Goal: Task Accomplishment & Management: Manage account settings

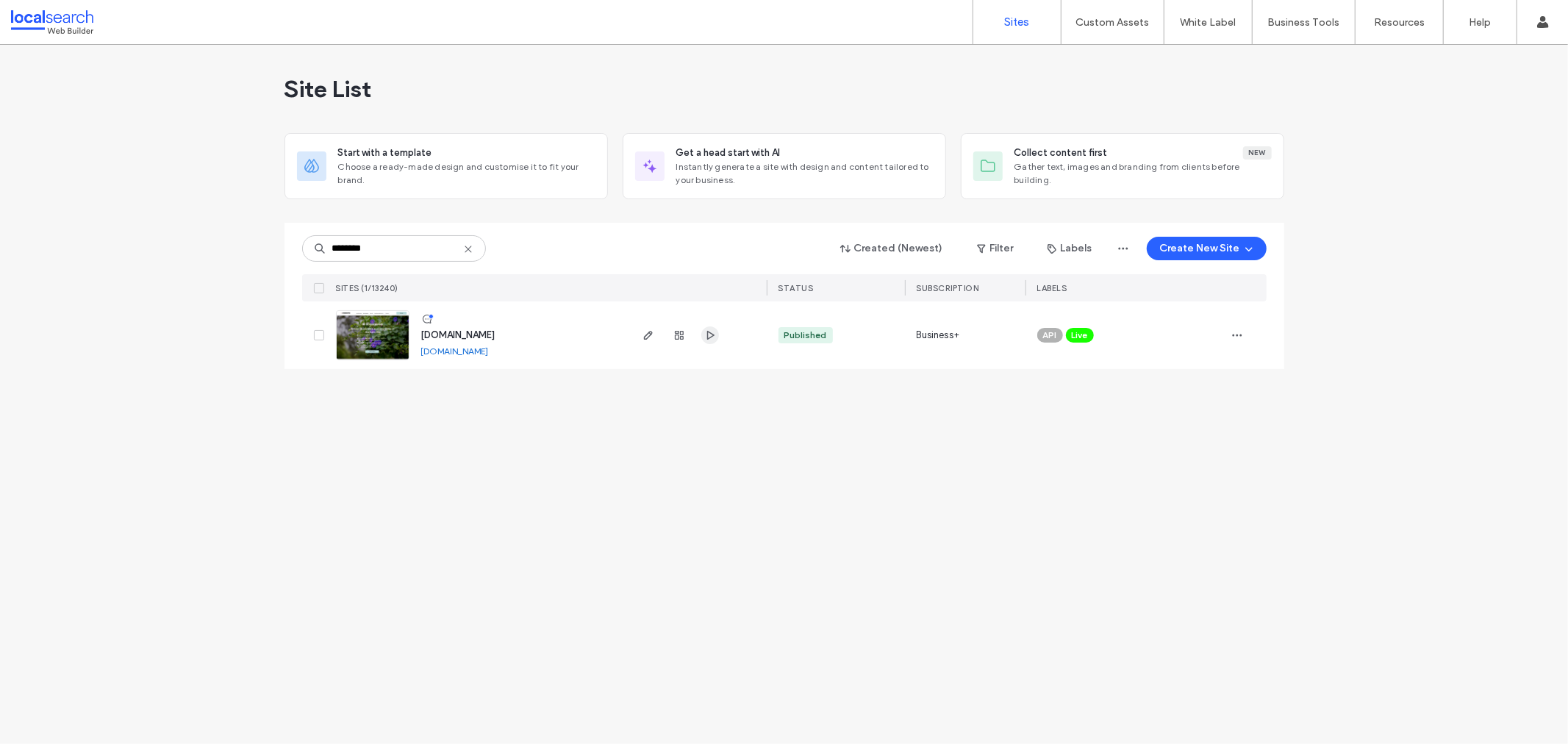
click at [713, 333] on icon "button" at bounding box center [709, 335] width 12 height 12
click at [1454, 170] on html ".wqwq-1{fill:#231f20;} .cls-1q, .cls-2q { fill-rule: evenodd; } .cls-2q { fill:…" at bounding box center [784, 372] width 1568 height 744
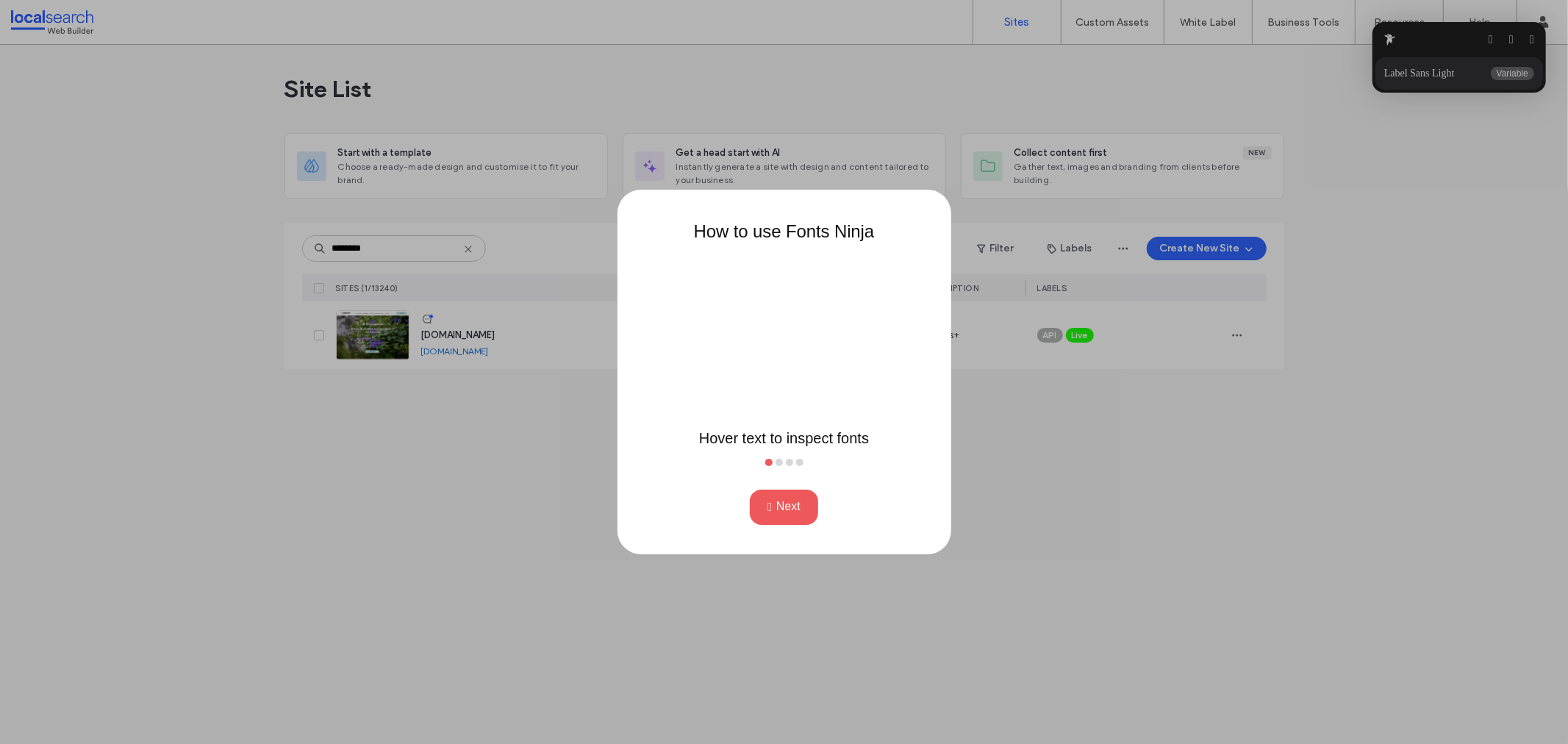
click at [788, 504] on button "Next" at bounding box center [784, 507] width 69 height 35
click at [788, 504] on button "Next" at bounding box center [784, 507] width 69 height 35
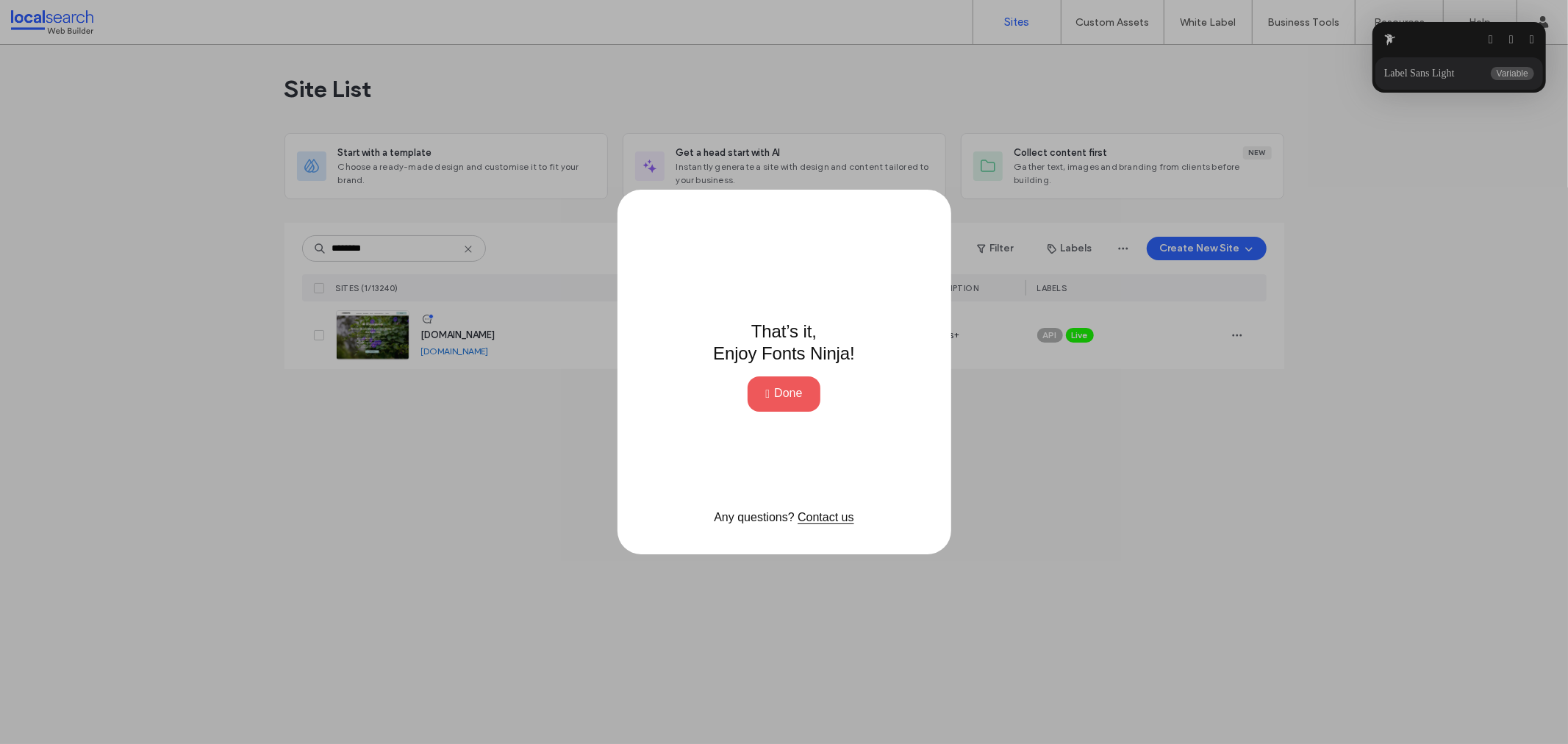
click at [783, 391] on button "Done" at bounding box center [784, 393] width 72 height 35
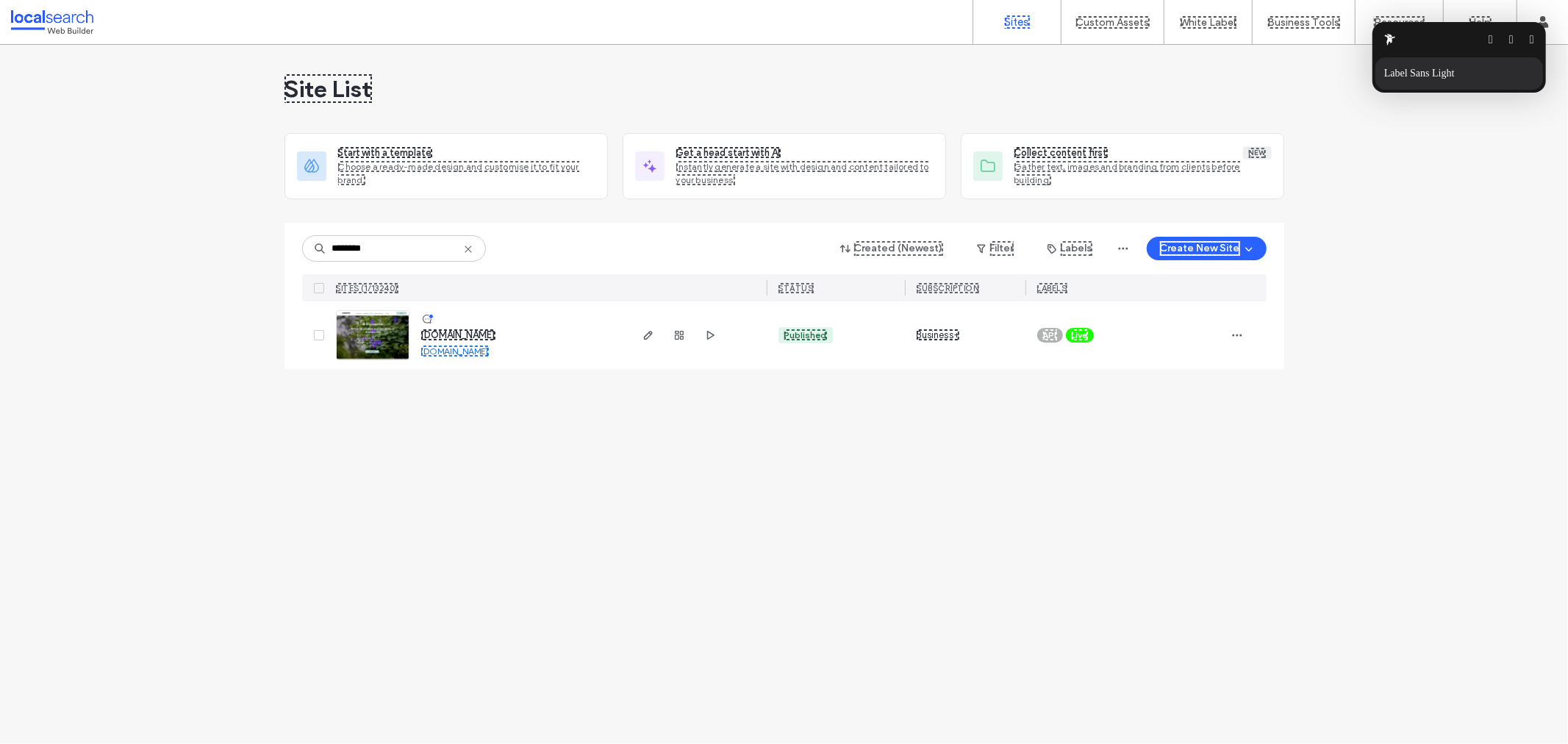
click at [1430, 68] on p "Label Sans Light" at bounding box center [1422, 73] width 76 height 12
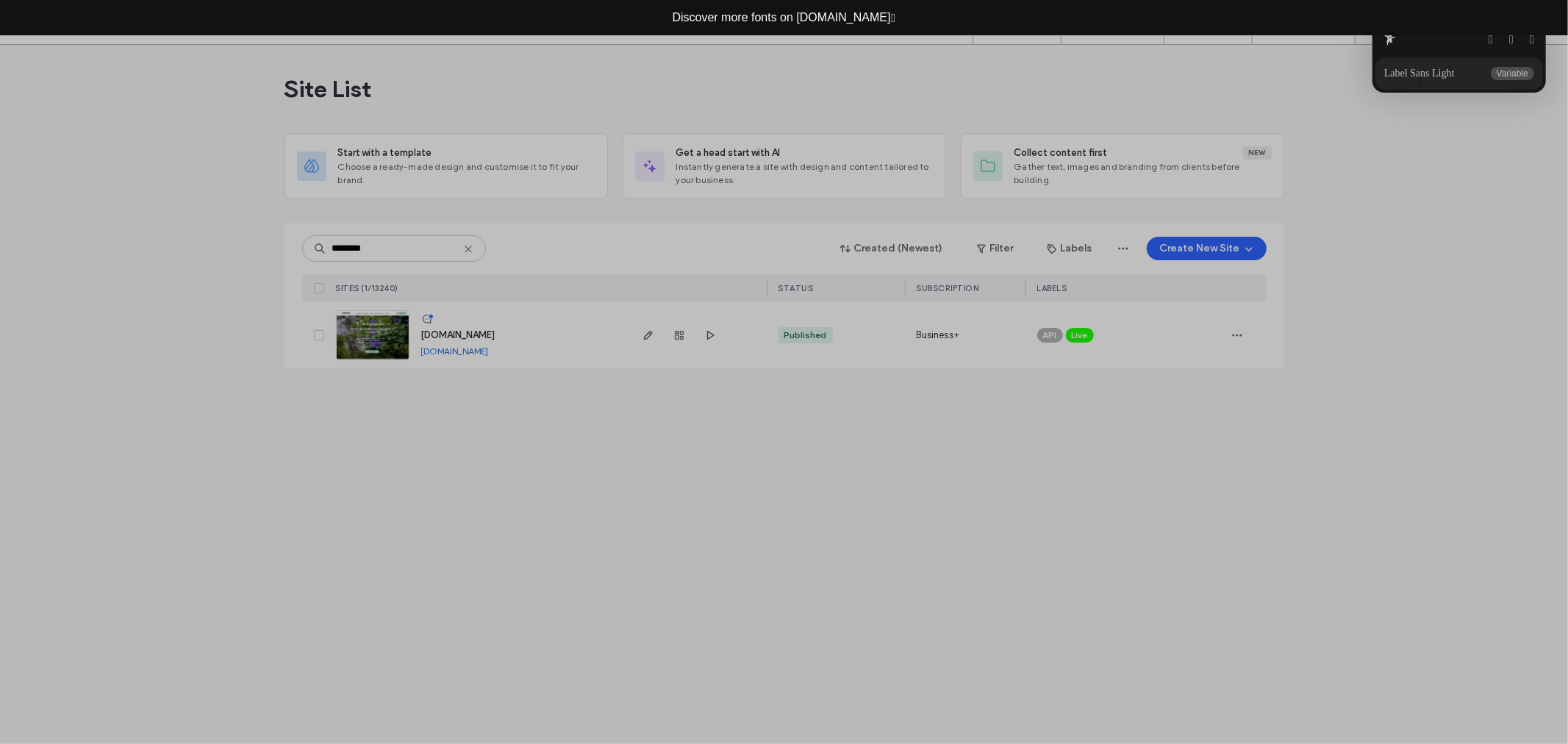
click at [1418, 77] on button "button" at bounding box center [1420, 82] width 5 height 12
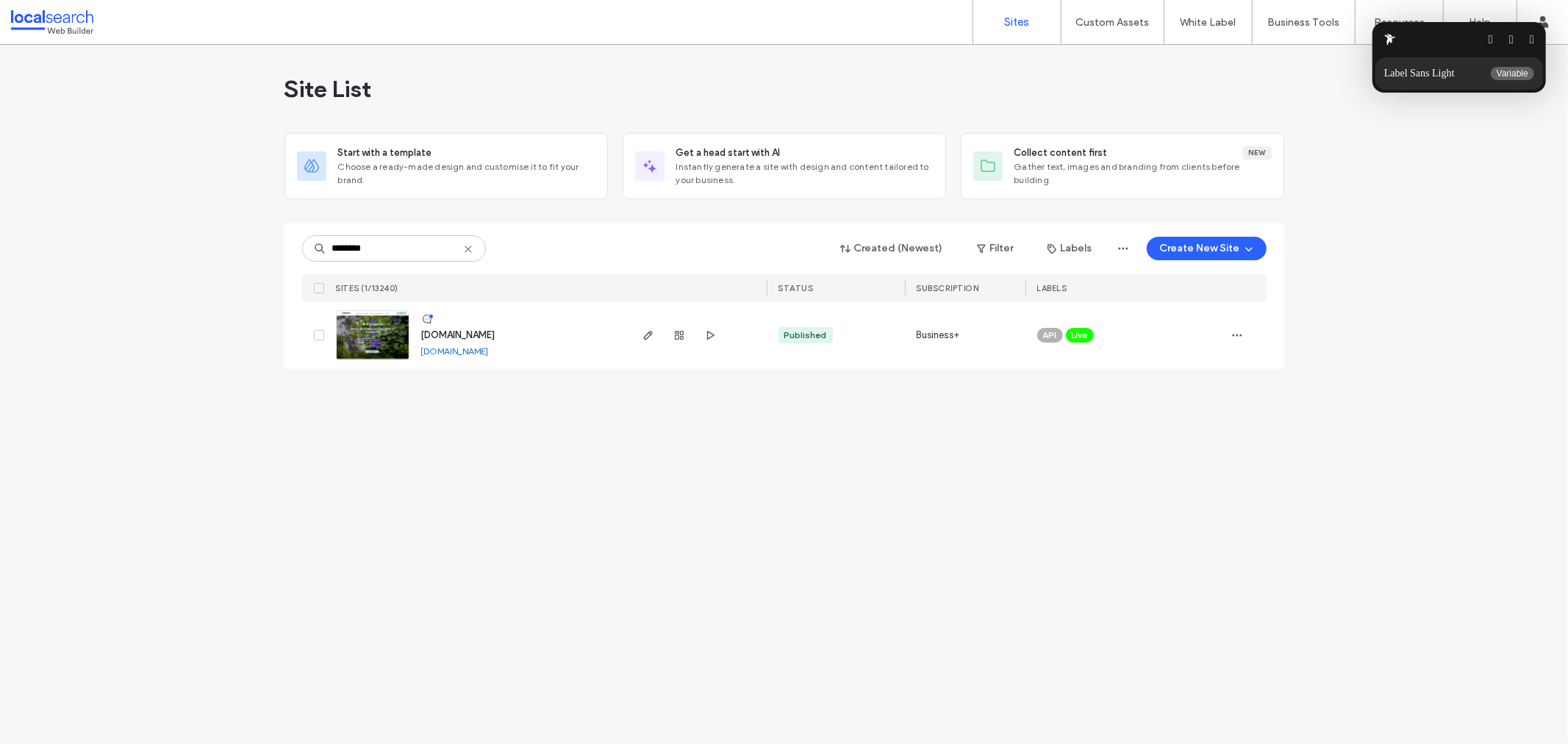
click at [1509, 40] on button "button" at bounding box center [1511, 39] width 5 height 12
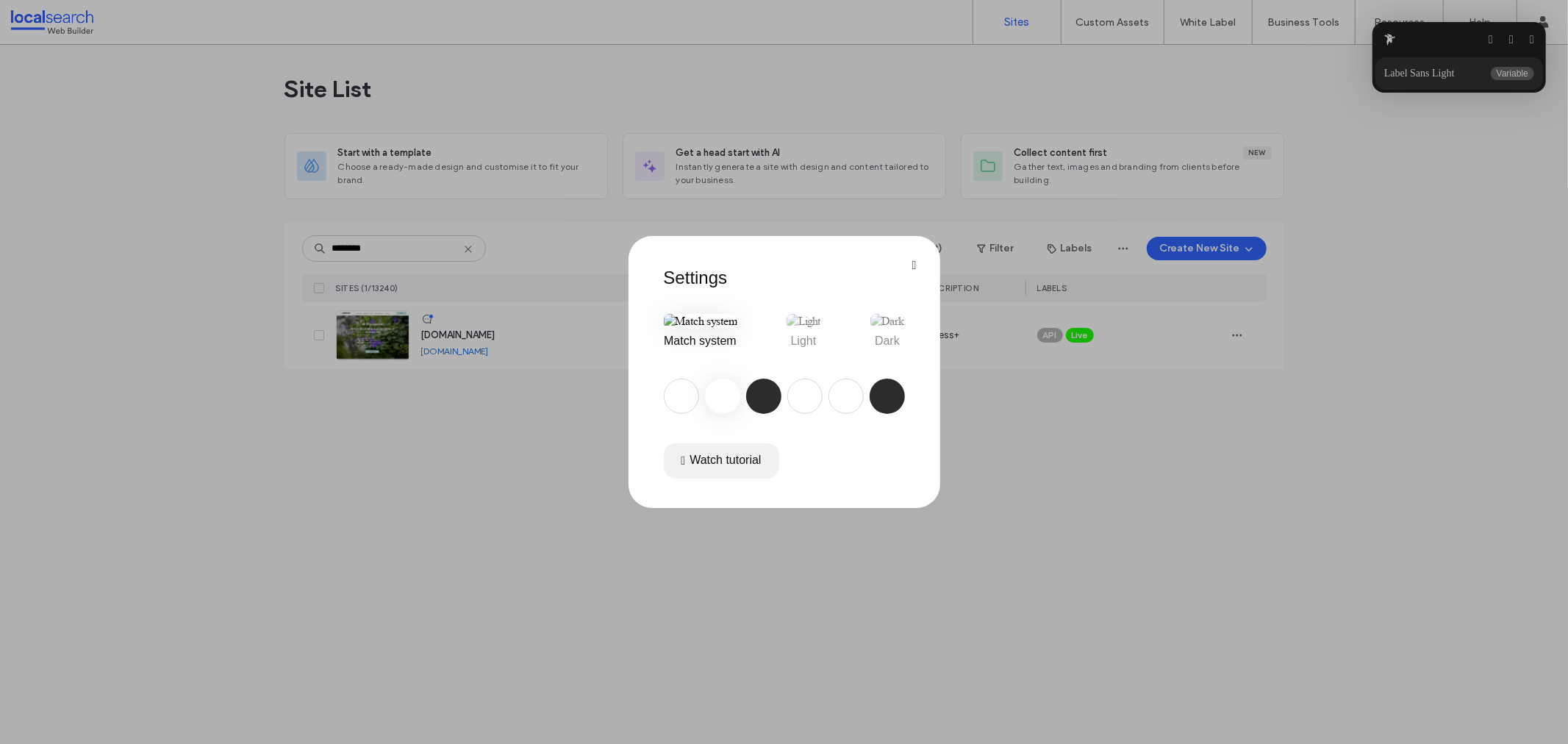
click at [687, 402] on img at bounding box center [681, 396] width 12 height 12
click at [755, 414] on div at bounding box center [763, 396] width 35 height 35
click at [912, 259] on button "button" at bounding box center [915, 265] width 5 height 12
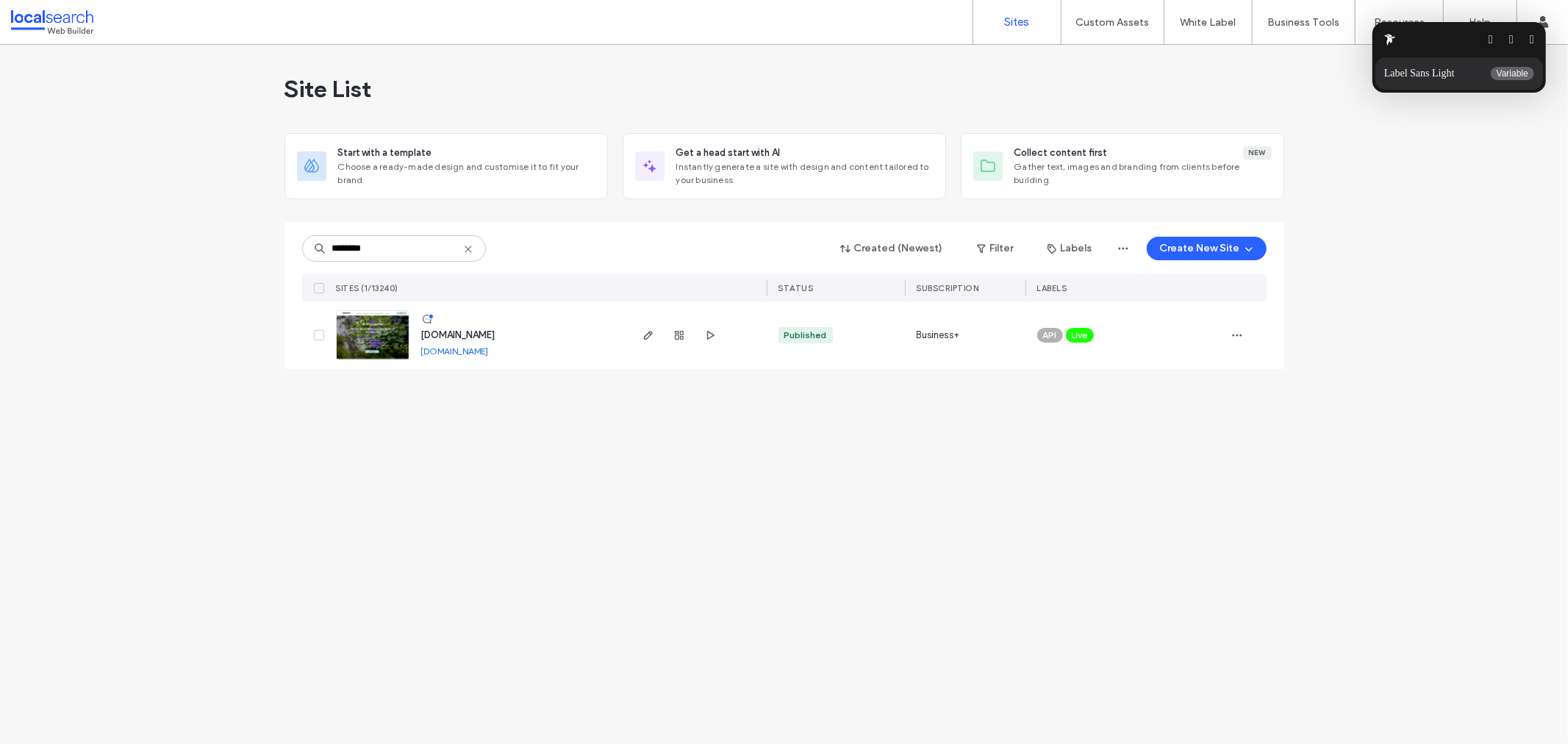
click at [1506, 69] on p "Variable" at bounding box center [1512, 73] width 31 height 10
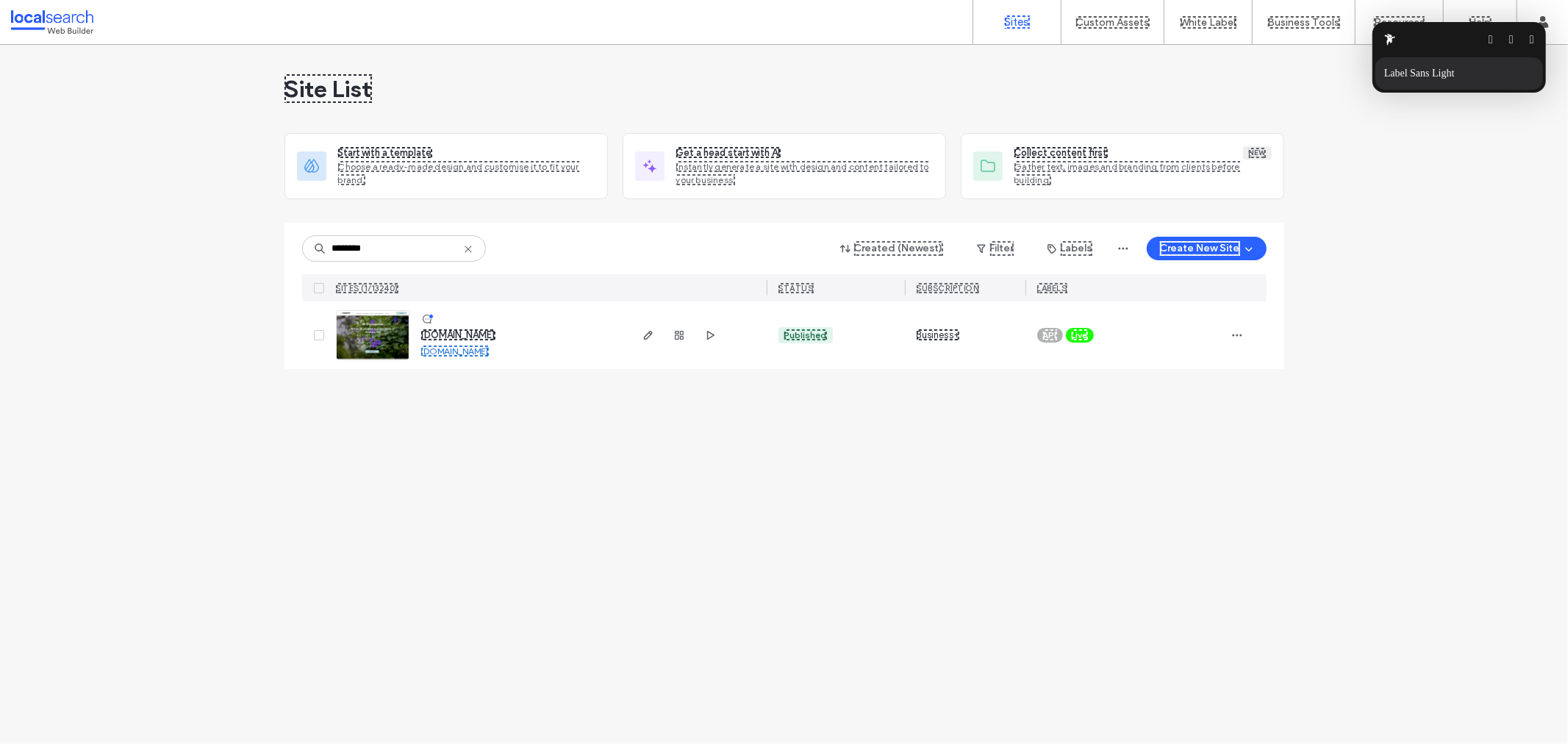
click at [1485, 72] on div "Label Sans Light Details" at bounding box center [1459, 73] width 150 height 15
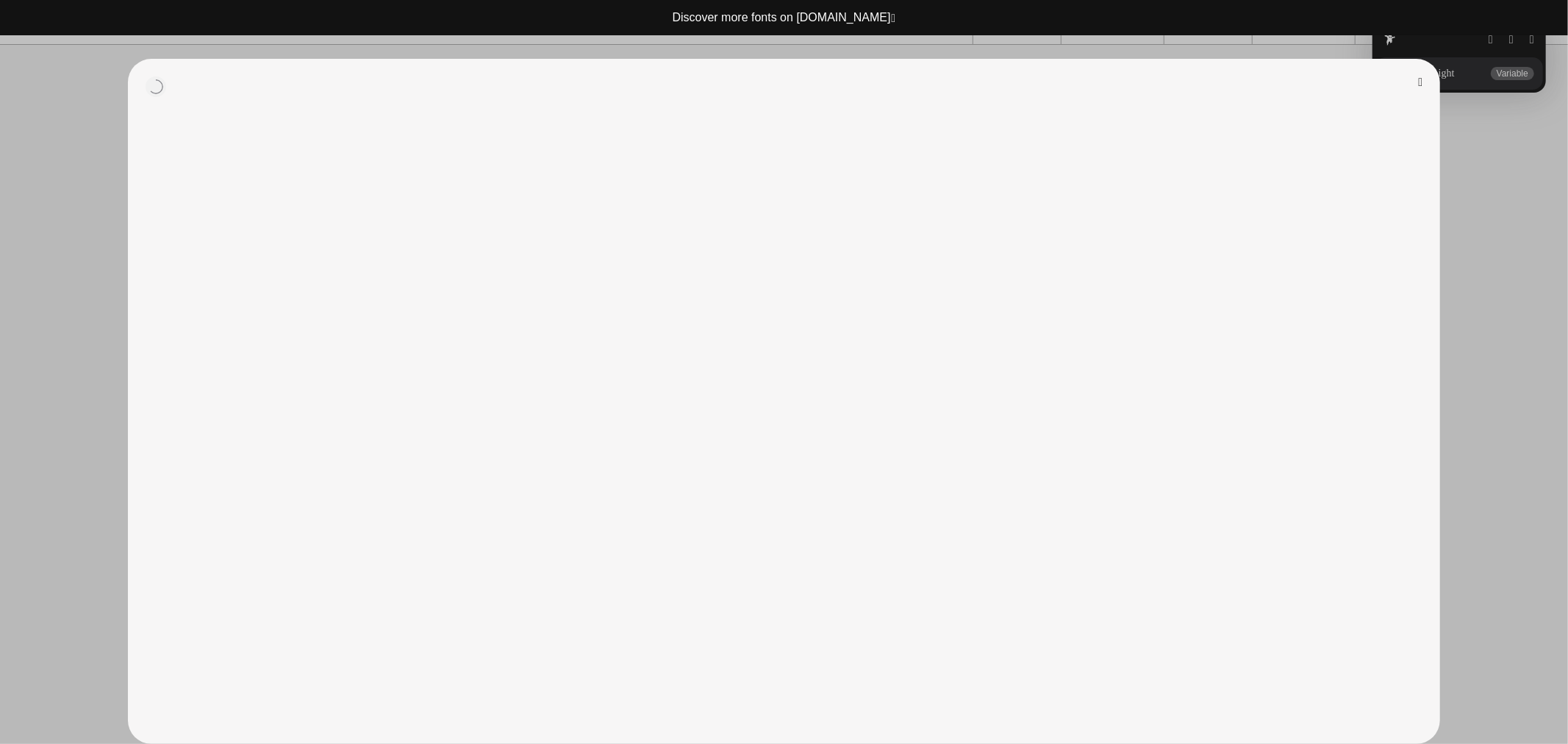
click at [1418, 77] on button "button" at bounding box center [1420, 82] width 5 height 12
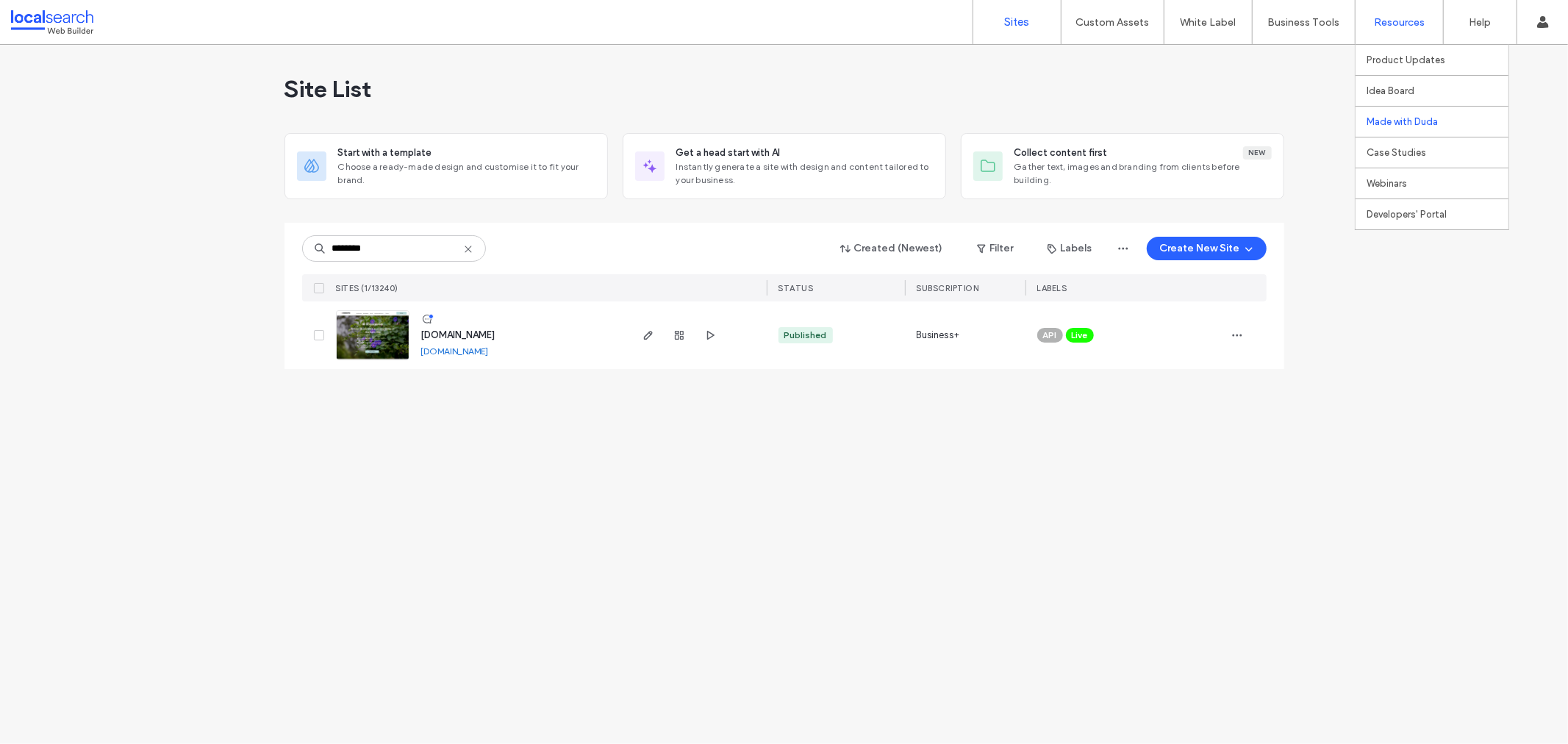
click at [1445, 130] on link "Made with Duda" at bounding box center [1438, 122] width 142 height 30
click at [203, 304] on div "Site List Start with a template Choose a ready-made design and customise it to …" at bounding box center [784, 394] width 1568 height 700
click at [376, 244] on input "********" at bounding box center [393, 248] width 183 height 27
paste input
type input "********"
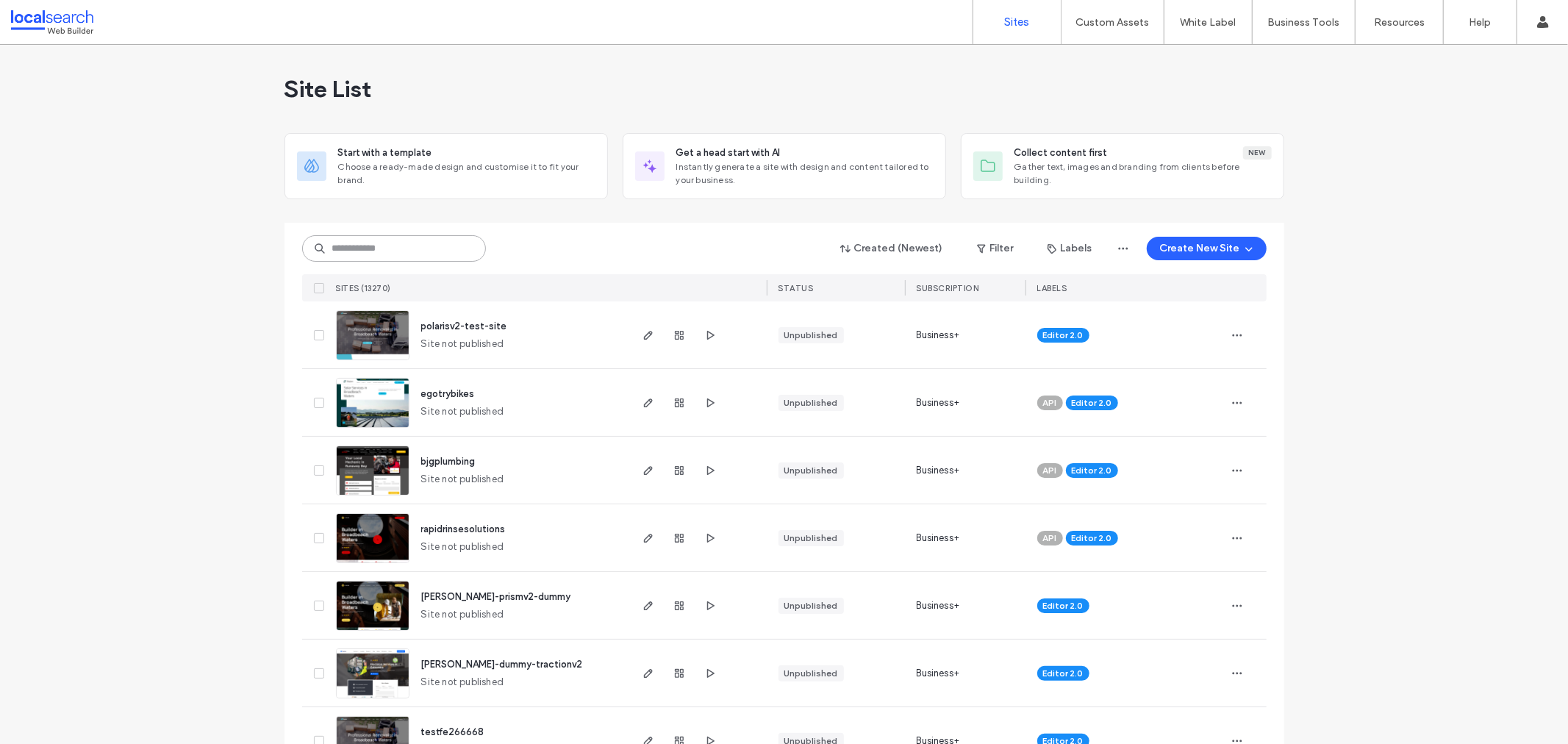
click at [373, 245] on input at bounding box center [393, 248] width 183 height 27
paste input "********"
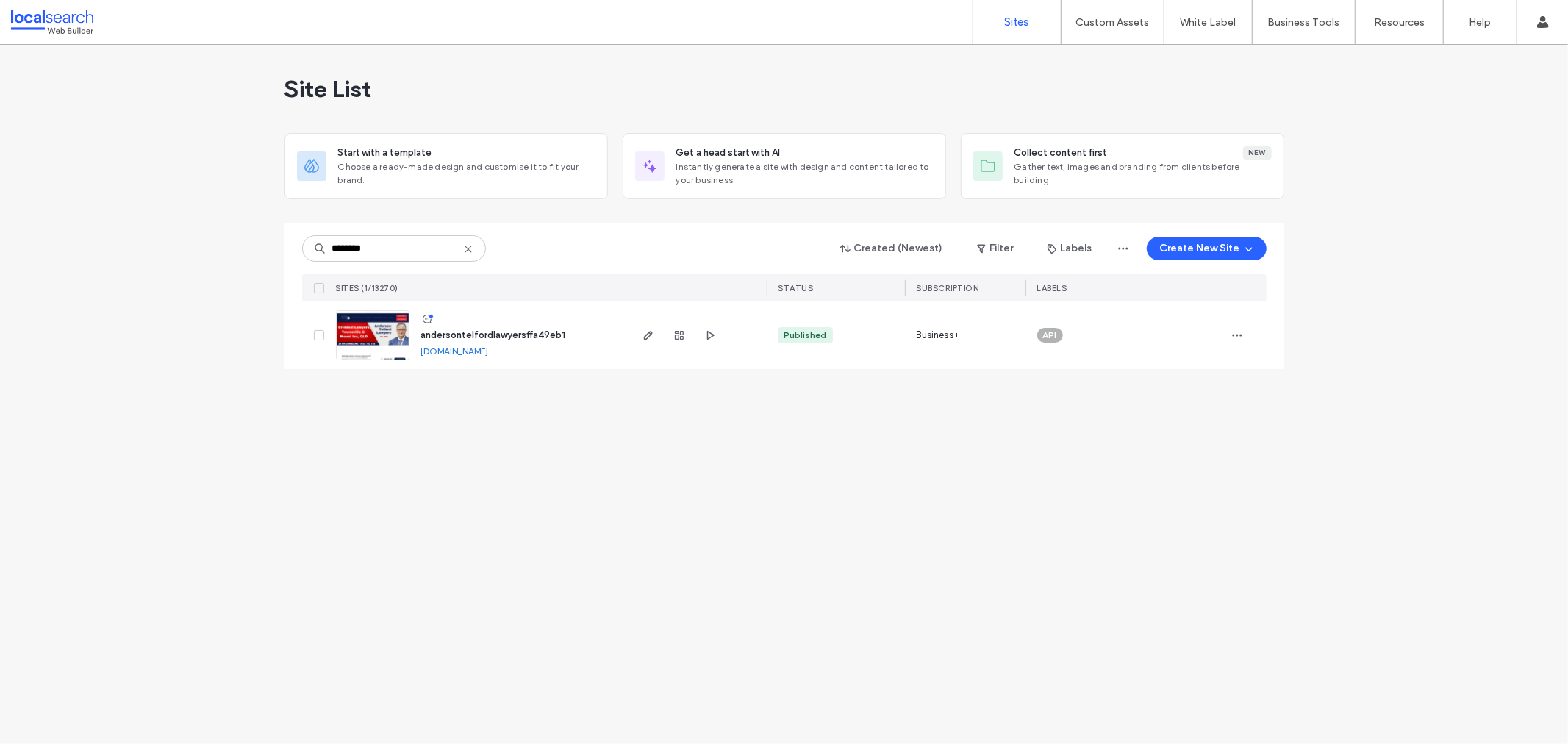
click at [371, 342] on img at bounding box center [372, 361] width 72 height 100
click at [85, 170] on div "Site List Start with a template Choose a ready-made design and customise it to …" at bounding box center [784, 394] width 1568 height 700
click at [378, 247] on input "********" at bounding box center [393, 248] width 183 height 27
paste input
type input "********"
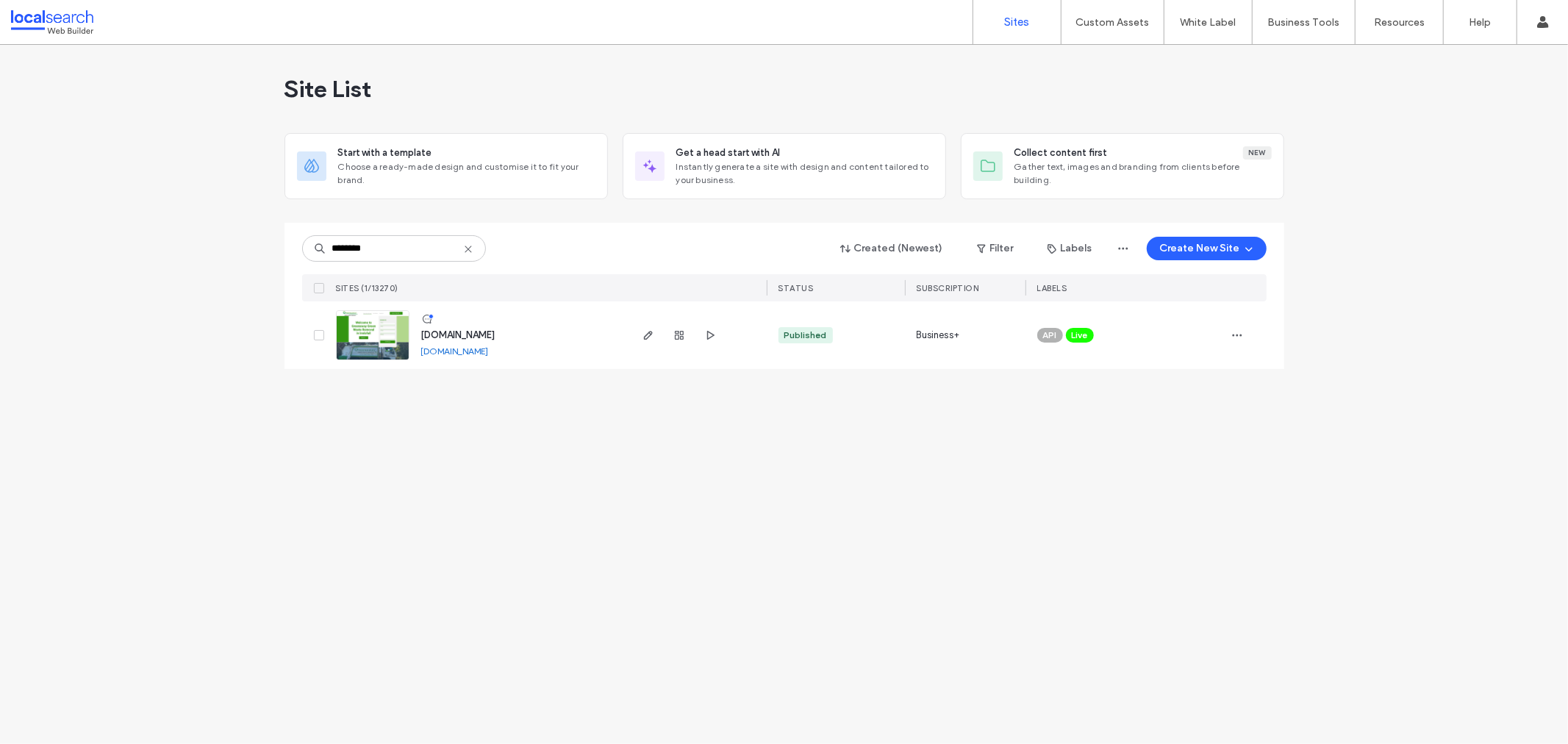
click at [364, 328] on link at bounding box center [372, 335] width 73 height 50
click at [357, 322] on img at bounding box center [372, 361] width 72 height 100
click at [1188, 250] on button "Create New Site" at bounding box center [1206, 248] width 119 height 23
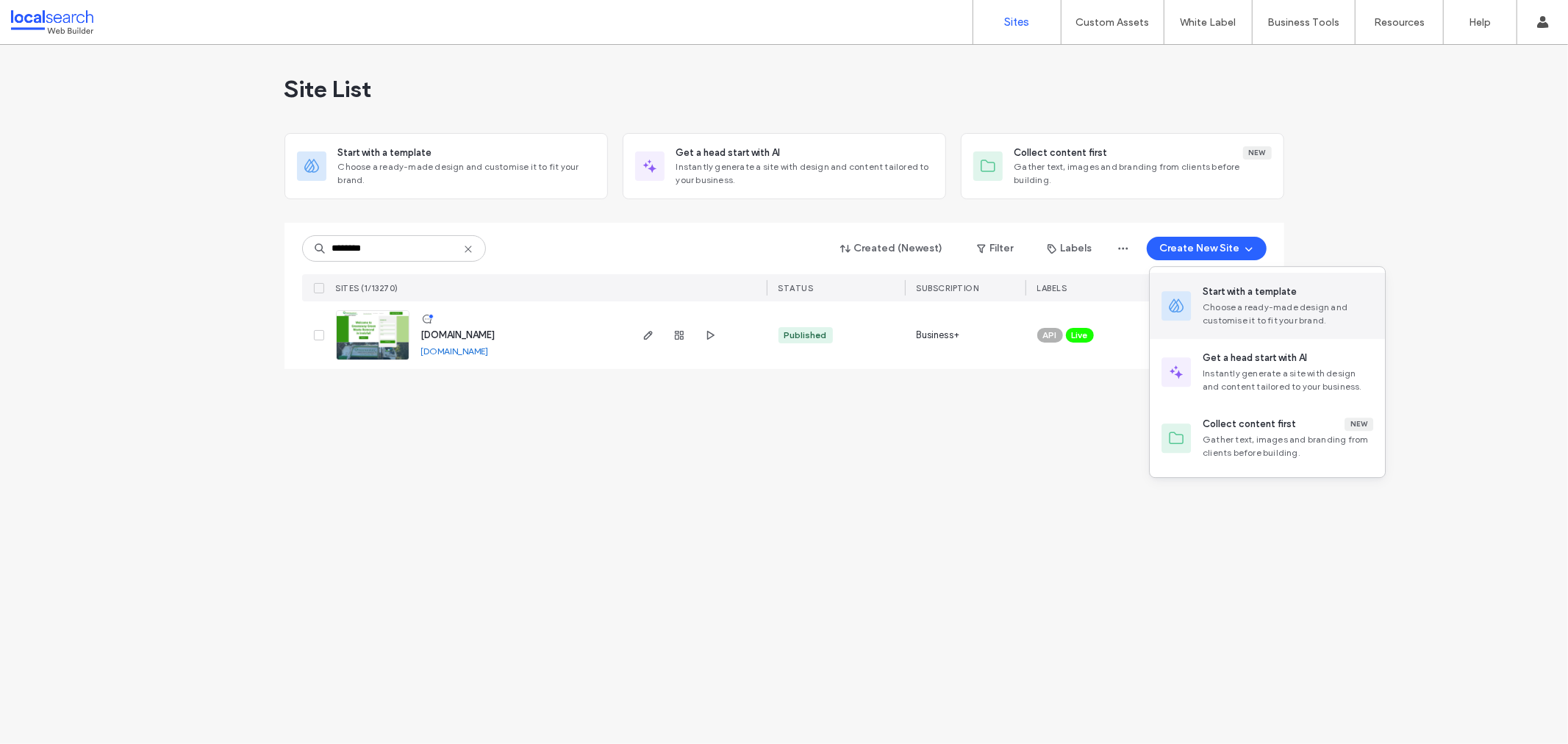
click at [1218, 294] on div "Start with a template" at bounding box center [1250, 291] width 94 height 15
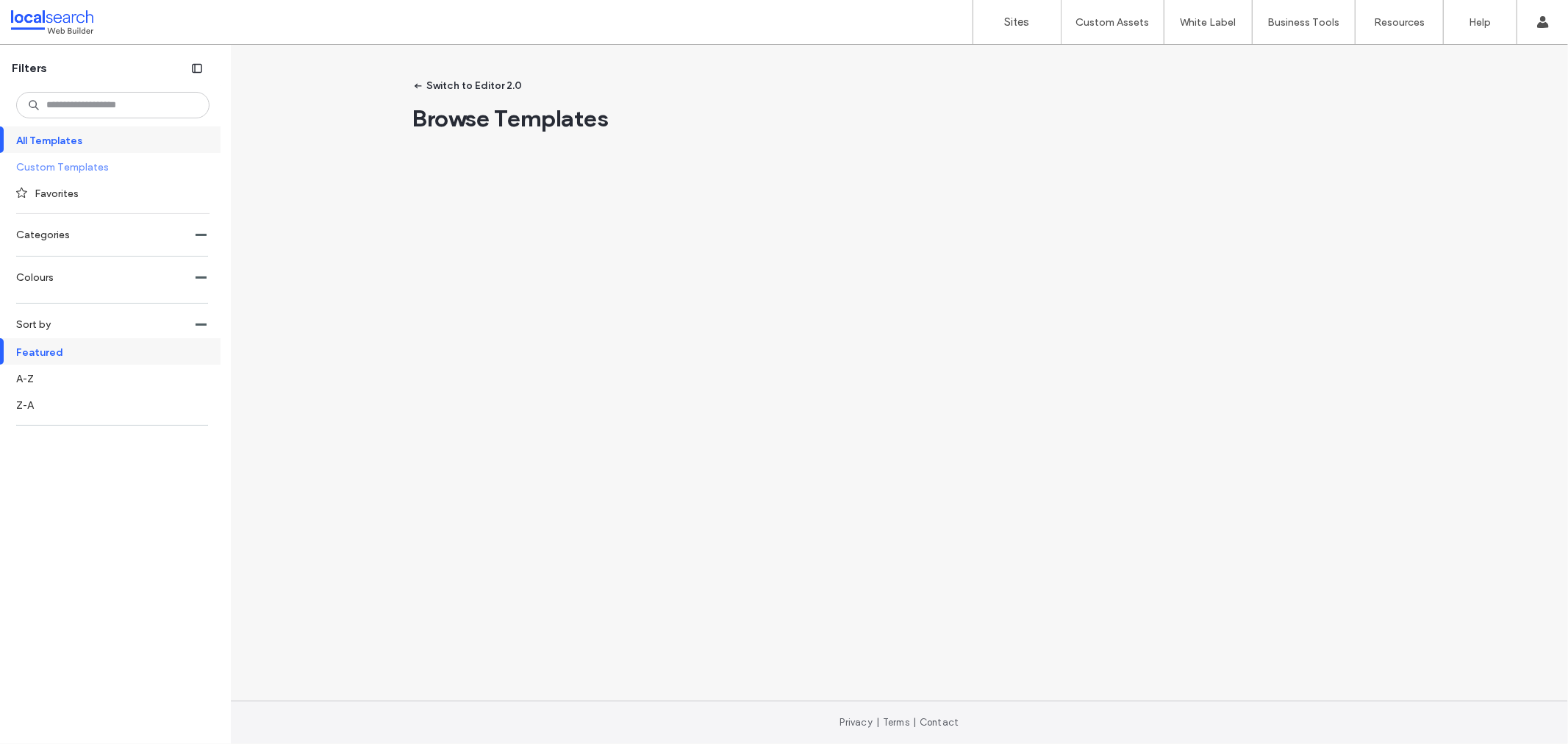
click at [39, 169] on label "Custom Templates" at bounding box center [107, 166] width 181 height 26
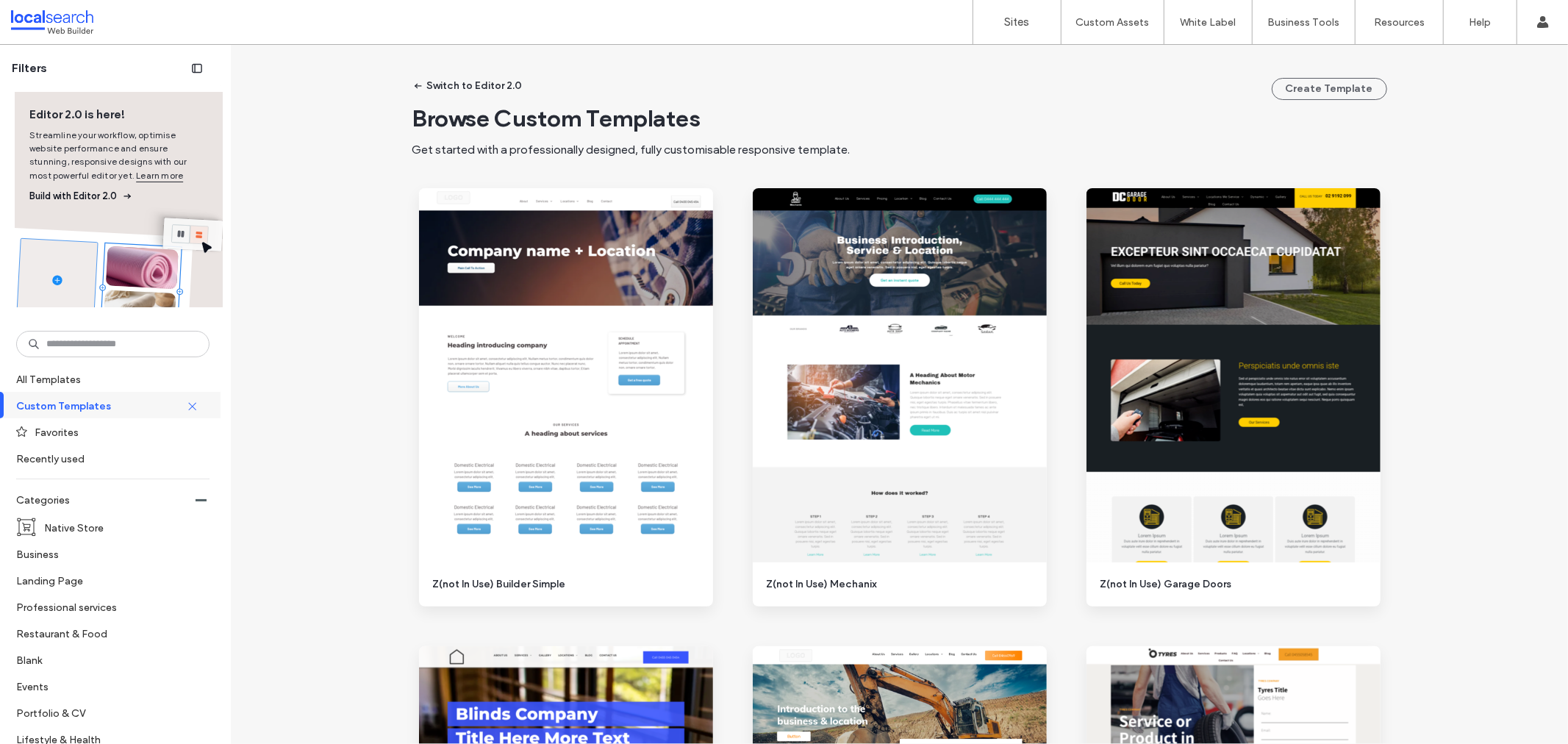
click at [66, 404] on label "Custom Templates" at bounding box center [101, 405] width 170 height 26
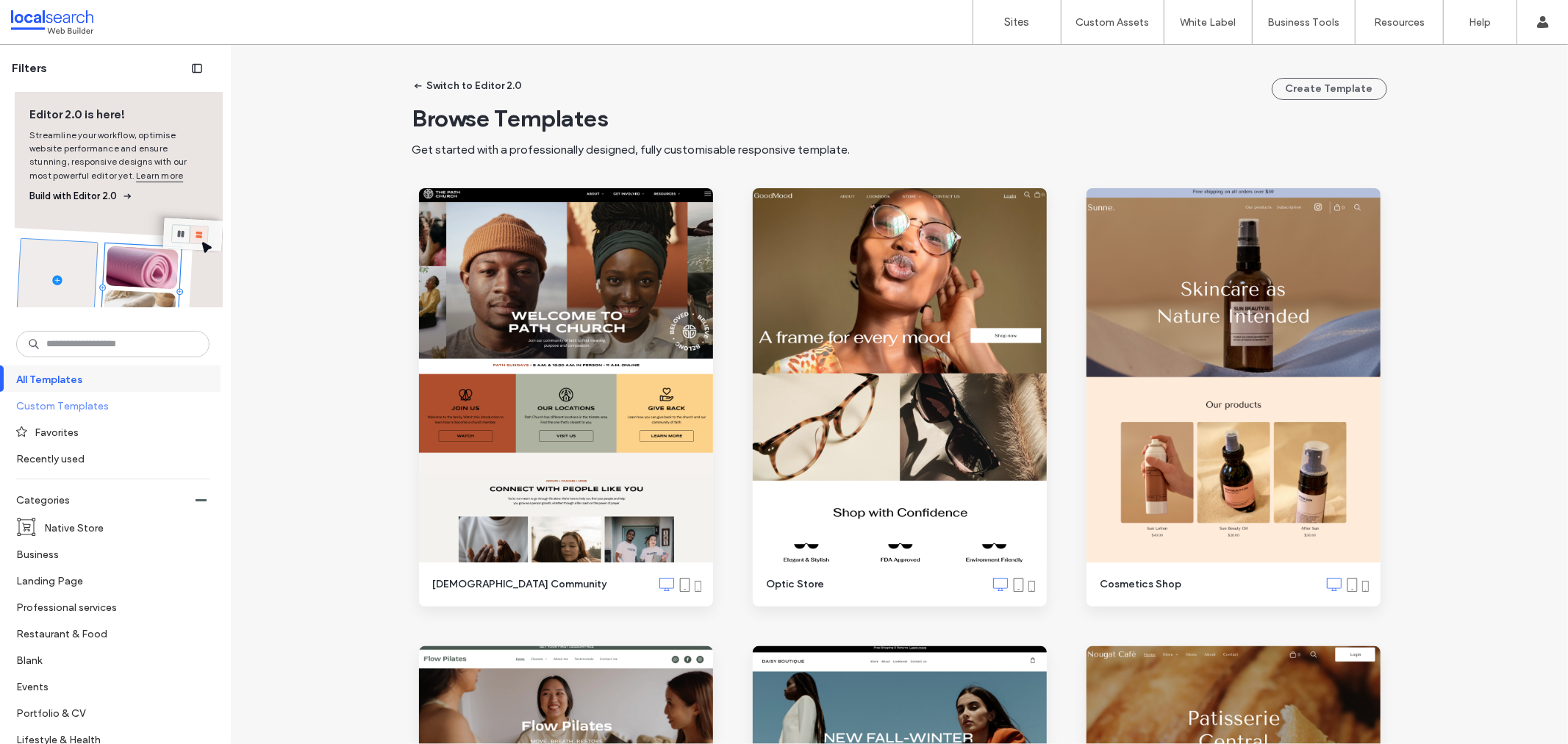
click at [83, 408] on label "Custom Templates" at bounding box center [107, 405] width 181 height 26
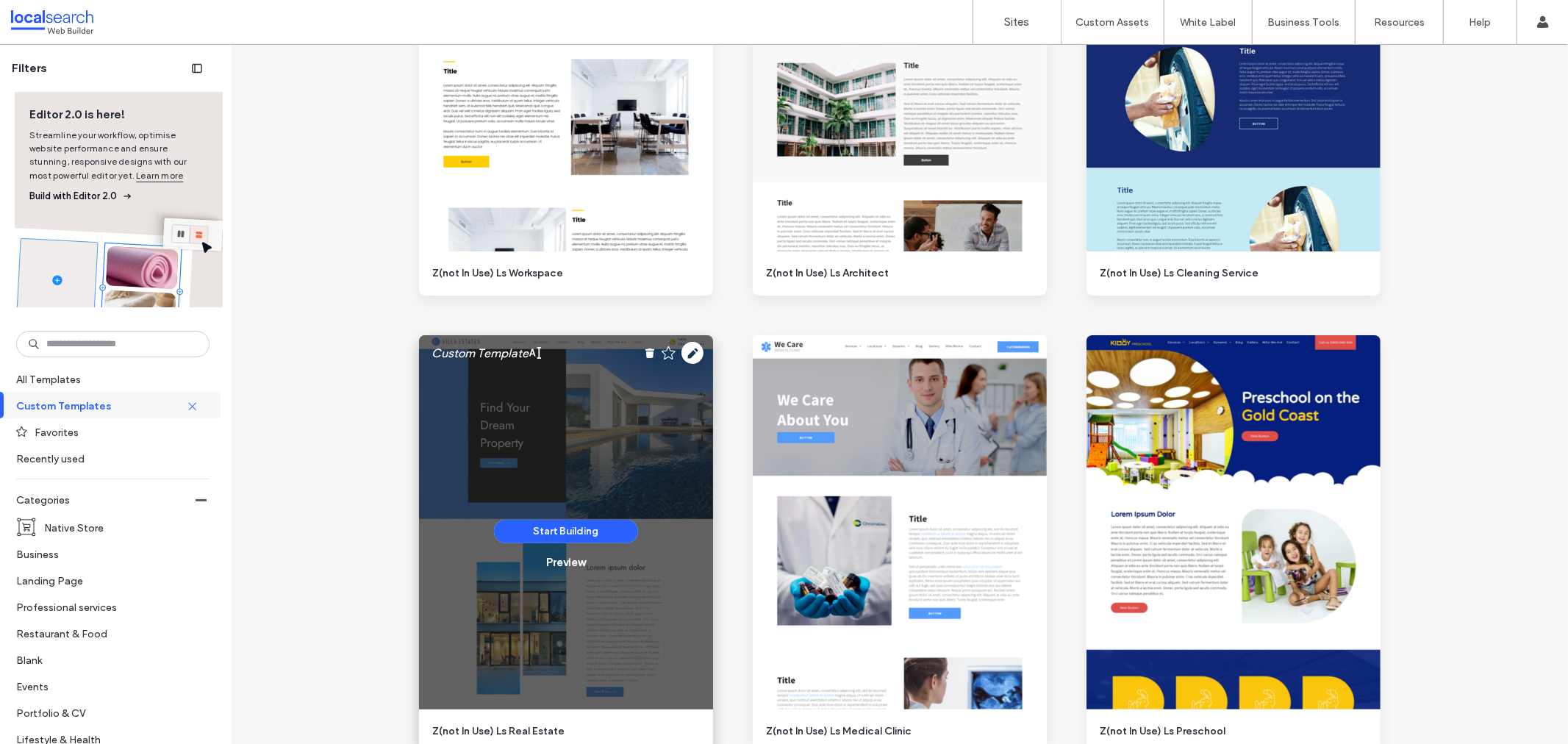
scroll to position [4900, 0]
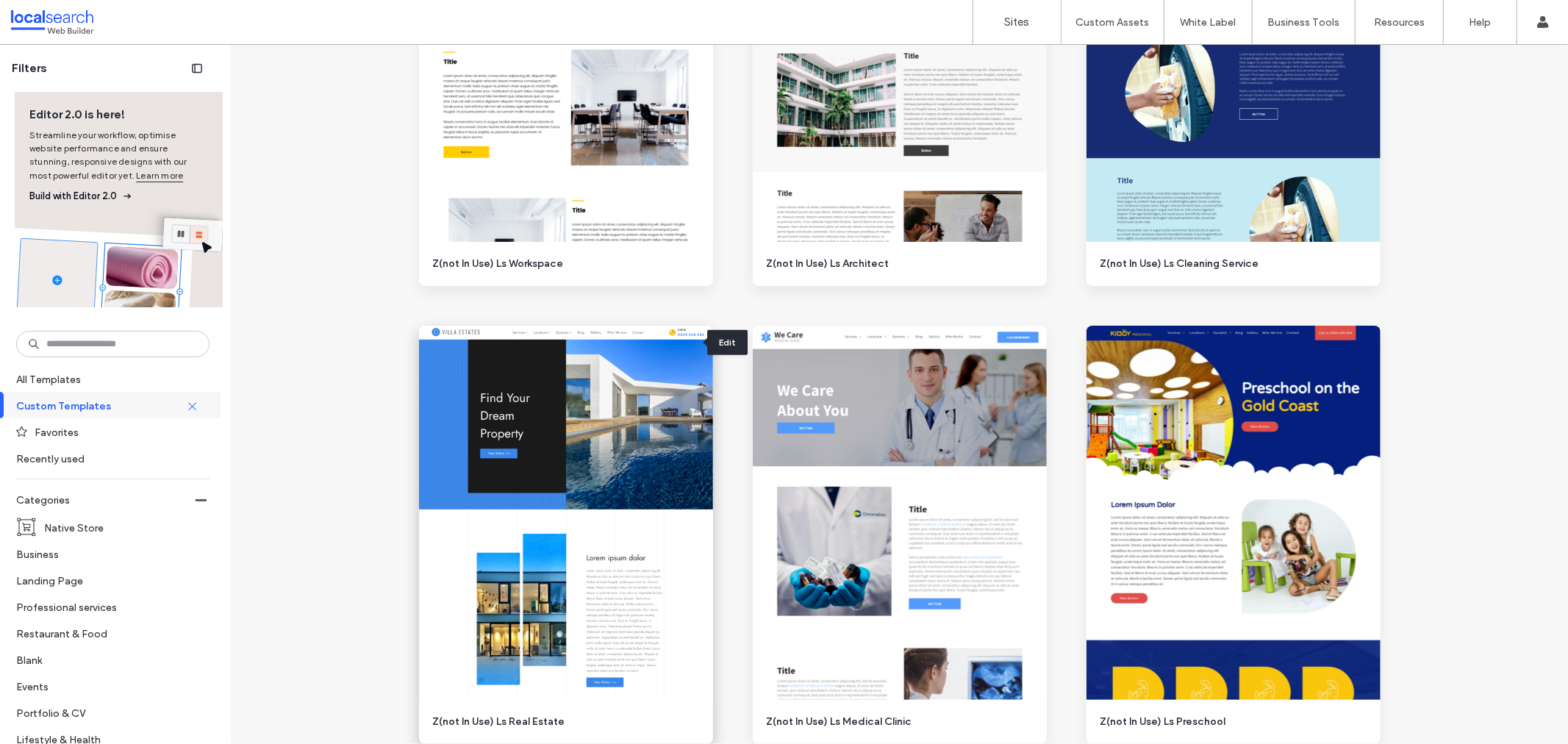
drag, startPoint x: 687, startPoint y: 343, endPoint x: 408, endPoint y: 386, distance: 282.3
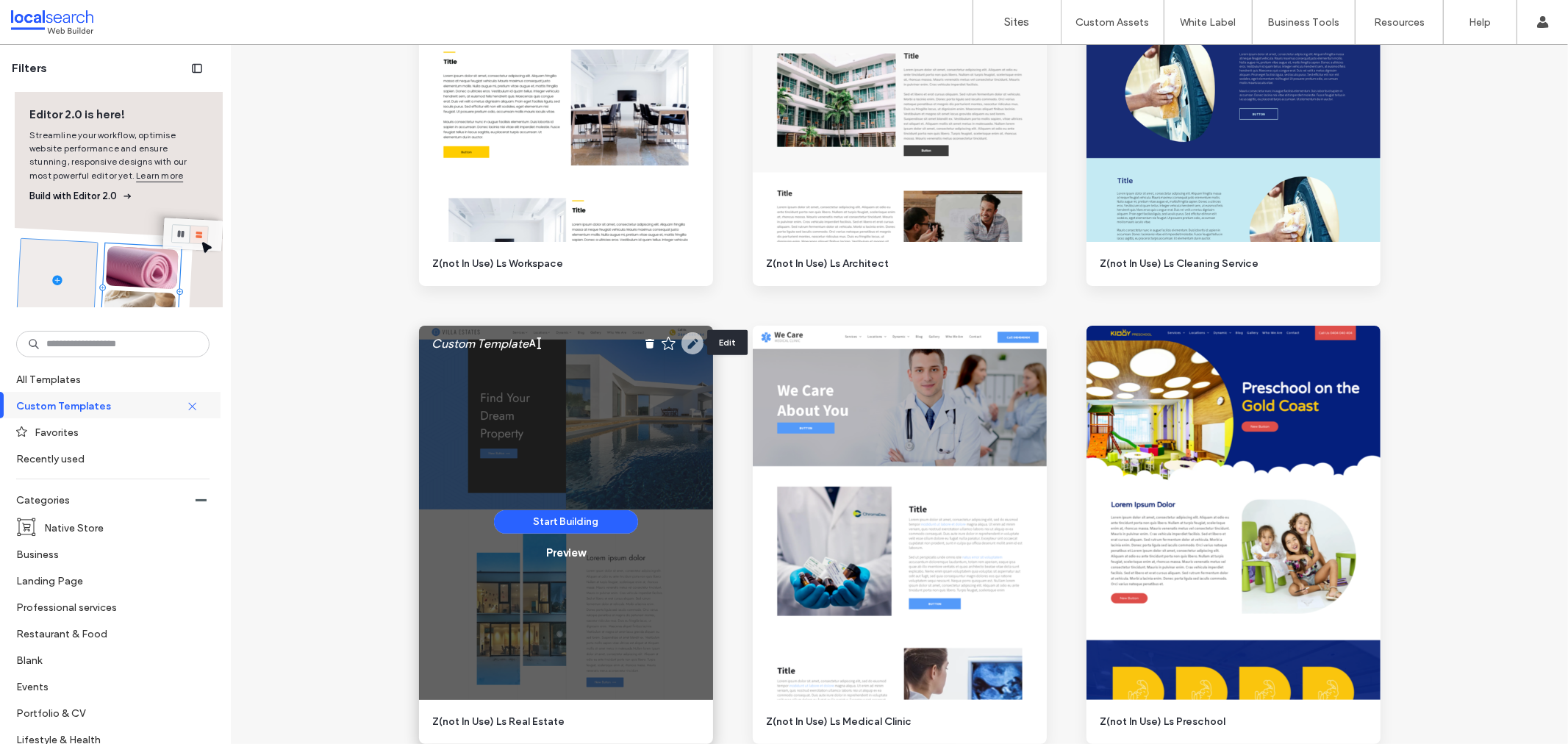
click at [684, 341] on use at bounding box center [692, 344] width 22 height 22
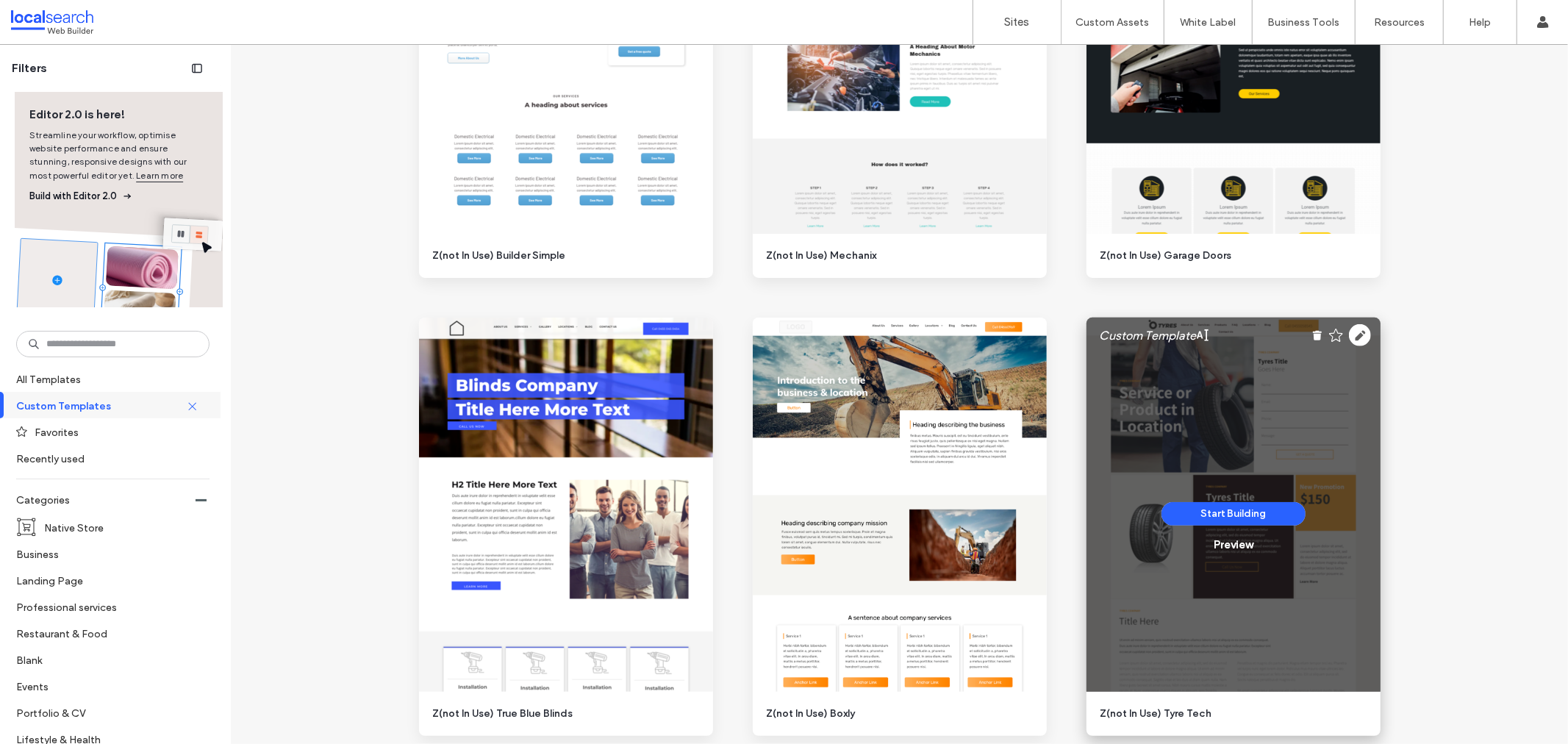
scroll to position [408, 0]
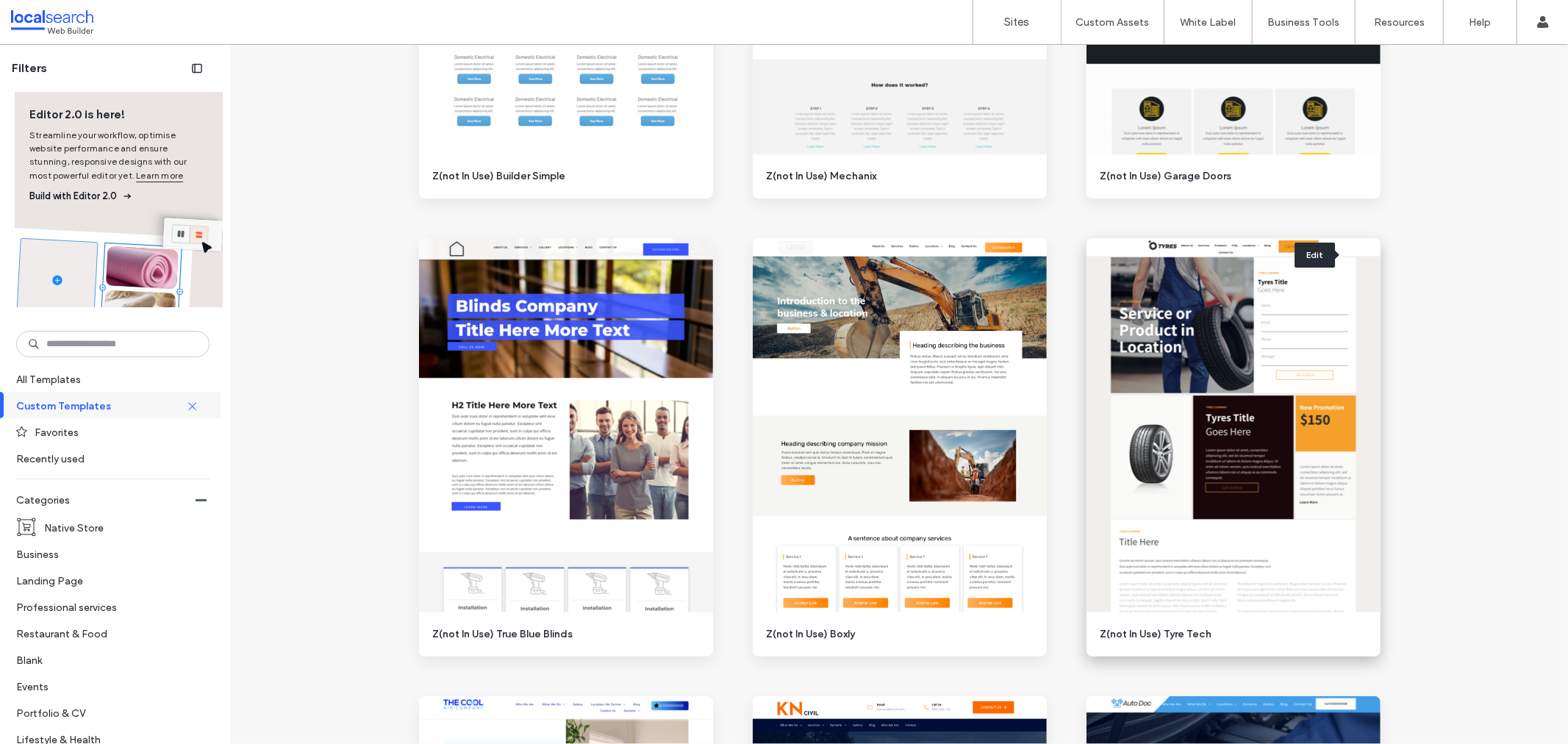
drag, startPoint x: 1353, startPoint y: 253, endPoint x: 1441, endPoint y: 276, distance: 91.0
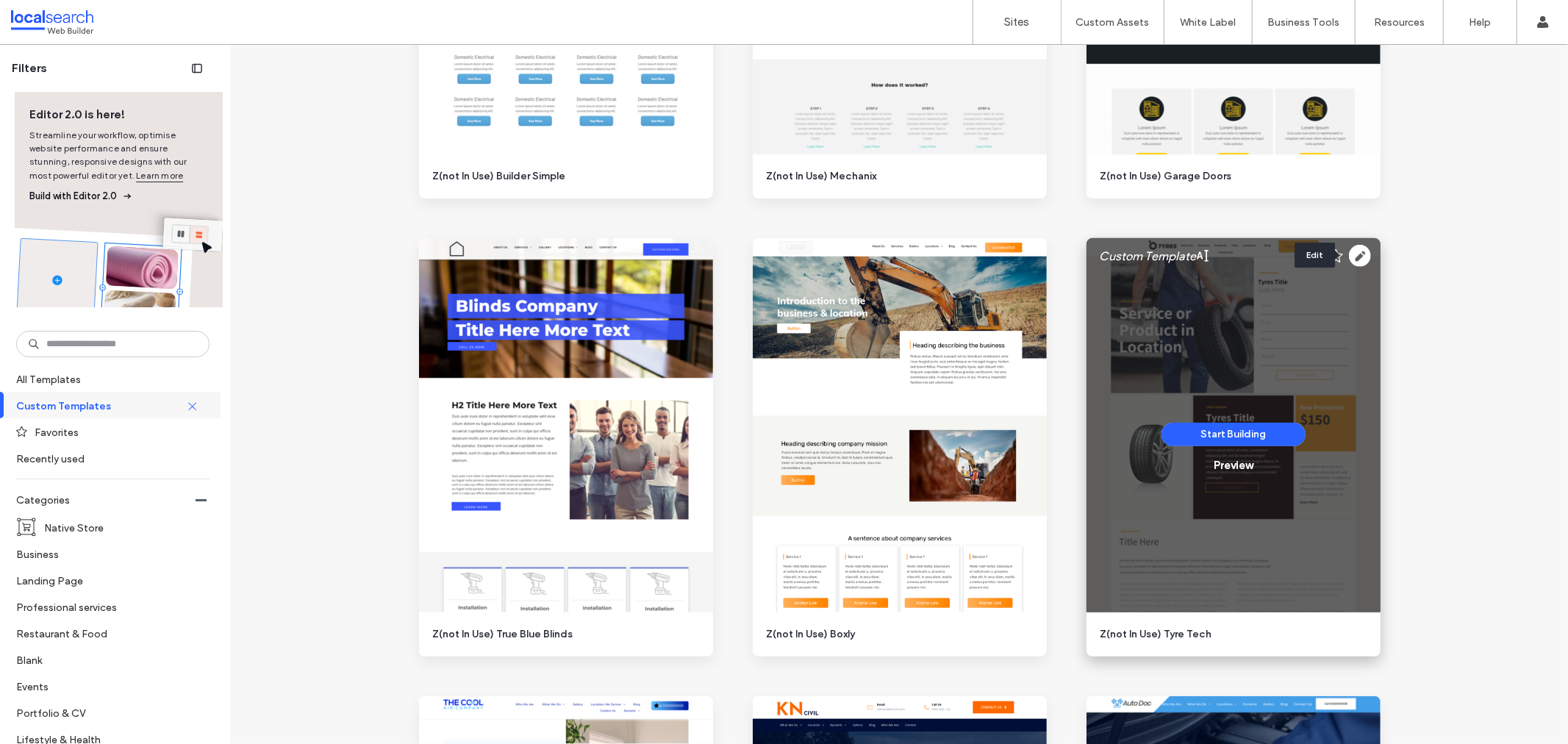
click at [1362, 255] on use at bounding box center [1360, 256] width 22 height 22
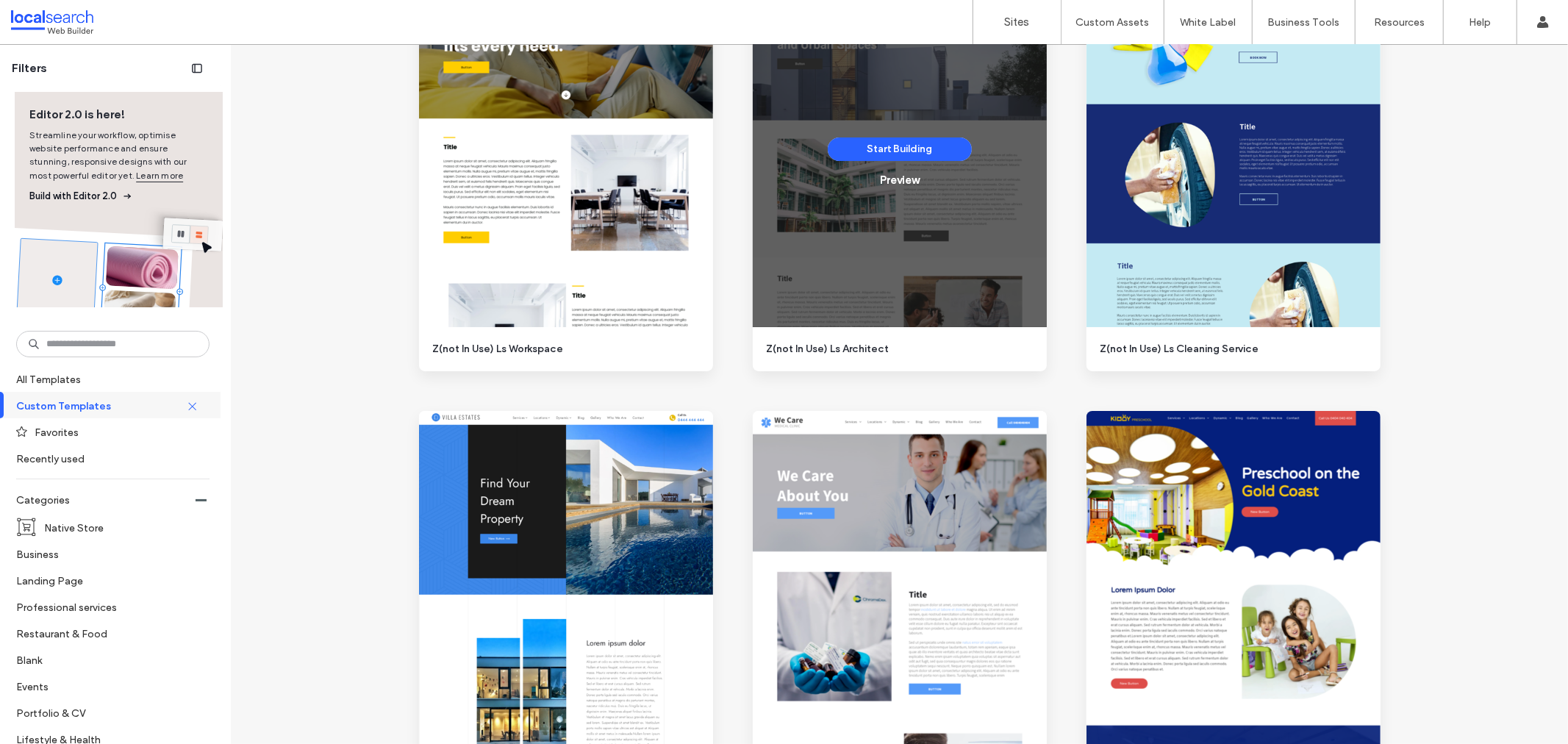
scroll to position [4900, 0]
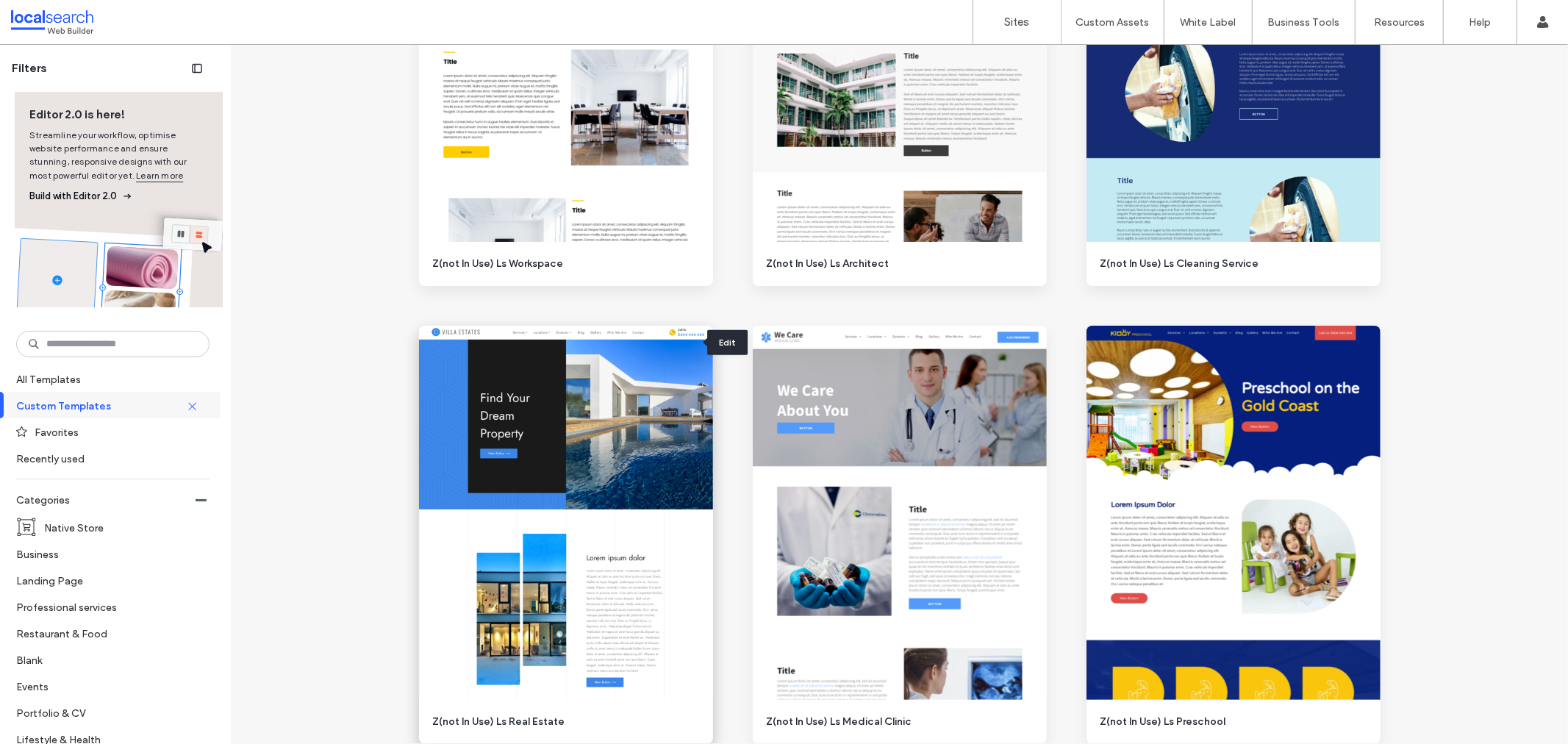
drag, startPoint x: 681, startPoint y: 338, endPoint x: 368, endPoint y: 395, distance: 318.1
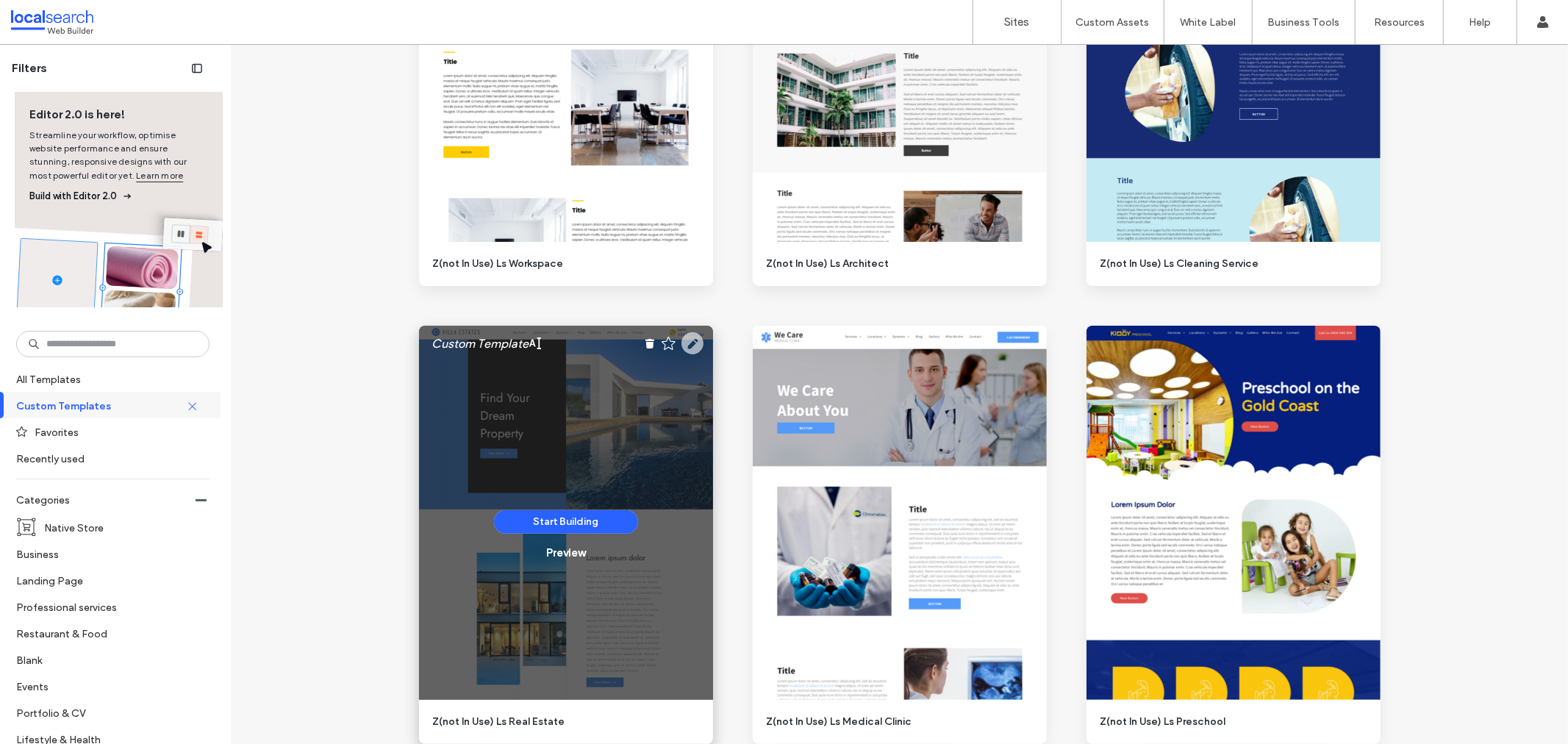
click at [685, 343] on icon at bounding box center [692, 344] width 22 height 22
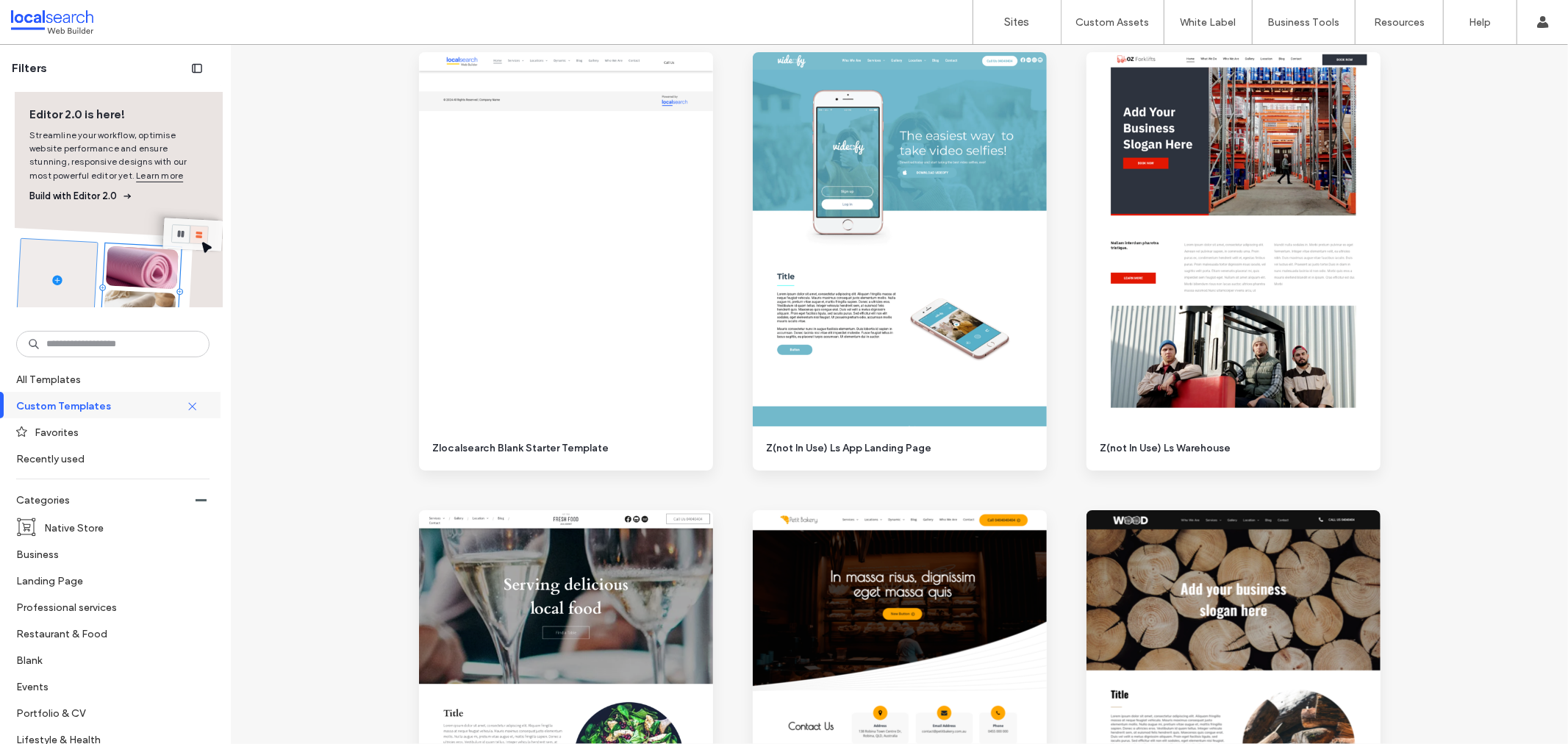
scroll to position [5636, 0]
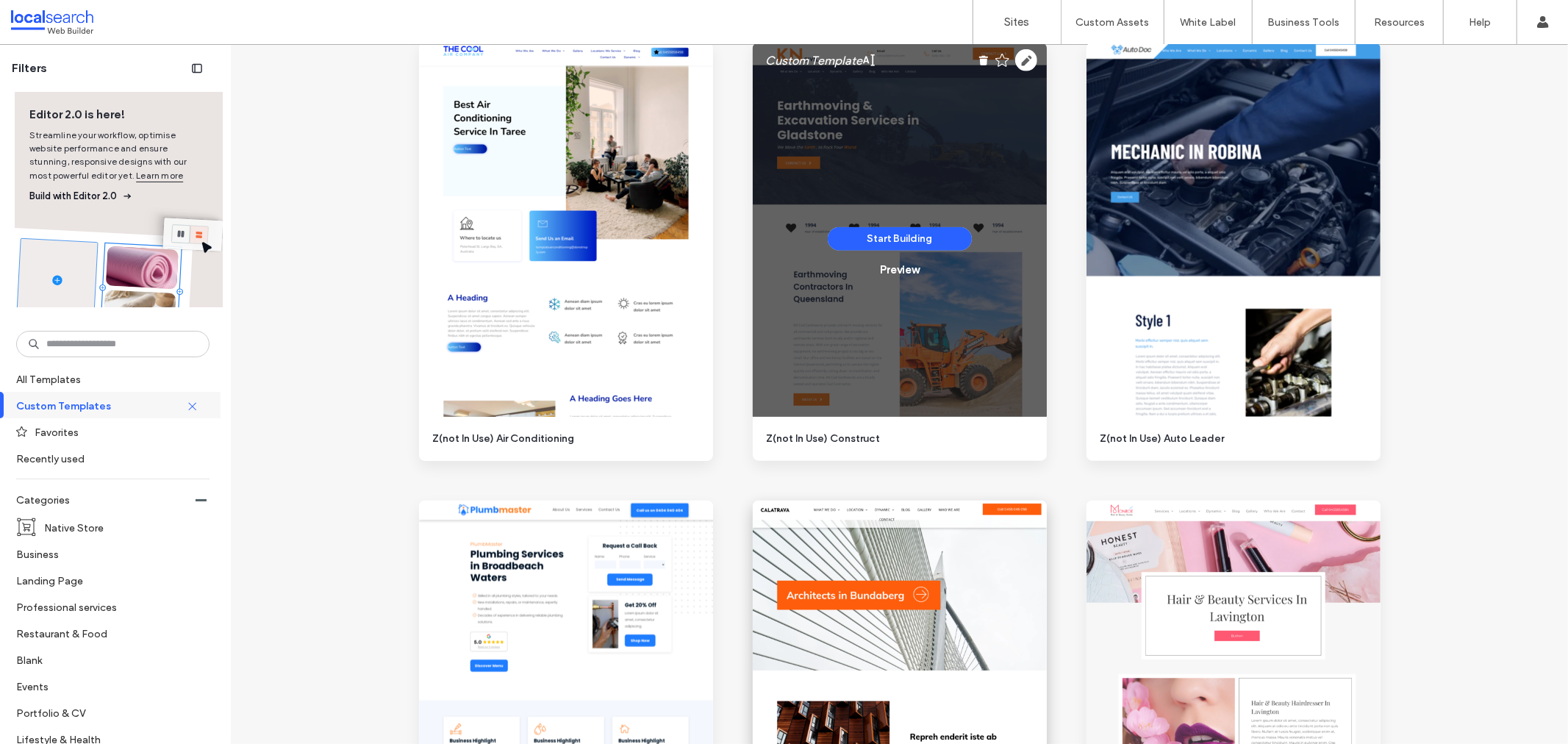
scroll to position [653, 0]
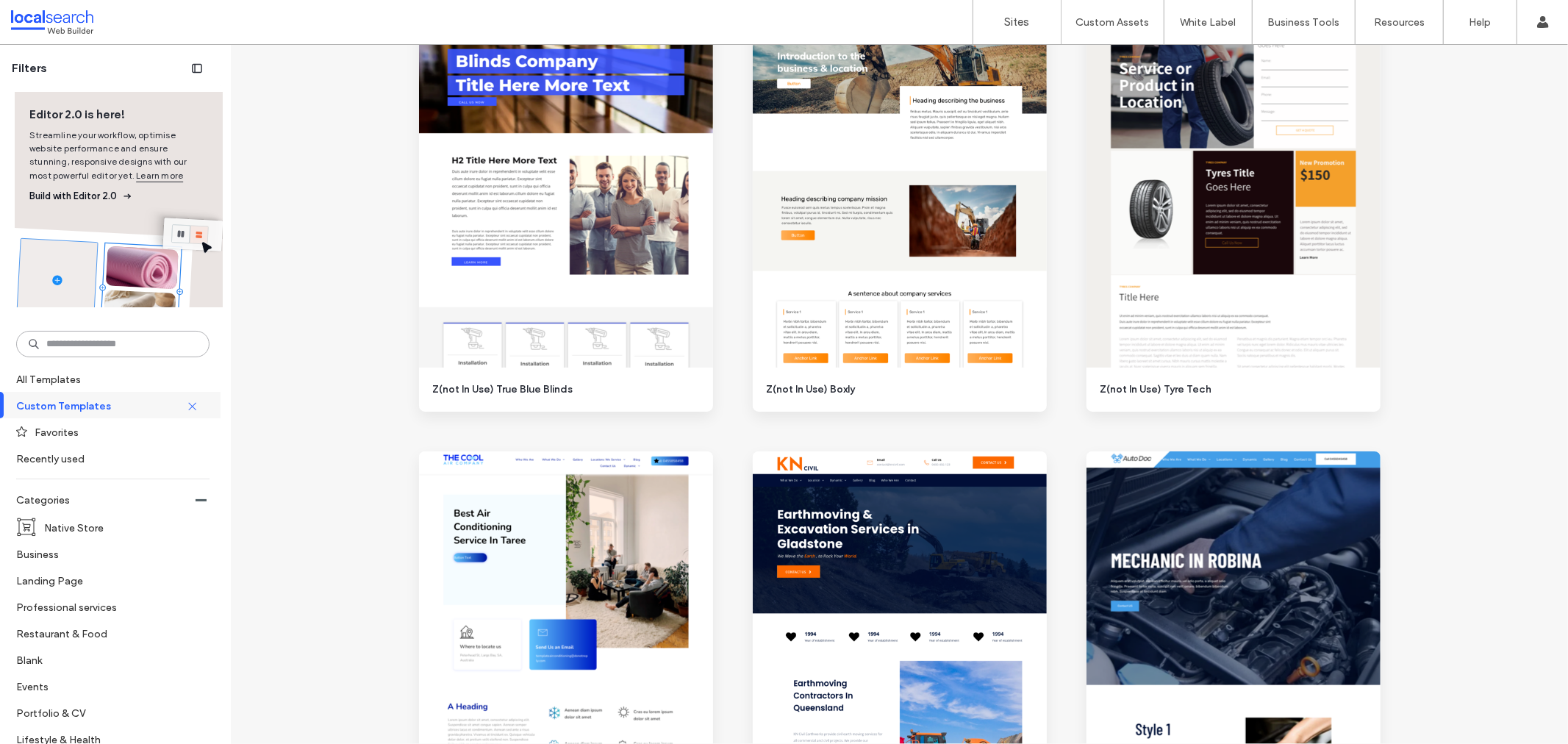
click at [135, 335] on input at bounding box center [113, 344] width 194 height 27
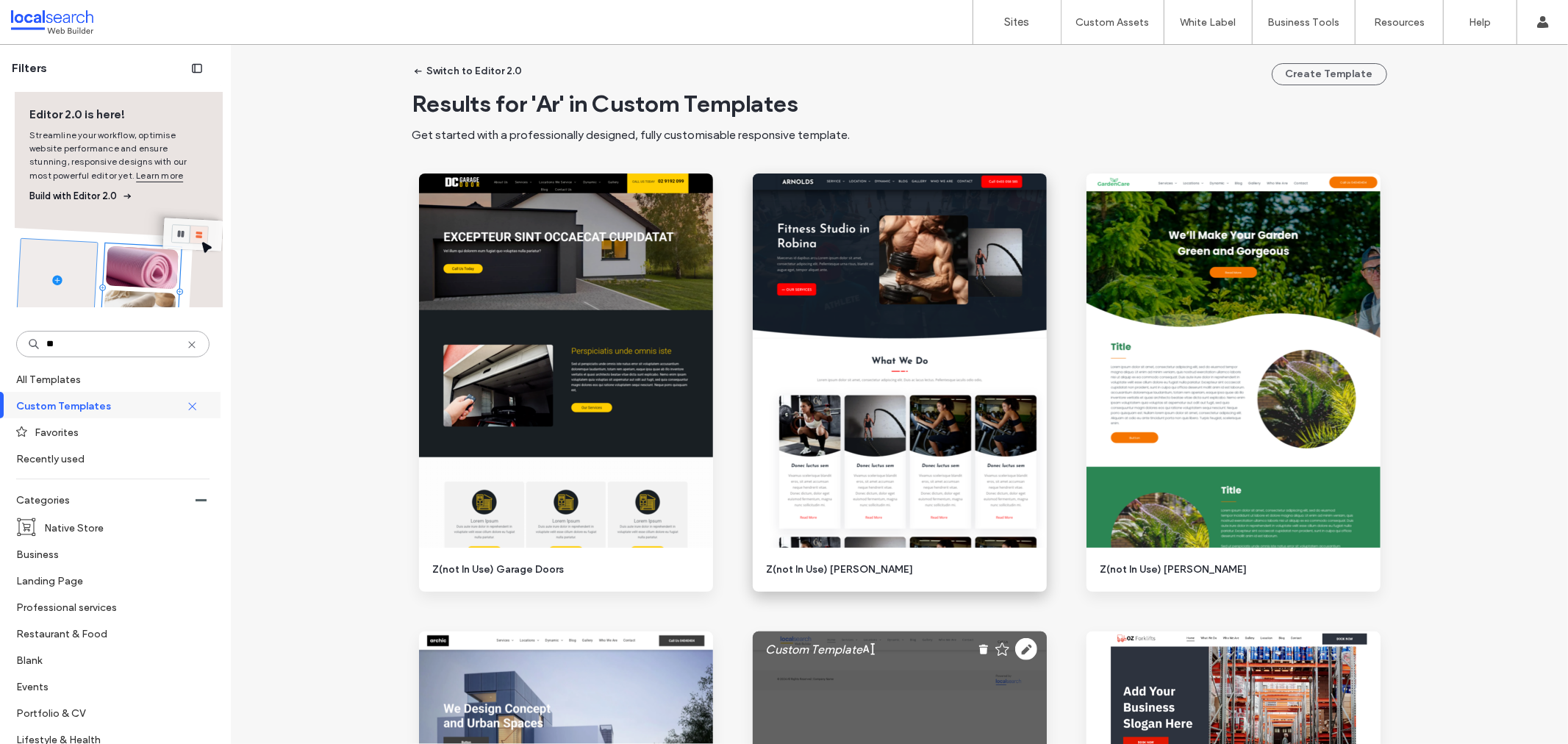
scroll to position [0, 0]
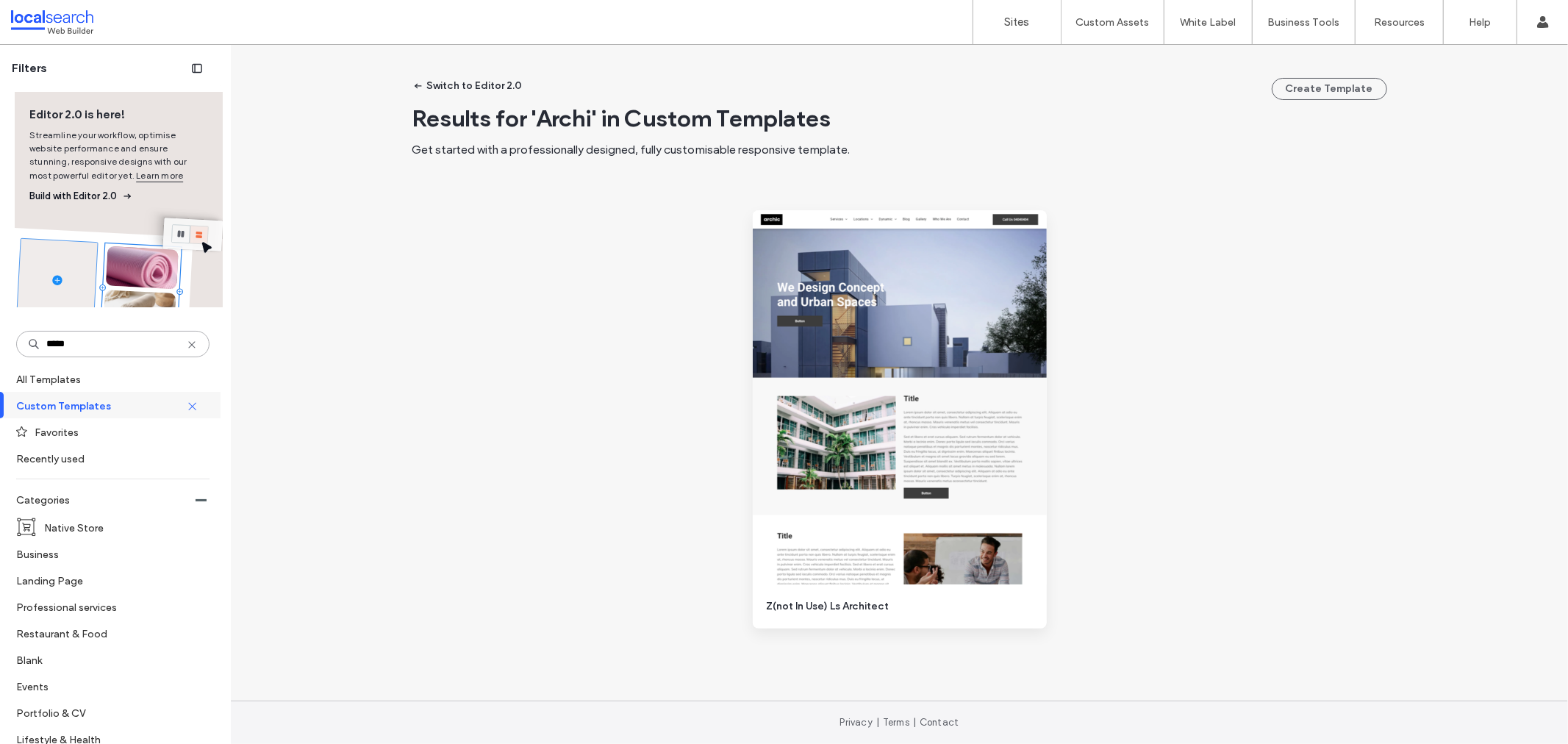
type input "*****"
click at [186, 347] on icon at bounding box center [191, 344] width 12 height 12
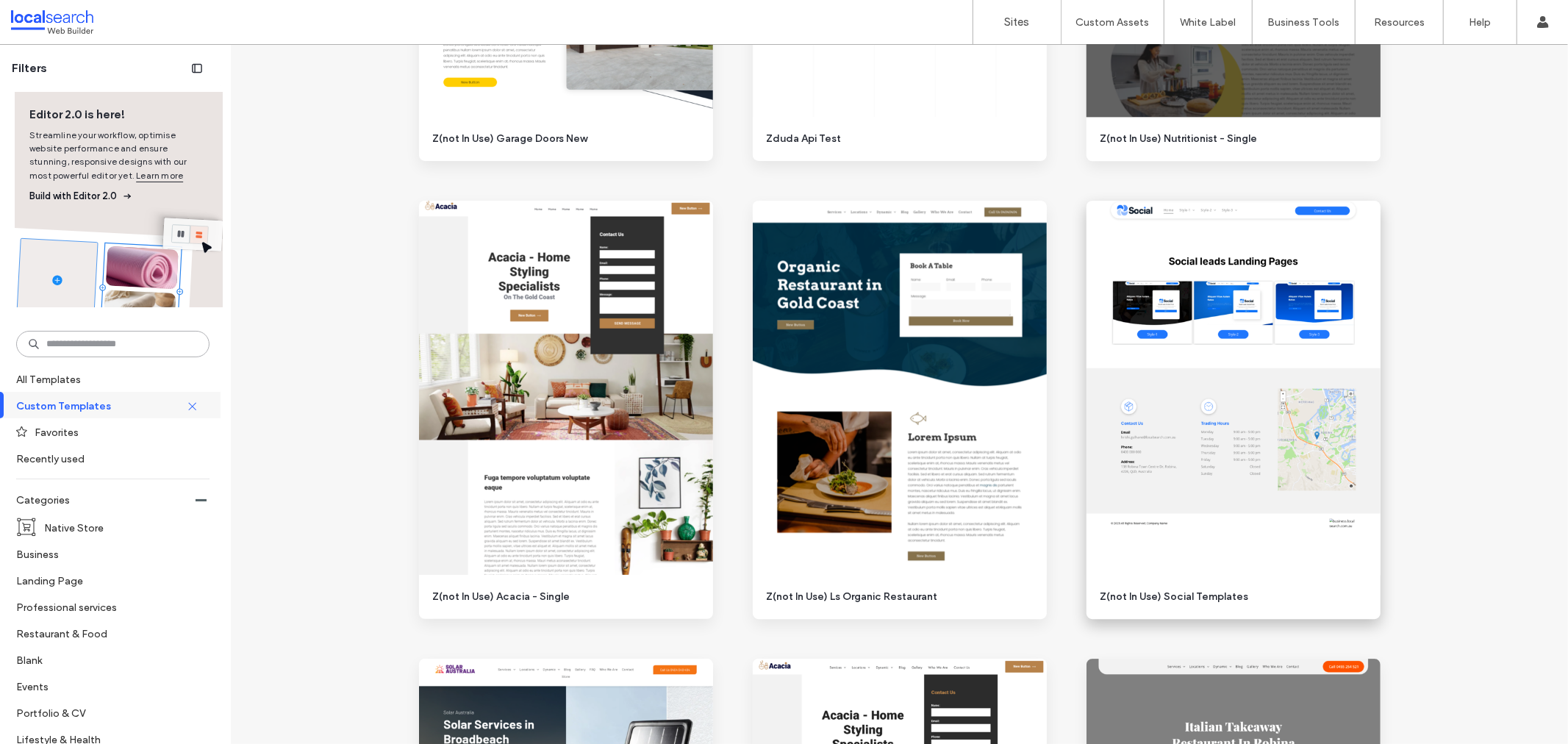
scroll to position [8250, 0]
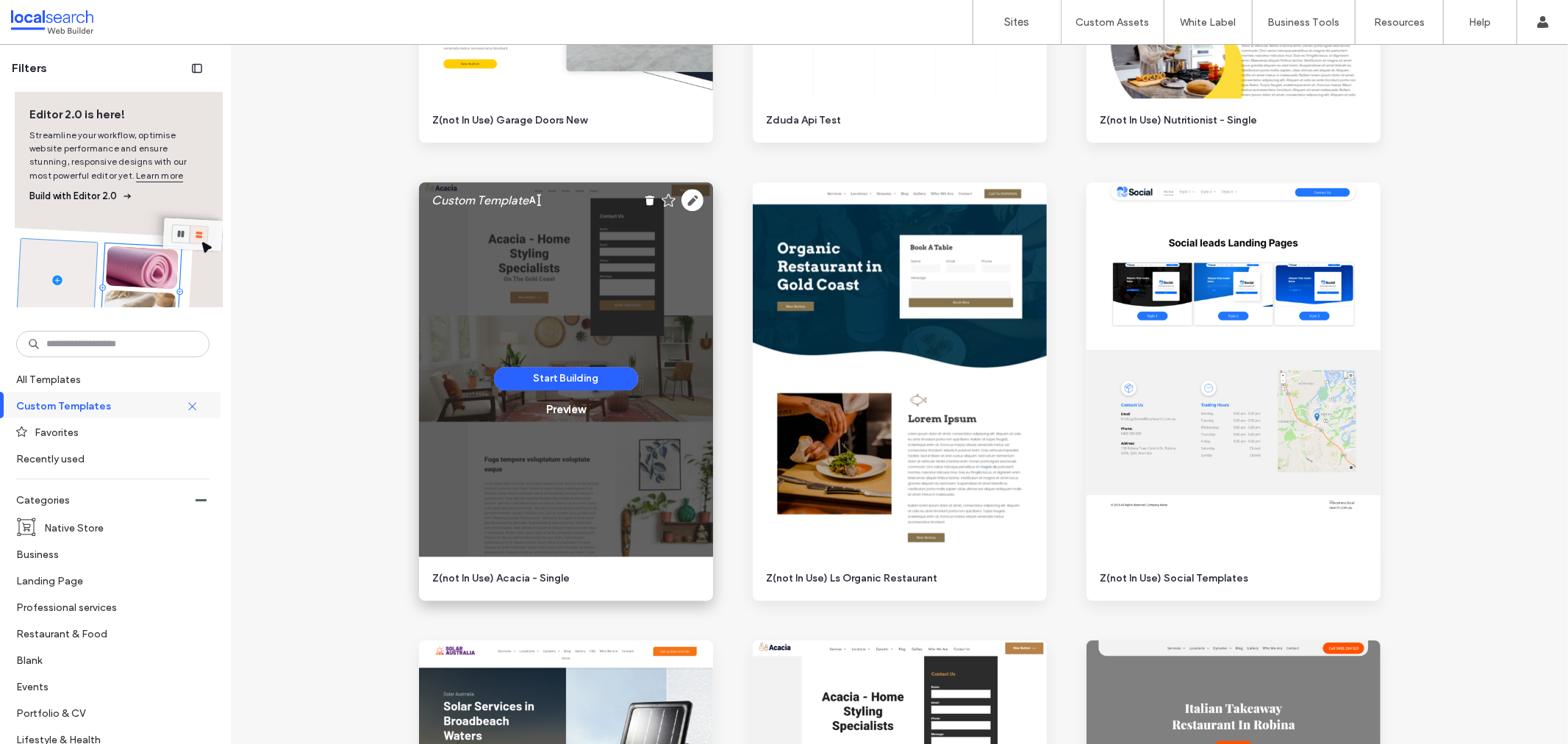
click at [496, 577] on div "Start Building Preview" at bounding box center [566, 392] width 294 height 418
click at [503, 577] on div "Start Building Preview" at bounding box center [566, 392] width 294 height 418
drag, startPoint x: 524, startPoint y: 579, endPoint x: 497, endPoint y: 579, distance: 27.0
click at [497, 579] on div "Start Building Preview" at bounding box center [566, 392] width 294 height 418
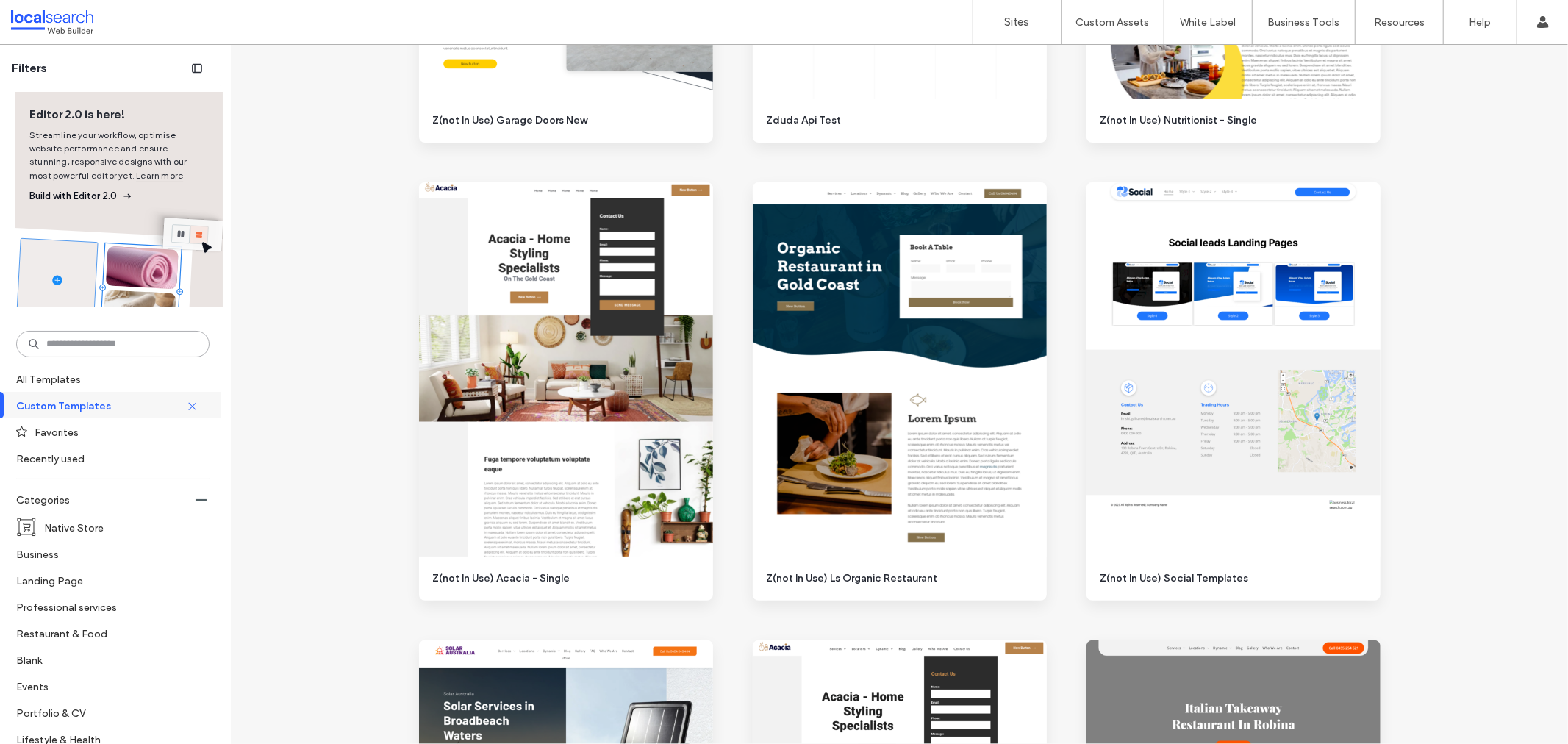
click at [70, 341] on input at bounding box center [113, 344] width 194 height 27
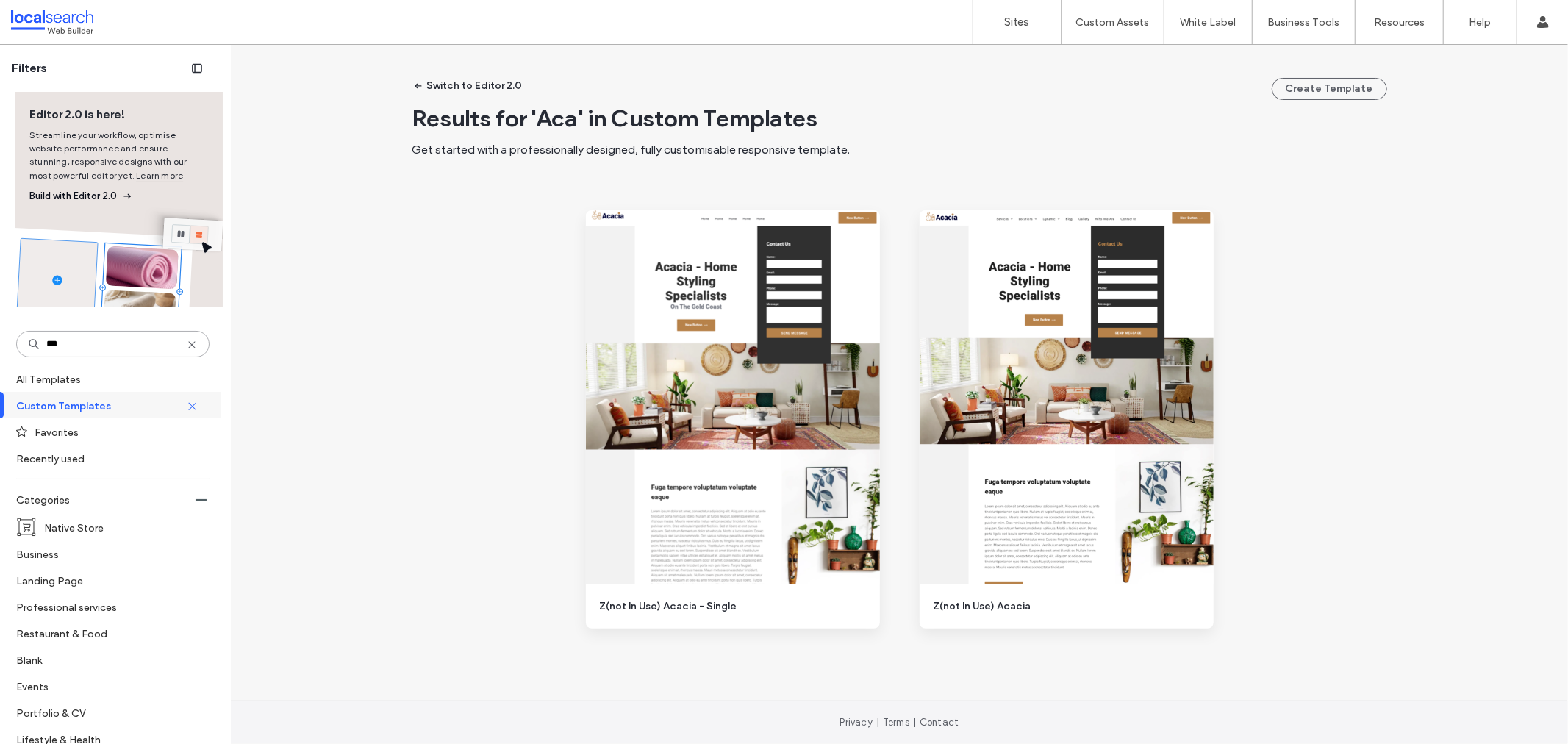
scroll to position [0, 0]
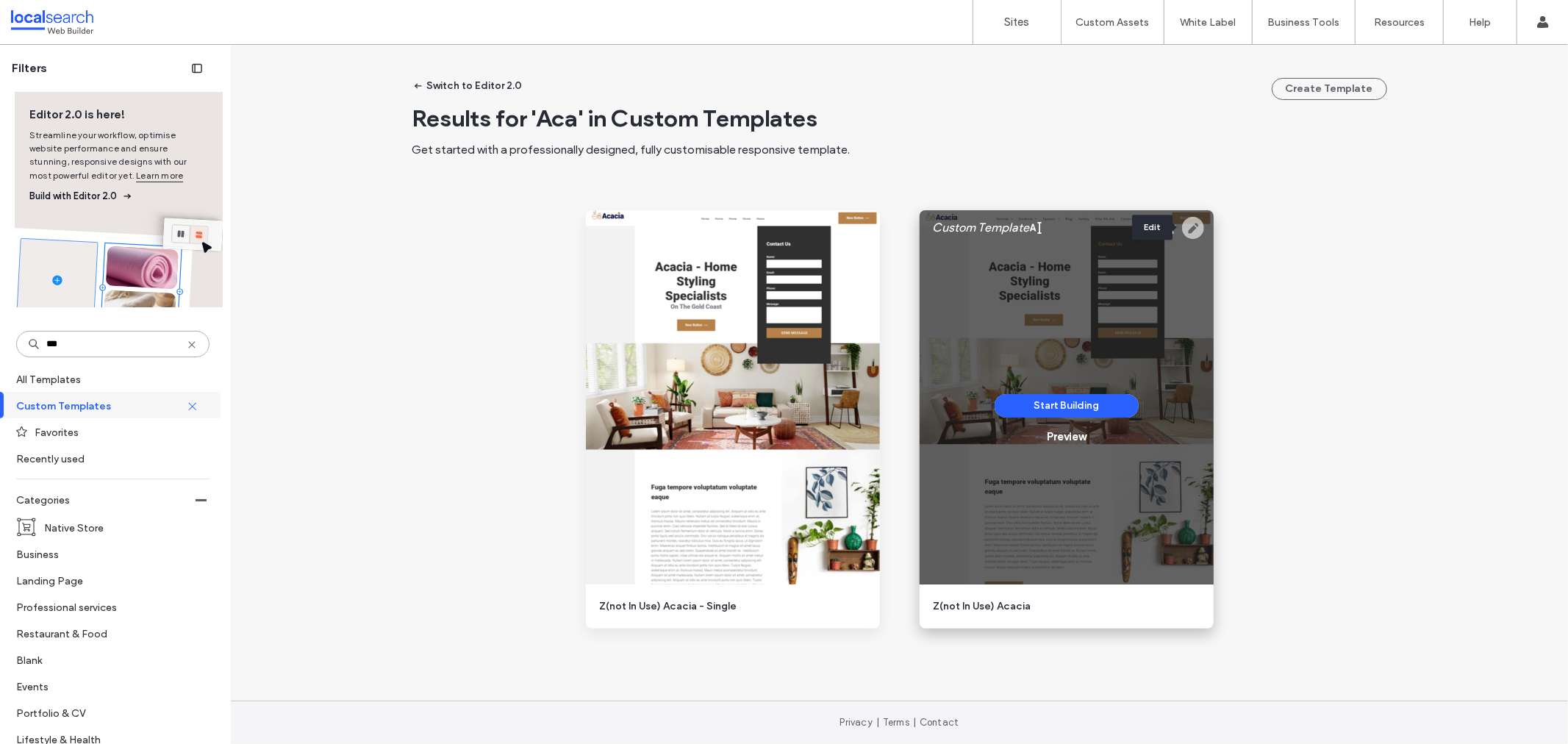
type input "***"
click at [1196, 220] on use at bounding box center [1193, 228] width 22 height 22
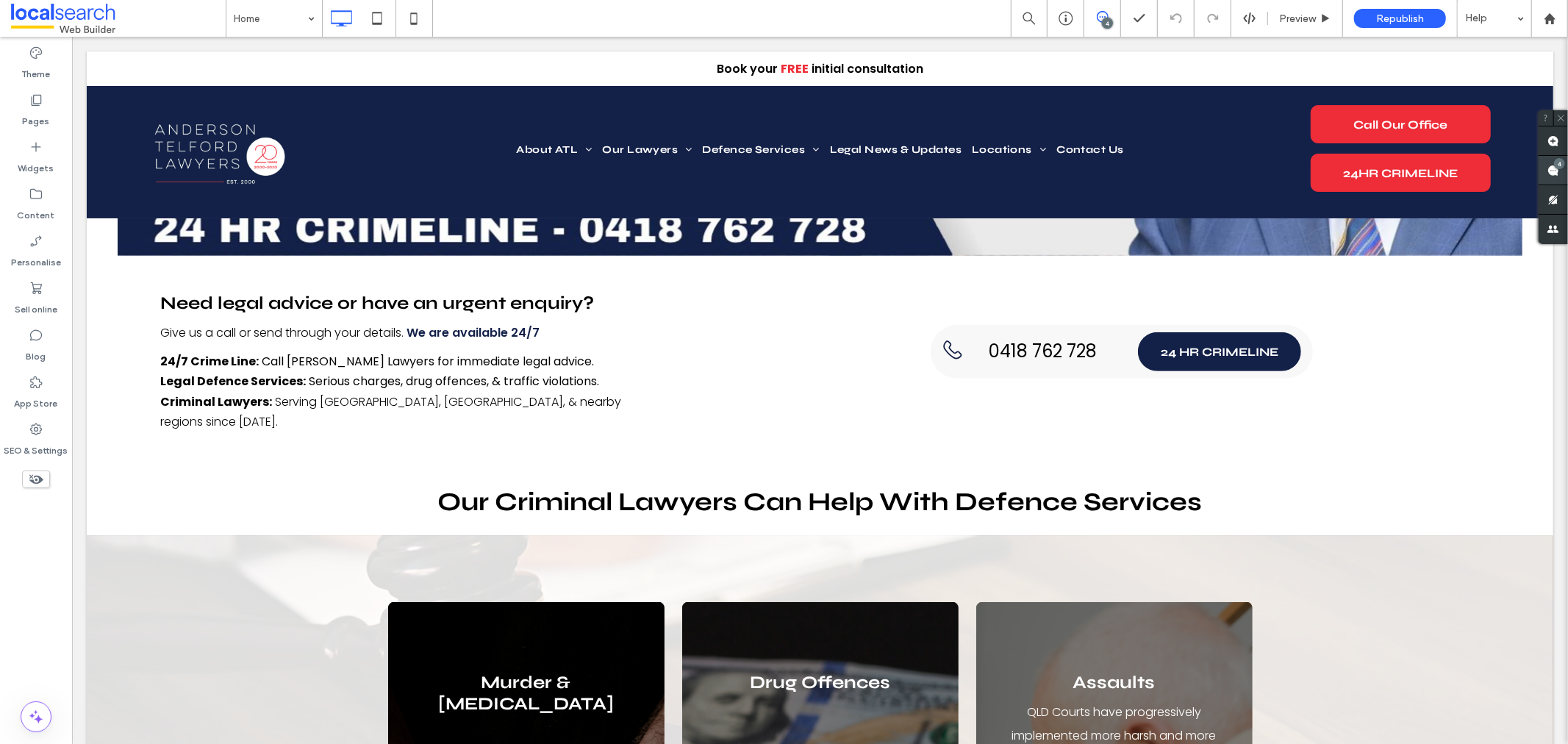
click at [1552, 169] on use at bounding box center [1552, 170] width 12 height 12
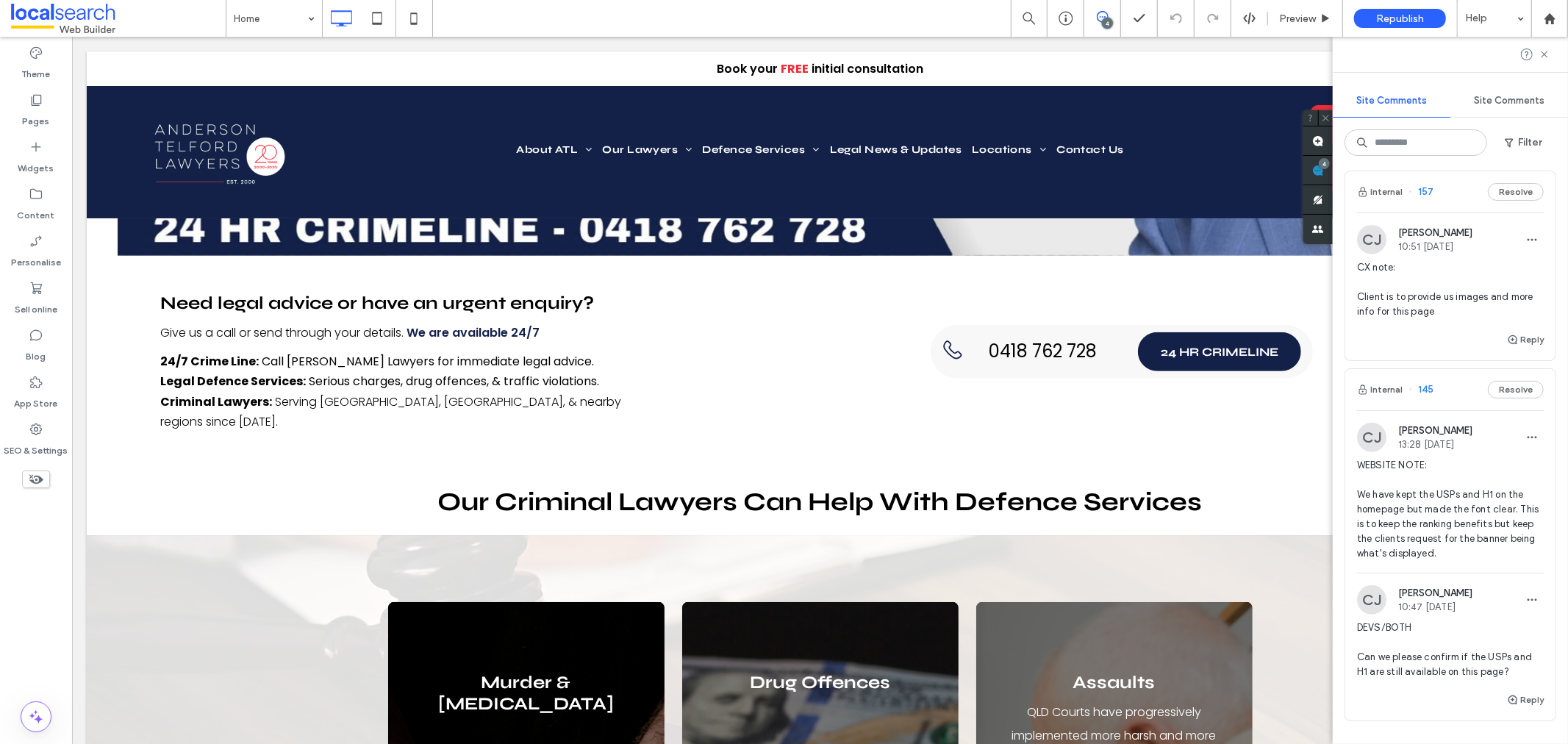
scroll to position [444, 0]
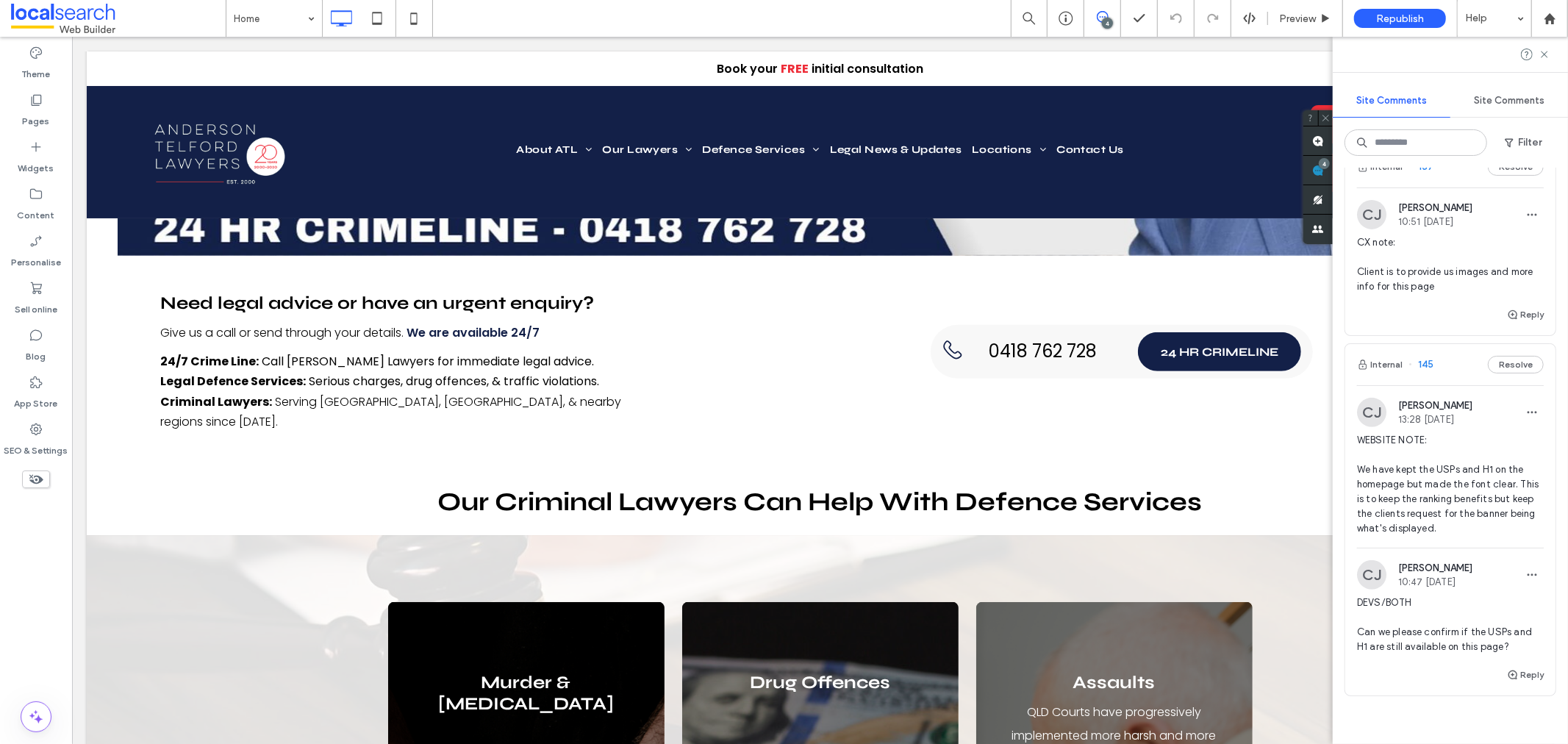
click at [1463, 533] on span "WEBSITE NOTE: We have kept the USPs and H1 on the homepage but made the font cl…" at bounding box center [1449, 485] width 187 height 103
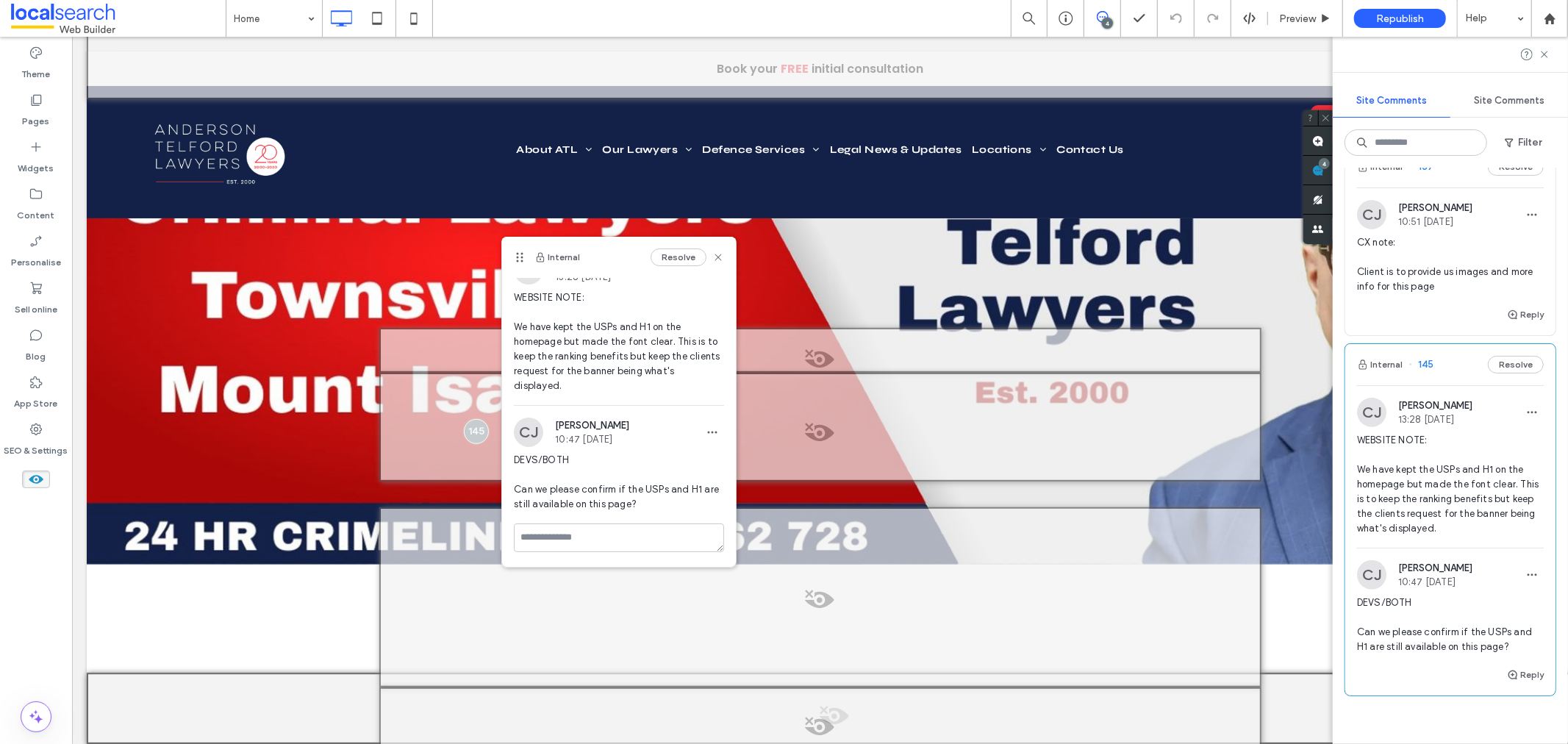
scroll to position [52, 0]
click at [52, 588] on div "Theme Pages Widgets Content Personalise Sell online Blog App Store SEO & Settin…" at bounding box center [36, 390] width 72 height 707
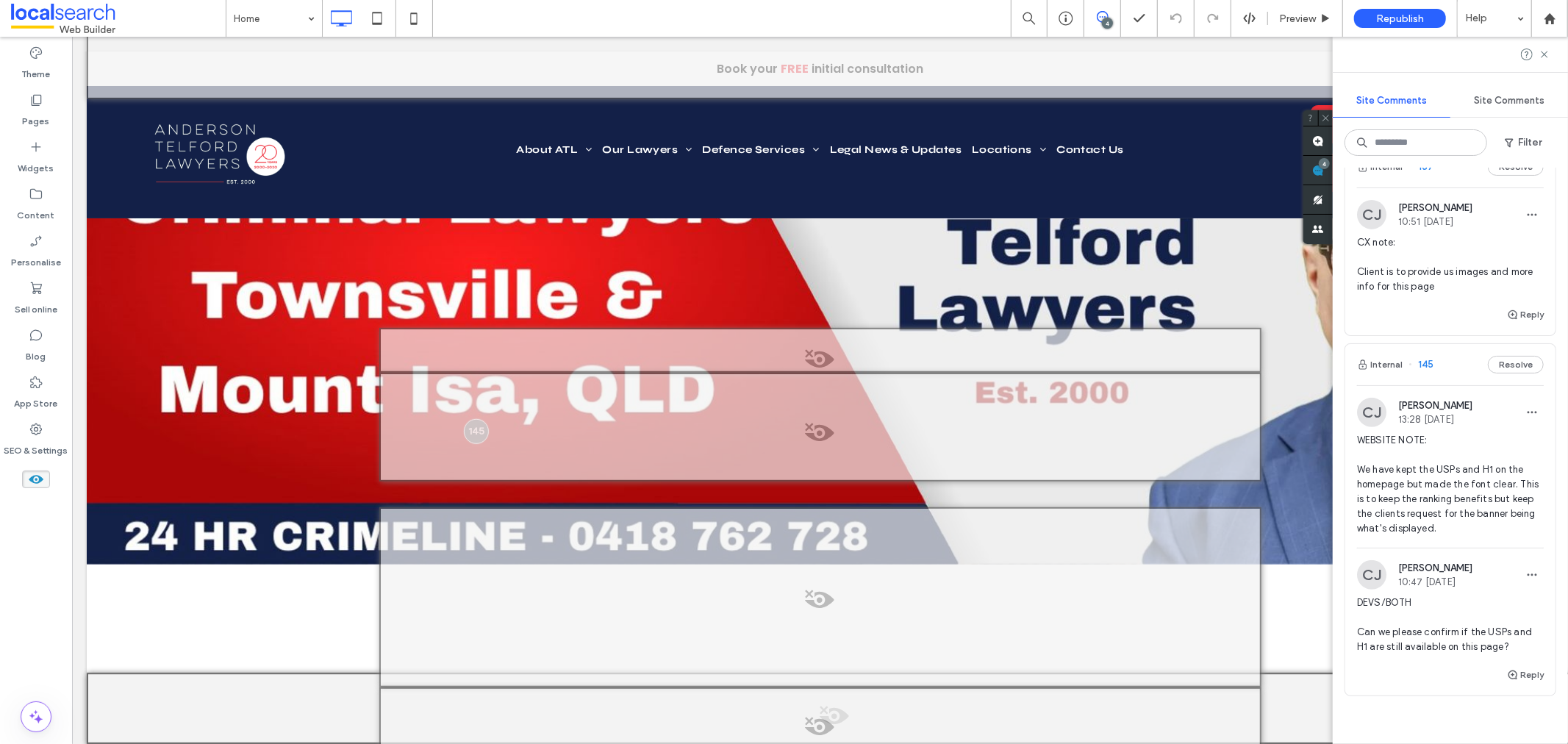
click at [38, 481] on use at bounding box center [36, 479] width 15 height 9
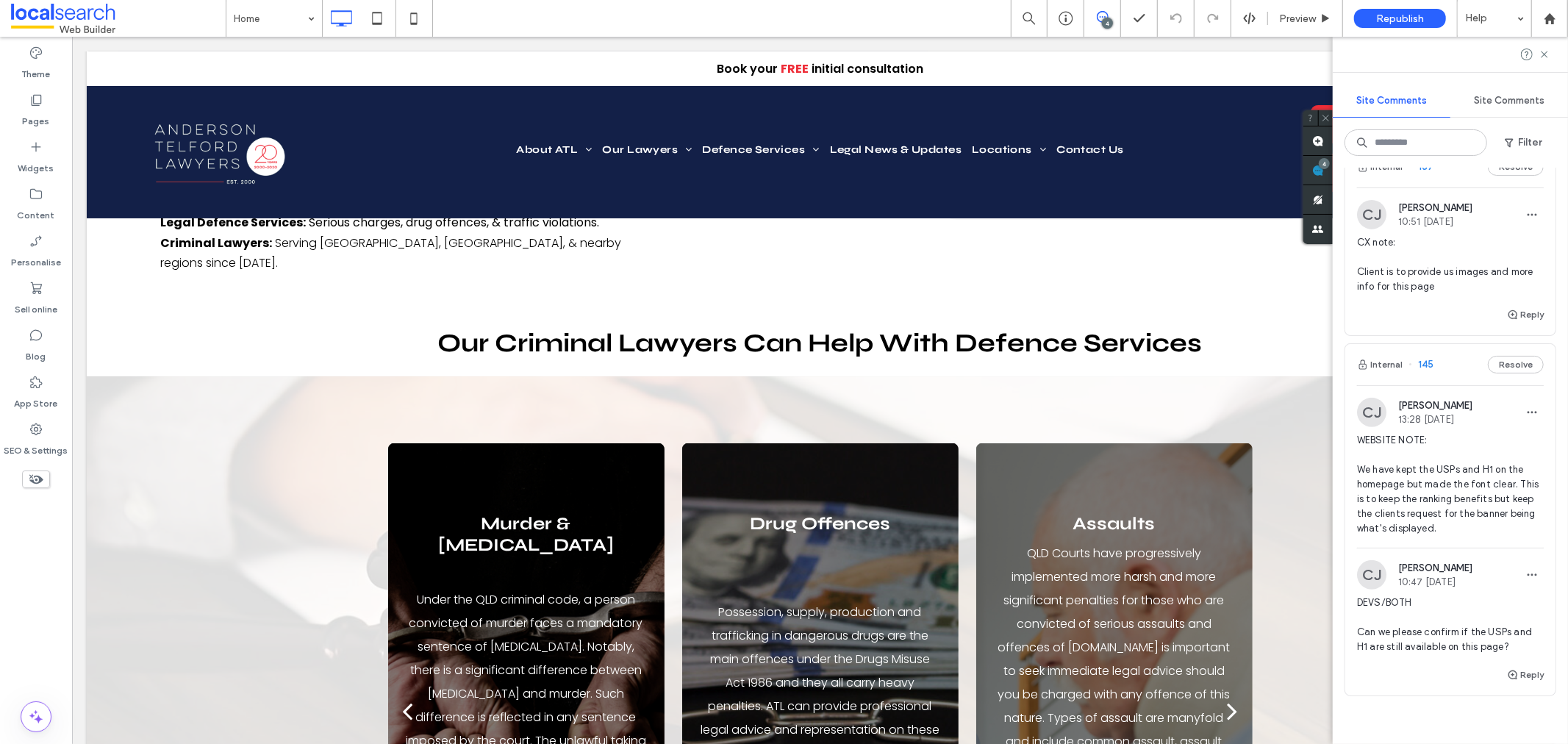
scroll to position [119, 0]
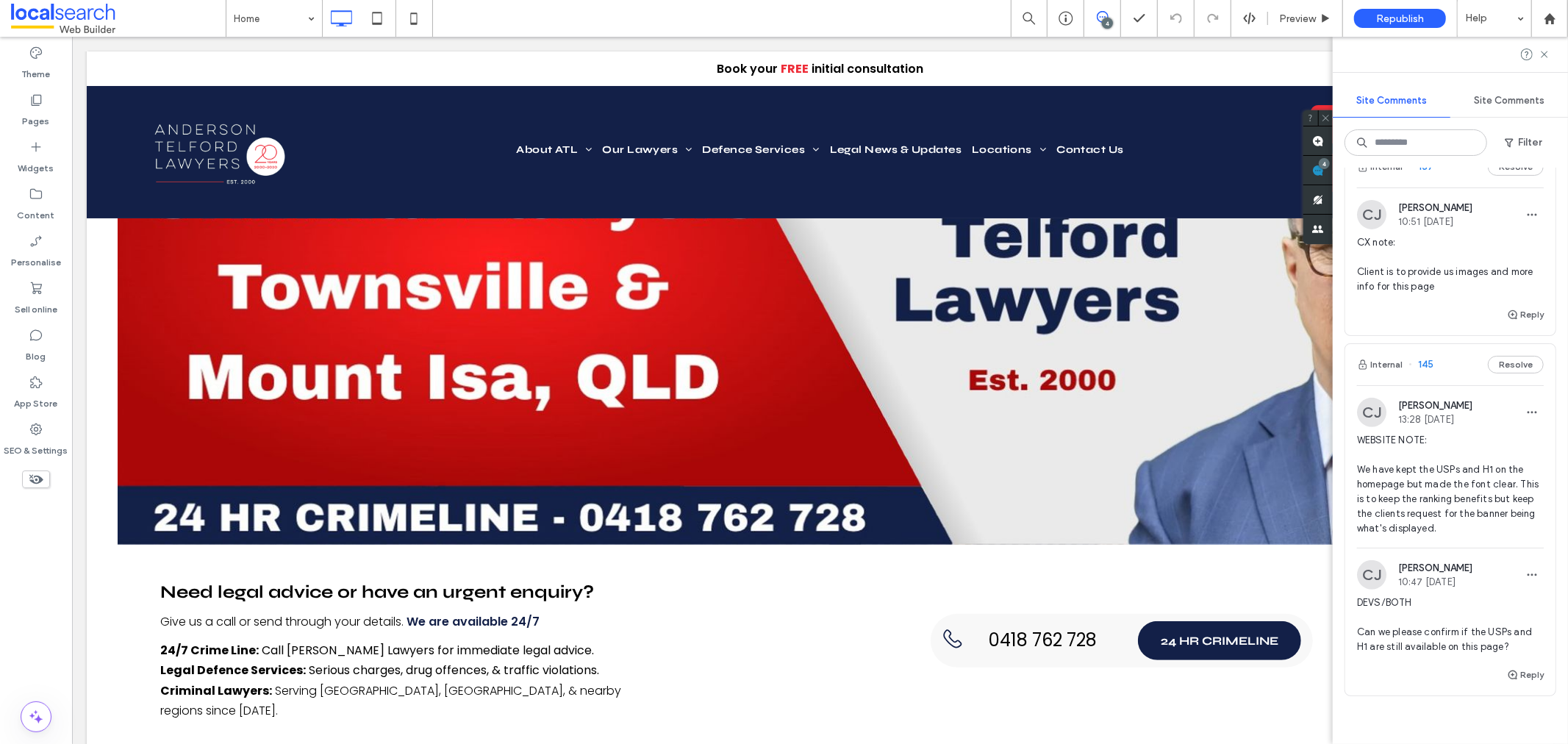
click at [38, 481] on icon at bounding box center [36, 479] width 16 height 16
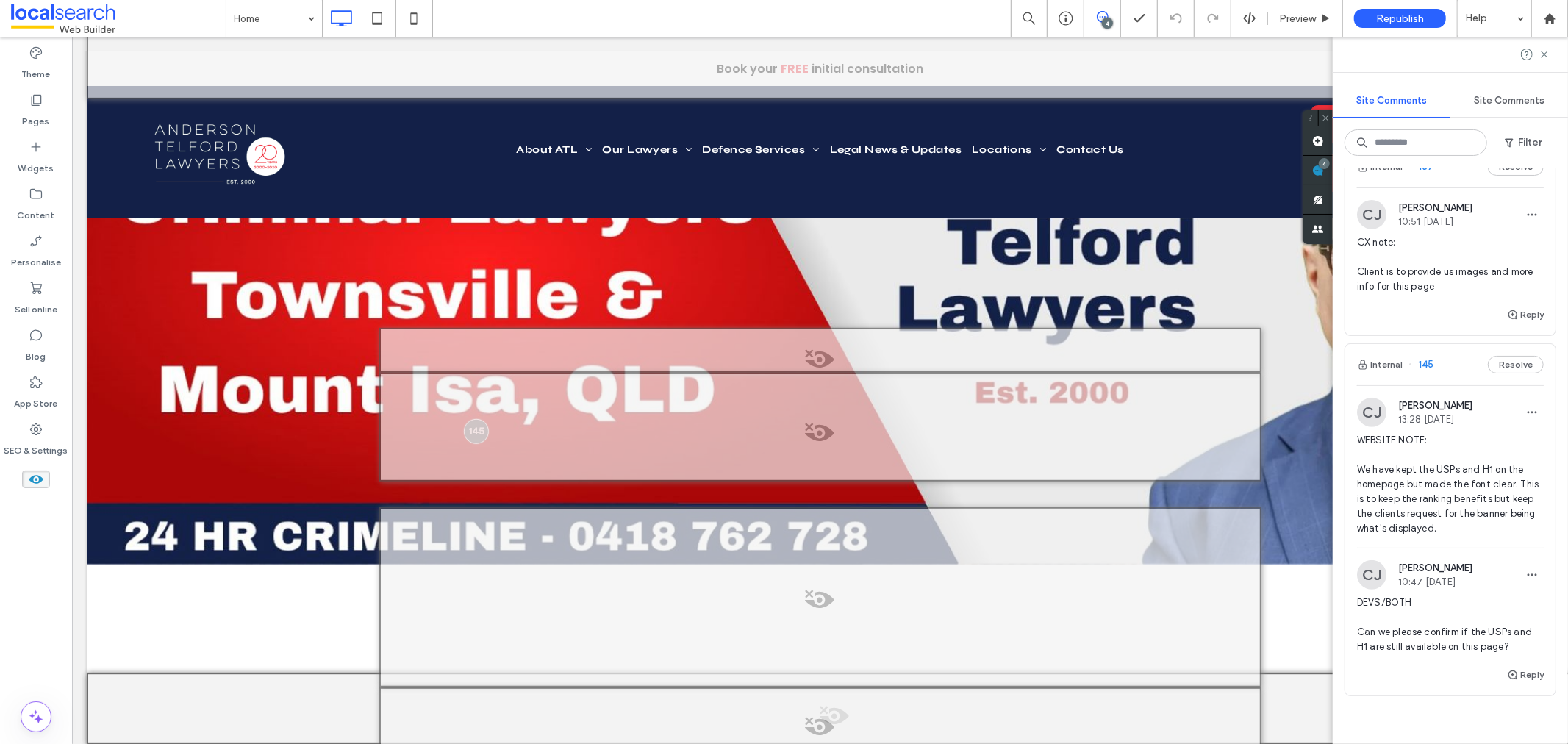
click at [38, 481] on use at bounding box center [36, 479] width 15 height 9
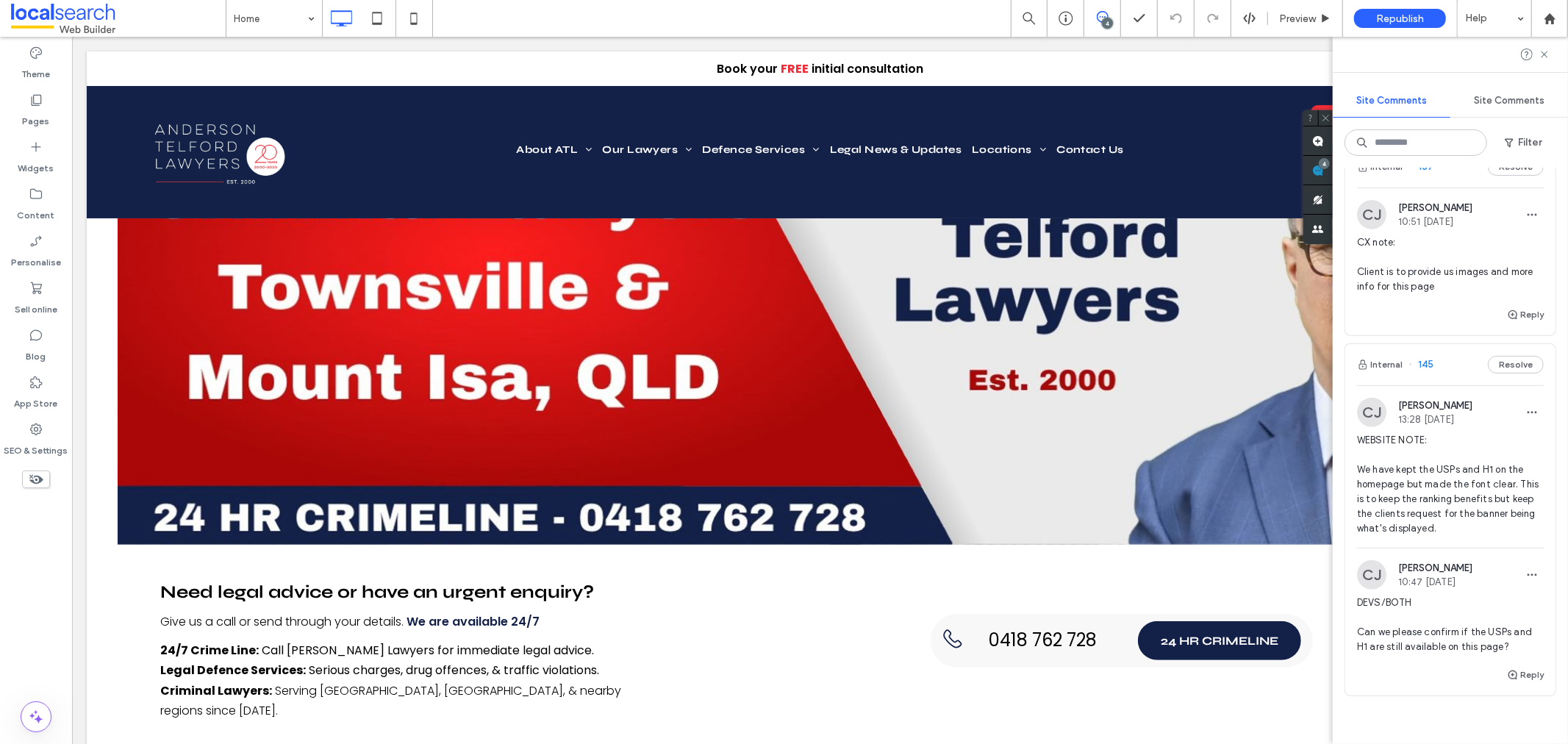
click at [38, 481] on icon at bounding box center [36, 479] width 16 height 16
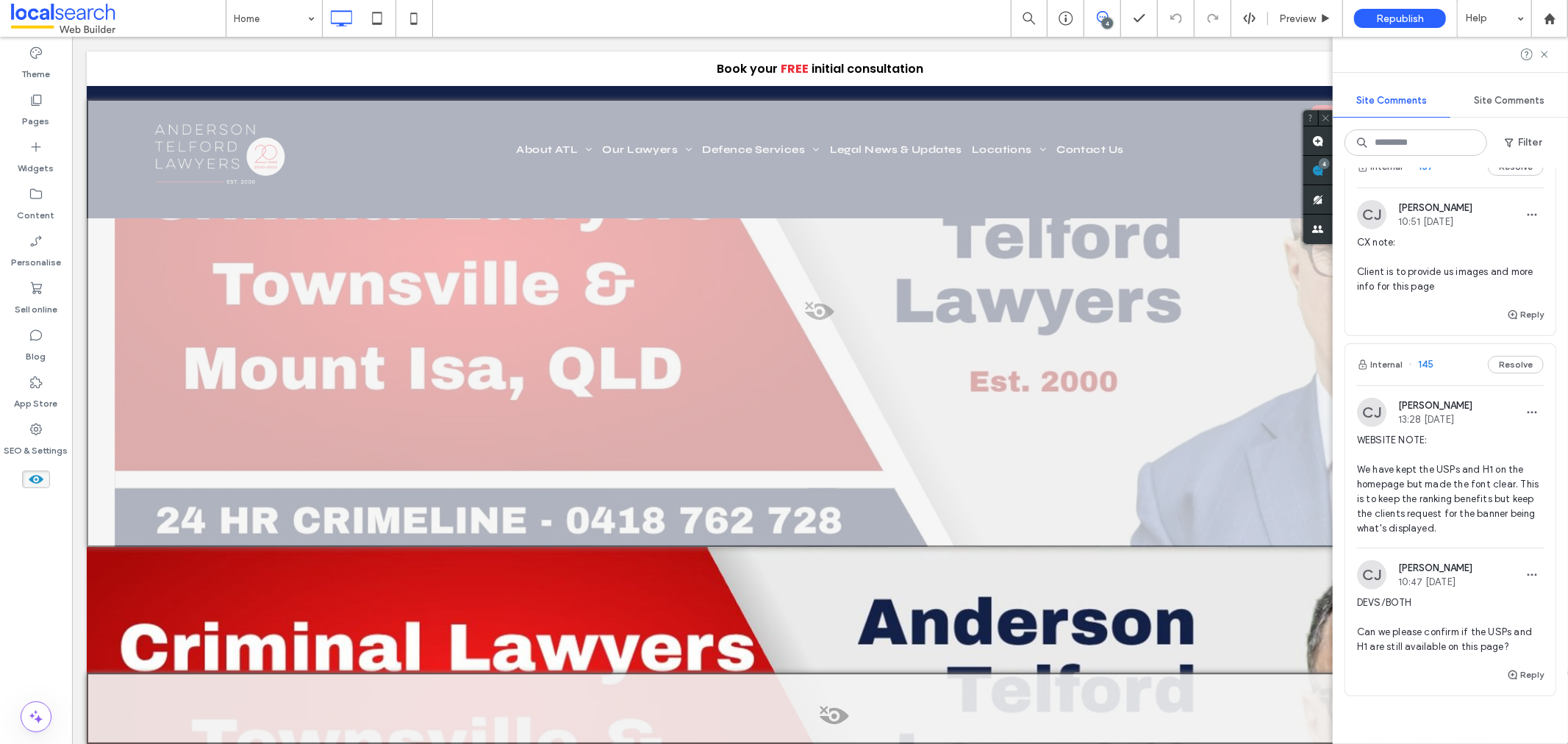
scroll to position [567, 0]
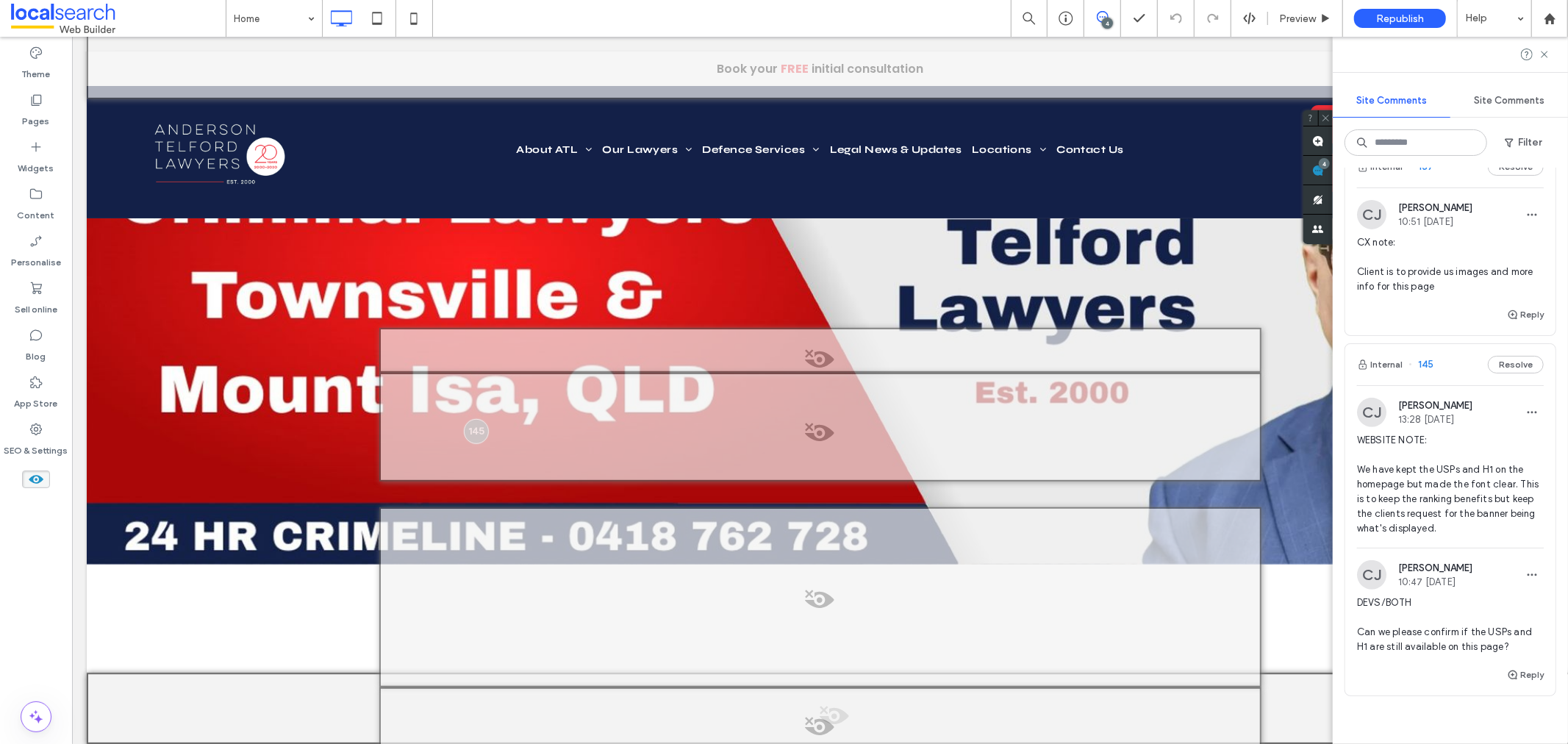
click at [37, 480] on icon at bounding box center [36, 479] width 16 height 16
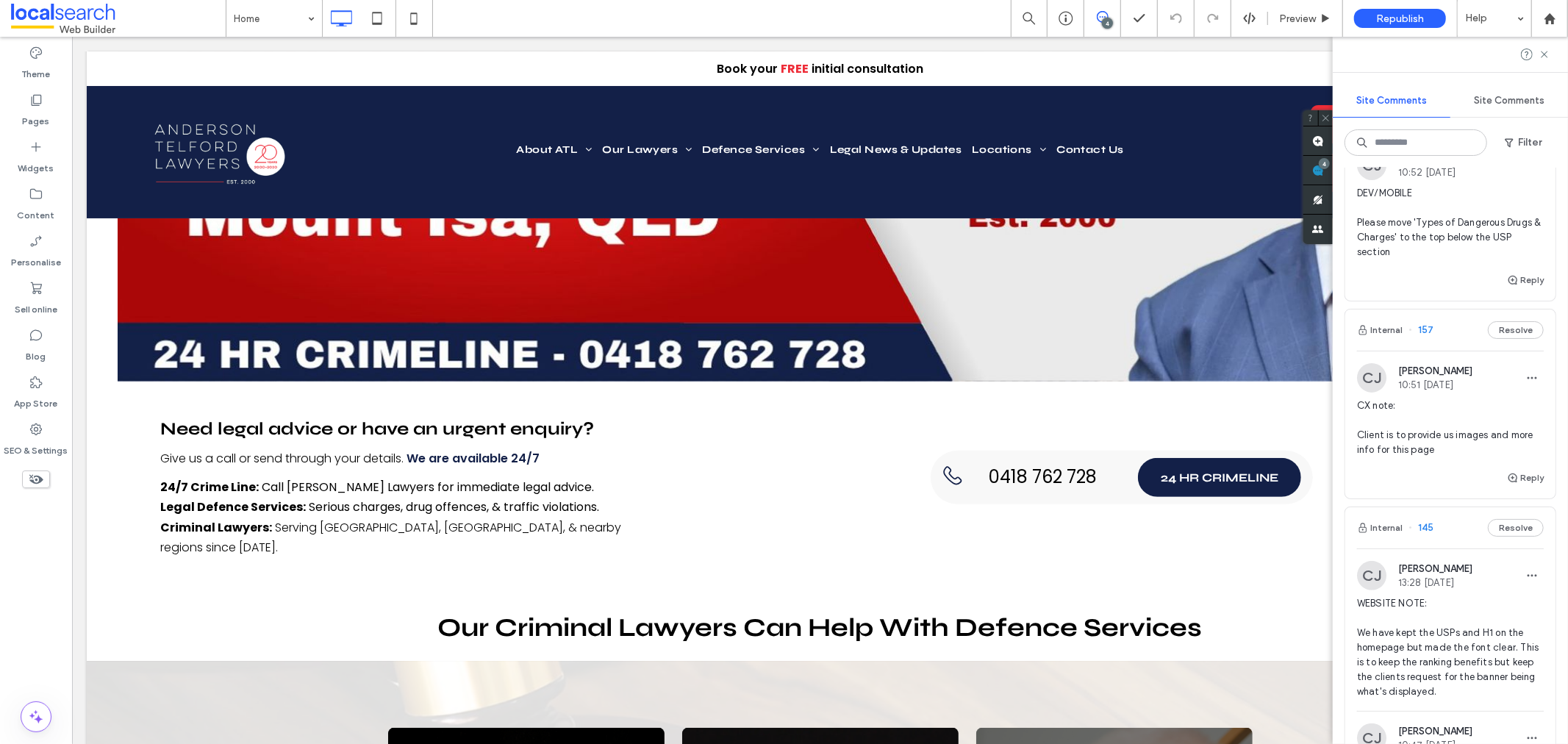
scroll to position [280, 0]
click at [1428, 494] on div "Reply" at bounding box center [1449, 485] width 210 height 30
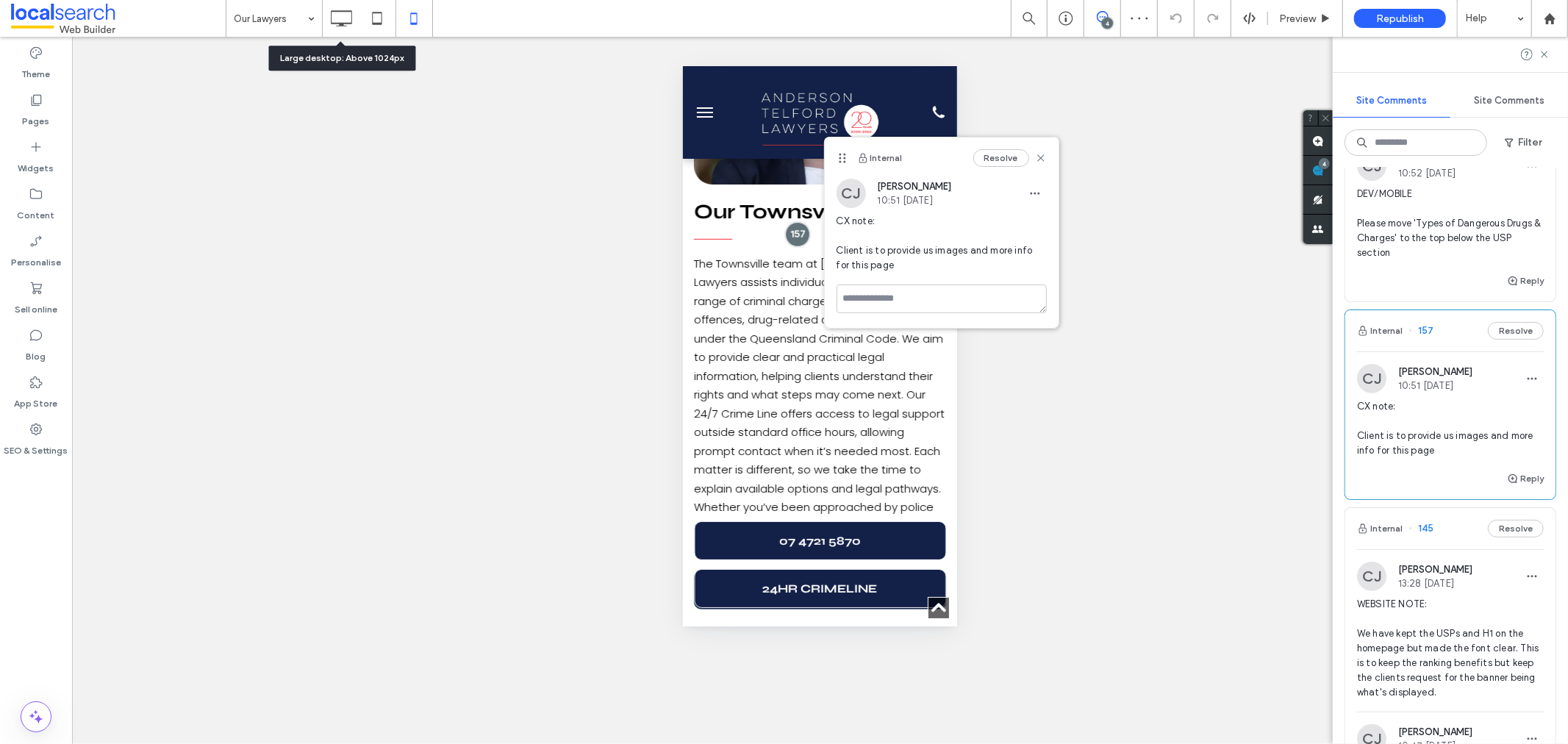
drag, startPoint x: 348, startPoint y: 12, endPoint x: 370, endPoint y: 34, distance: 31.1
click at [347, 12] on icon at bounding box center [341, 19] width 30 height 30
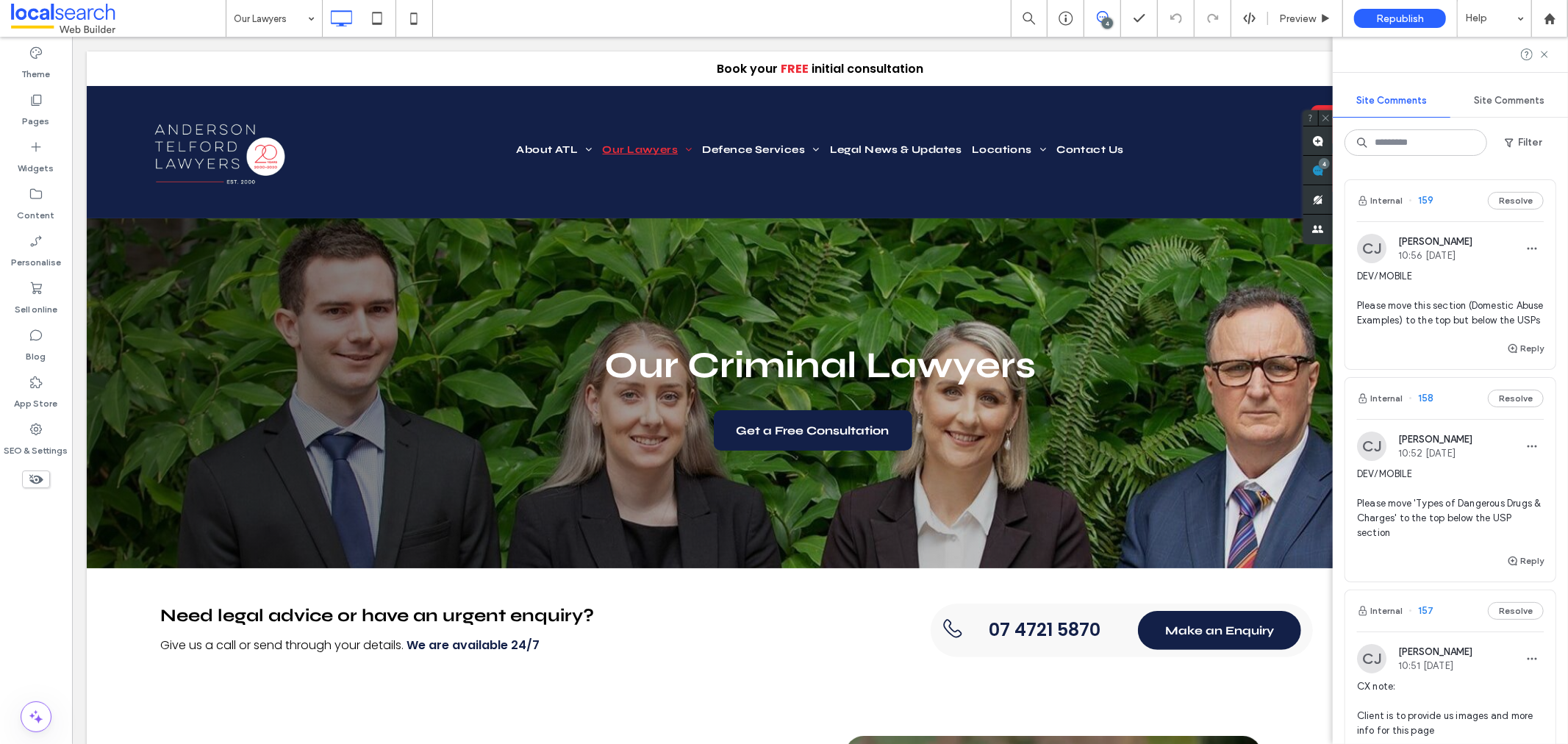
click at [1442, 504] on span "DEV/MOBILE Please move 'Types of Dangerous Drugs & Charges' to the top below th…" at bounding box center [1449, 504] width 187 height 73
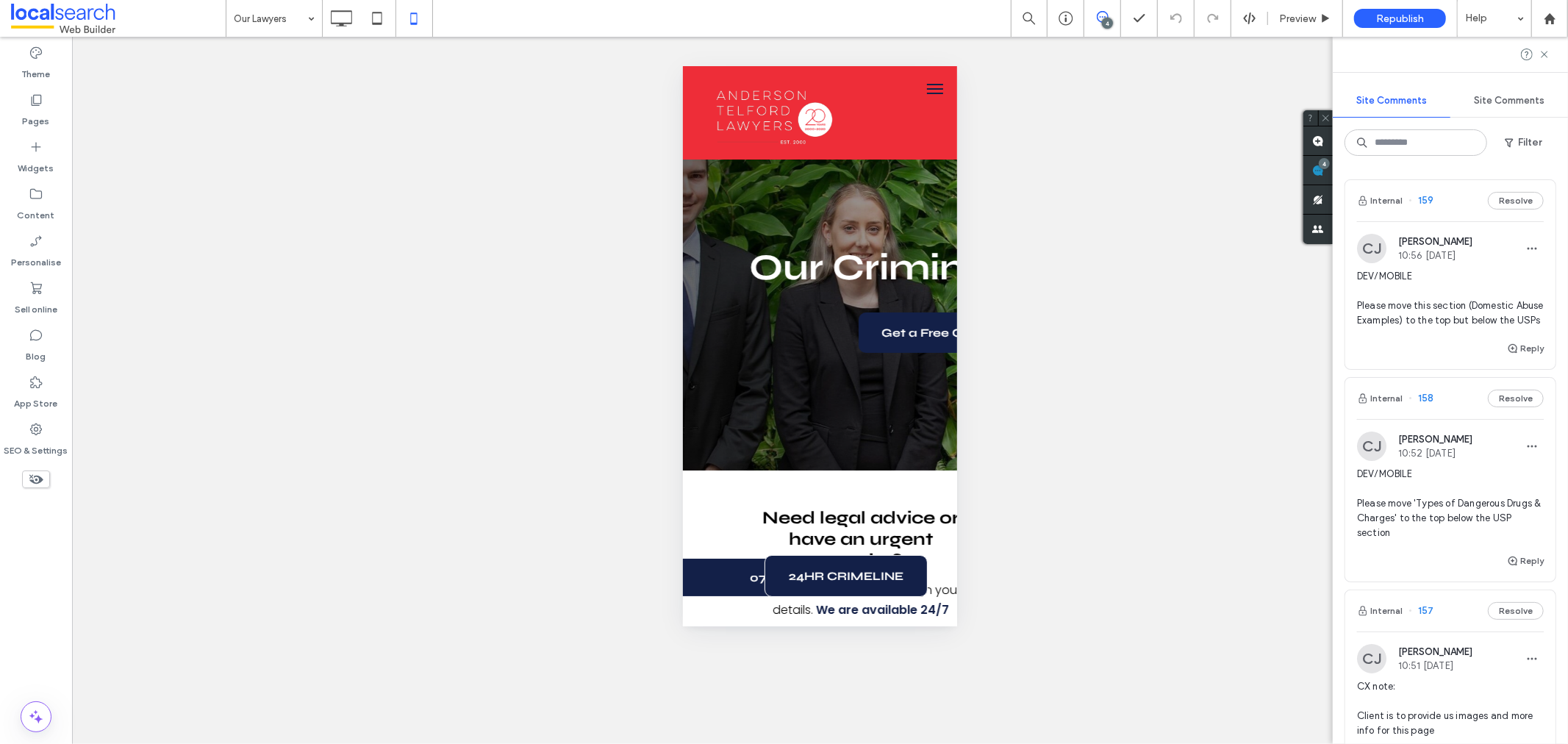
click at [1442, 489] on span "DEV/MOBILE Please move 'Types of Dangerous Drugs & Charges' to the top below th…" at bounding box center [1449, 504] width 187 height 73
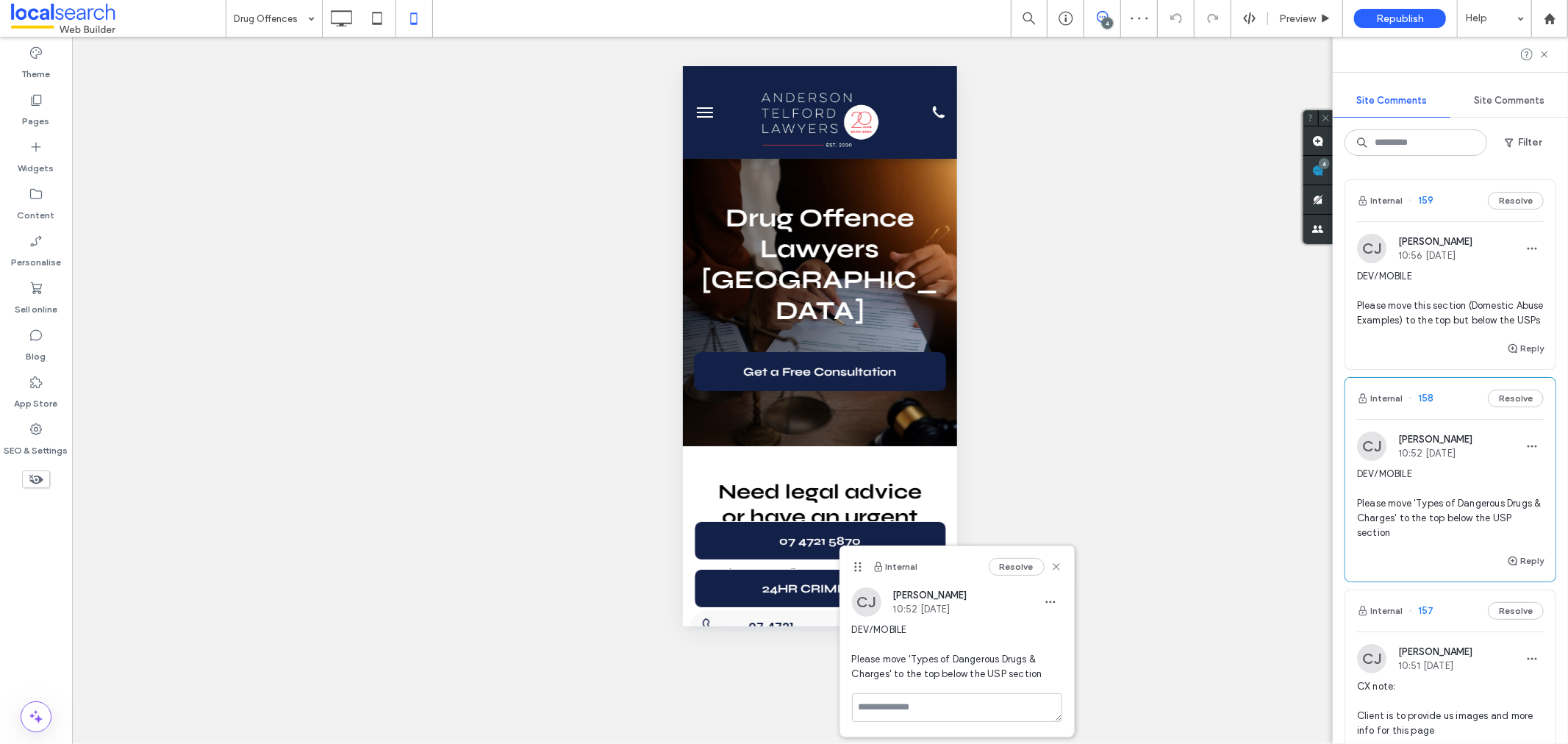
click at [1464, 515] on span "DEV/MOBILE Please move 'Types of Dangerous Drugs & Charges' to the top below th…" at bounding box center [1449, 504] width 187 height 73
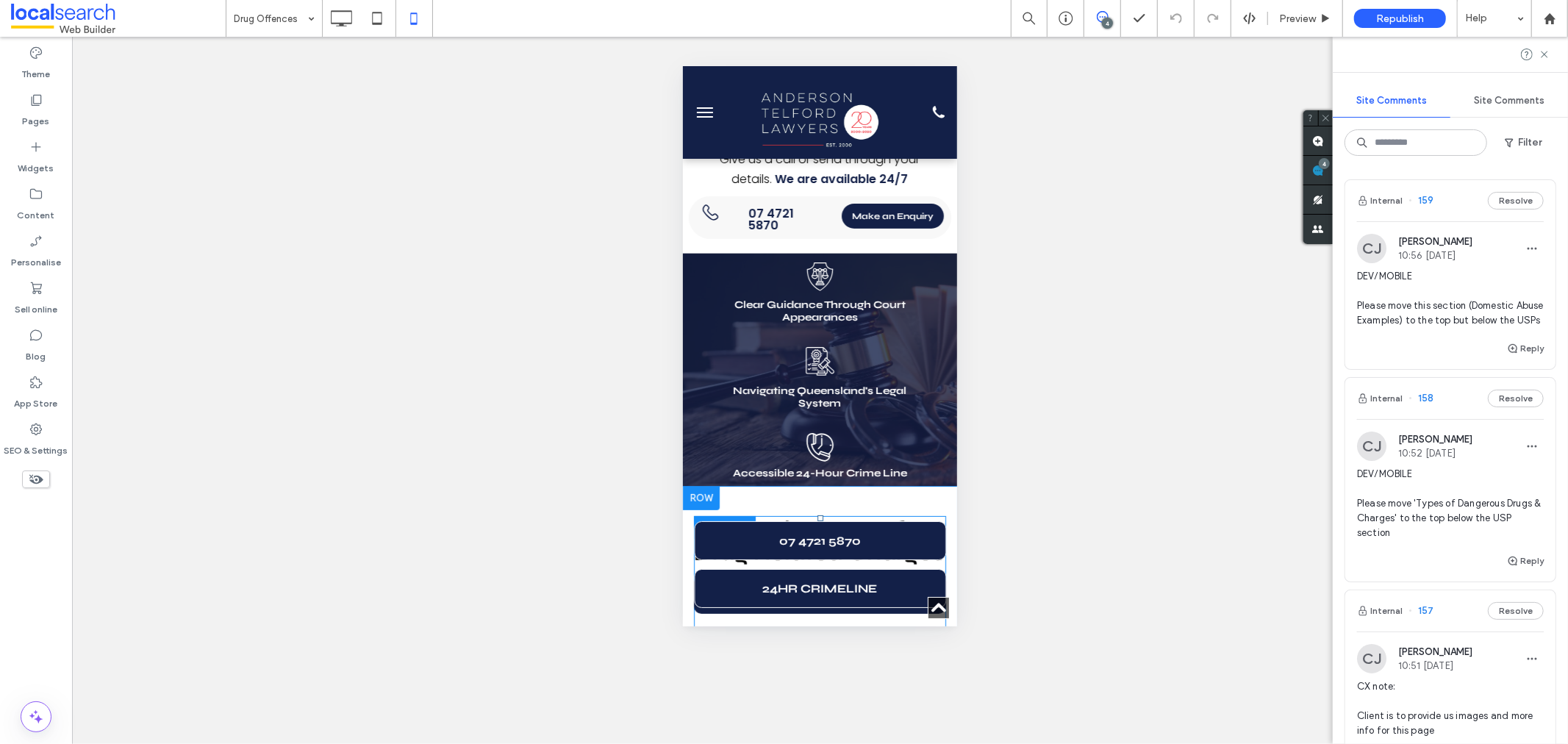
scroll to position [408, 0]
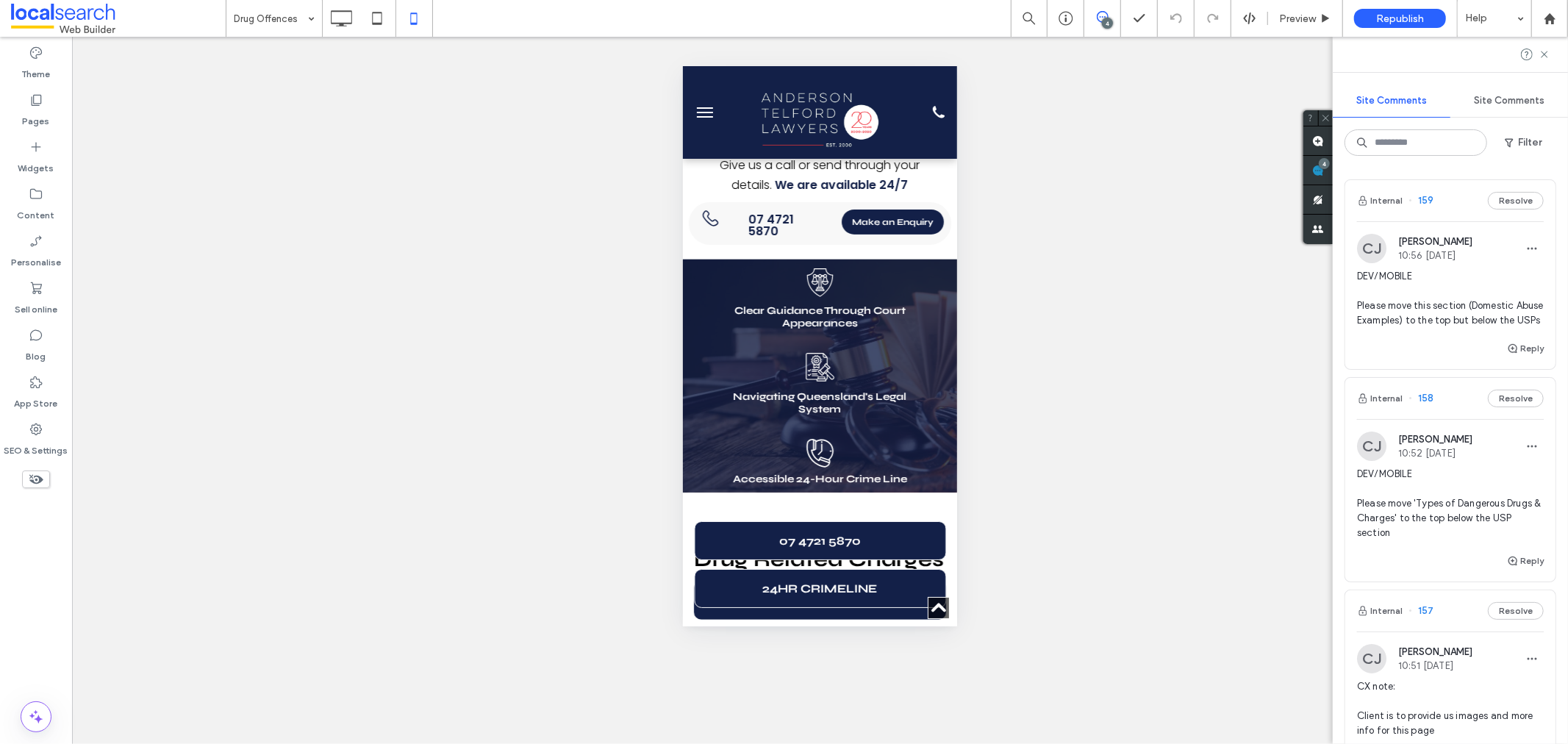
click at [1437, 507] on span "DEV/MOBILE Please move 'Types of Dangerous Drugs & Charges' to the top below th…" at bounding box center [1449, 504] width 187 height 73
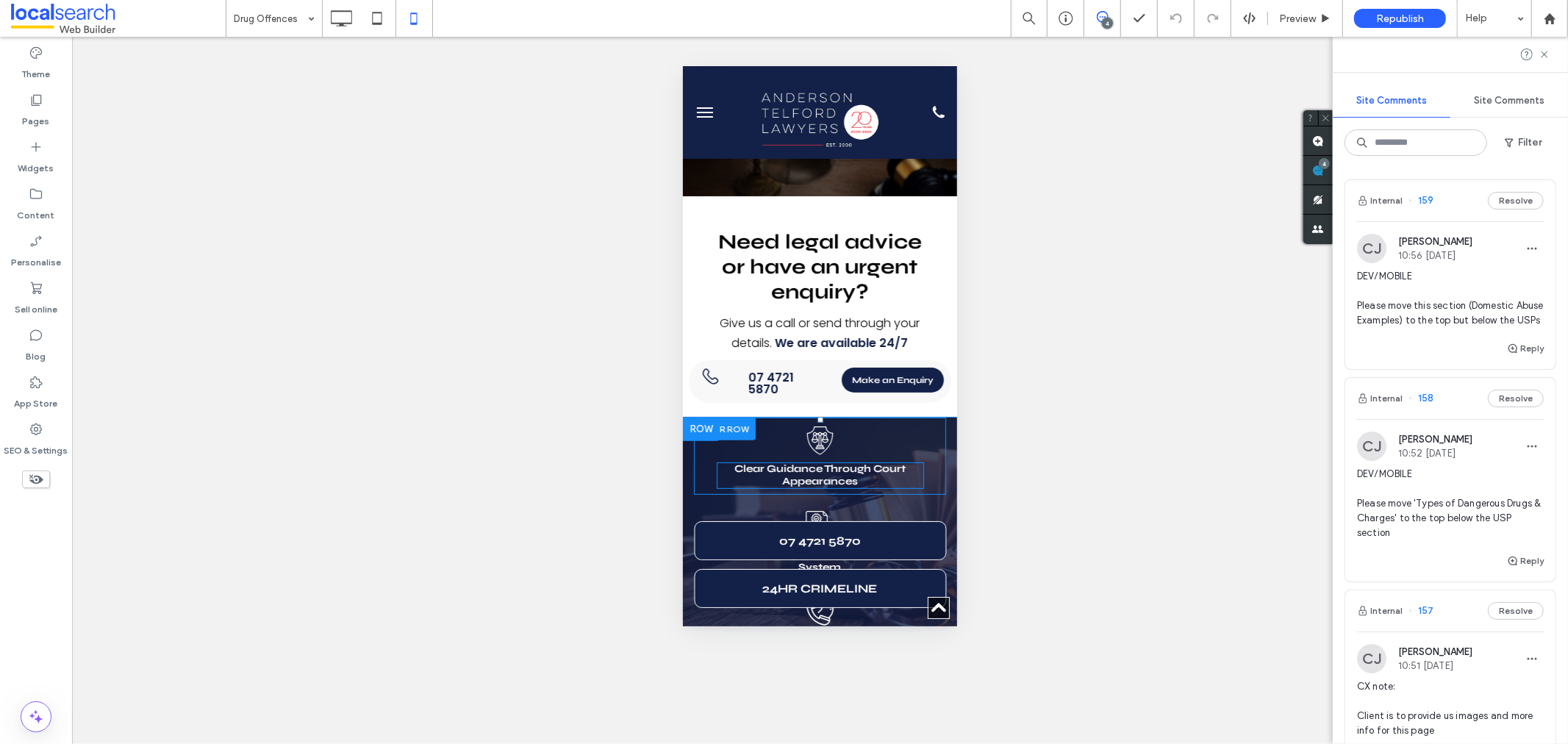
scroll to position [343, 0]
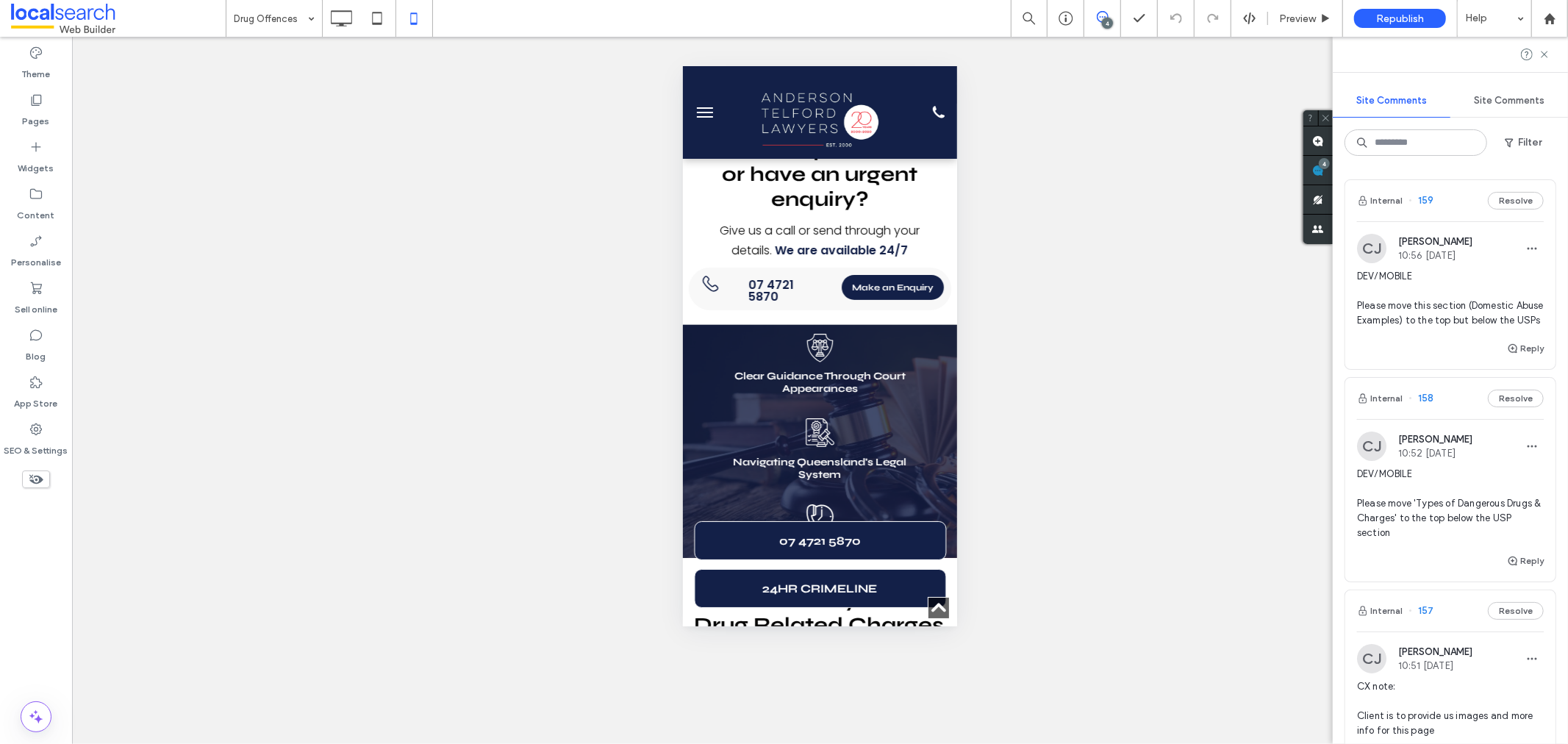
click at [1418, 323] on span "DEV/MOBILE Please move this section (Domestic Abuse Examples) to the top but be…" at bounding box center [1449, 298] width 187 height 59
click at [1408, 297] on span "DEV/MOBILE Please move this section (Domestic Abuse Examples) to the top but be…" at bounding box center [1449, 298] width 187 height 59
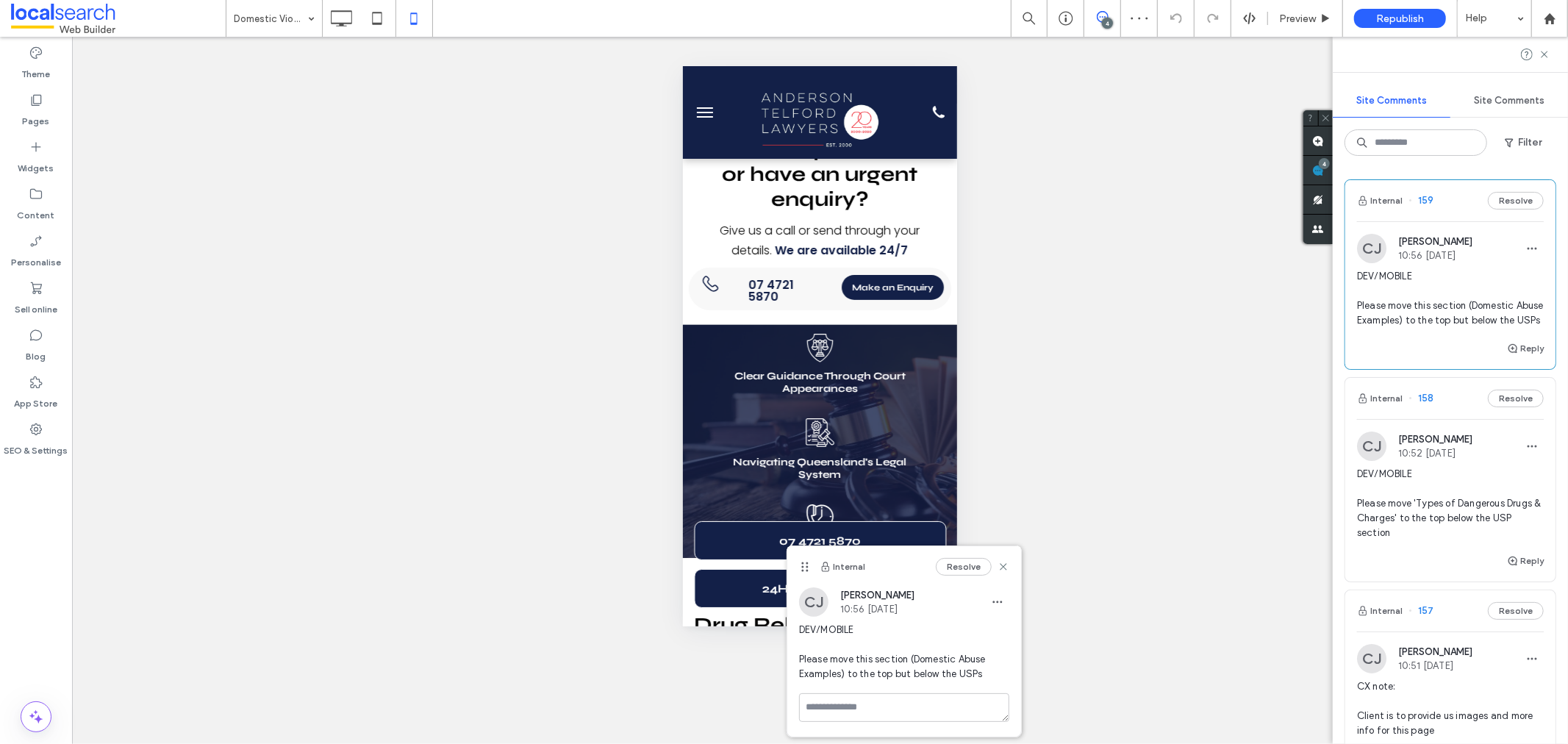
click at [1433, 310] on span "DEV/MOBILE Please move this section (Domestic Abuse Examples) to the top but be…" at bounding box center [1449, 298] width 187 height 59
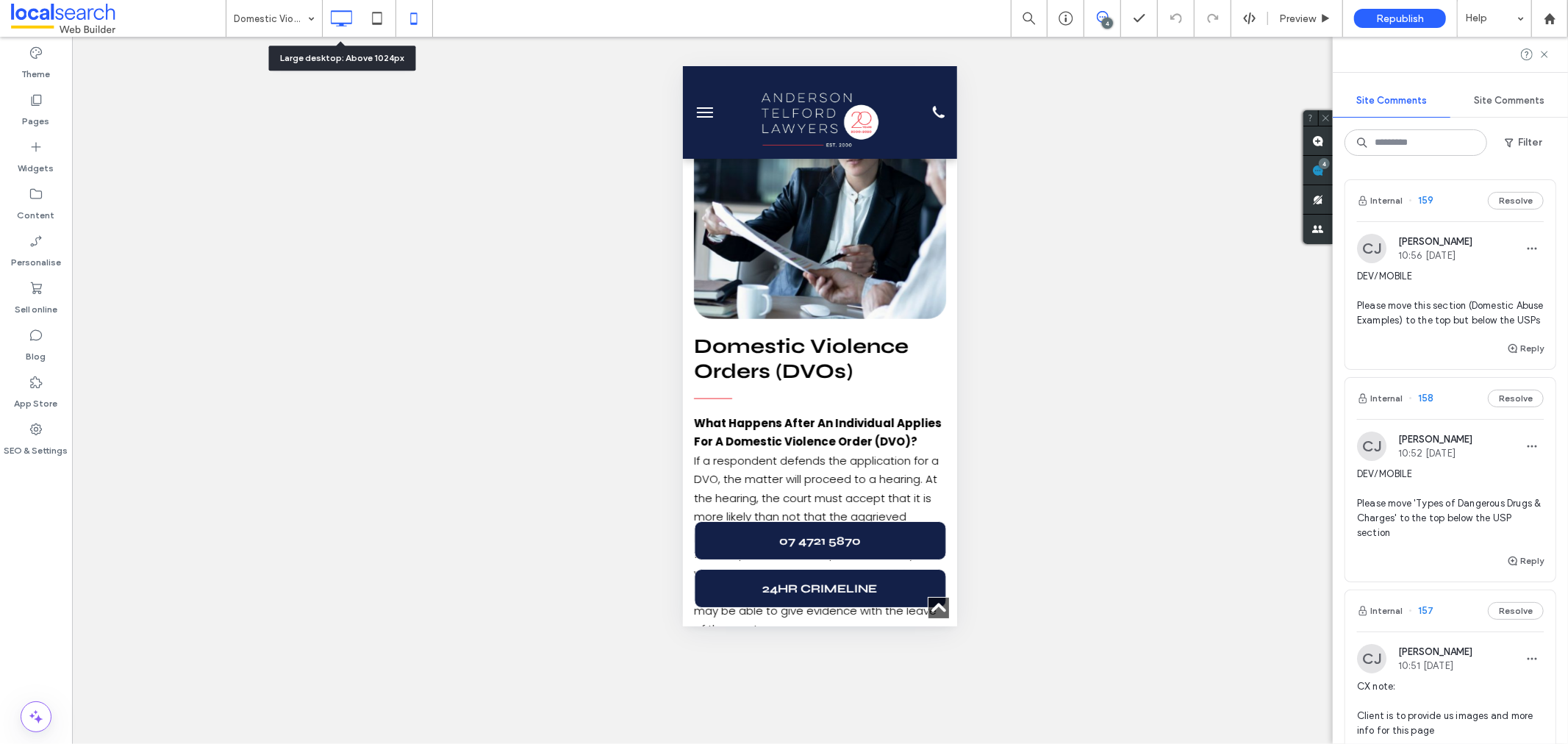
click at [339, 20] on icon at bounding box center [341, 19] width 30 height 30
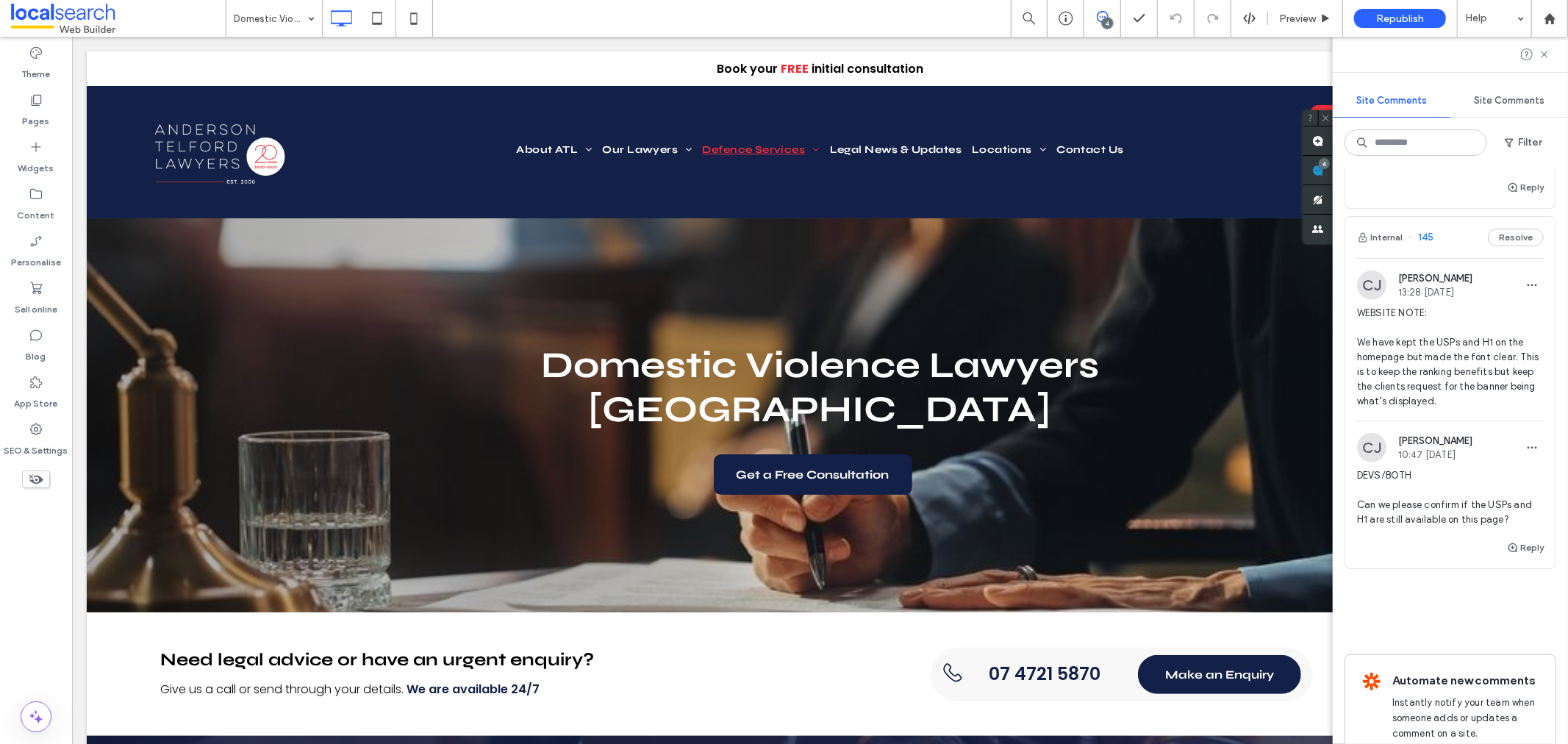
click at [1439, 527] on span "DEVS/BOTH Can we please confirm if the USPs and H1 are still available on this …" at bounding box center [1449, 497] width 187 height 59
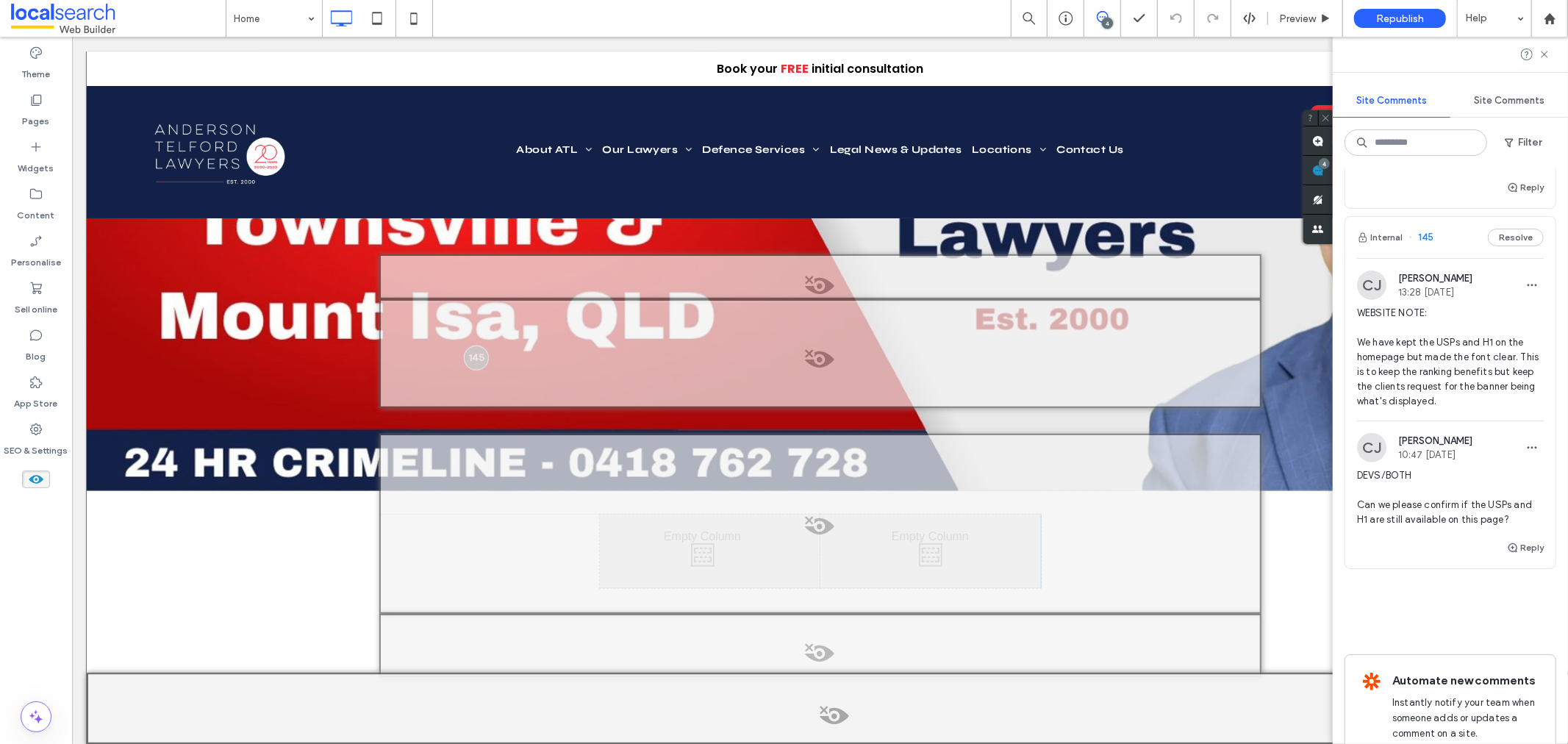
scroll to position [653, 0]
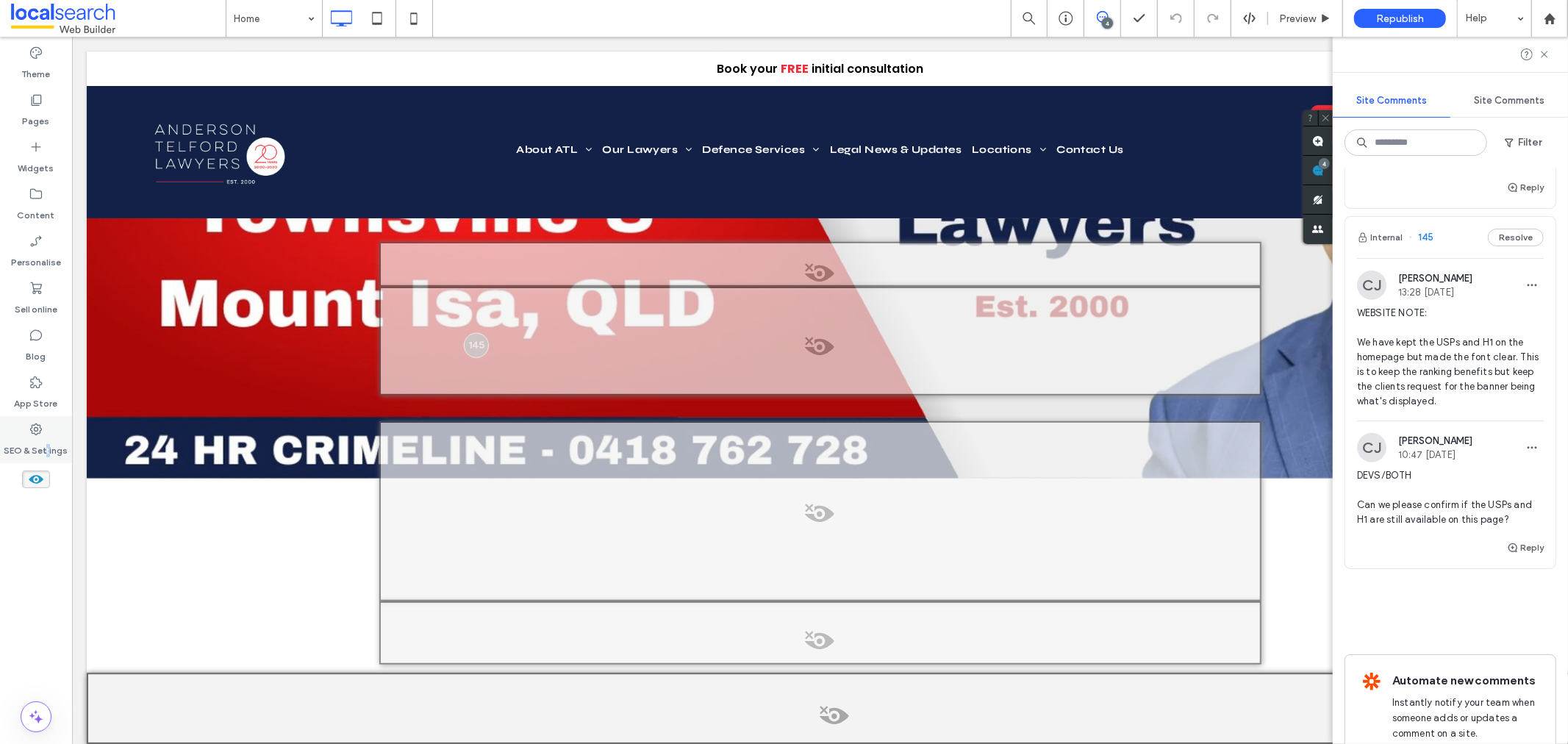
click at [48, 436] on label "SEO & Settings" at bounding box center [37, 447] width 64 height 20
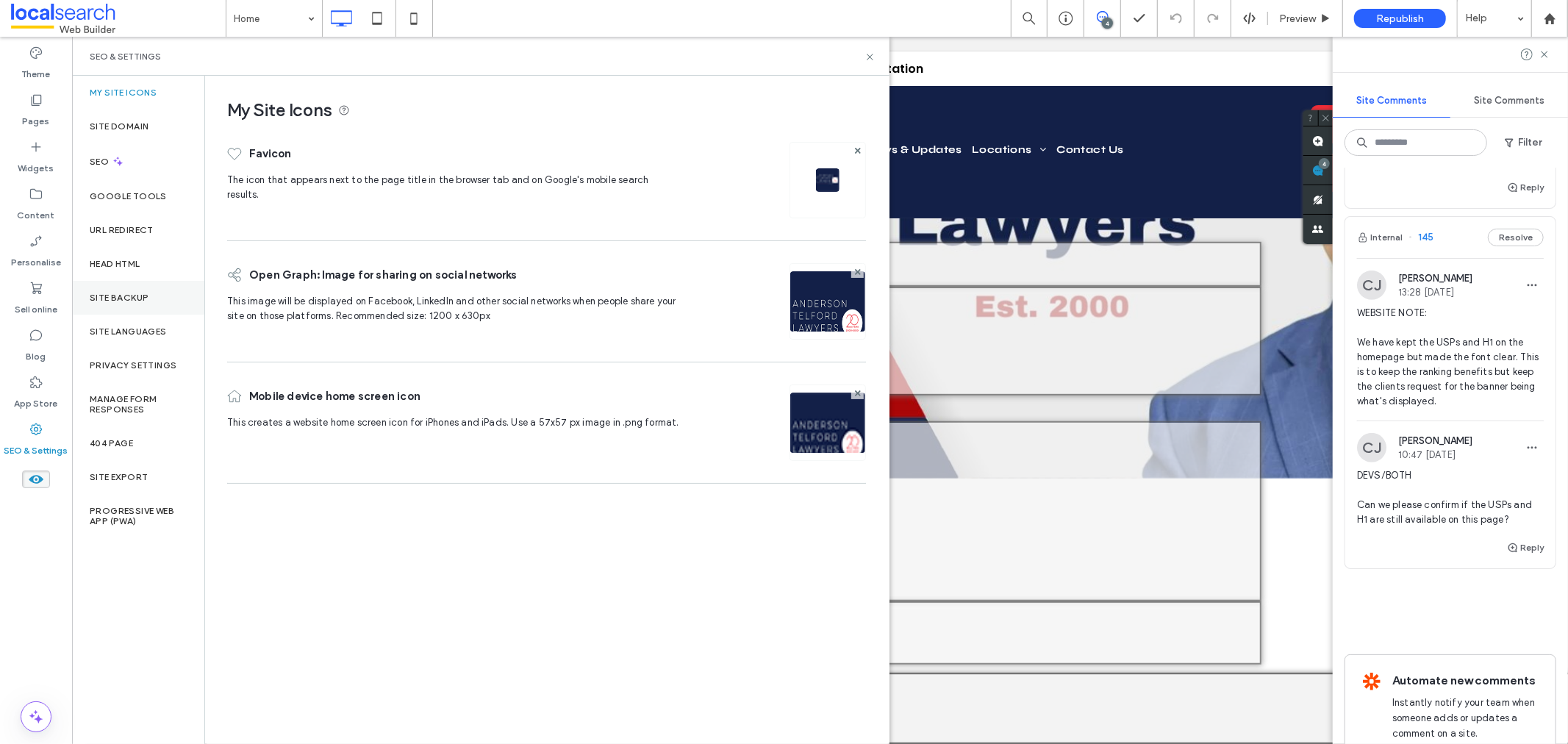
click at [116, 301] on label "Site backup" at bounding box center [119, 297] width 59 height 10
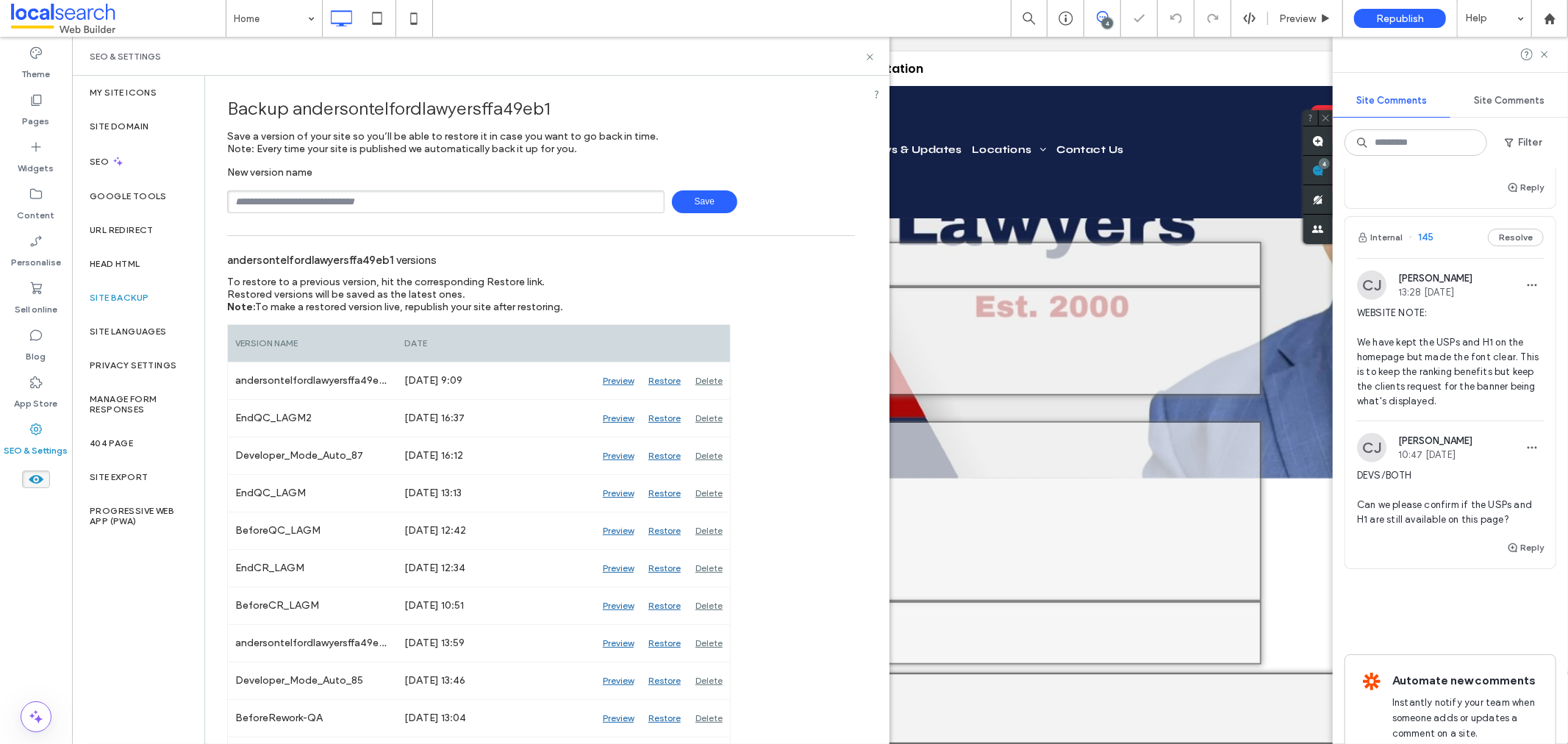
click at [251, 199] on input "text" at bounding box center [446, 201] width 437 height 23
type input "**********"
click at [706, 190] on span "Save" at bounding box center [705, 201] width 66 height 23
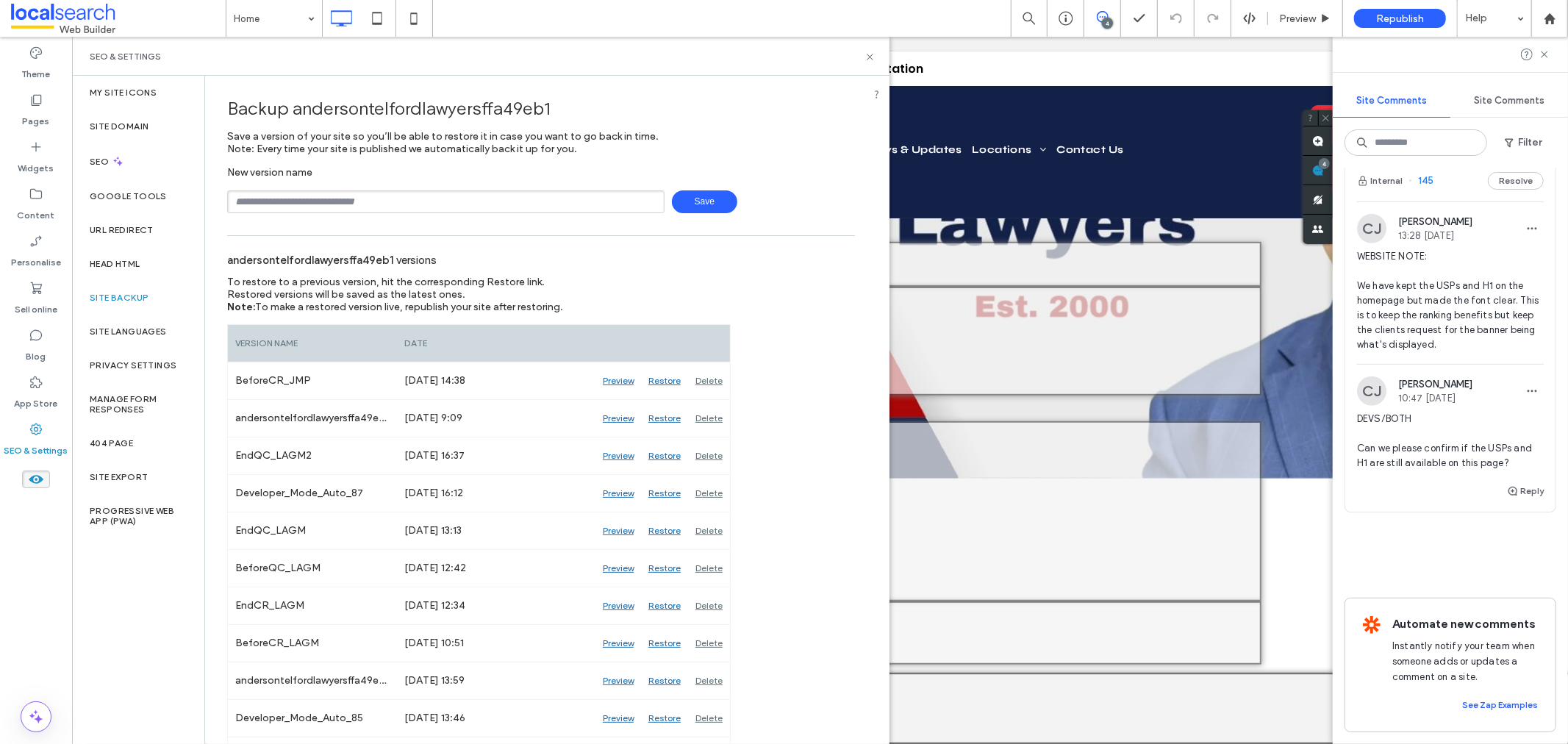
scroll to position [489, 0]
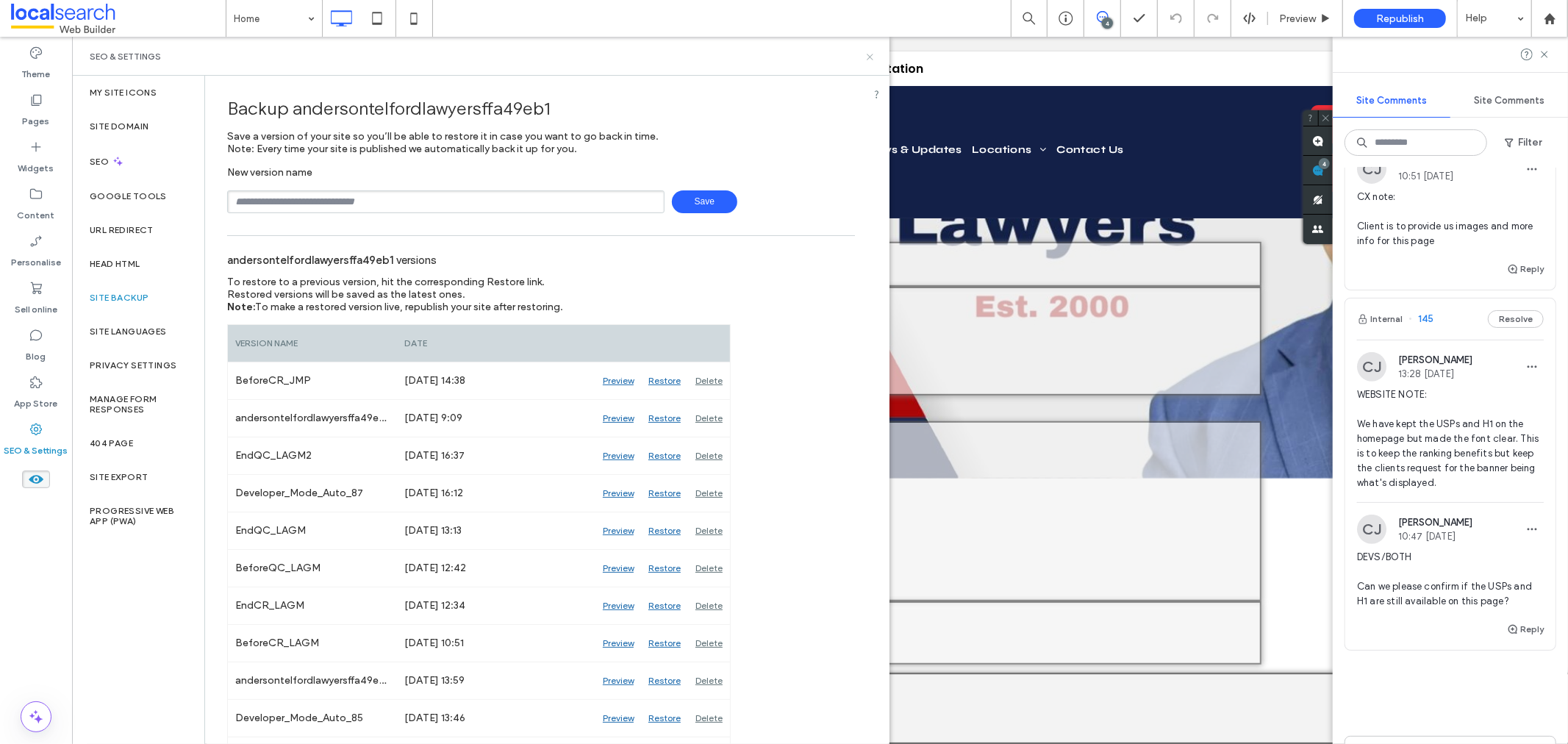
drag, startPoint x: 868, startPoint y: 57, endPoint x: 803, endPoint y: 364, distance: 313.8
click at [868, 57] on icon at bounding box center [869, 57] width 11 height 11
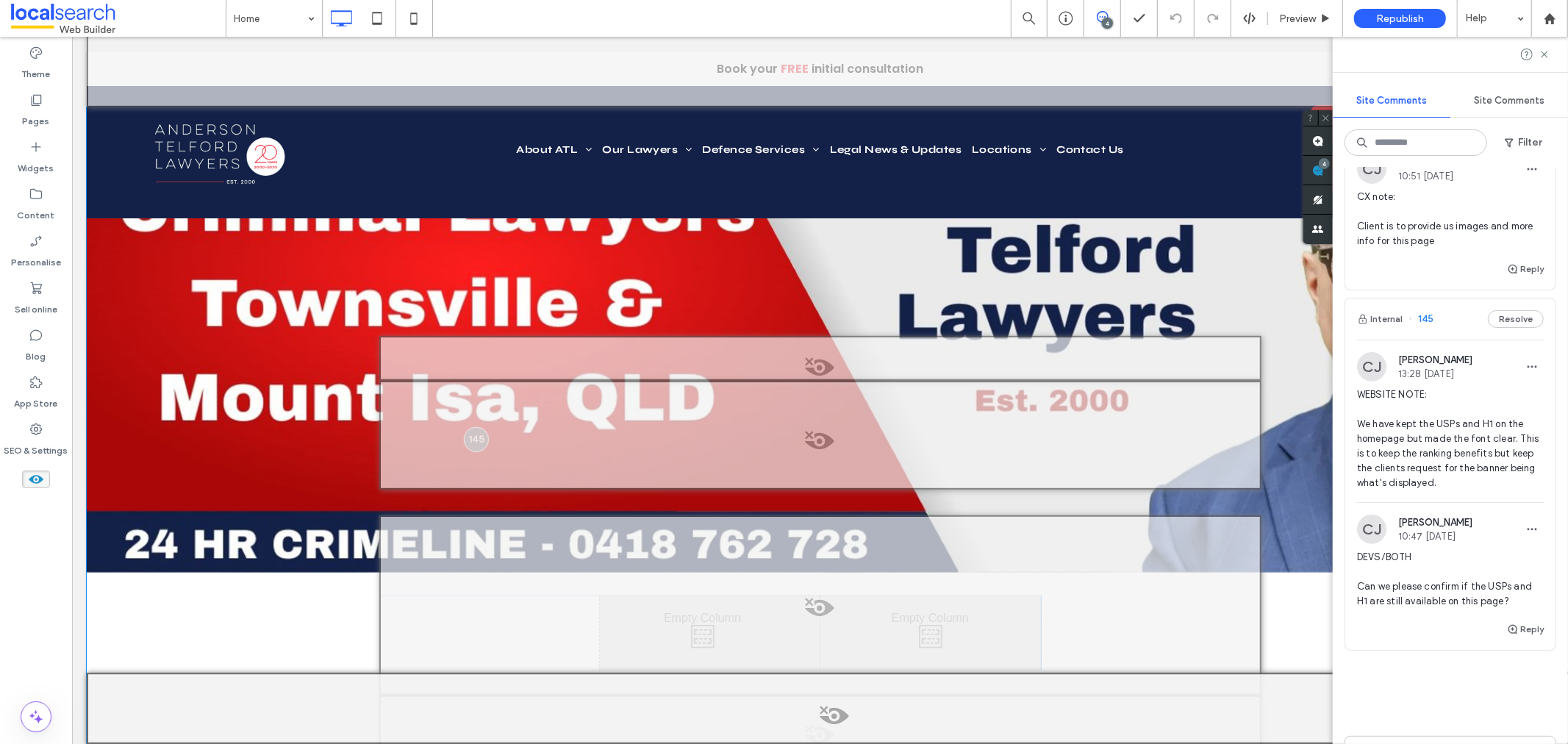
scroll to position [571, 0]
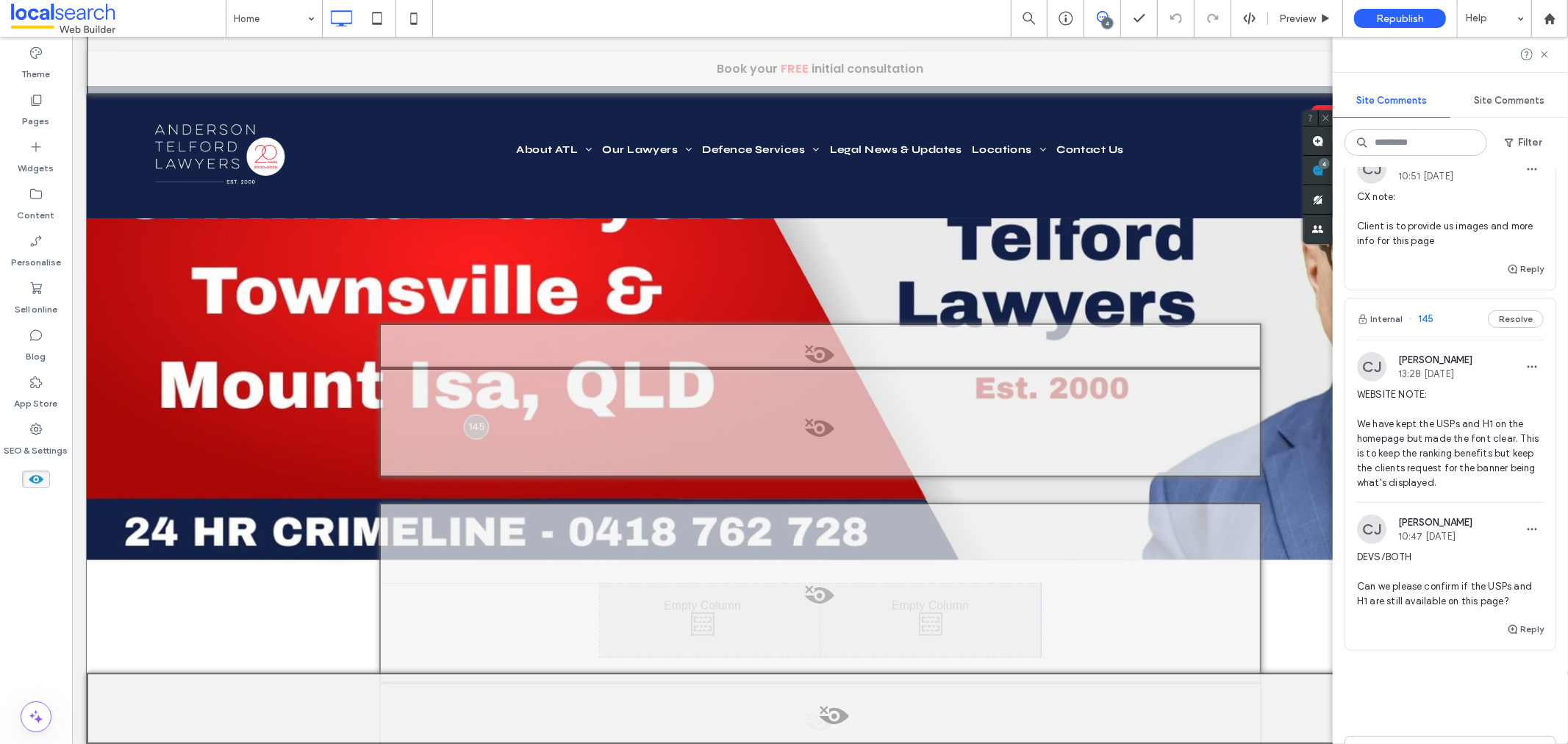
click at [464, 392] on div at bounding box center [820, 422] width 882 height 109
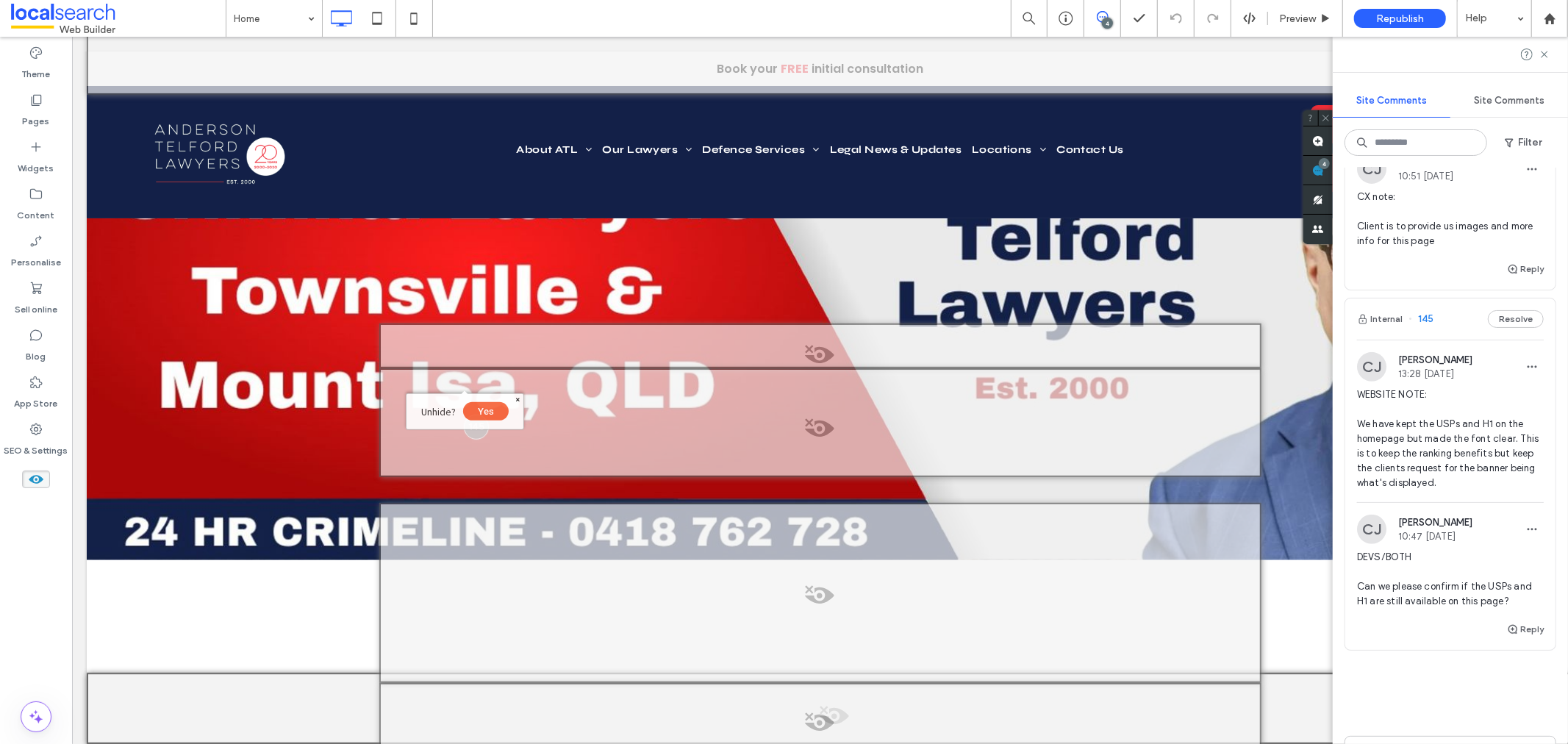
click at [1445, 482] on span "WEBSITE NOTE: We have kept the USPs and H1 on the homepage but made the font cl…" at bounding box center [1449, 439] width 187 height 103
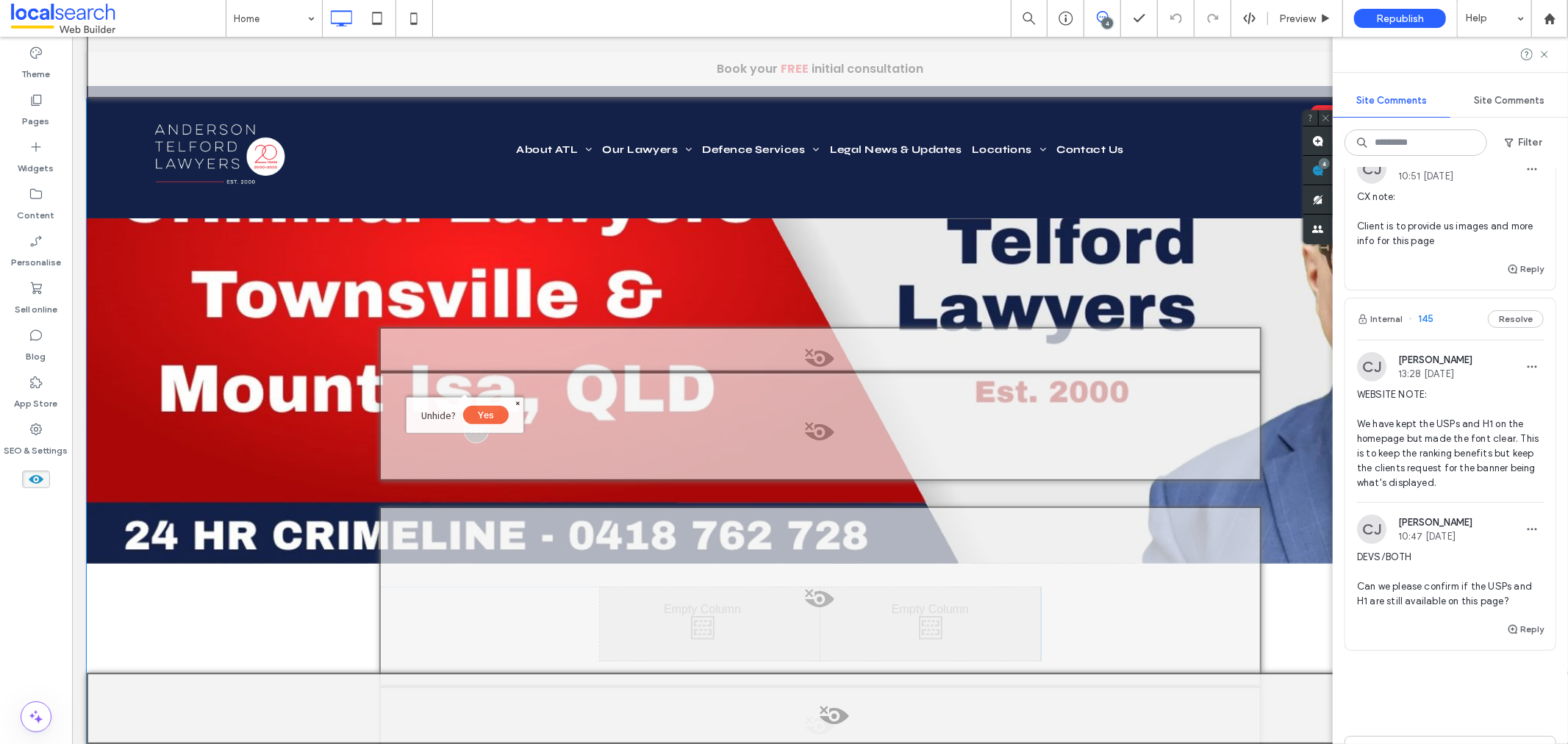
scroll to position [567, 0]
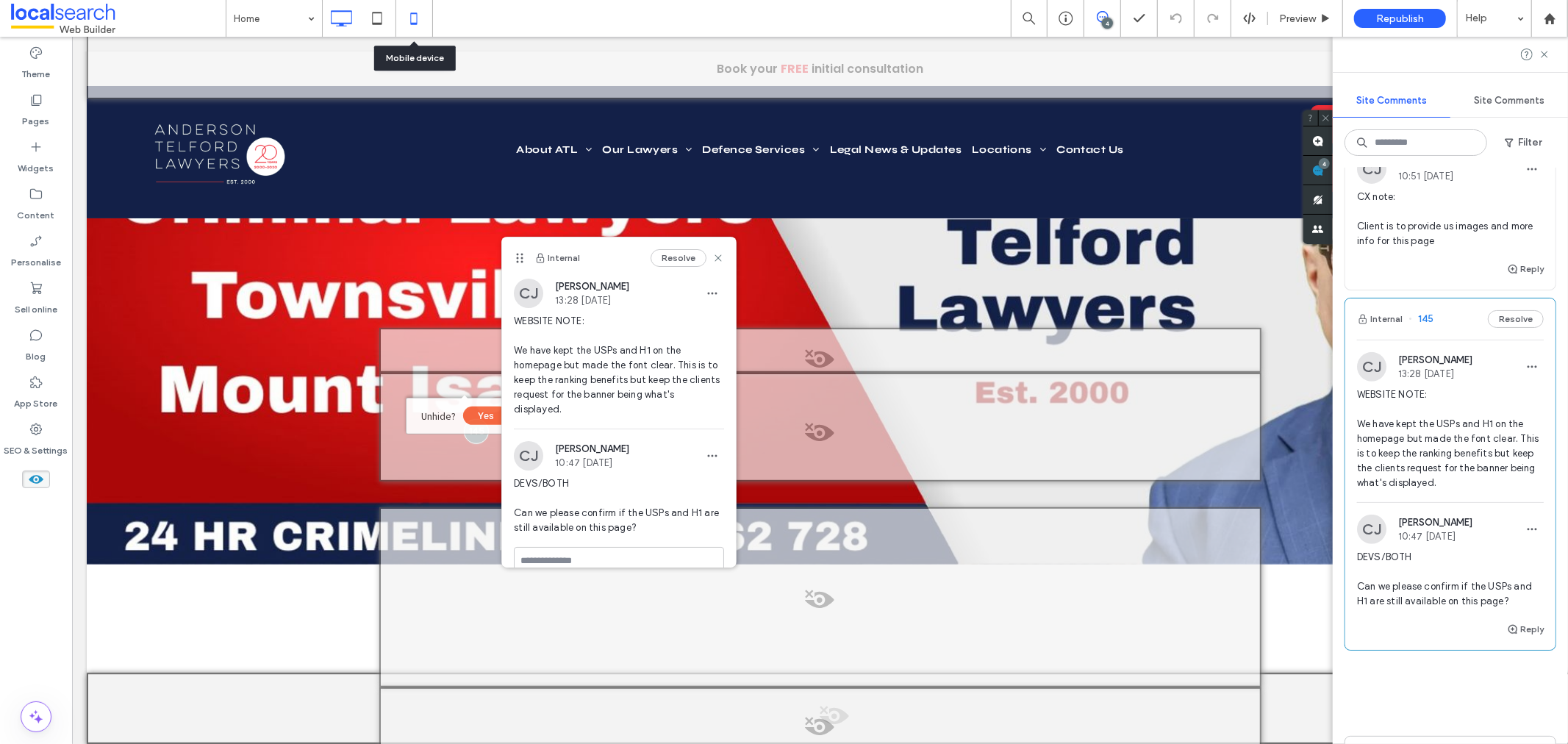
click at [407, 23] on icon at bounding box center [414, 19] width 30 height 30
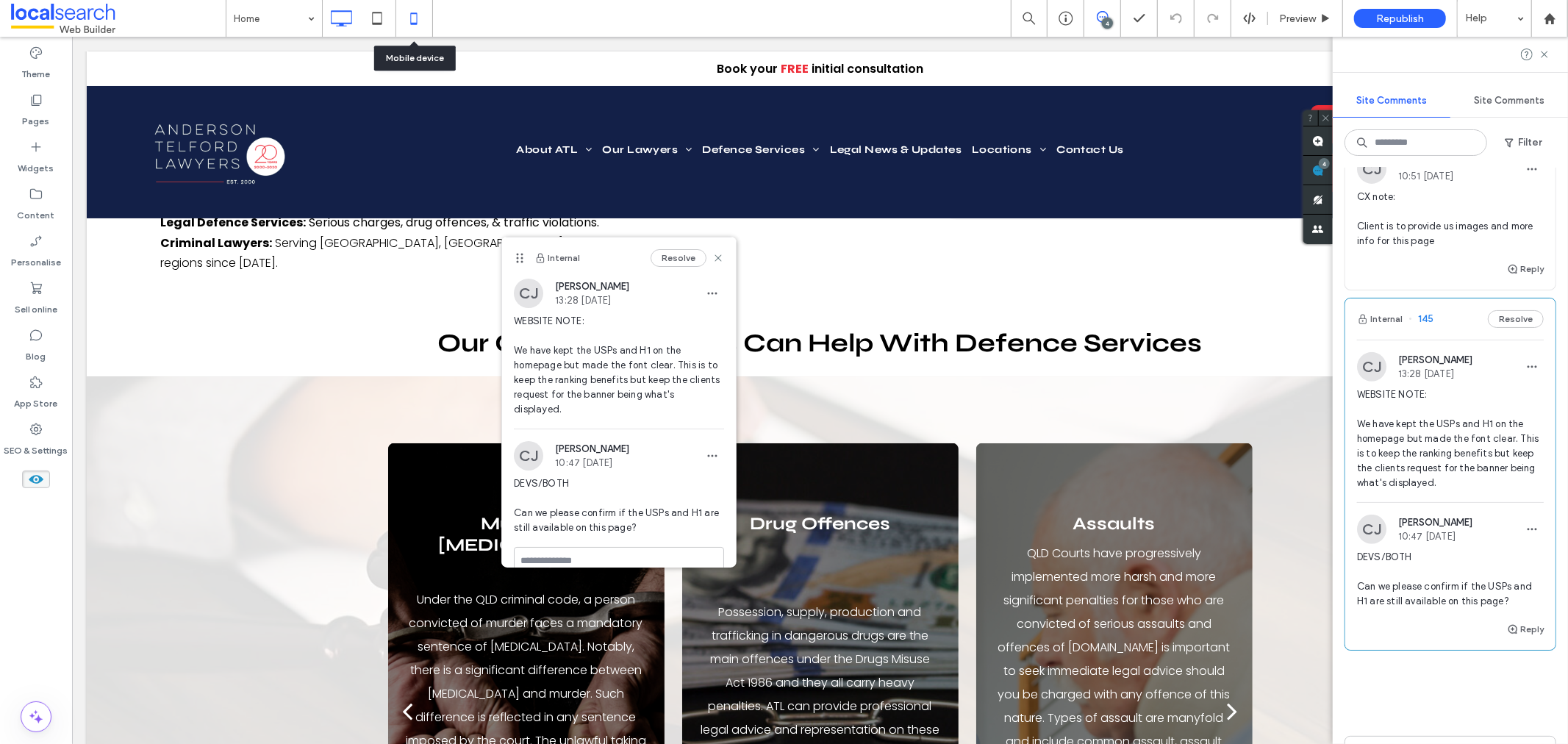
scroll to position [0, 0]
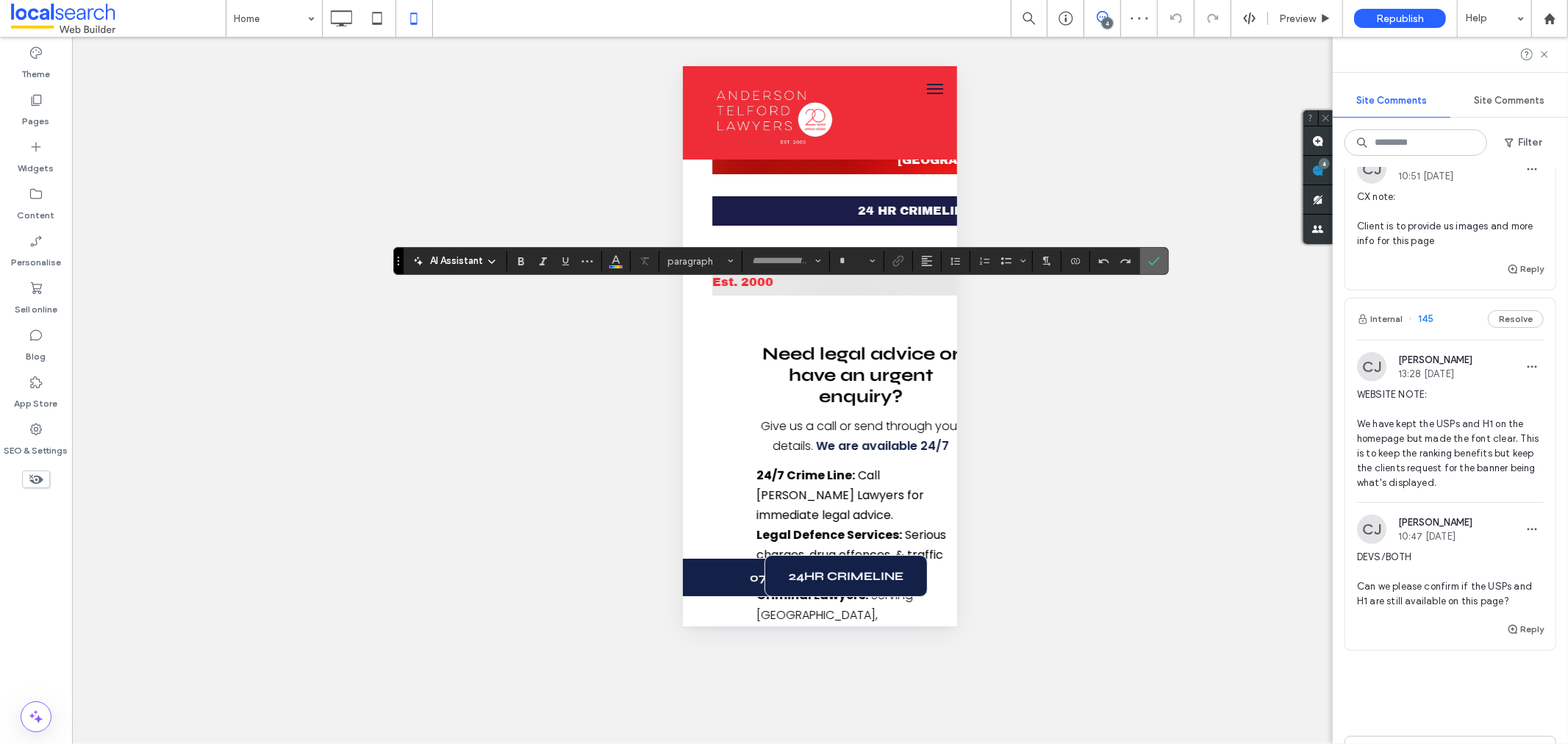
type input "*******"
type input "**"
type input "**********"
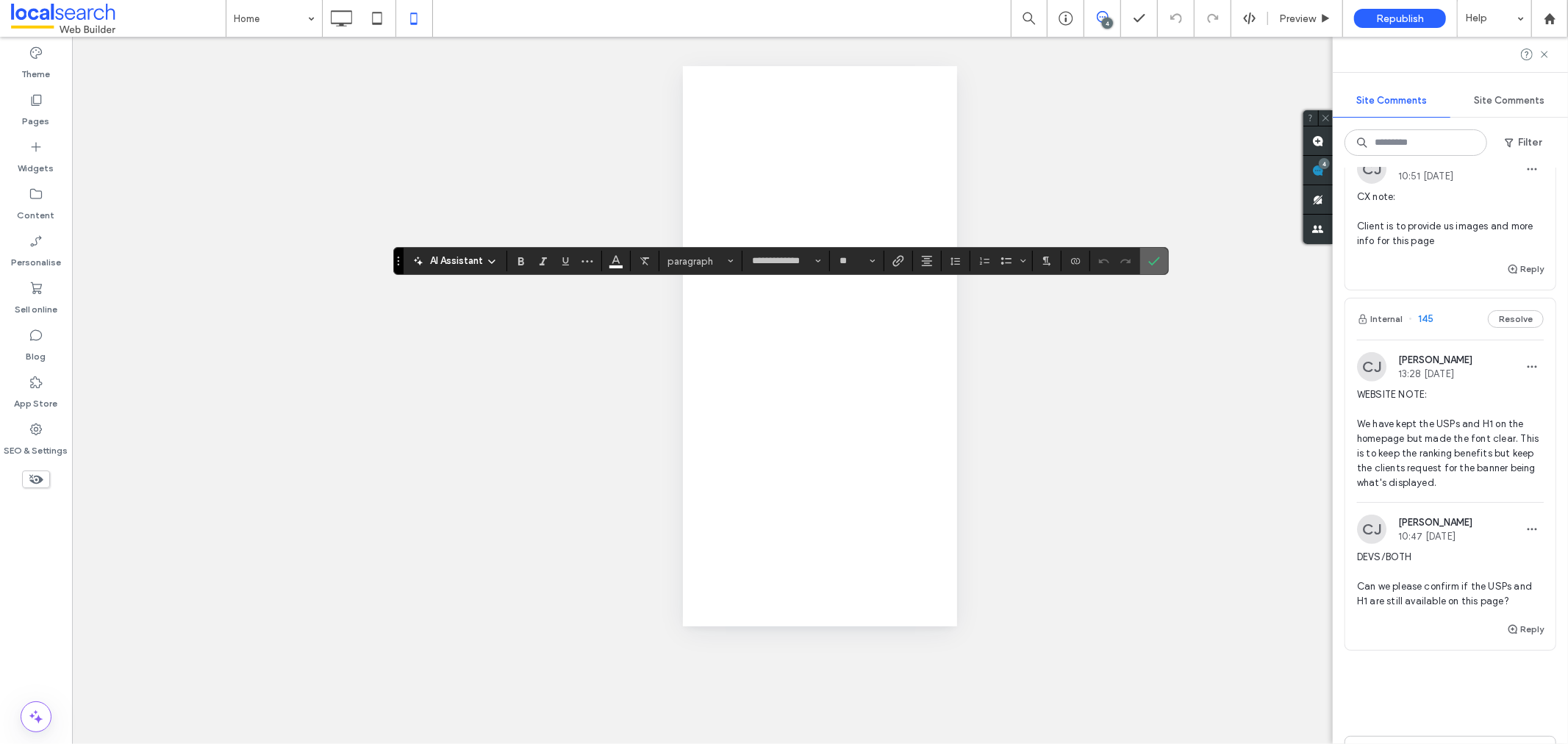
click at [1154, 258] on icon "Confirm" at bounding box center [1154, 261] width 12 height 12
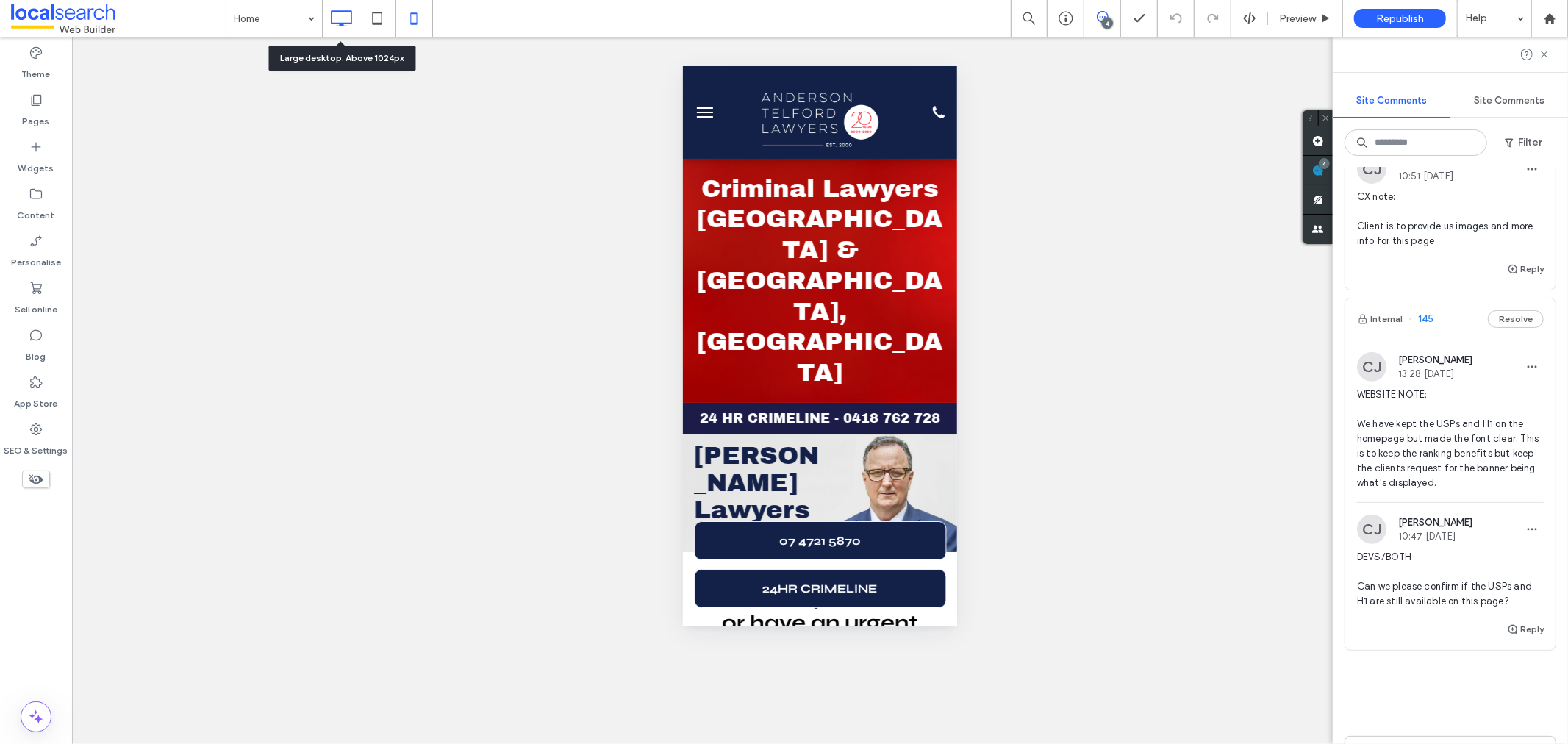
click at [354, 9] on icon at bounding box center [341, 19] width 30 height 30
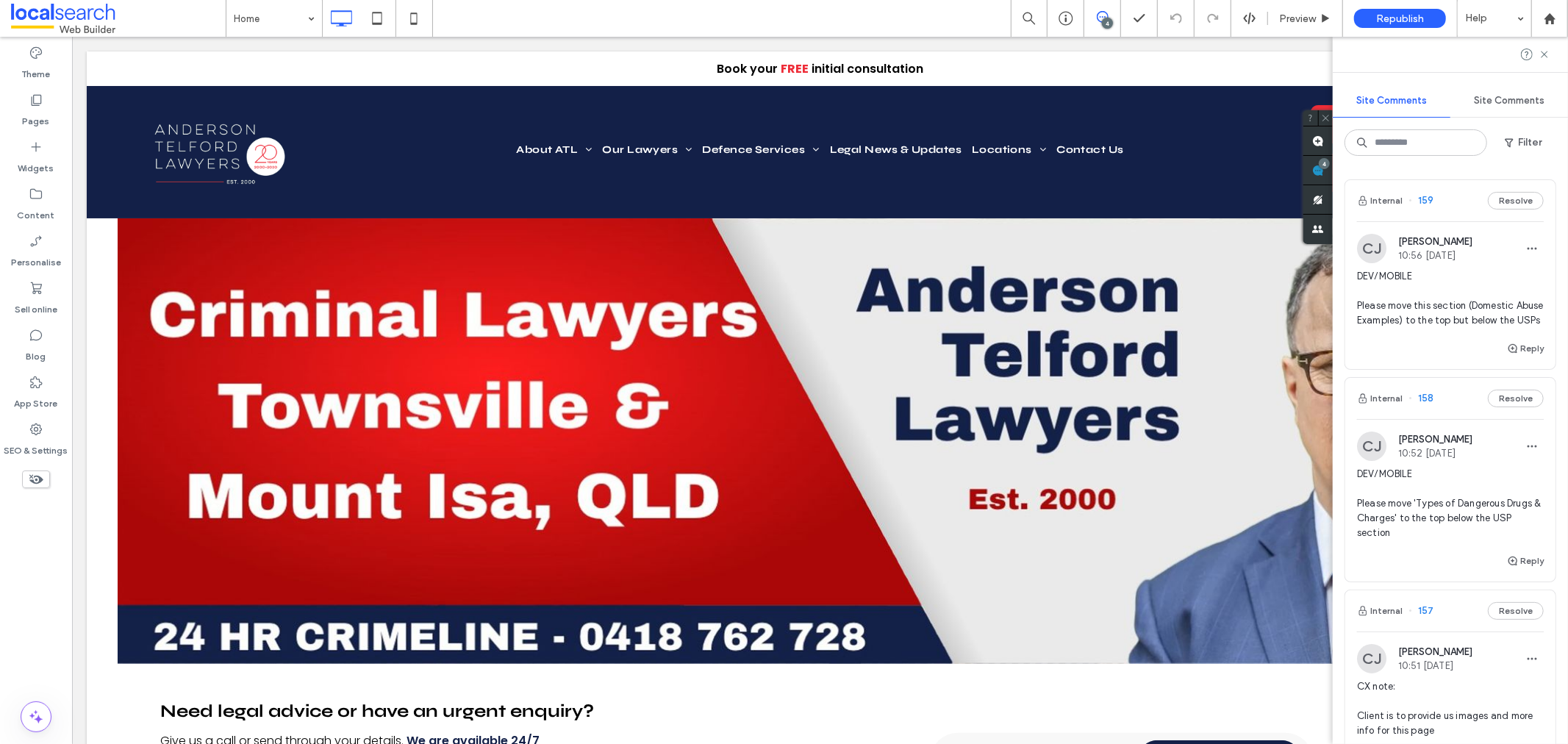
click at [1426, 310] on span "DEV/MOBILE Please move this section (Domestic Abuse Examples) to the top but be…" at bounding box center [1449, 298] width 187 height 59
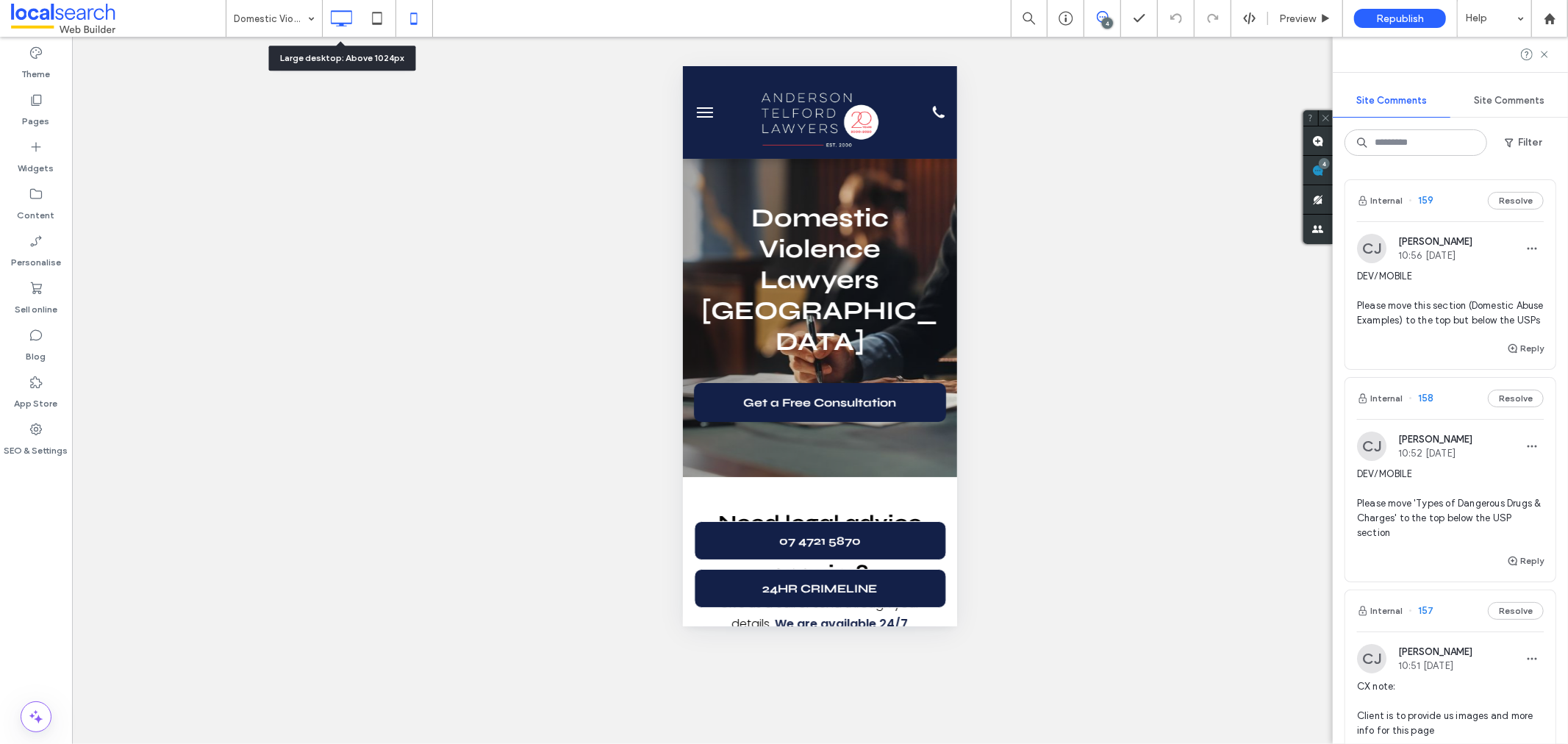
click at [357, 16] on div at bounding box center [340, 19] width 37 height 30
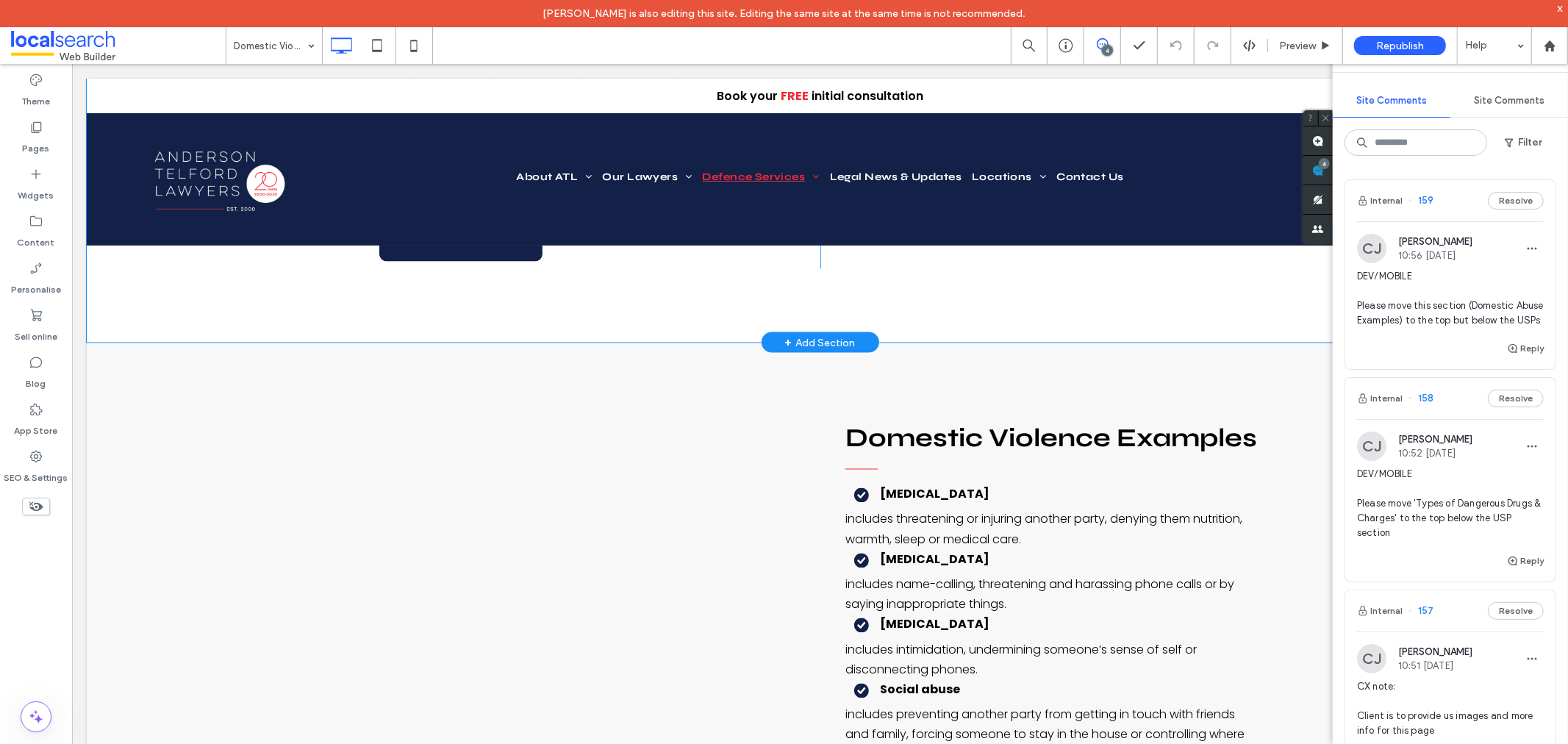
scroll to position [2205, 0]
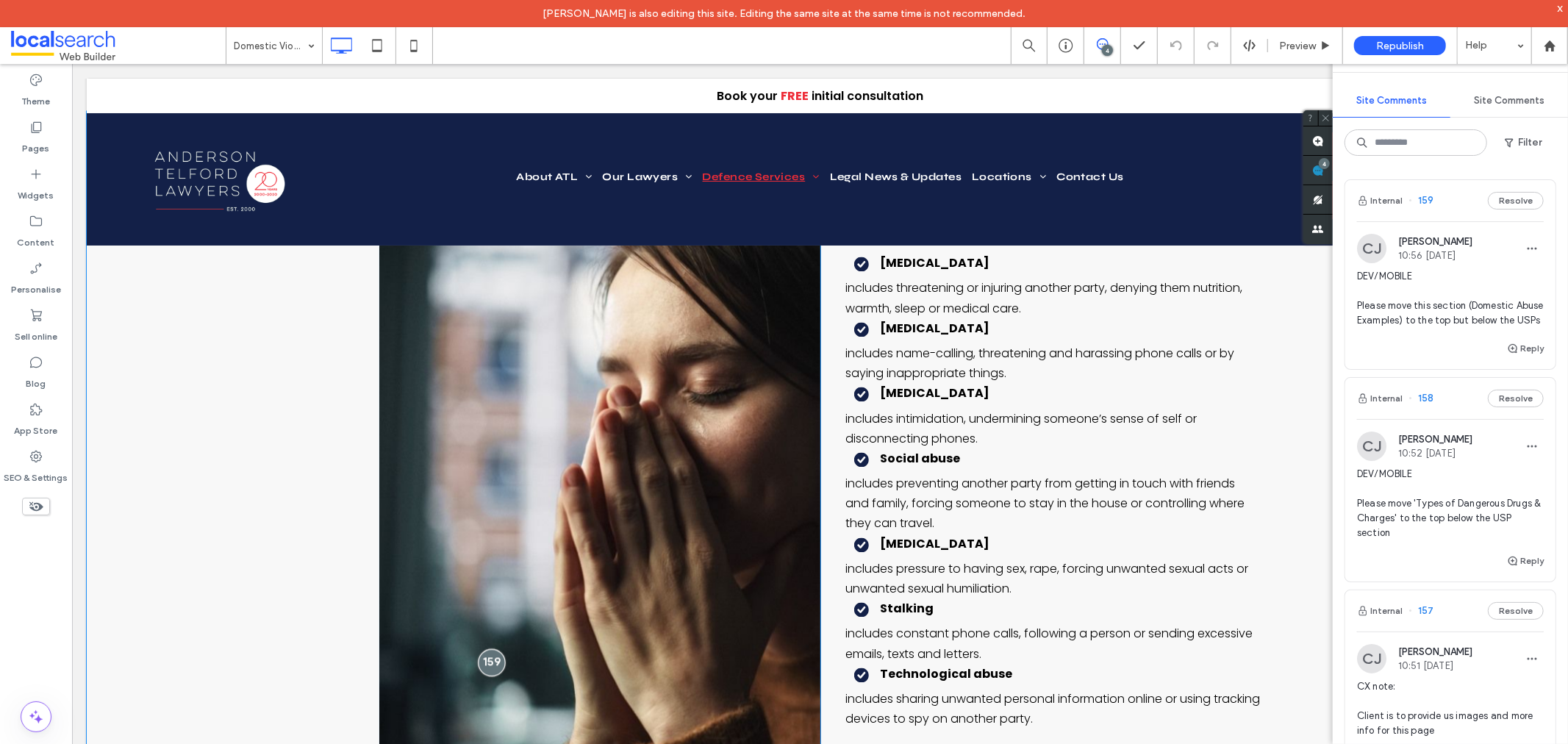
click at [485, 649] on div at bounding box center [490, 662] width 27 height 27
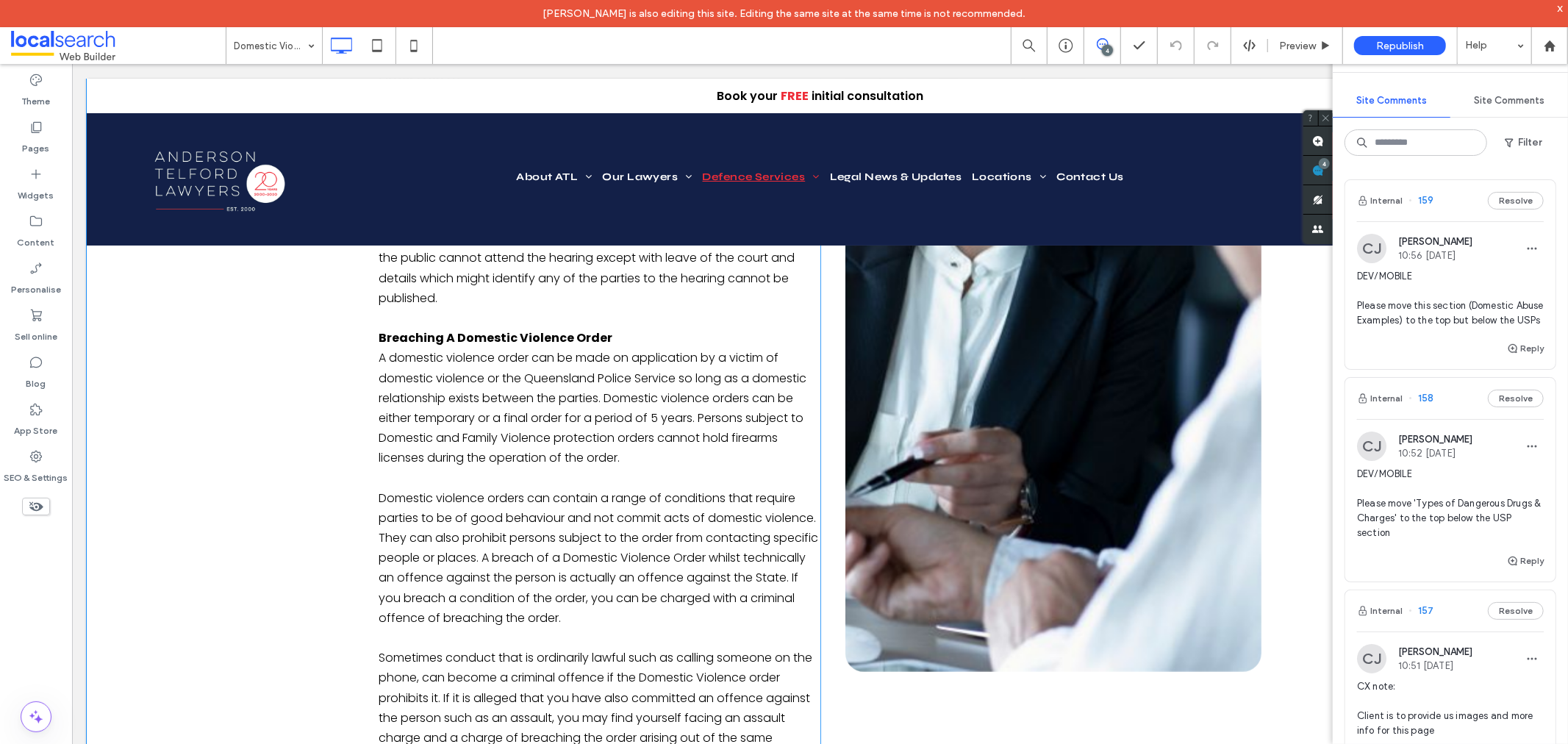
scroll to position [1306, 0]
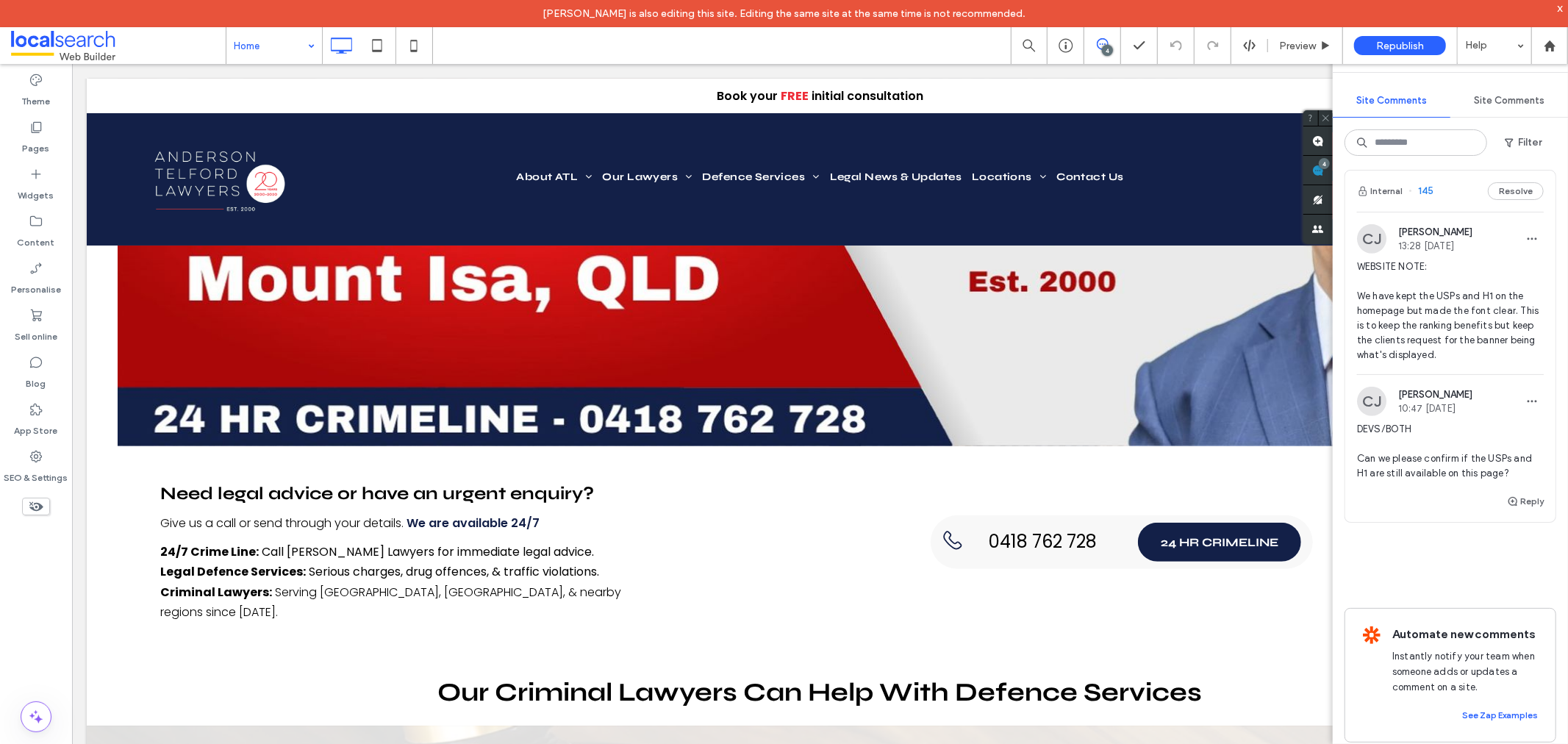
scroll to position [688, 0]
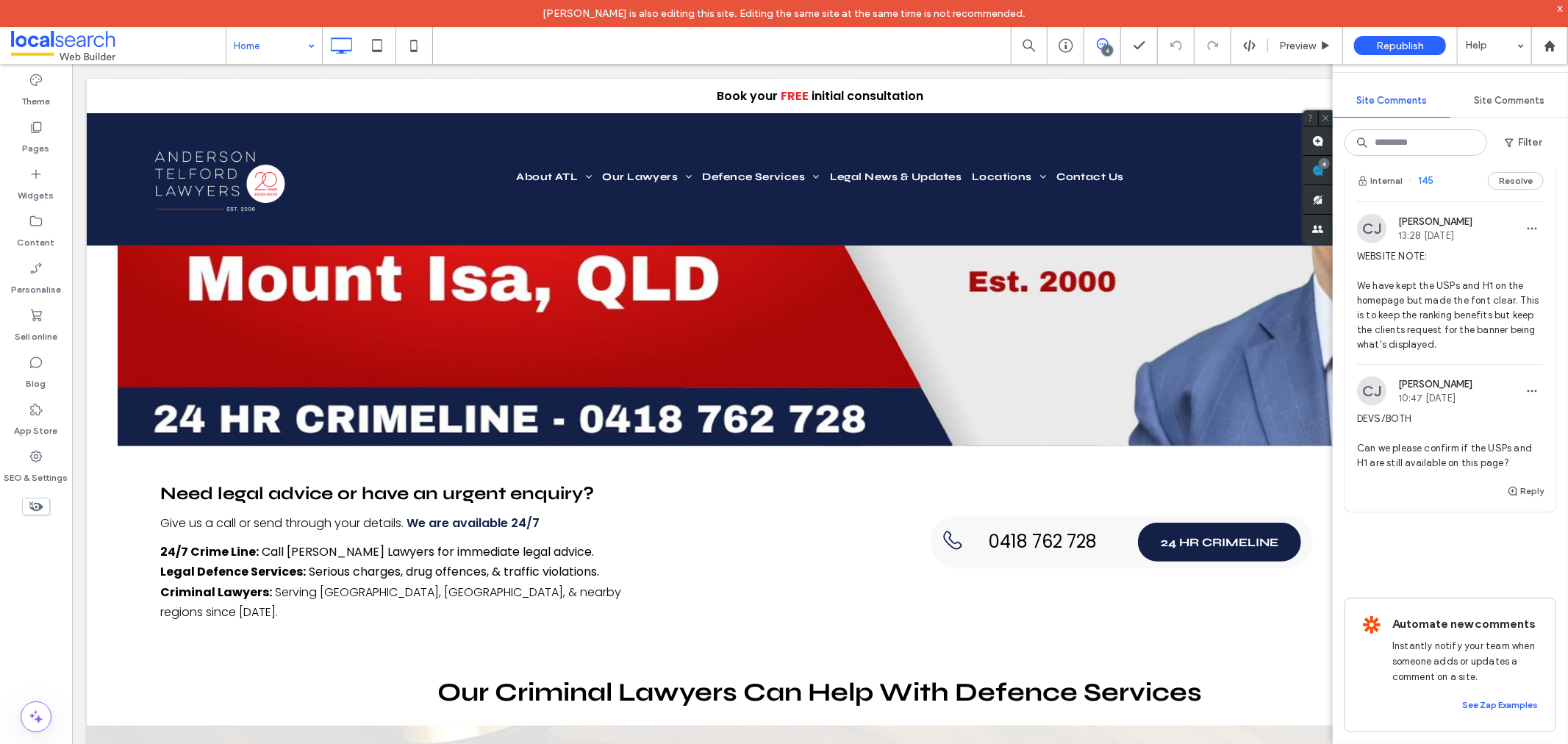
drag, startPoint x: 1410, startPoint y: 403, endPoint x: 1200, endPoint y: 332, distance: 221.7
click at [1410, 411] on span "DEVS/BOTH Can we please confirm if the USPs and H1 are still available on this …" at bounding box center [1449, 440] width 187 height 59
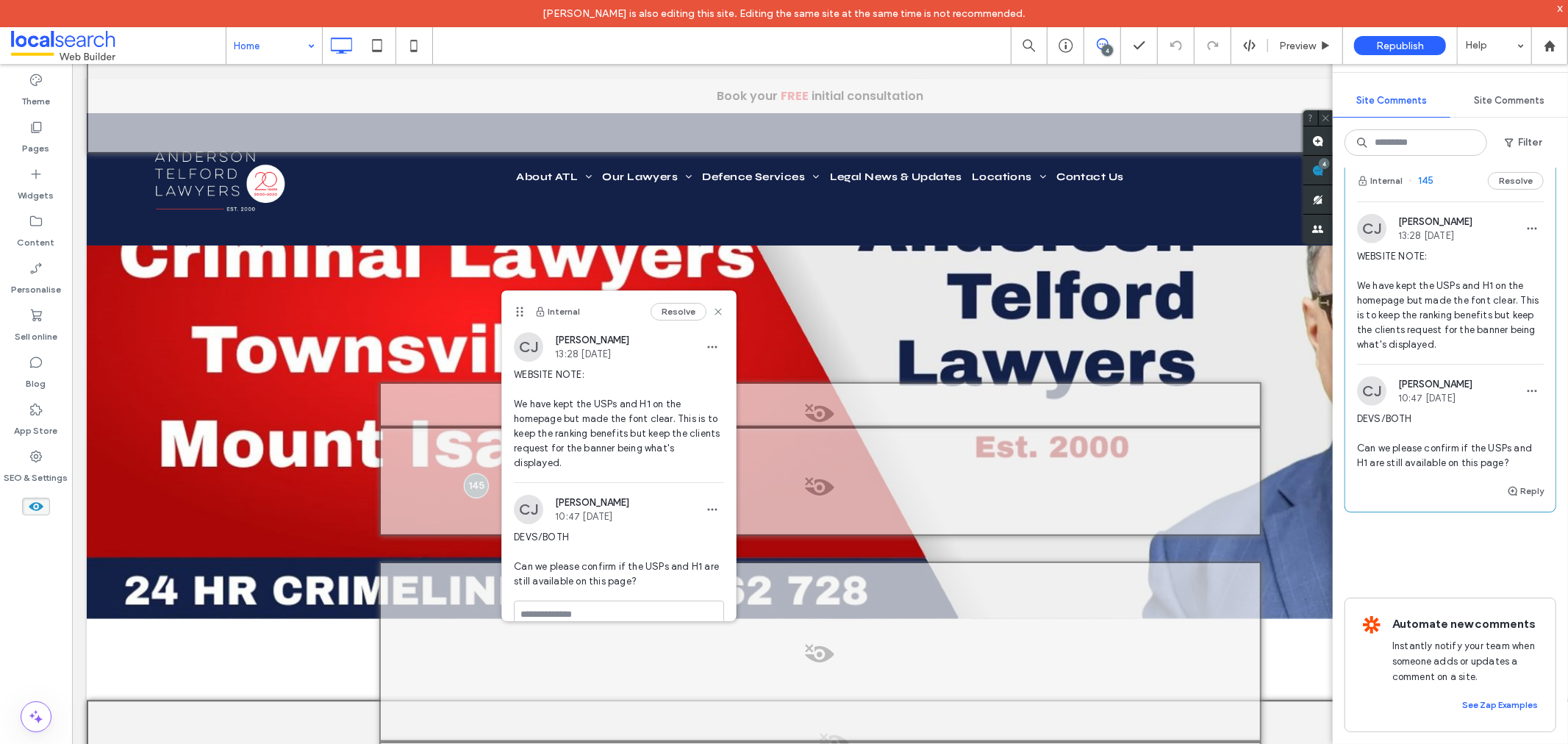
scroll to position [52, 0]
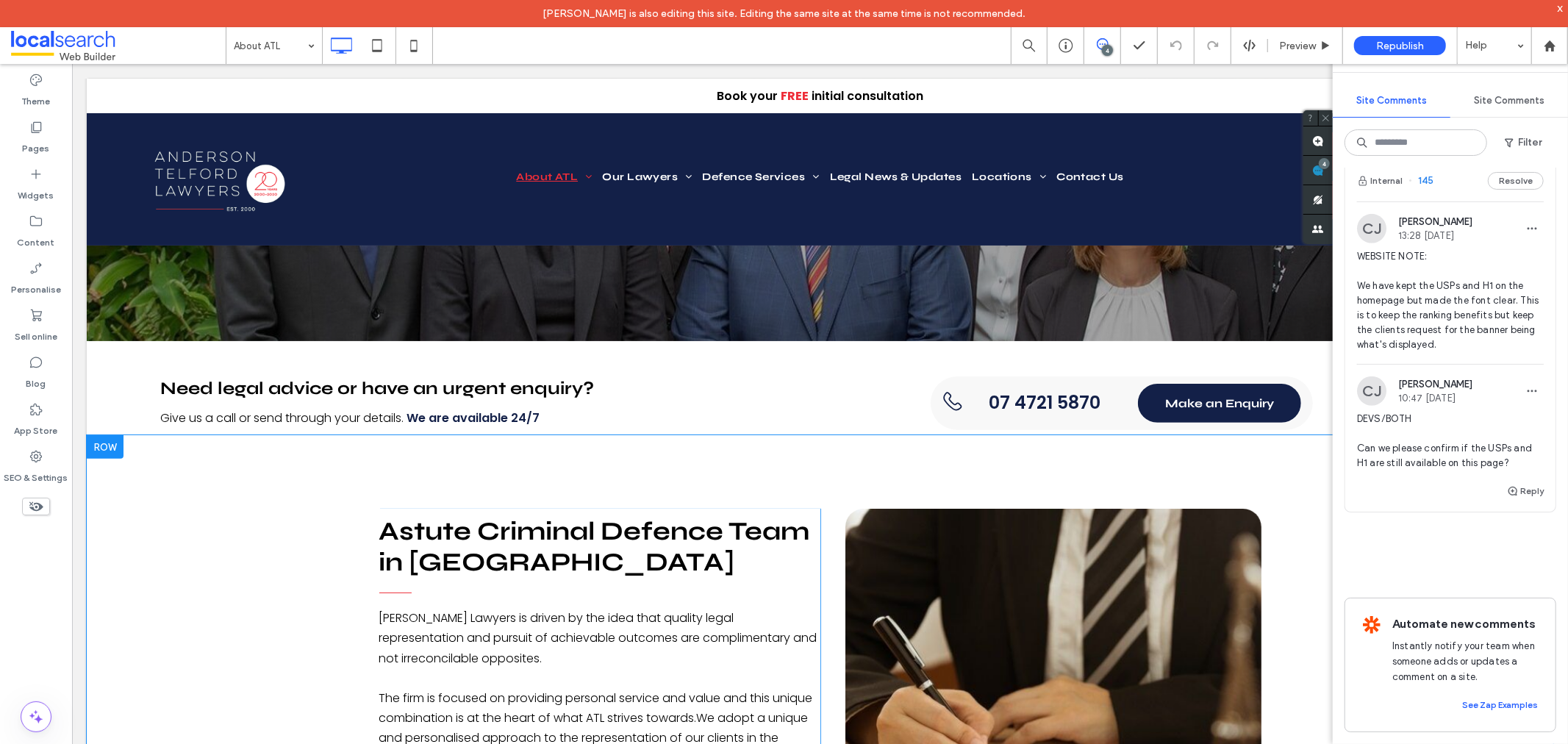
scroll to position [408, 0]
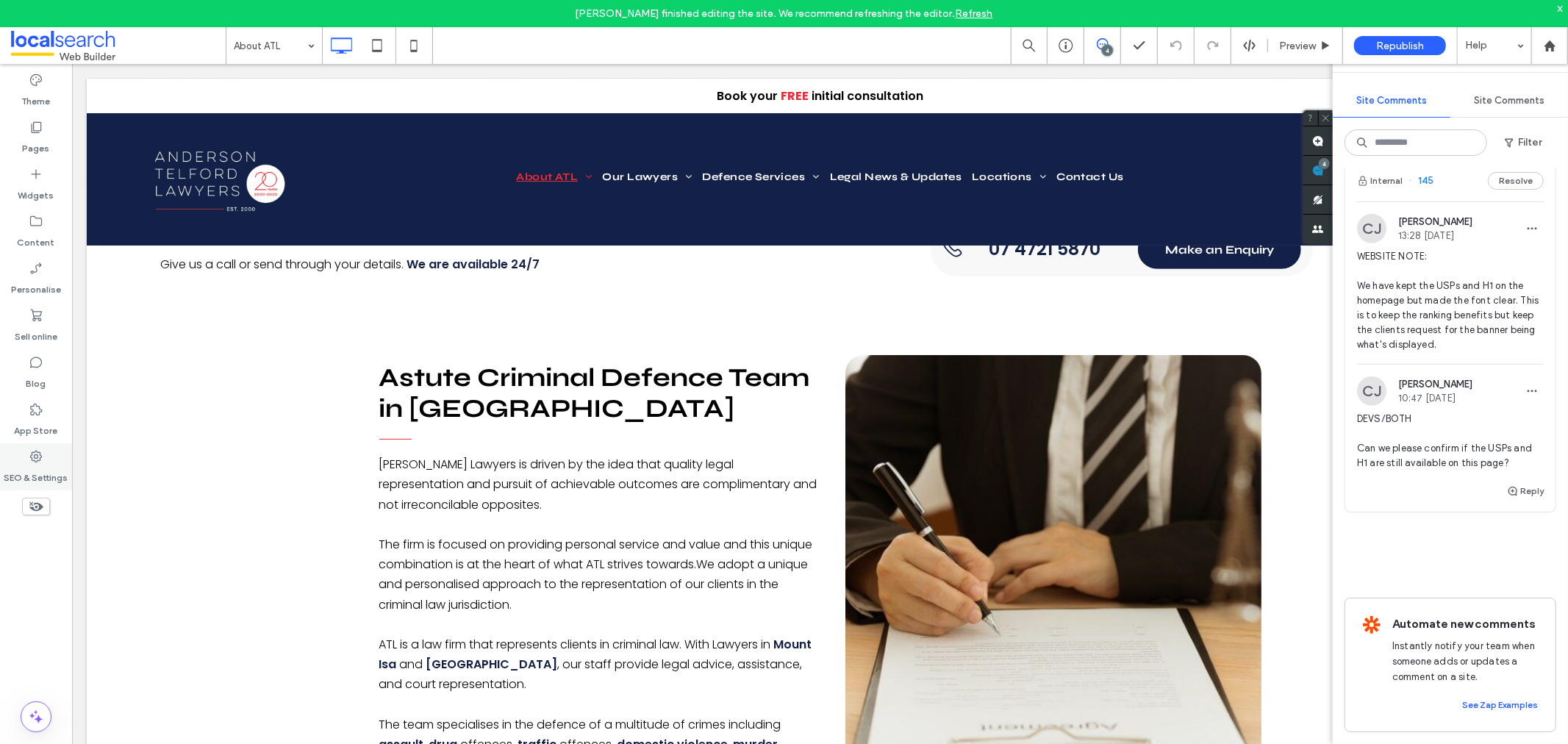
click at [20, 474] on label "SEO & Settings" at bounding box center [37, 474] width 64 height 20
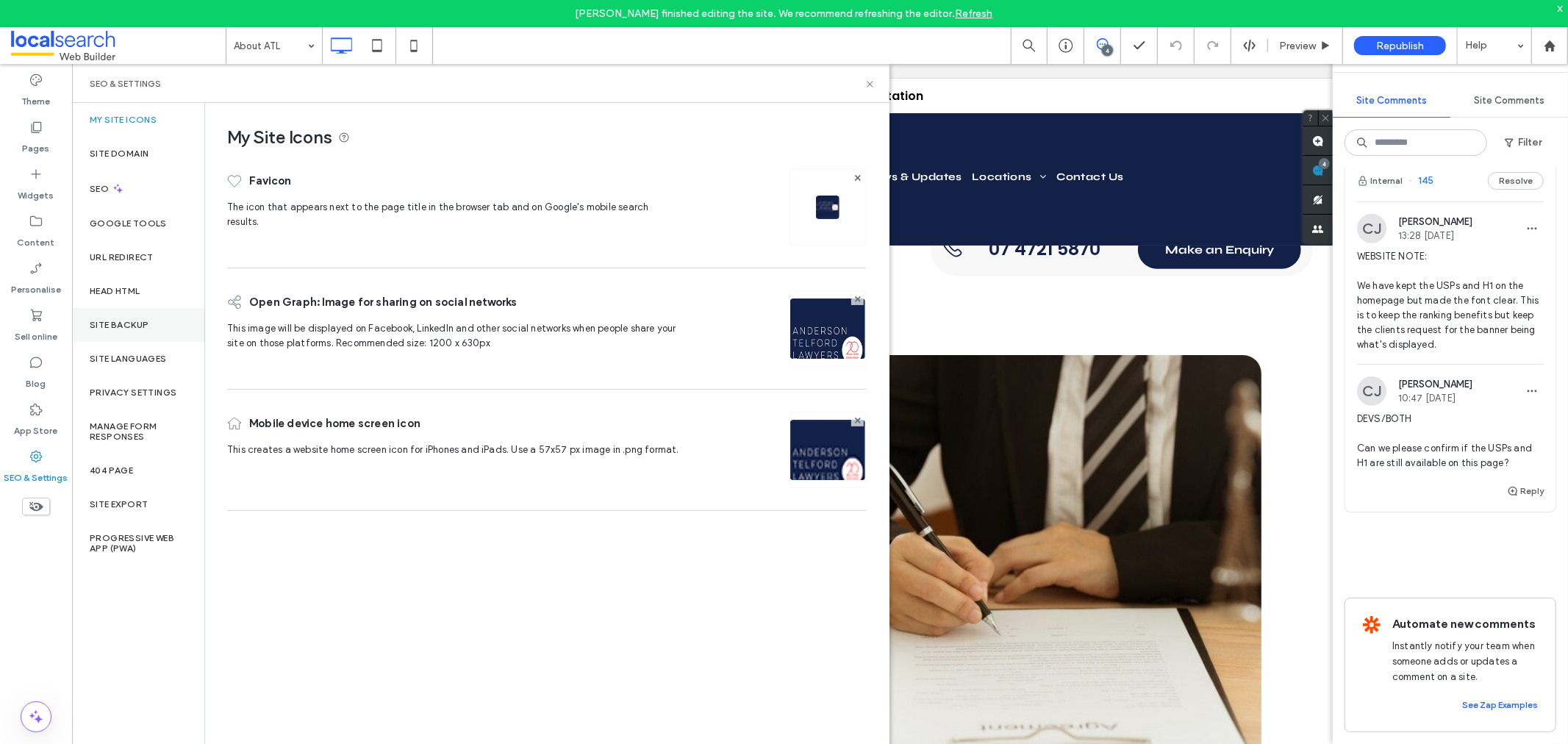
click at [140, 326] on label "Site backup" at bounding box center [119, 325] width 59 height 10
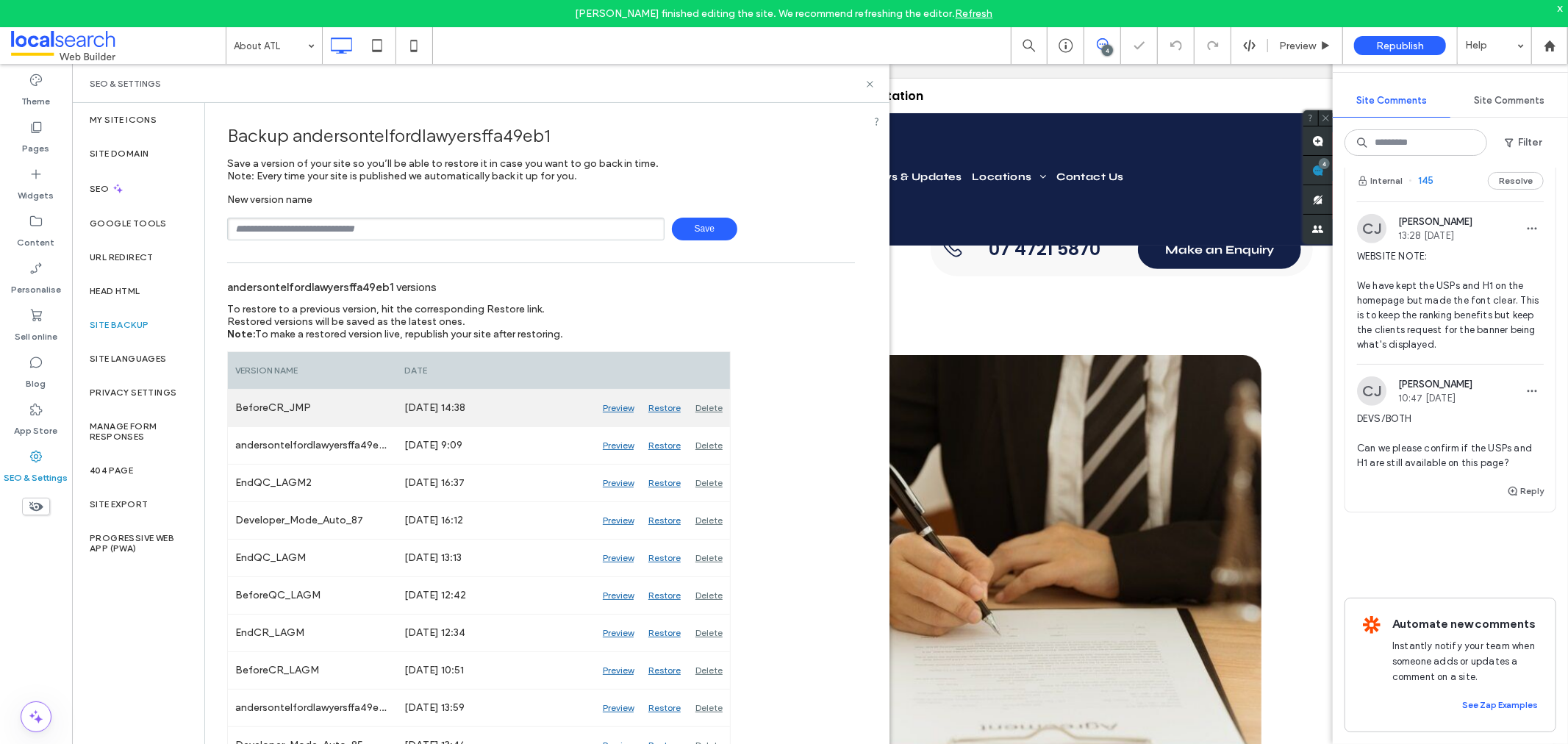
click at [713, 401] on div "Delete" at bounding box center [709, 408] width 42 height 37
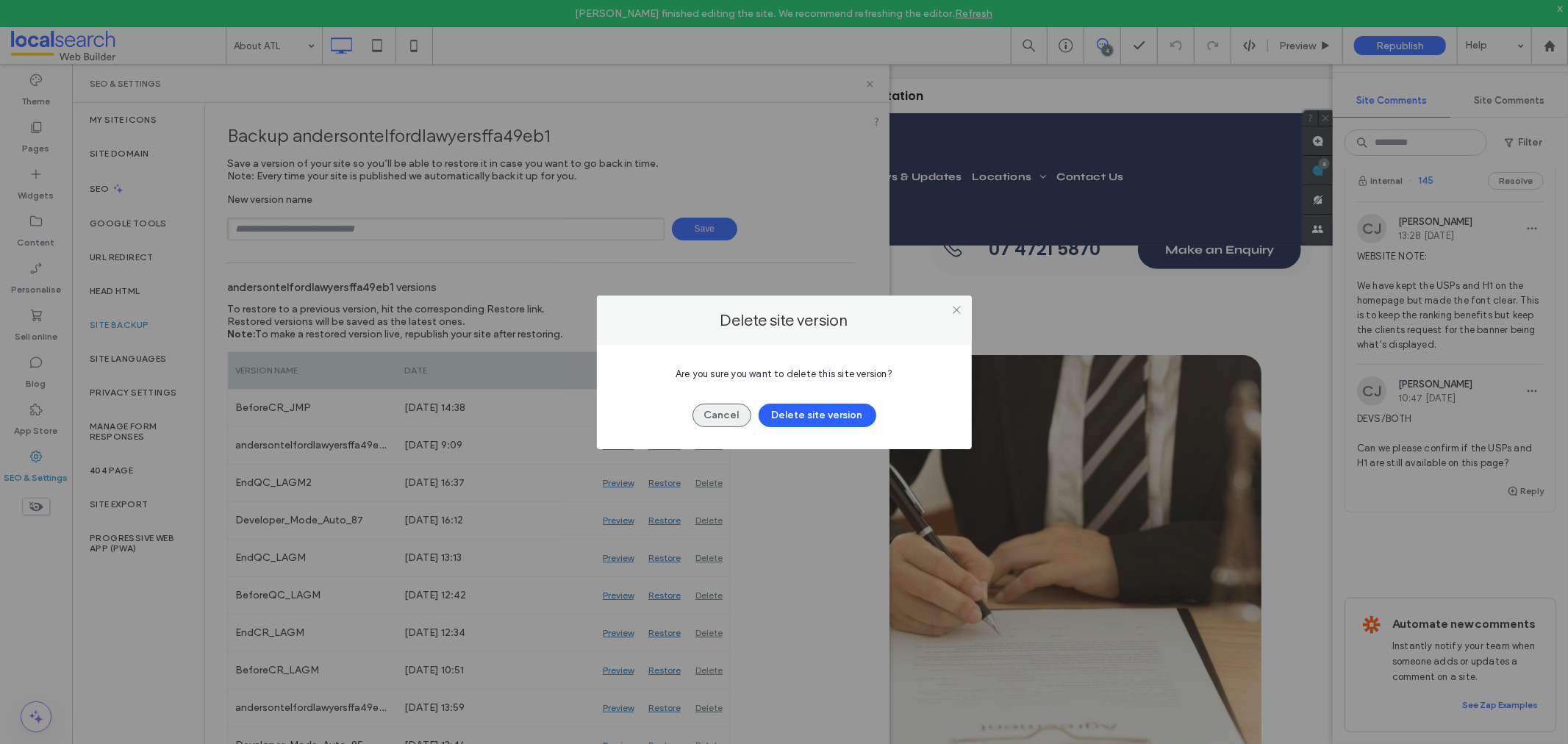
drag, startPoint x: 818, startPoint y: 415, endPoint x: 722, endPoint y: 408, distance: 96.3
click at [735, 408] on div "Cancel Delete site version" at bounding box center [784, 408] width 331 height 38
click at [722, 408] on button "Cancel" at bounding box center [721, 415] width 59 height 23
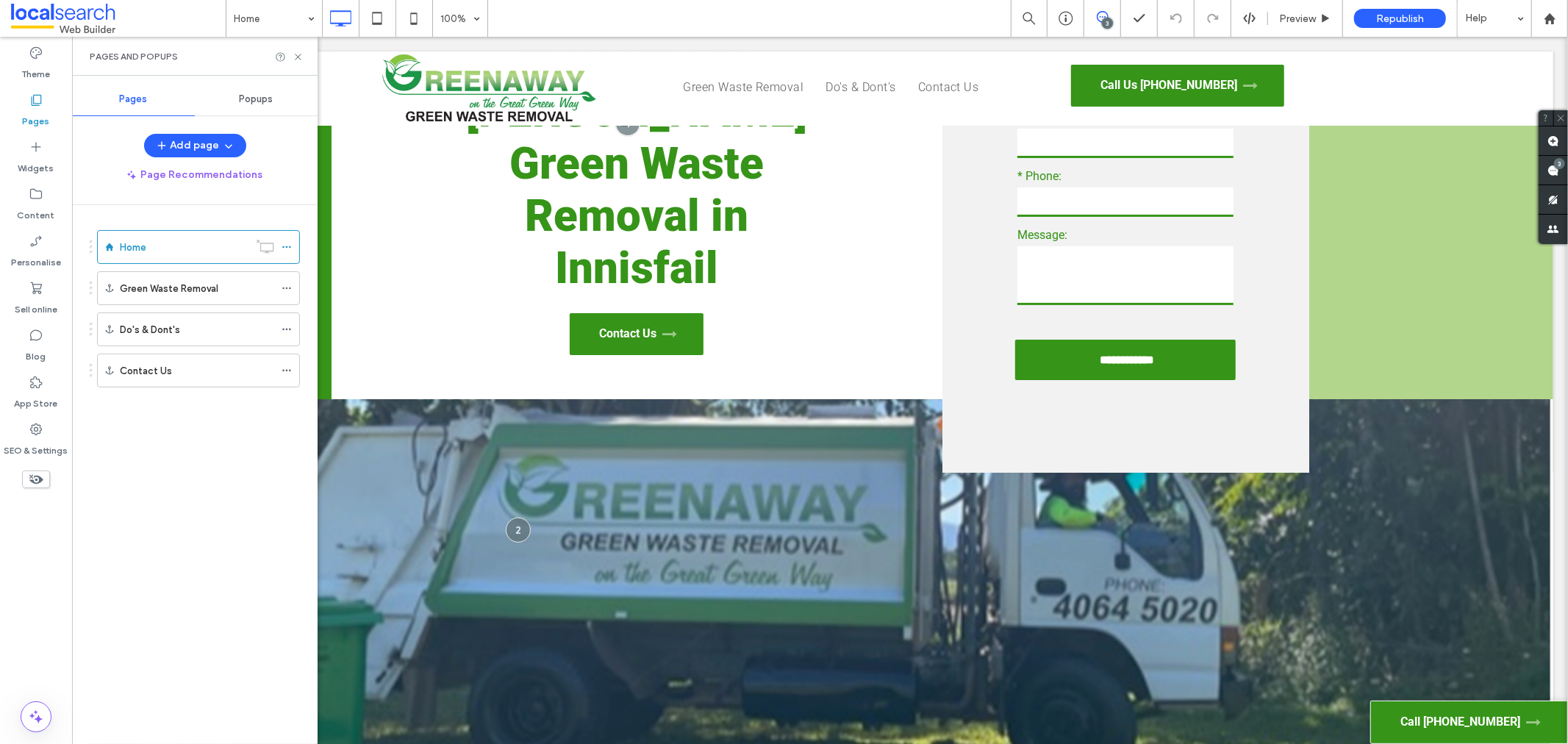
click at [90, 564] on div "Home Green Waste Removal Do's & Dont's Contact Us" at bounding box center [204, 471] width 228 height 532
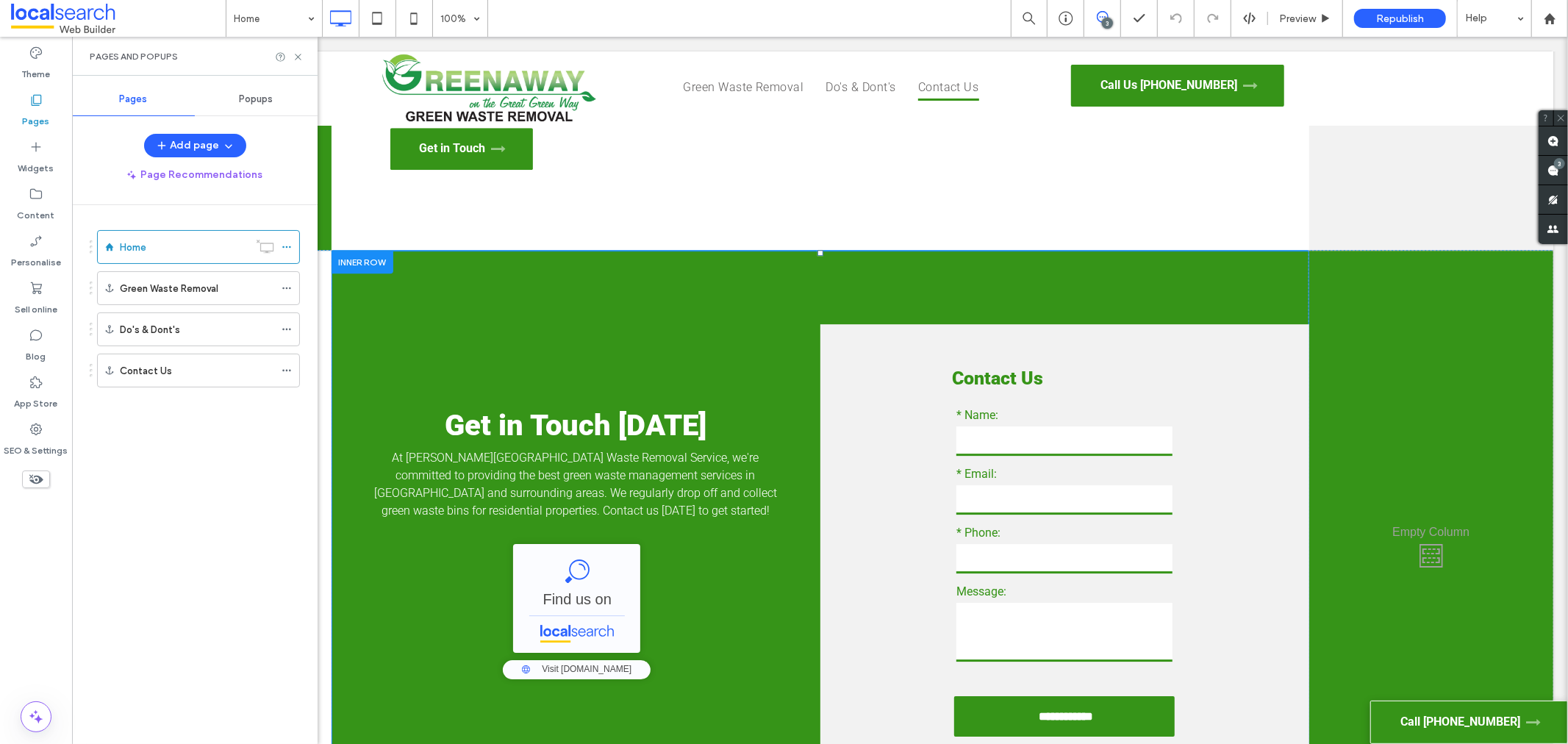
scroll to position [3676, 0]
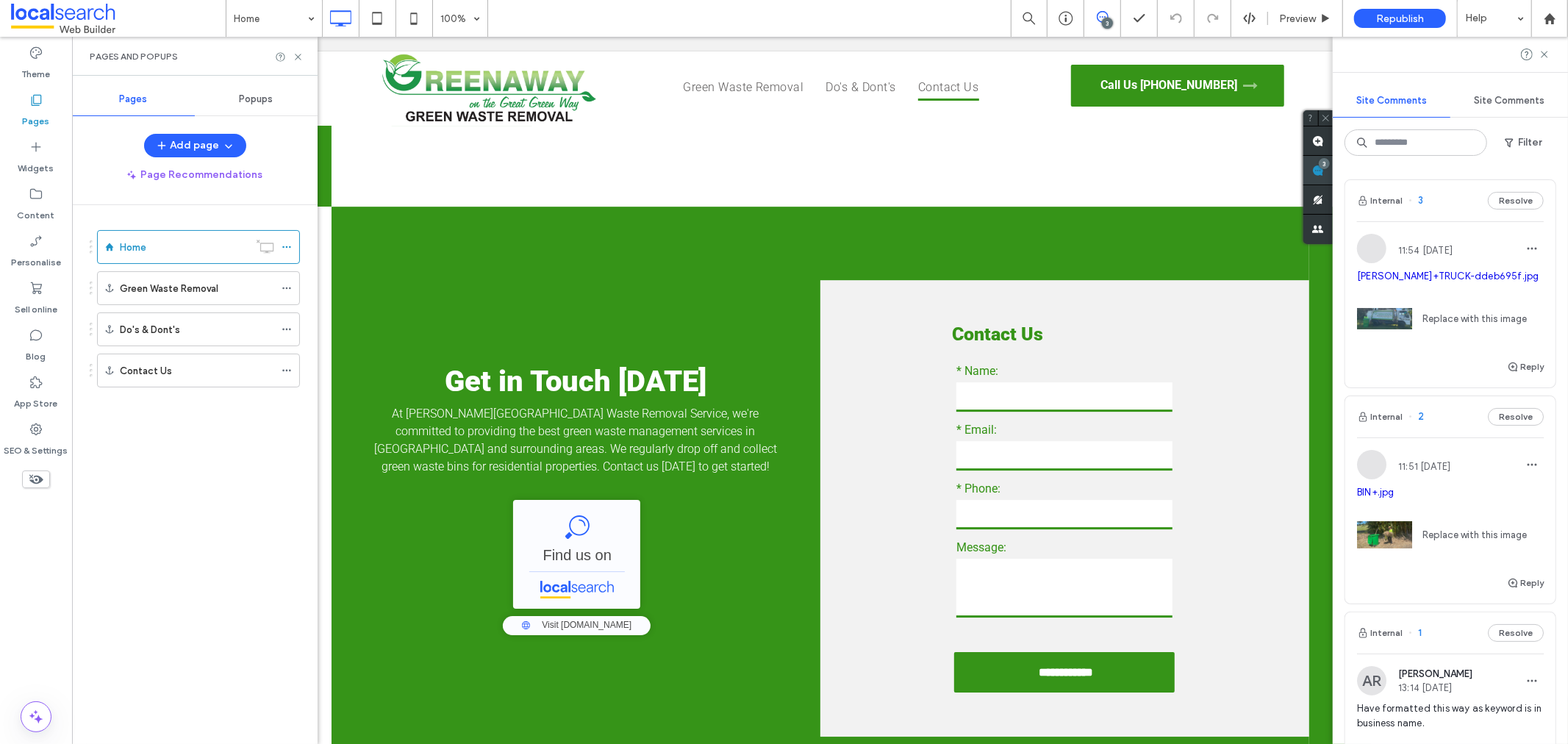
click at [1332, 166] on div "3" at bounding box center [1318, 171] width 30 height 30
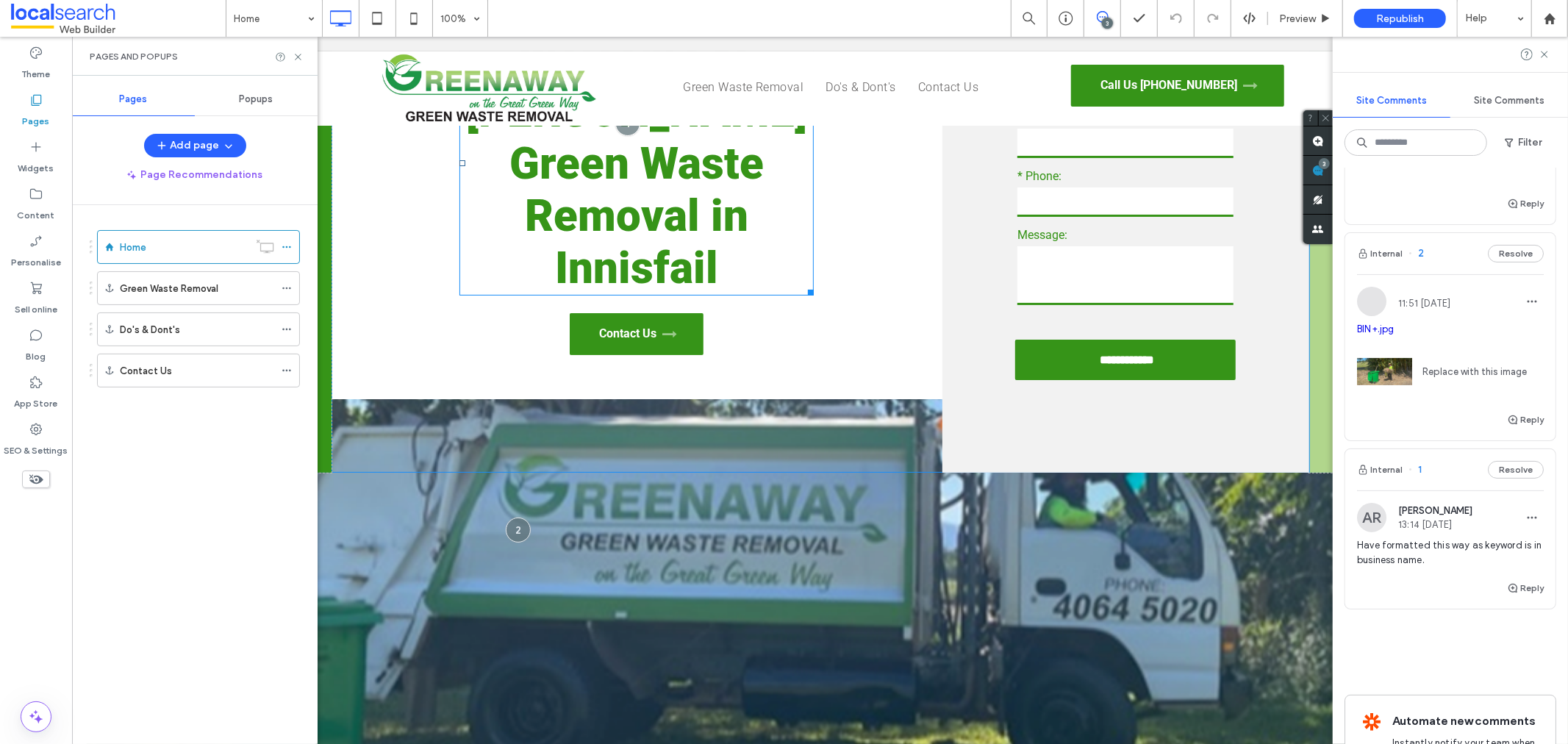
scroll to position [0, 0]
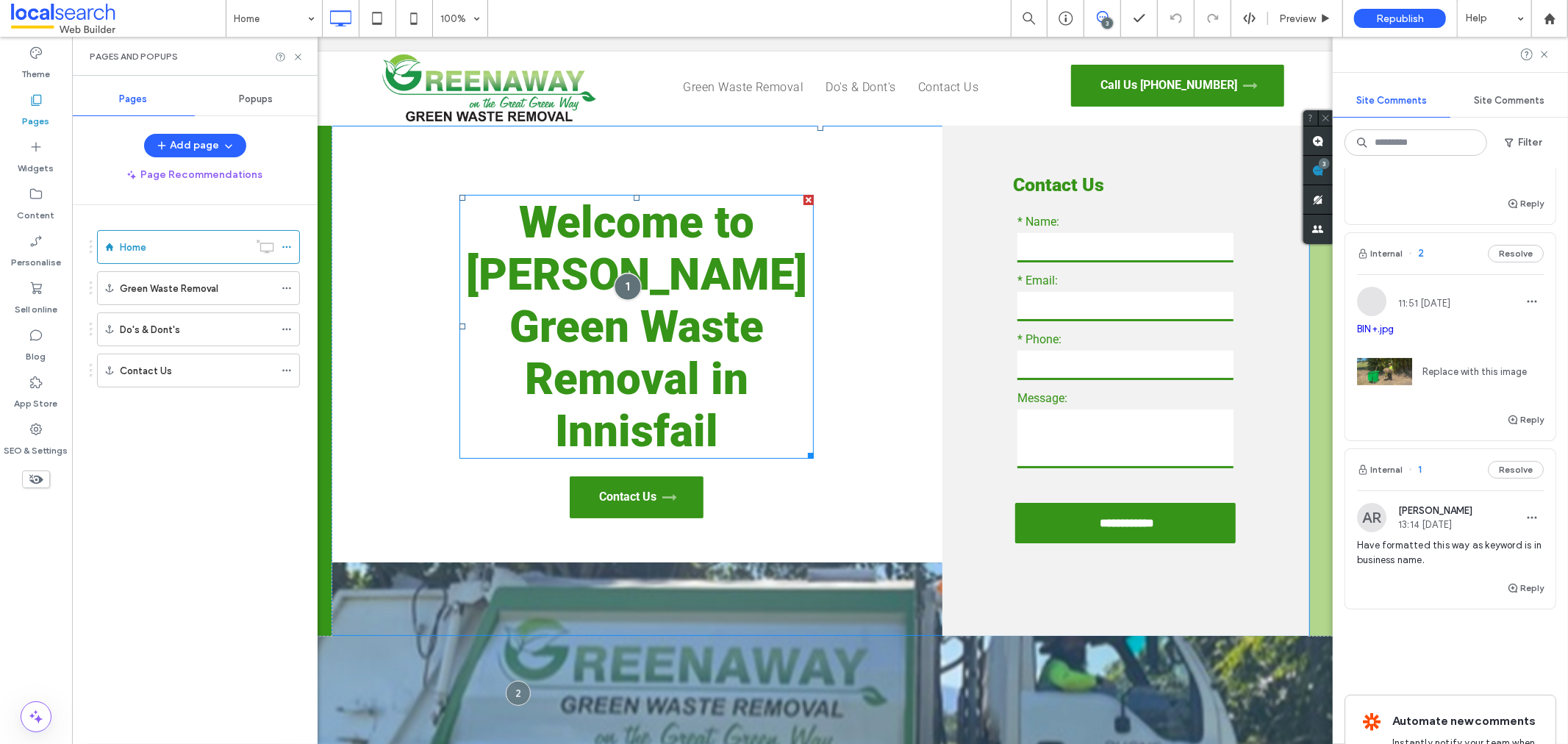
click at [618, 272] on div at bounding box center [626, 286] width 27 height 27
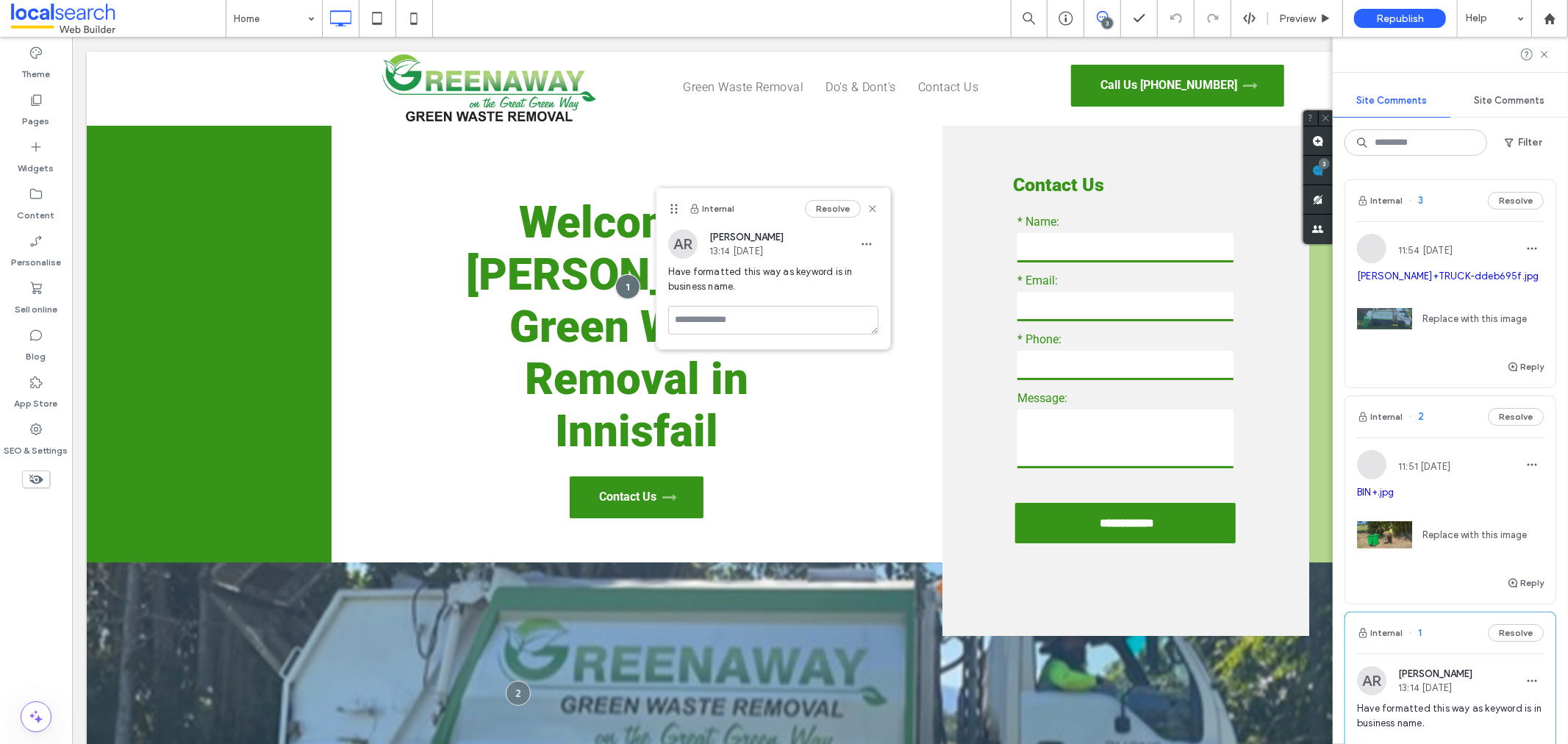
click at [1433, 474] on div "11:51 [DATE]" at bounding box center [1403, 465] width 94 height 30
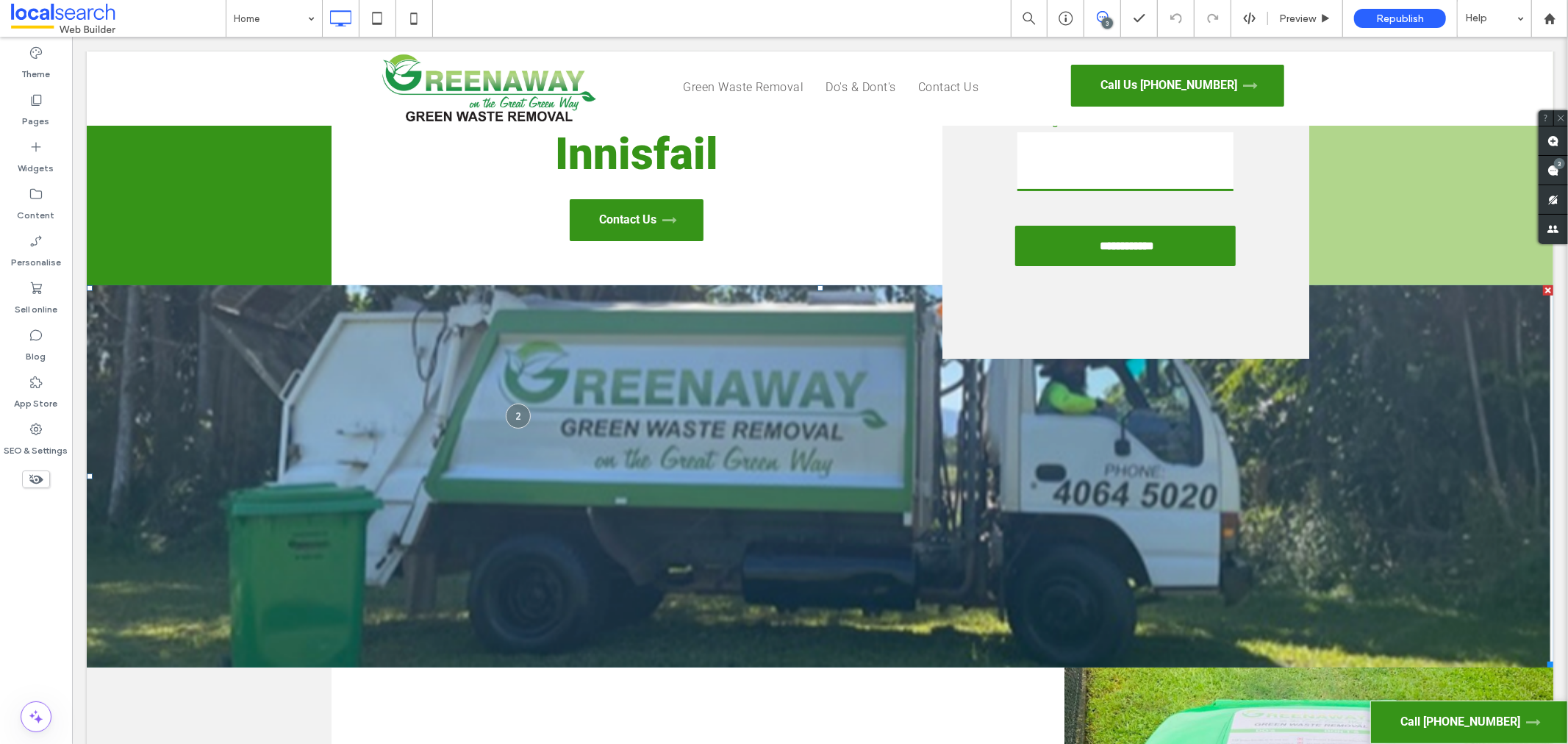
scroll to position [195, 0]
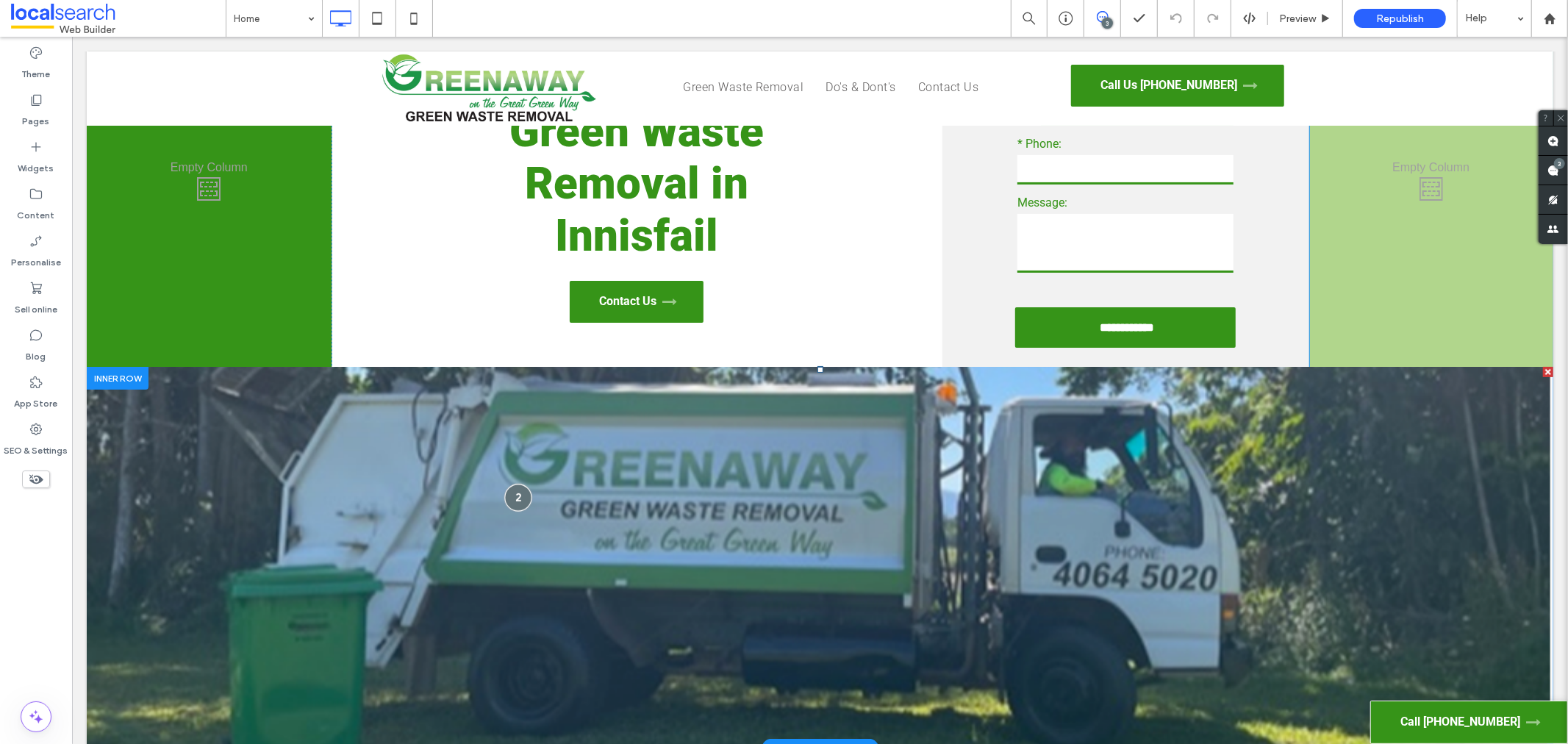
click at [510, 484] on div at bounding box center [517, 497] width 27 height 27
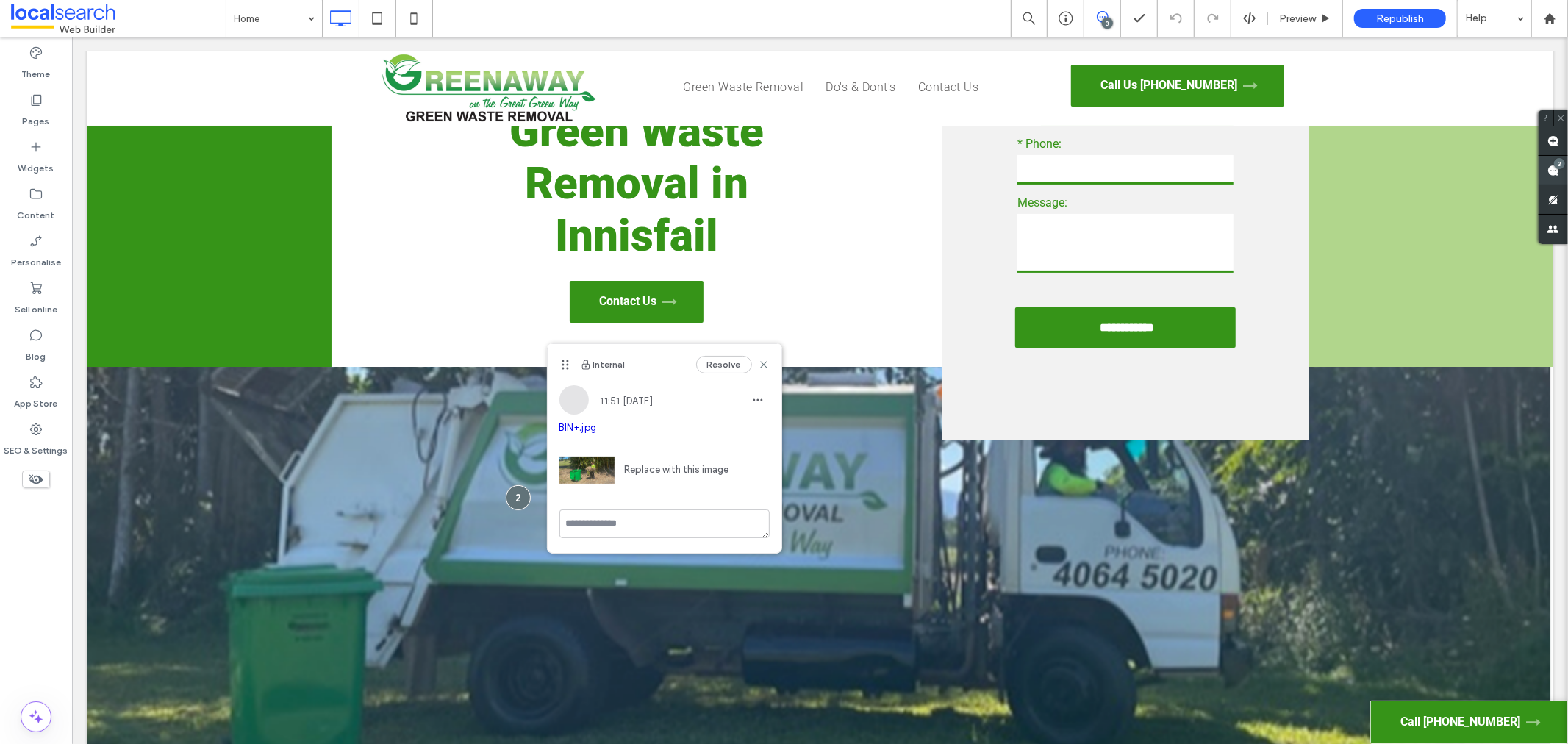
click at [1548, 166] on div "3" at bounding box center [1553, 171] width 30 height 30
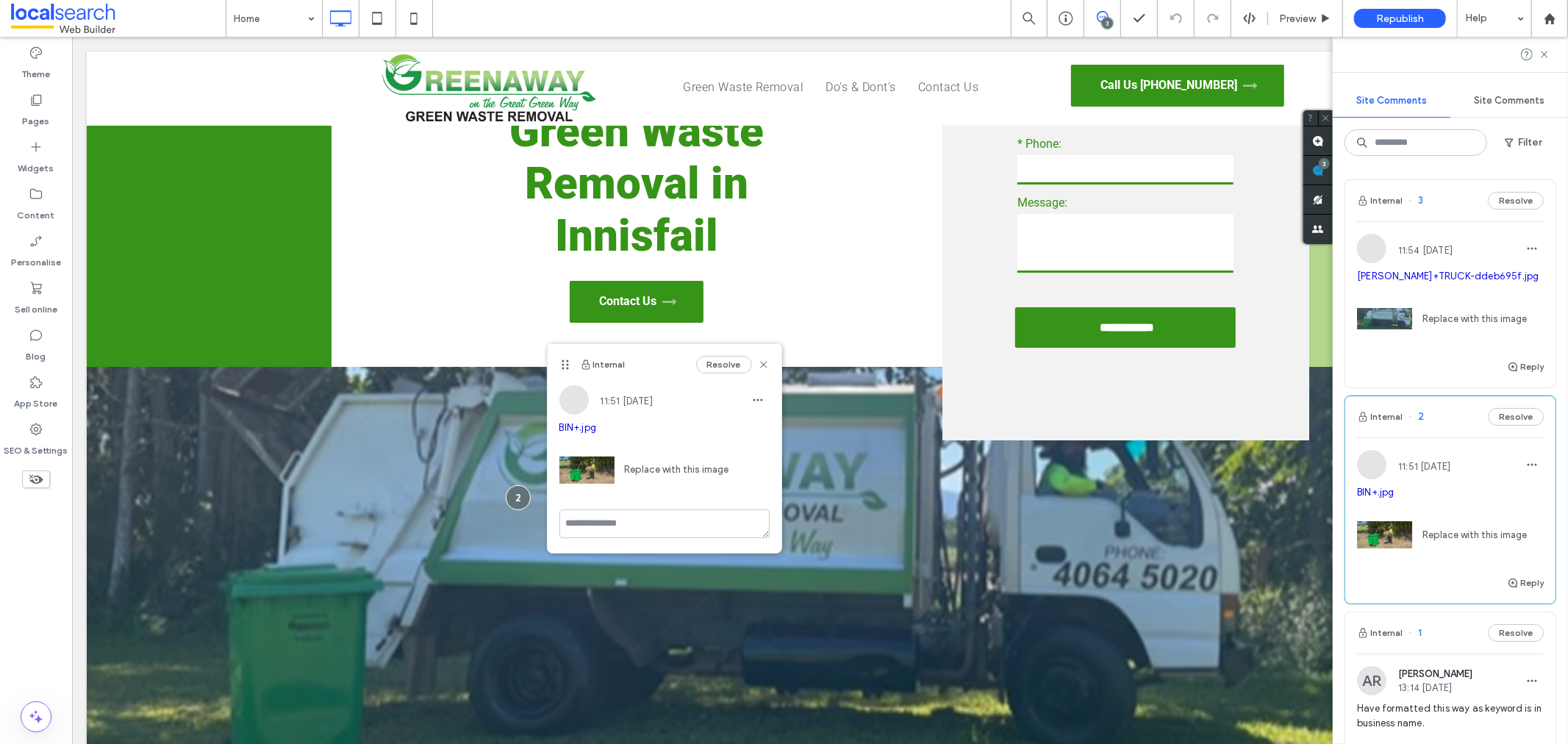
click at [1437, 295] on div "Replace with this image" at bounding box center [1449, 315] width 187 height 62
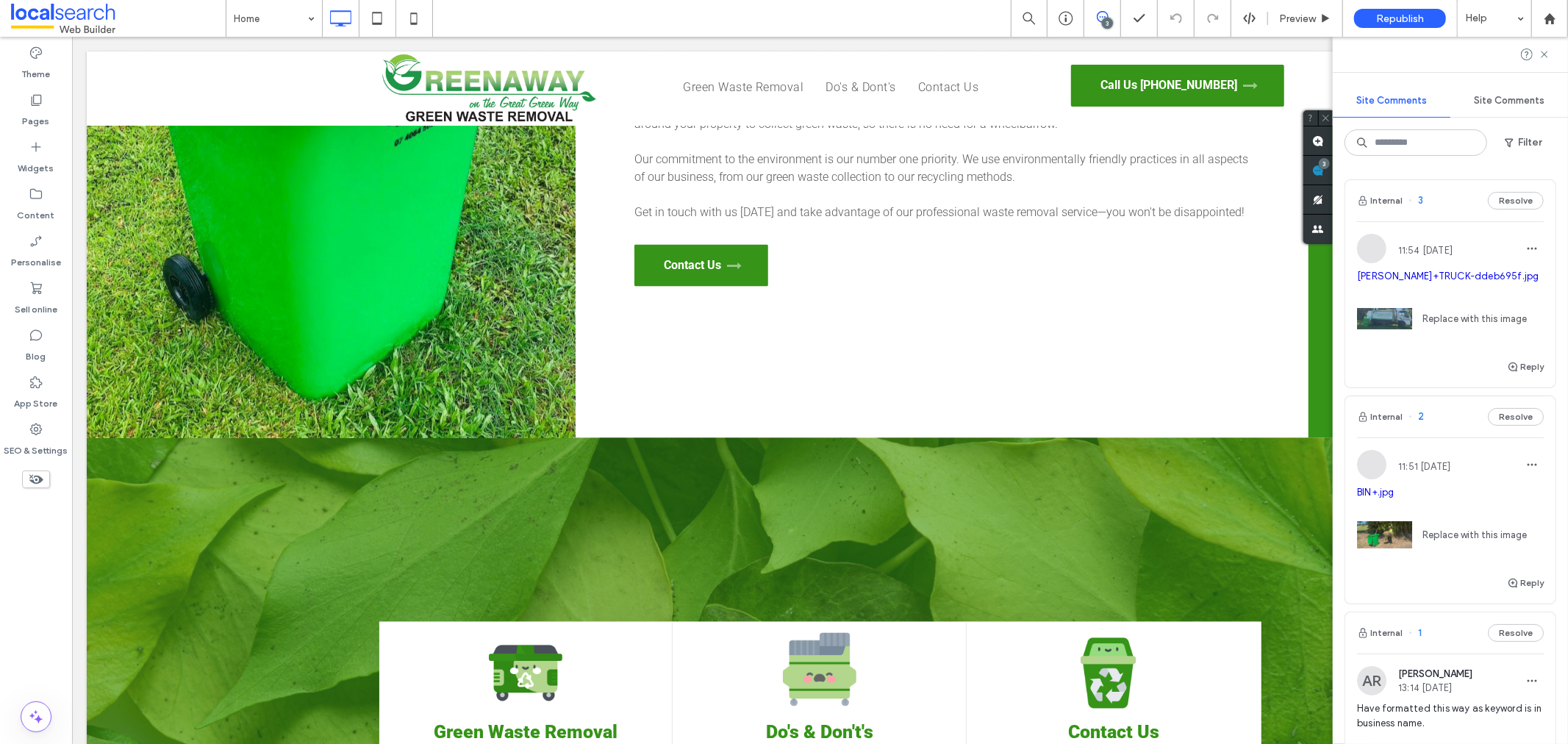
scroll to position [2700, 0]
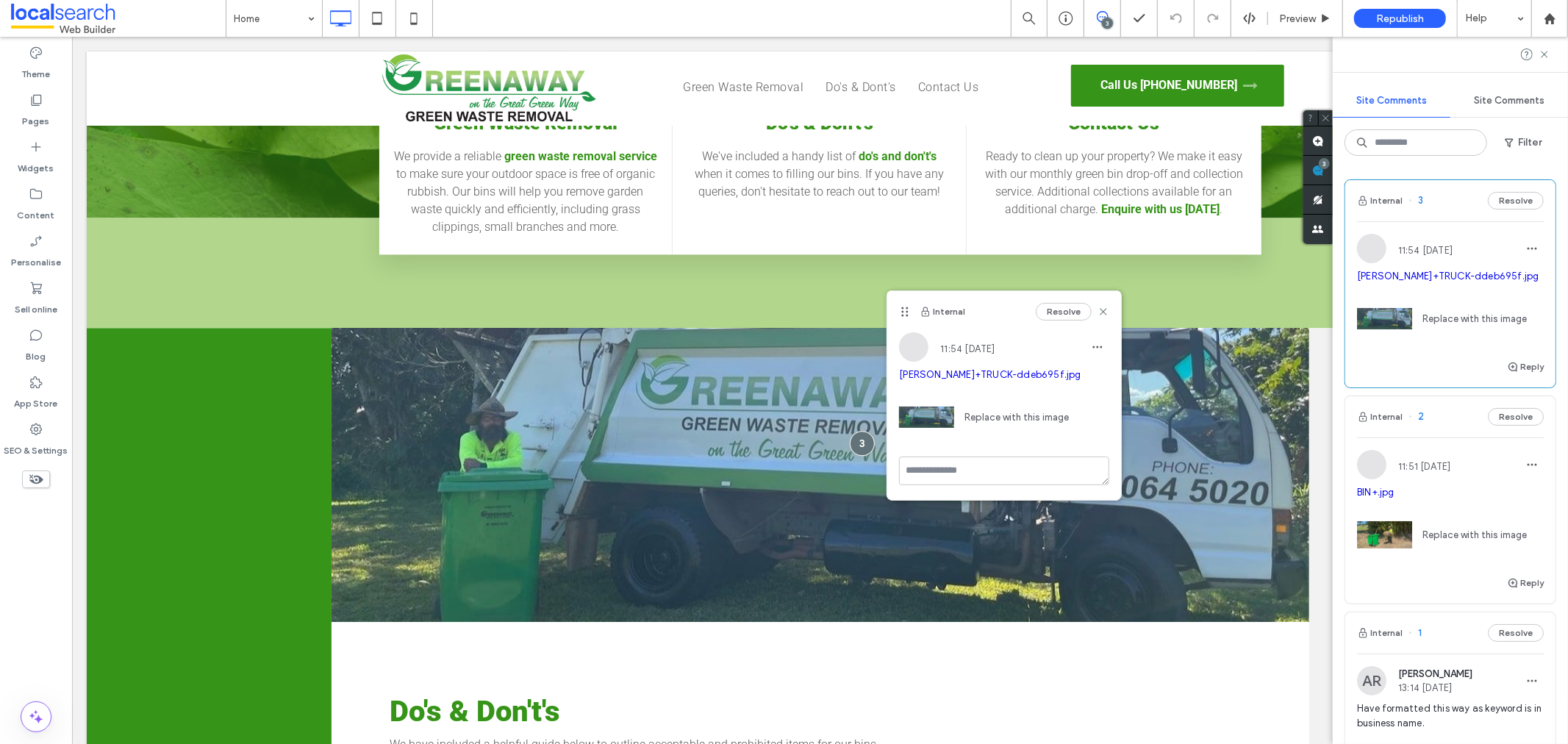
drag, startPoint x: 923, startPoint y: 372, endPoint x: 771, endPoint y: 281, distance: 177.2
click at [923, 372] on link "[PERSON_NAME]+TRUCK-ddeb695f.jpg" at bounding box center [990, 375] width 182 height 11
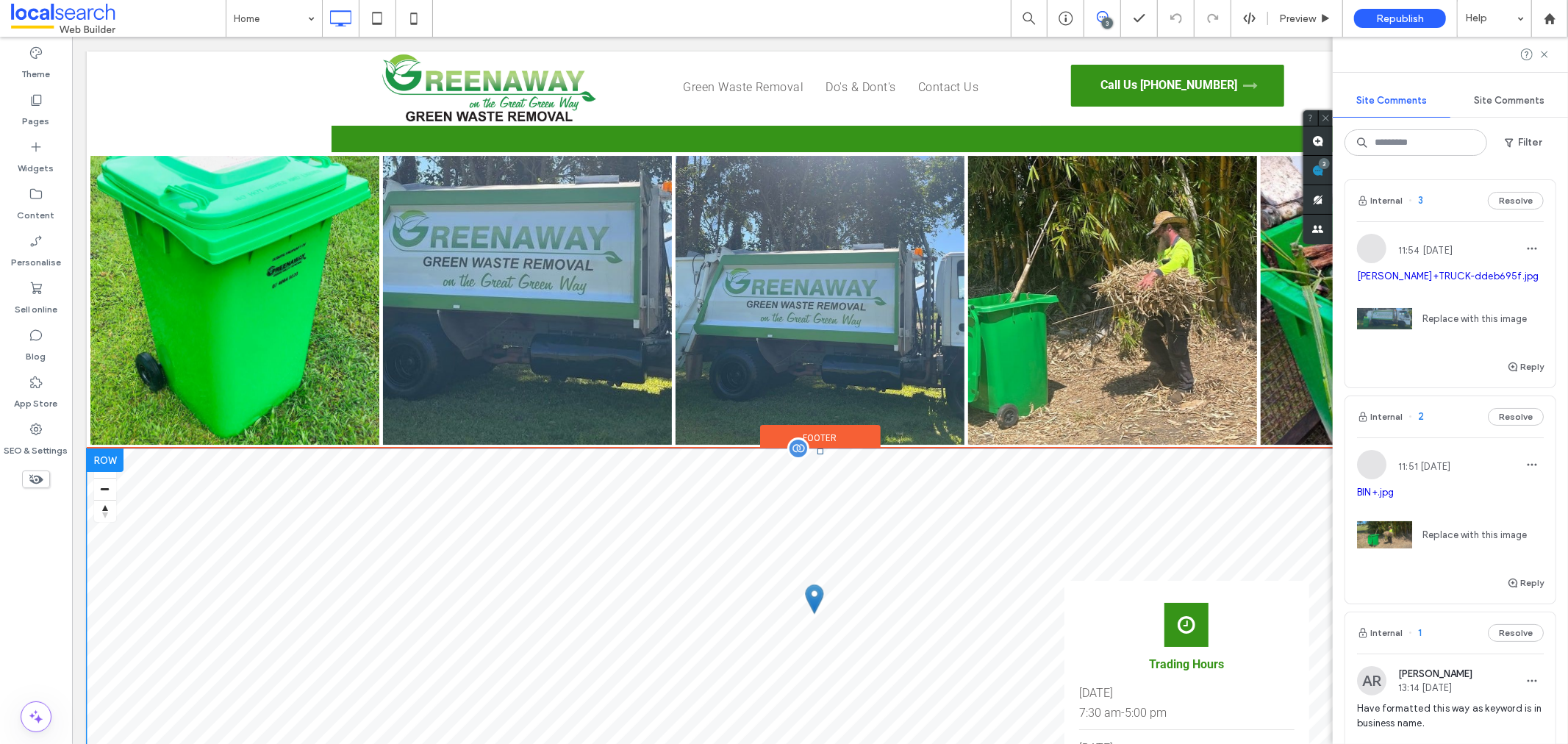
scroll to position [4579, 0]
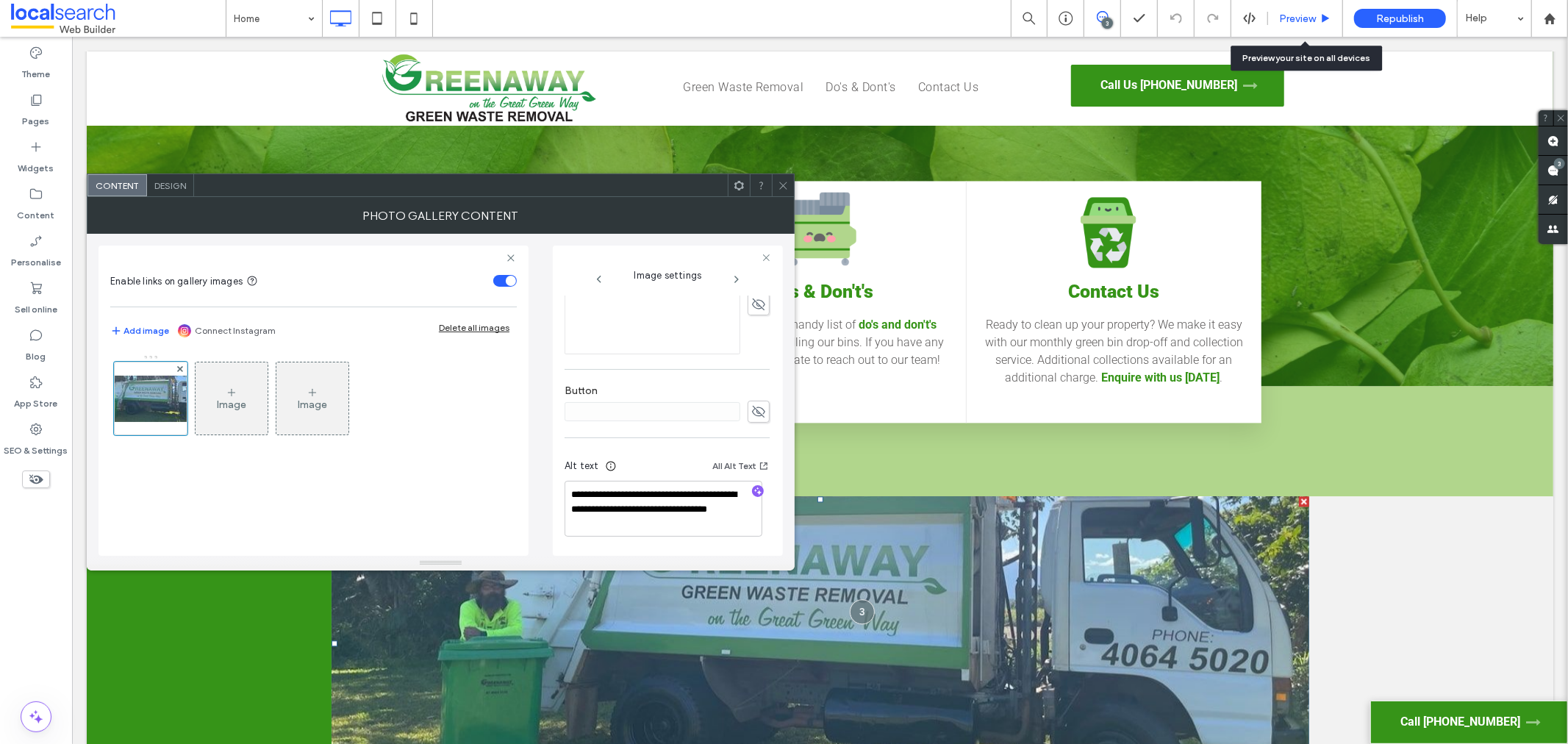
click at [1282, 15] on span "Preview" at bounding box center [1296, 19] width 37 height 12
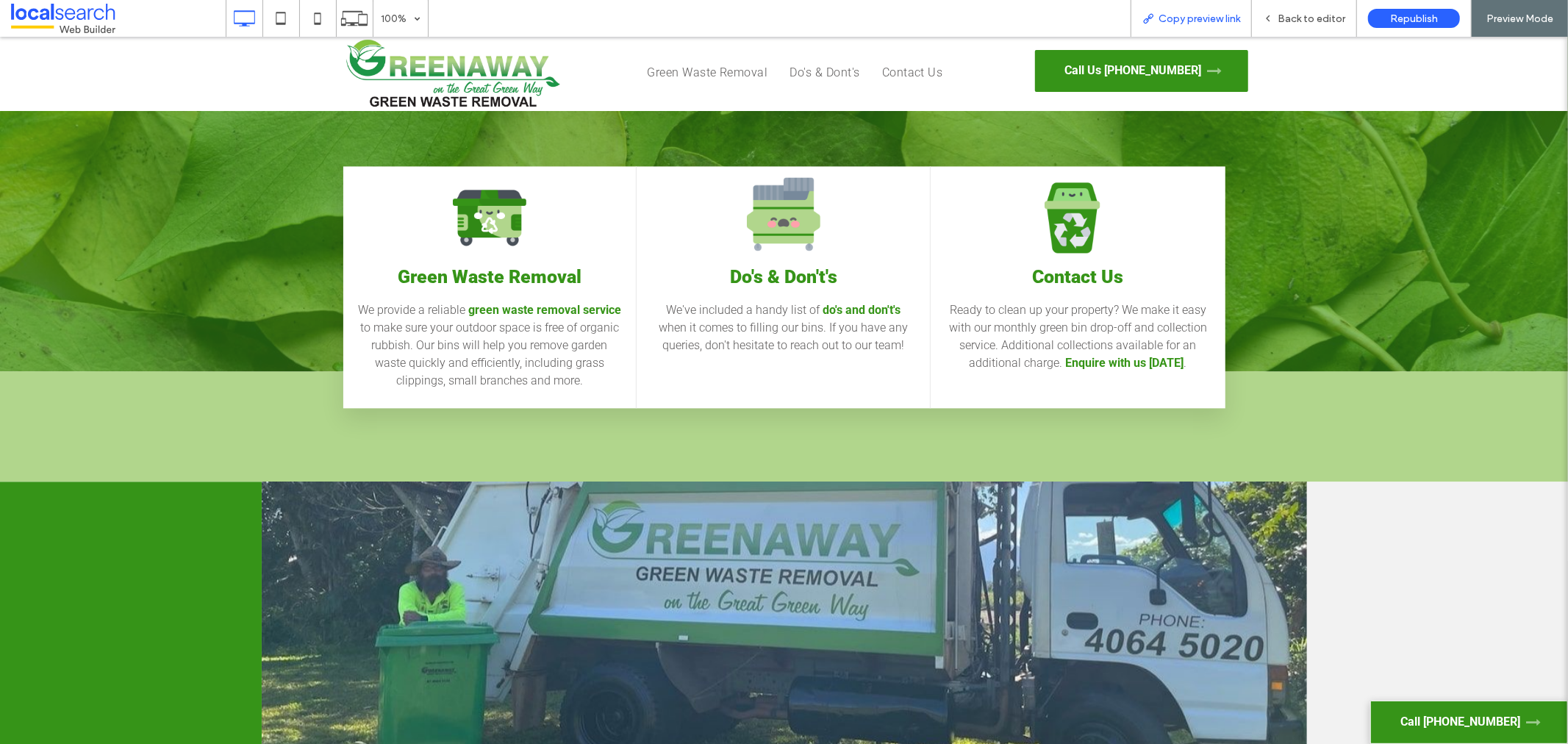
click at [1192, 17] on span "Copy preview link" at bounding box center [1199, 19] width 82 height 12
click at [1292, 9] on div "Back to editor" at bounding box center [1304, 18] width 105 height 37
click at [1302, 24] on div "Back to editor" at bounding box center [1304, 18] width 105 height 37
drag, startPoint x: 1283, startPoint y: 19, endPoint x: 1200, endPoint y: 17, distance: 83.0
click at [1283, 19] on span "Back to editor" at bounding box center [1311, 19] width 68 height 12
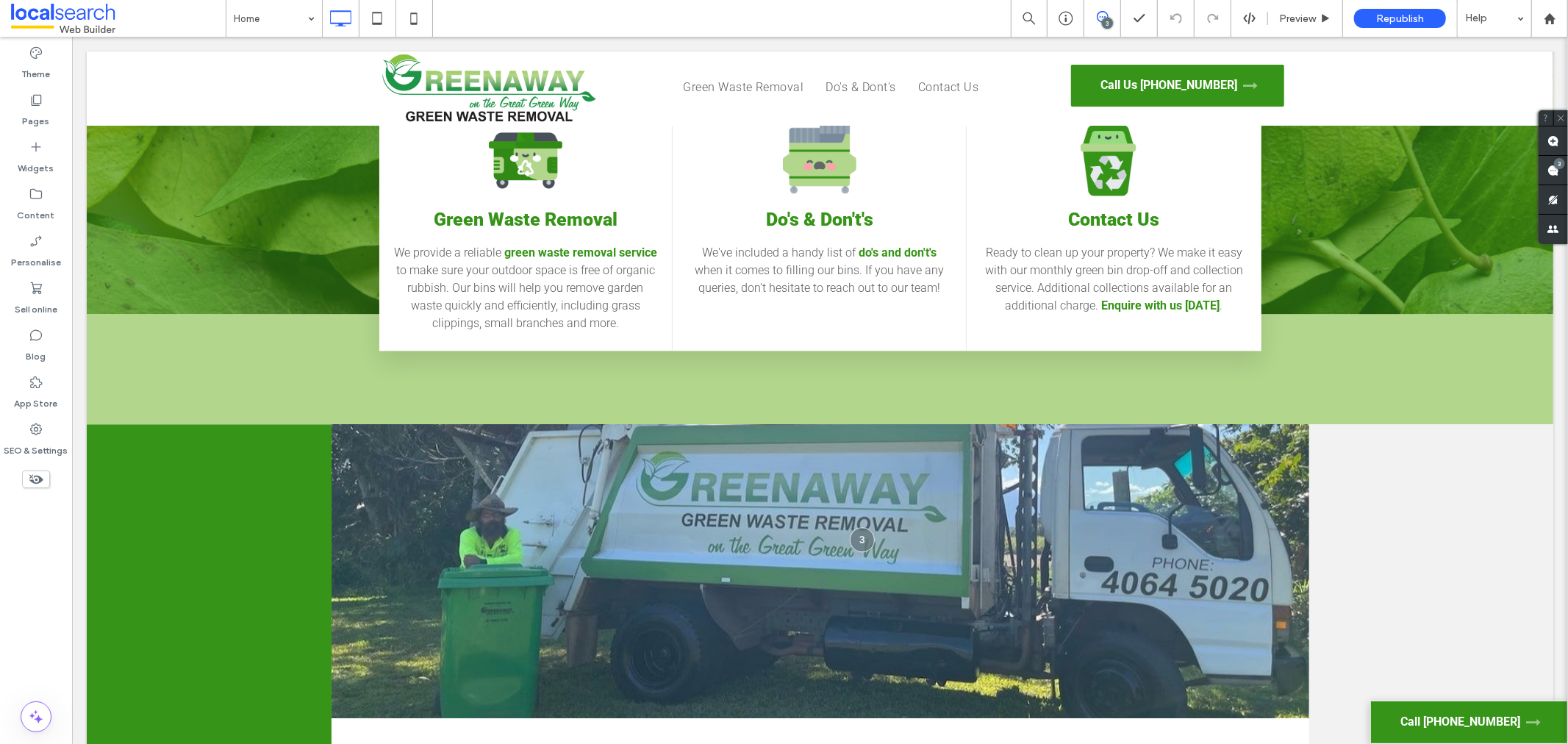
scroll to position [2614, 0]
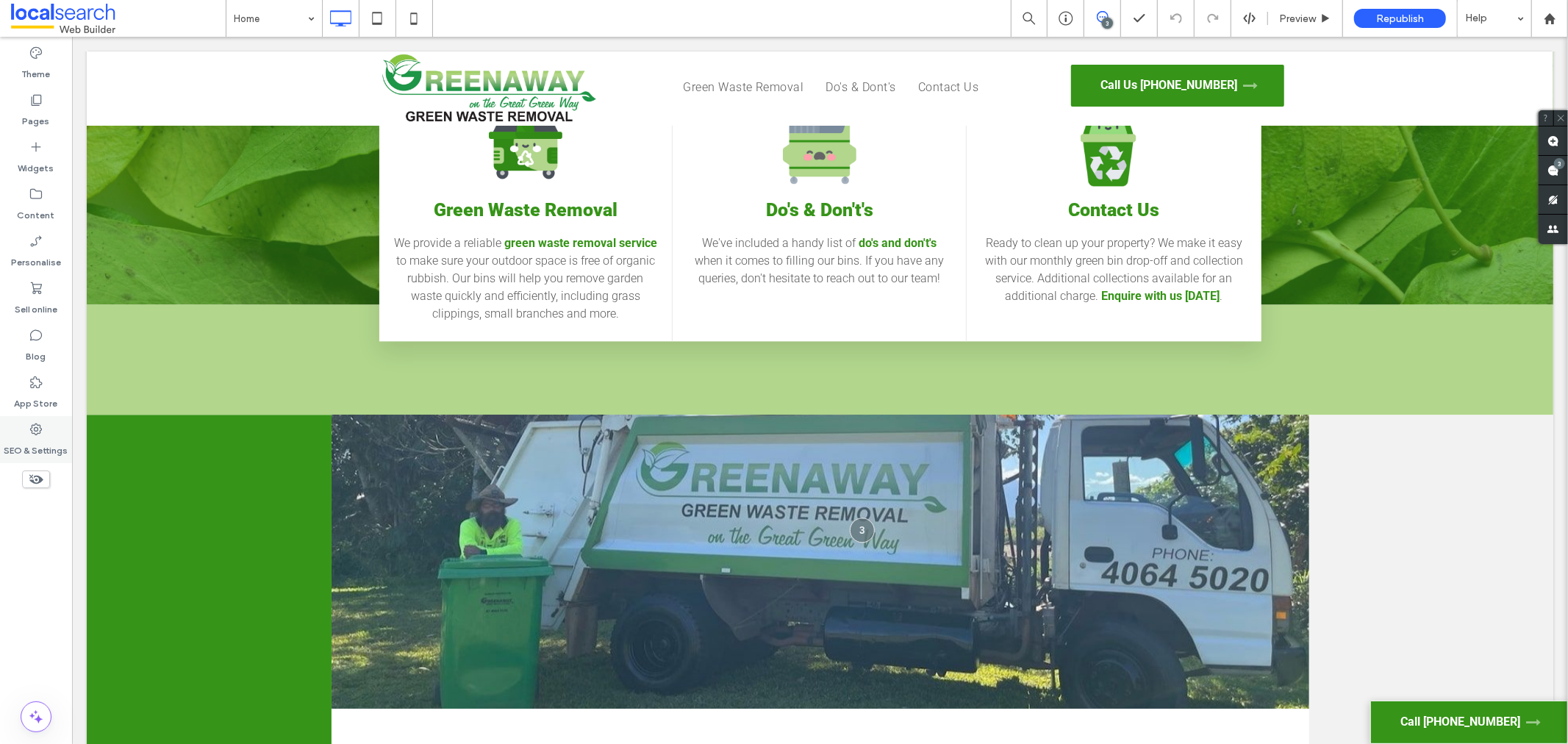
click at [43, 425] on icon at bounding box center [36, 429] width 15 height 15
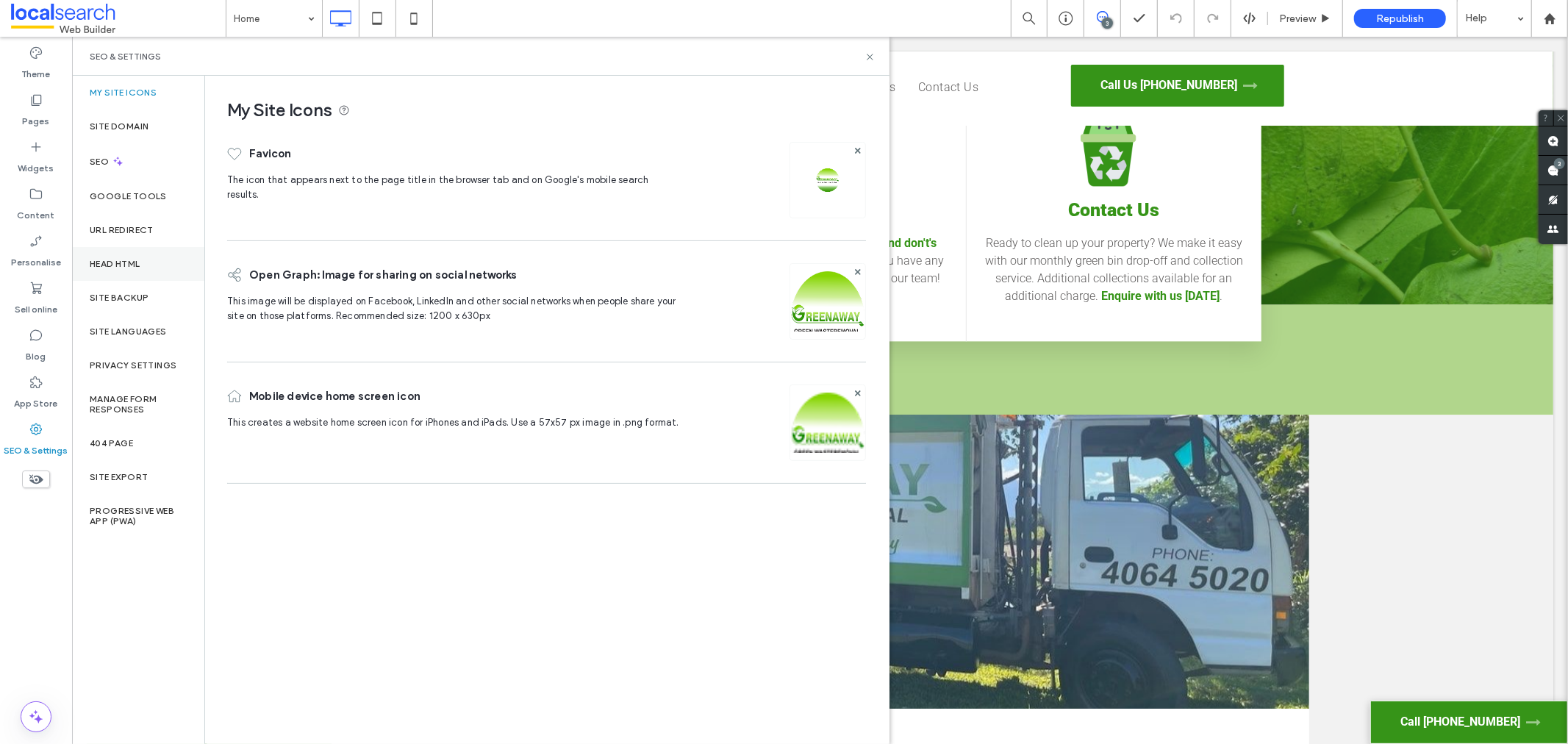
click at [112, 259] on label "Head HTML" at bounding box center [115, 263] width 51 height 10
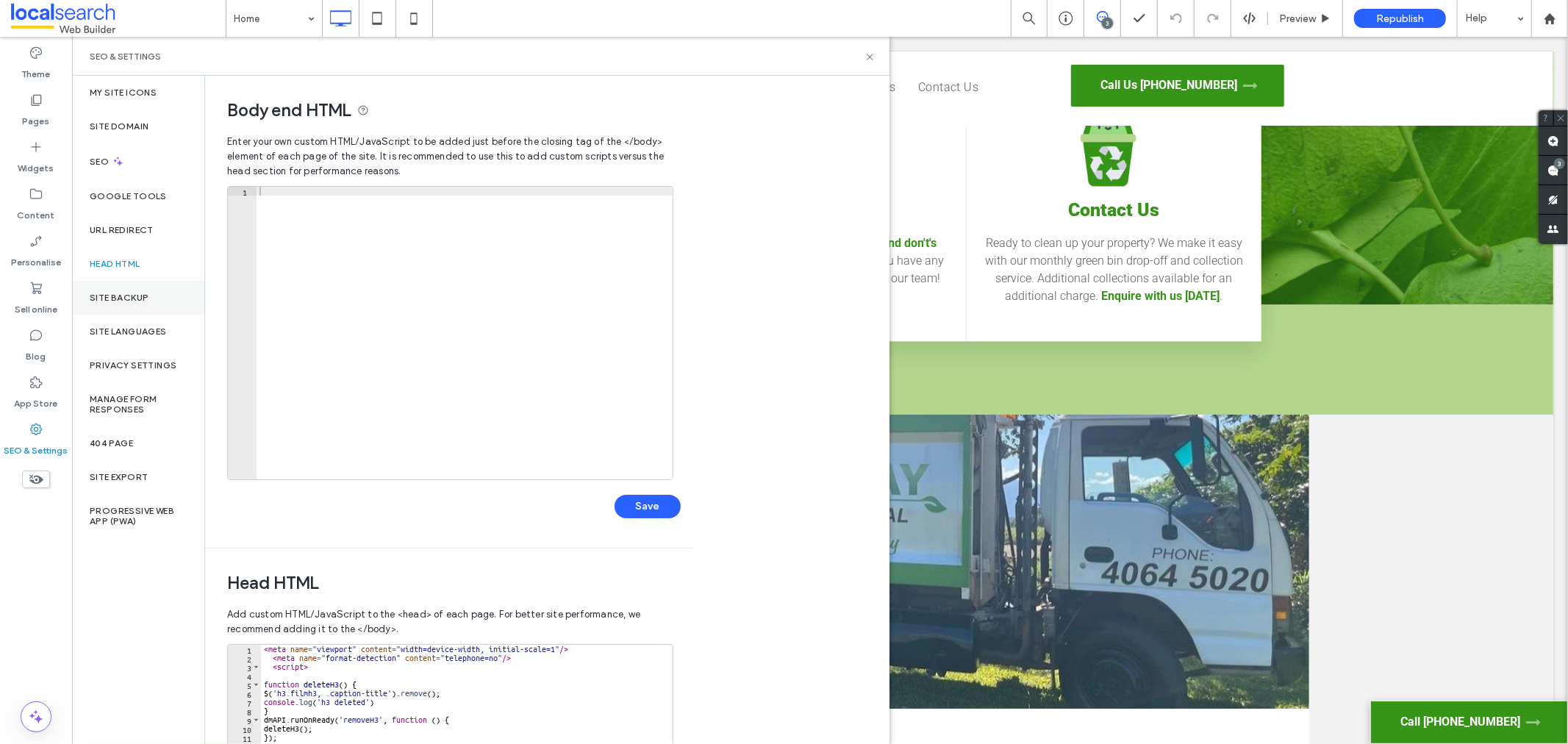
click at [119, 302] on label "Site backup" at bounding box center [119, 297] width 59 height 10
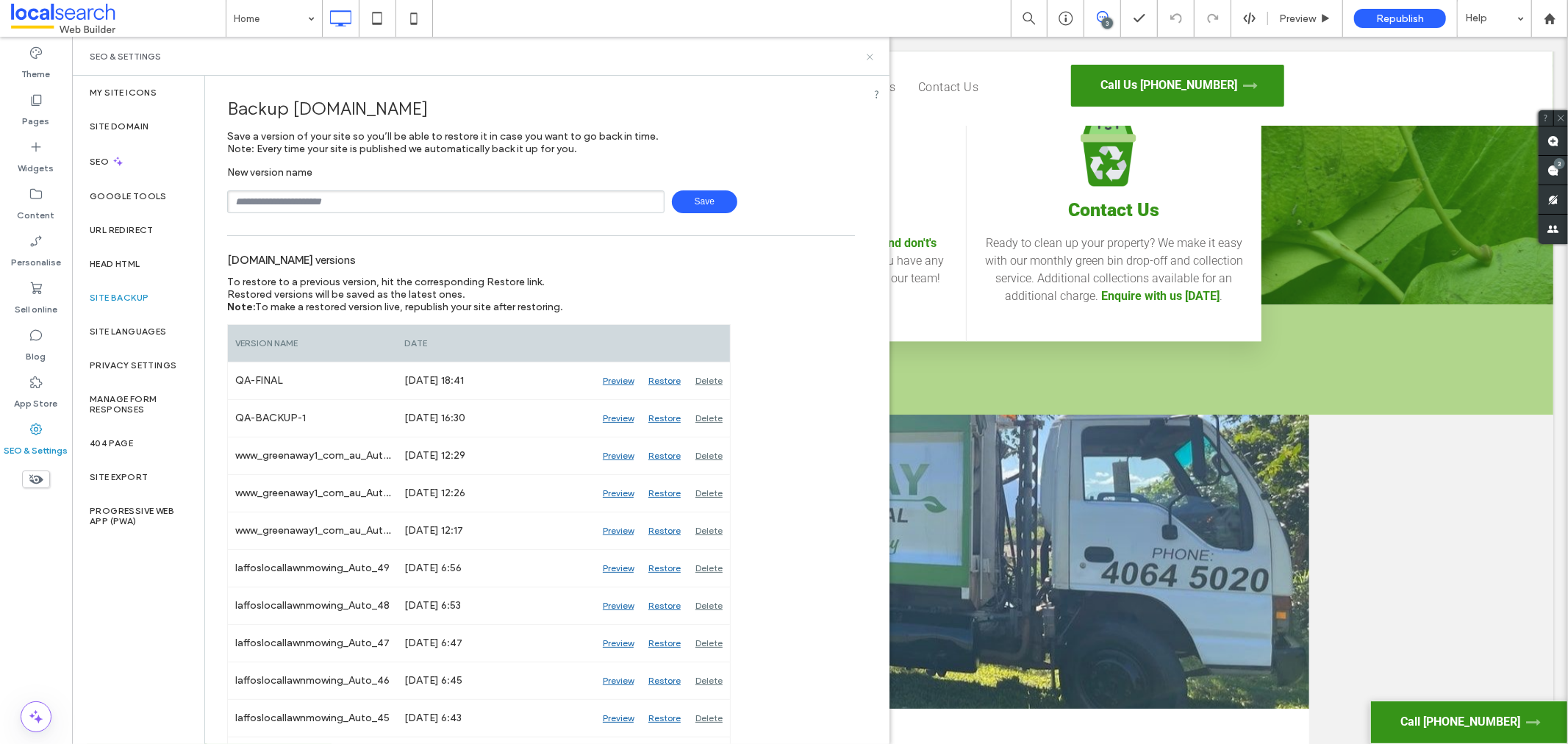
click at [868, 55] on icon at bounding box center [869, 57] width 11 height 11
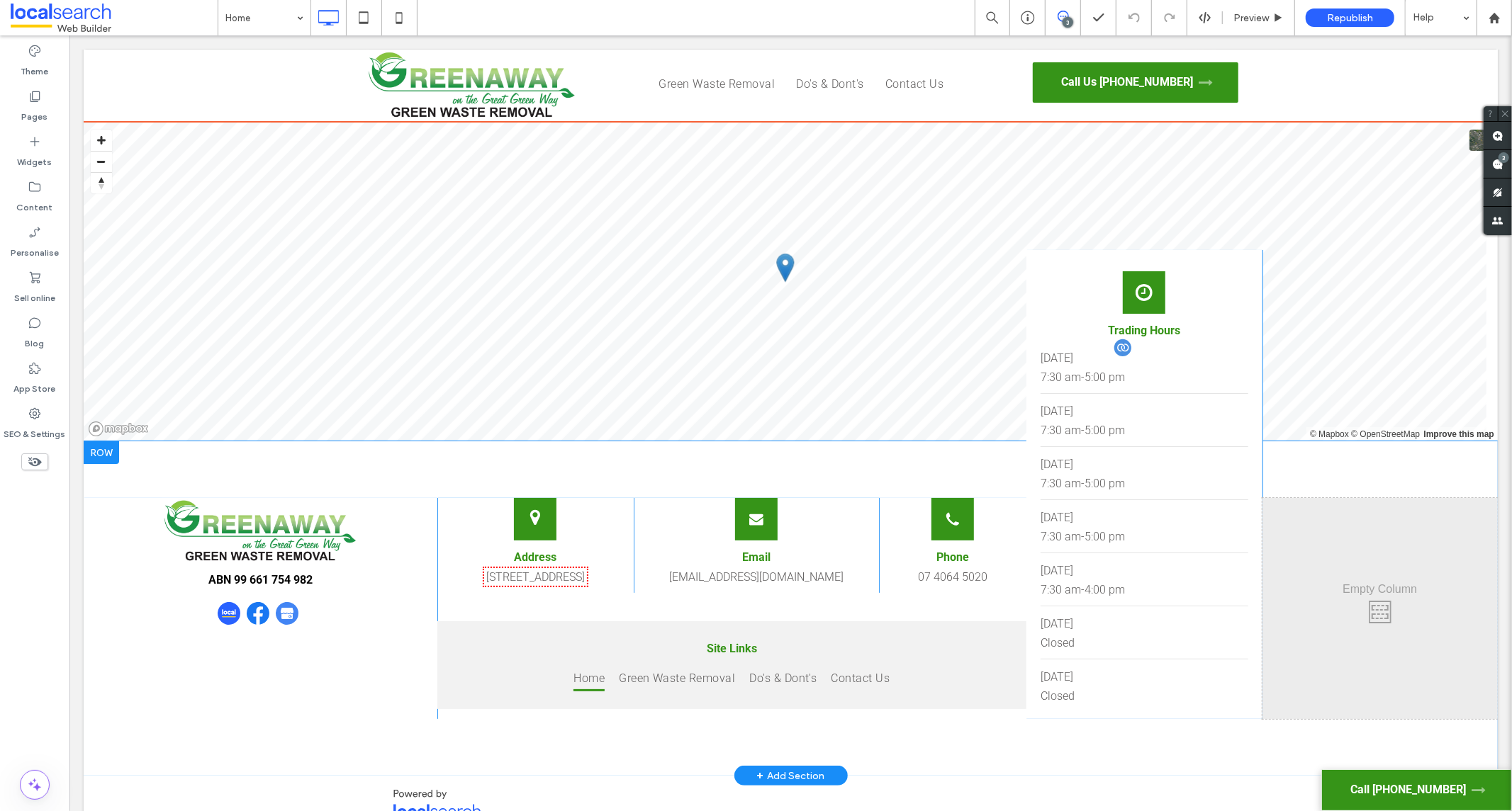
scroll to position [4507, 0]
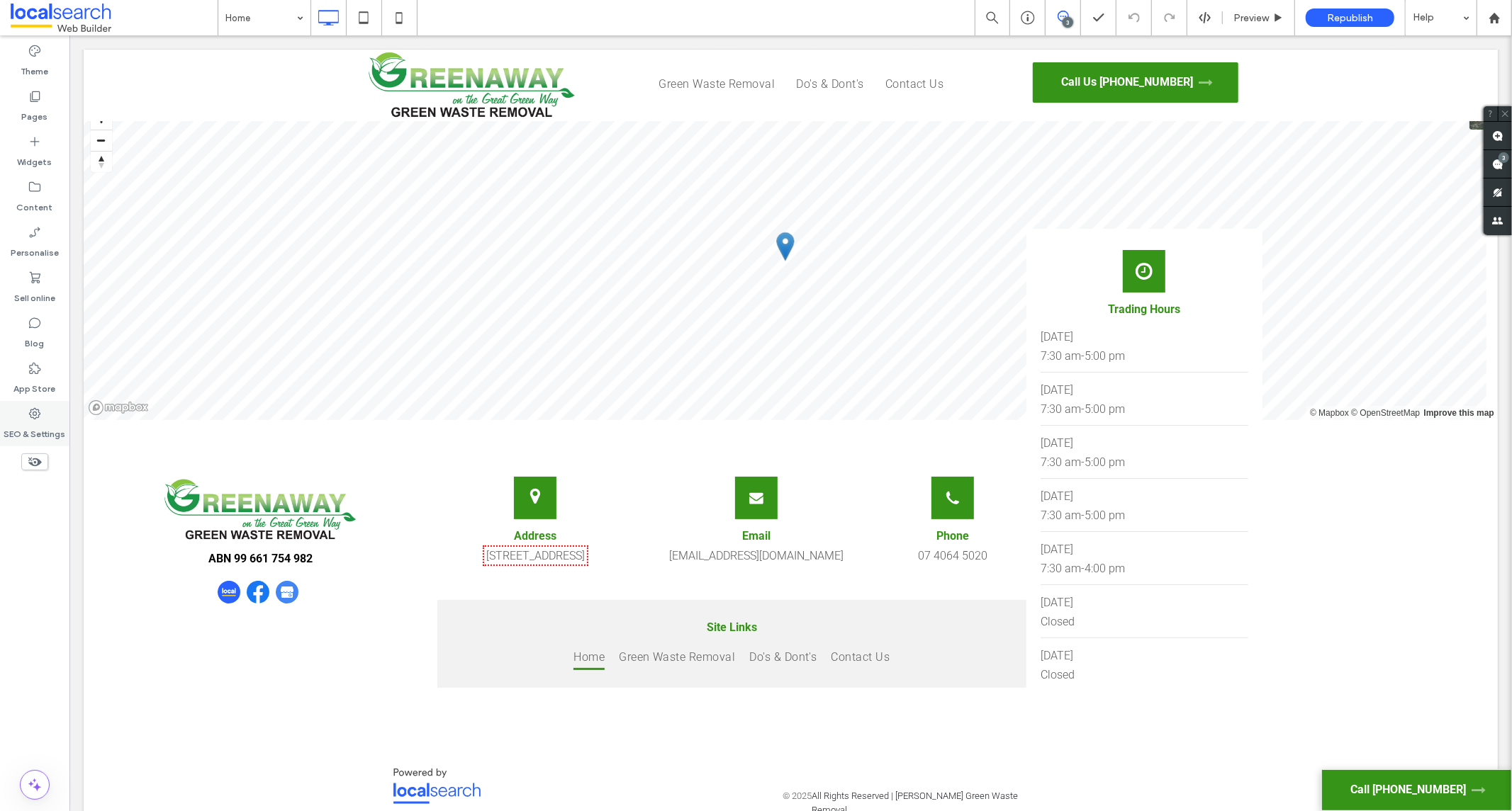
click at [43, 417] on div "SEO & Settings" at bounding box center [35, 424] width 69 height 45
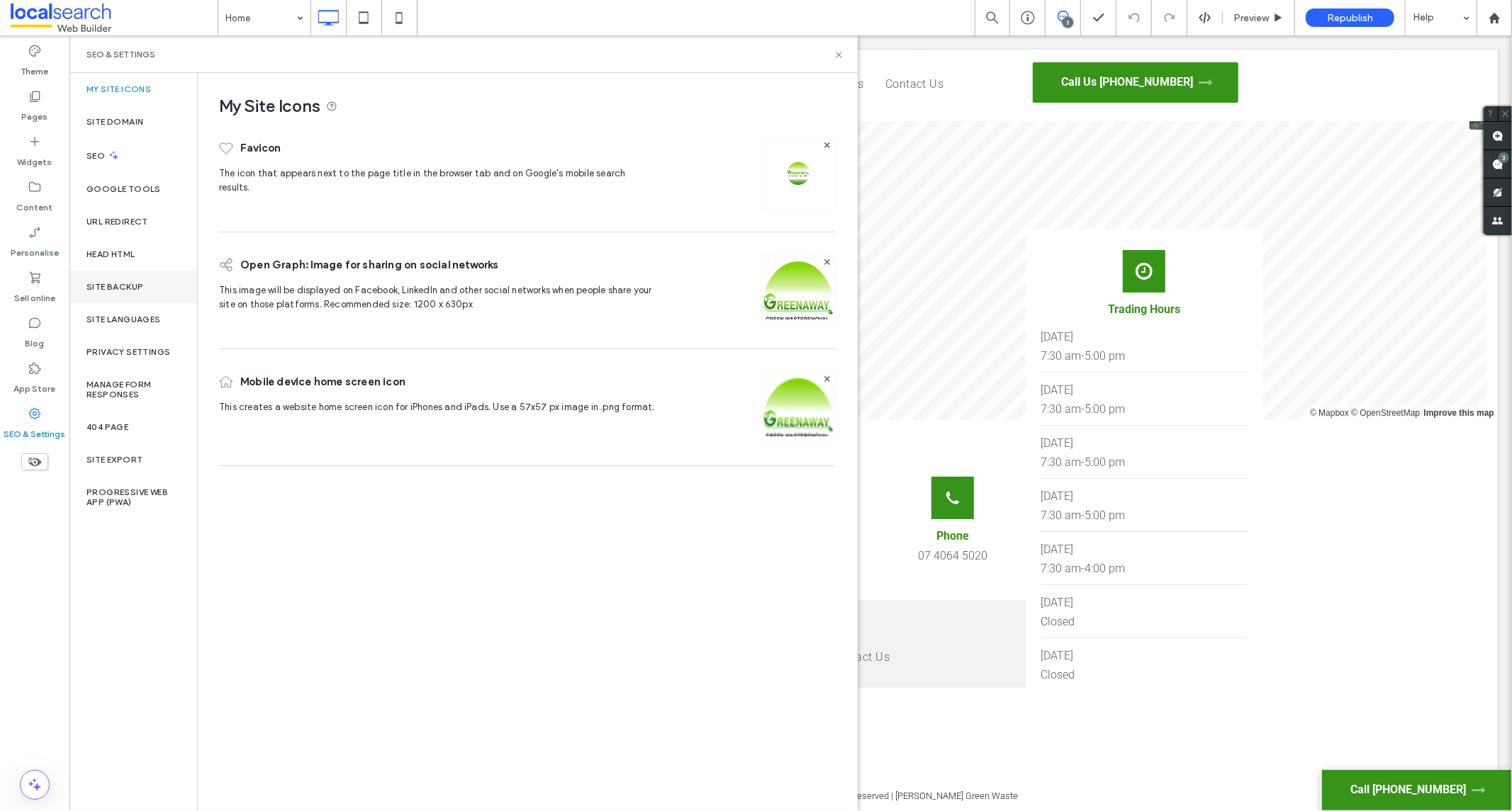
click at [118, 287] on label "Site backup" at bounding box center [114, 287] width 56 height 10
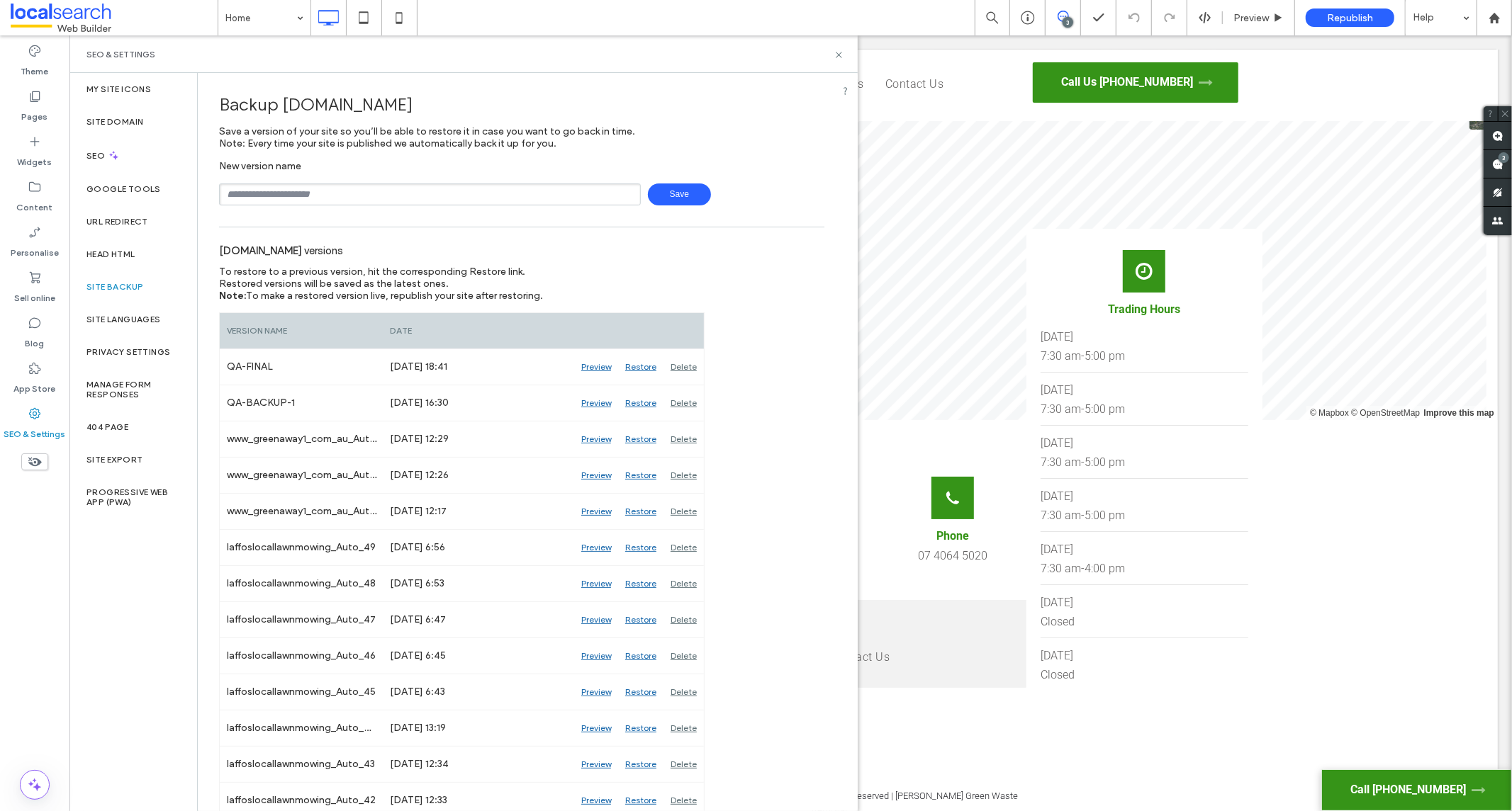
click at [268, 196] on input "text" at bounding box center [430, 194] width 421 height 22
type input "**********"
click at [654, 188] on span "Save" at bounding box center [680, 194] width 63 height 22
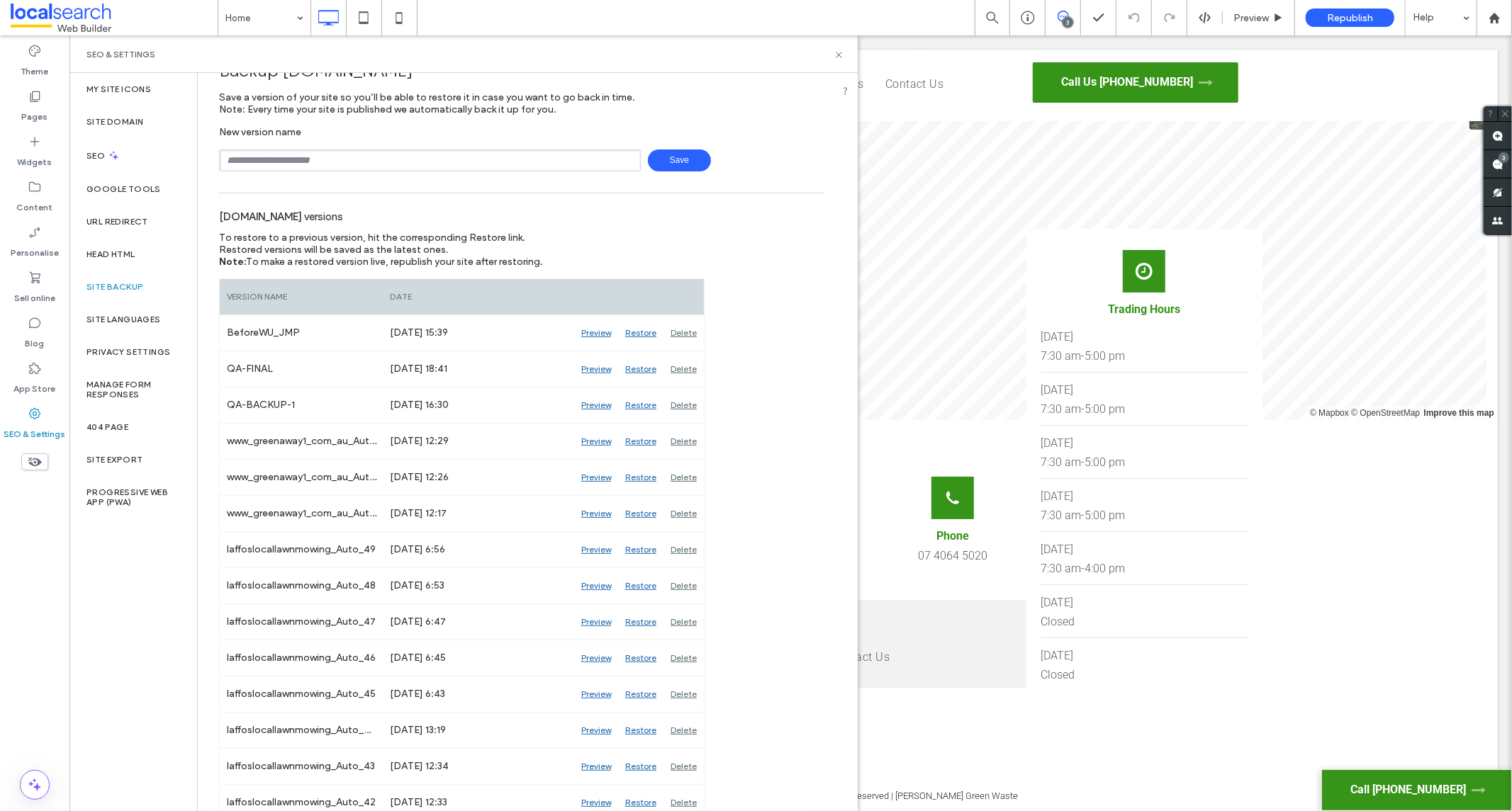
scroll to position [0, 0]
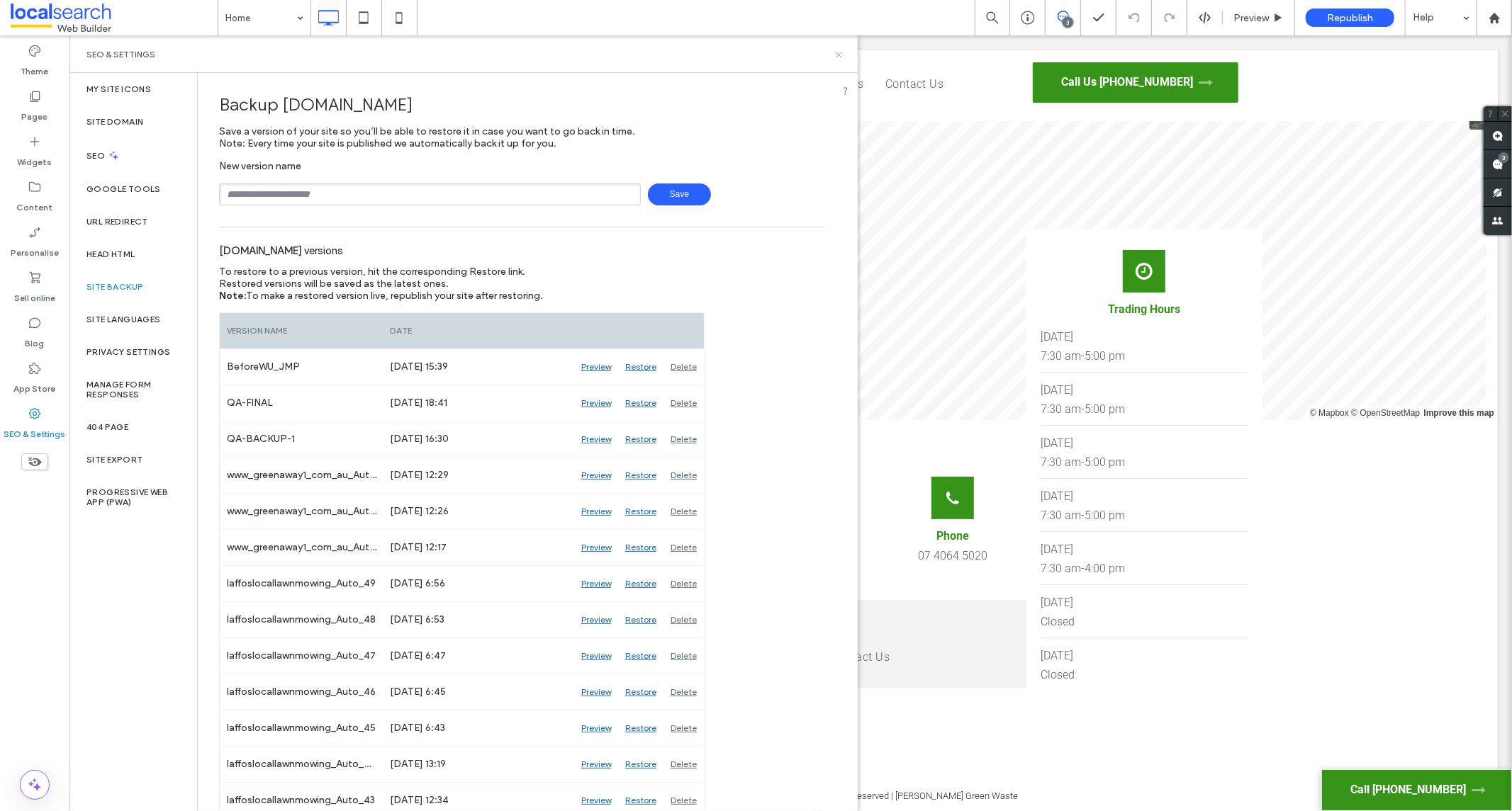
click at [838, 51] on icon at bounding box center [838, 55] width 11 height 11
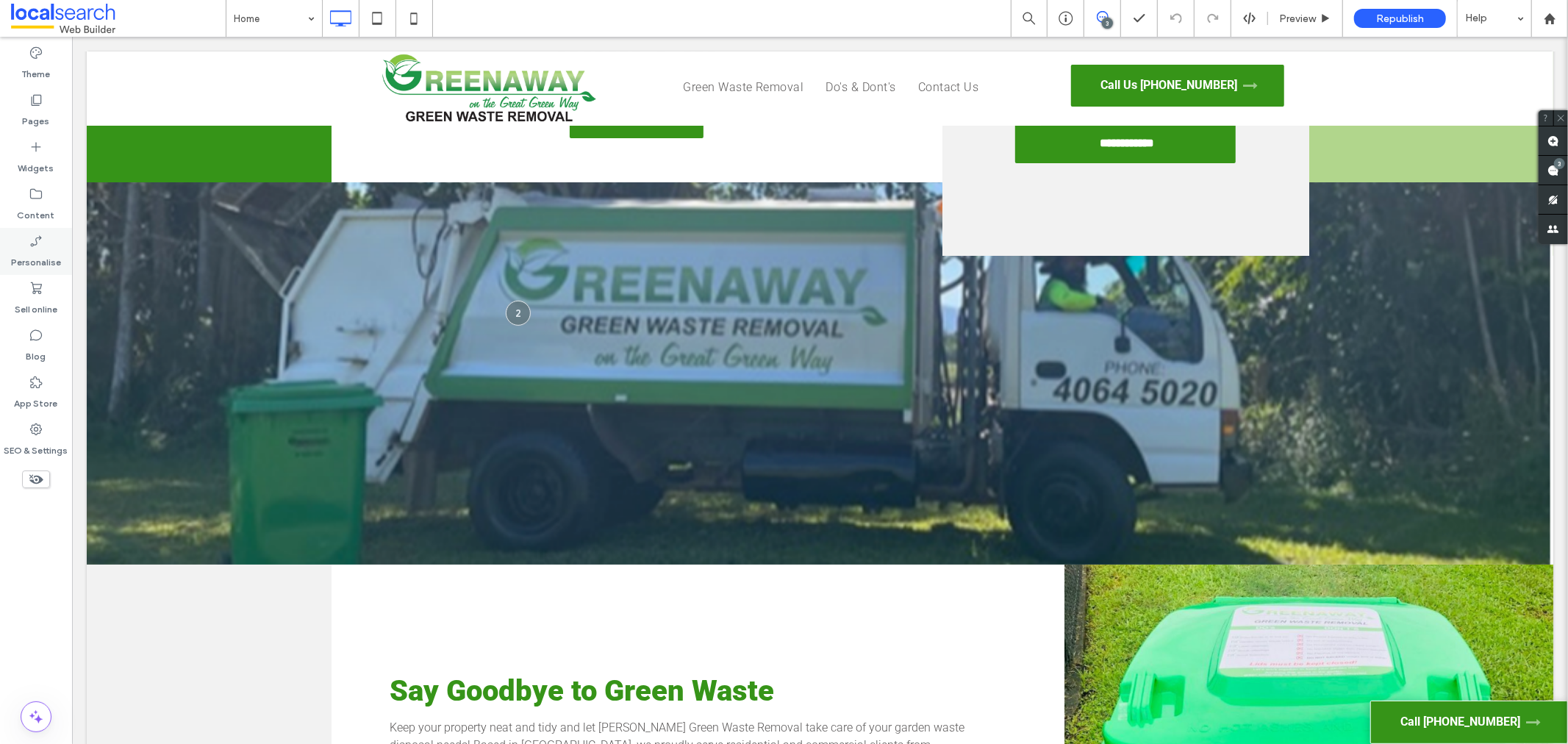
scroll to position [408, 0]
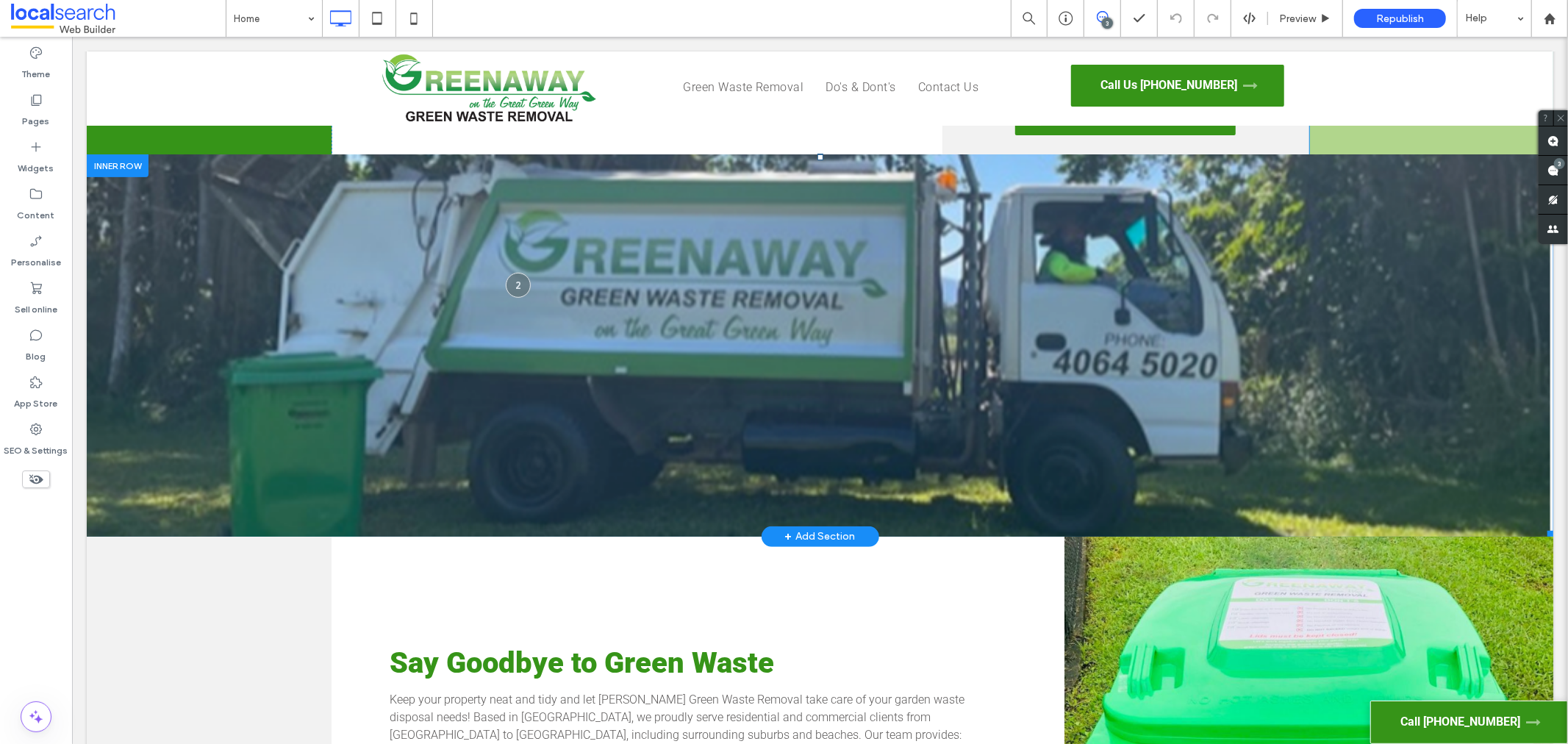
click at [419, 365] on link at bounding box center [819, 345] width 1467 height 383
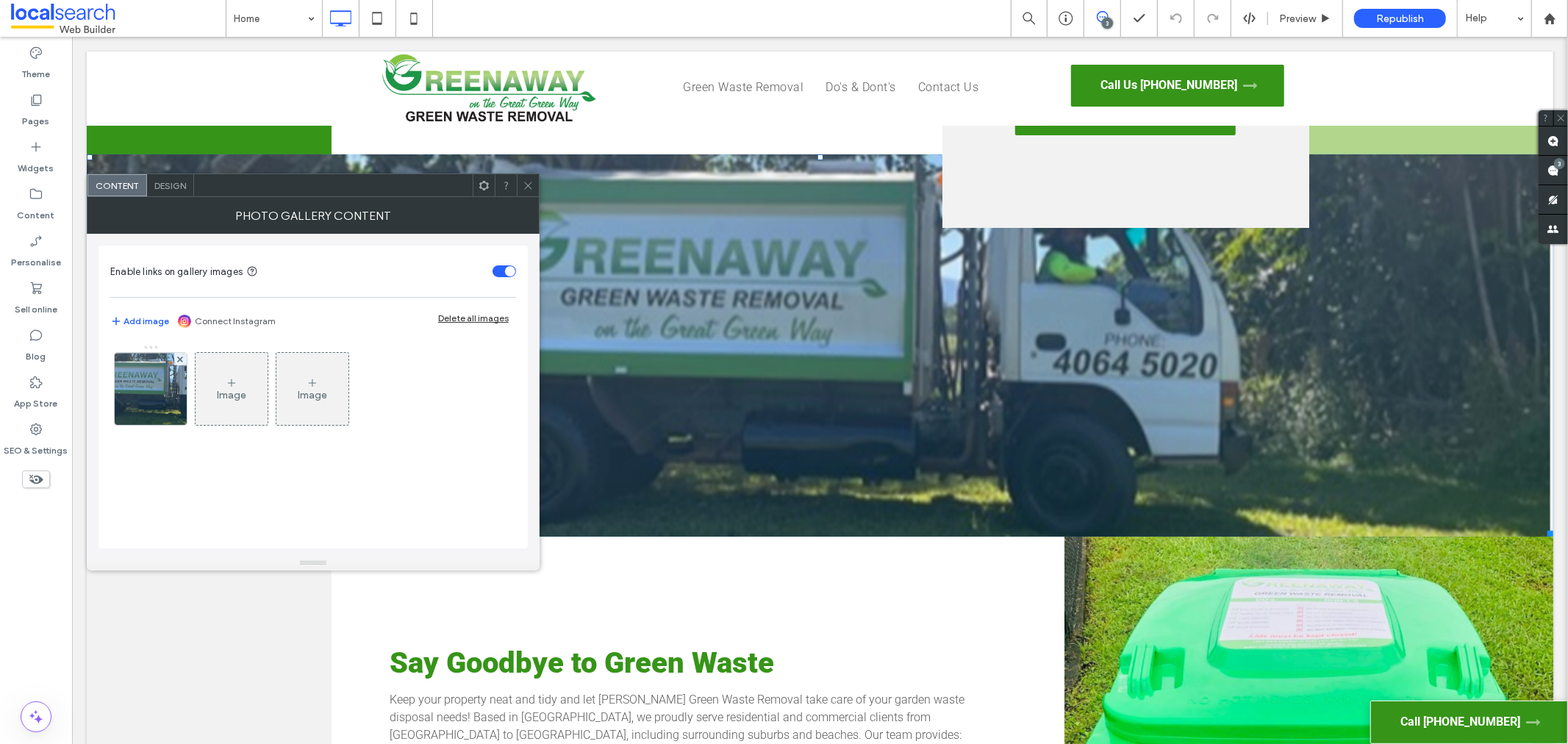
click at [521, 183] on div at bounding box center [528, 185] width 22 height 22
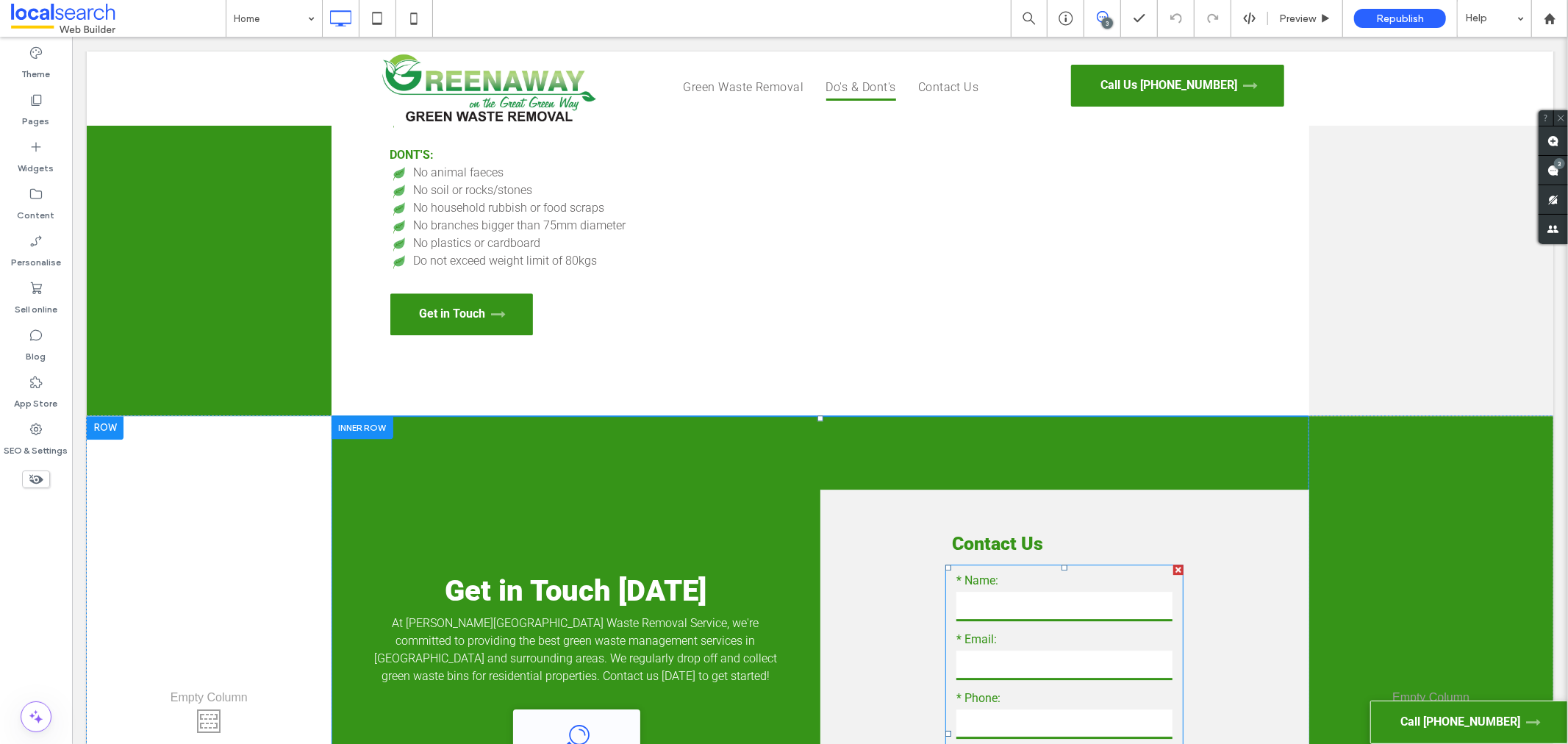
scroll to position [3594, 0]
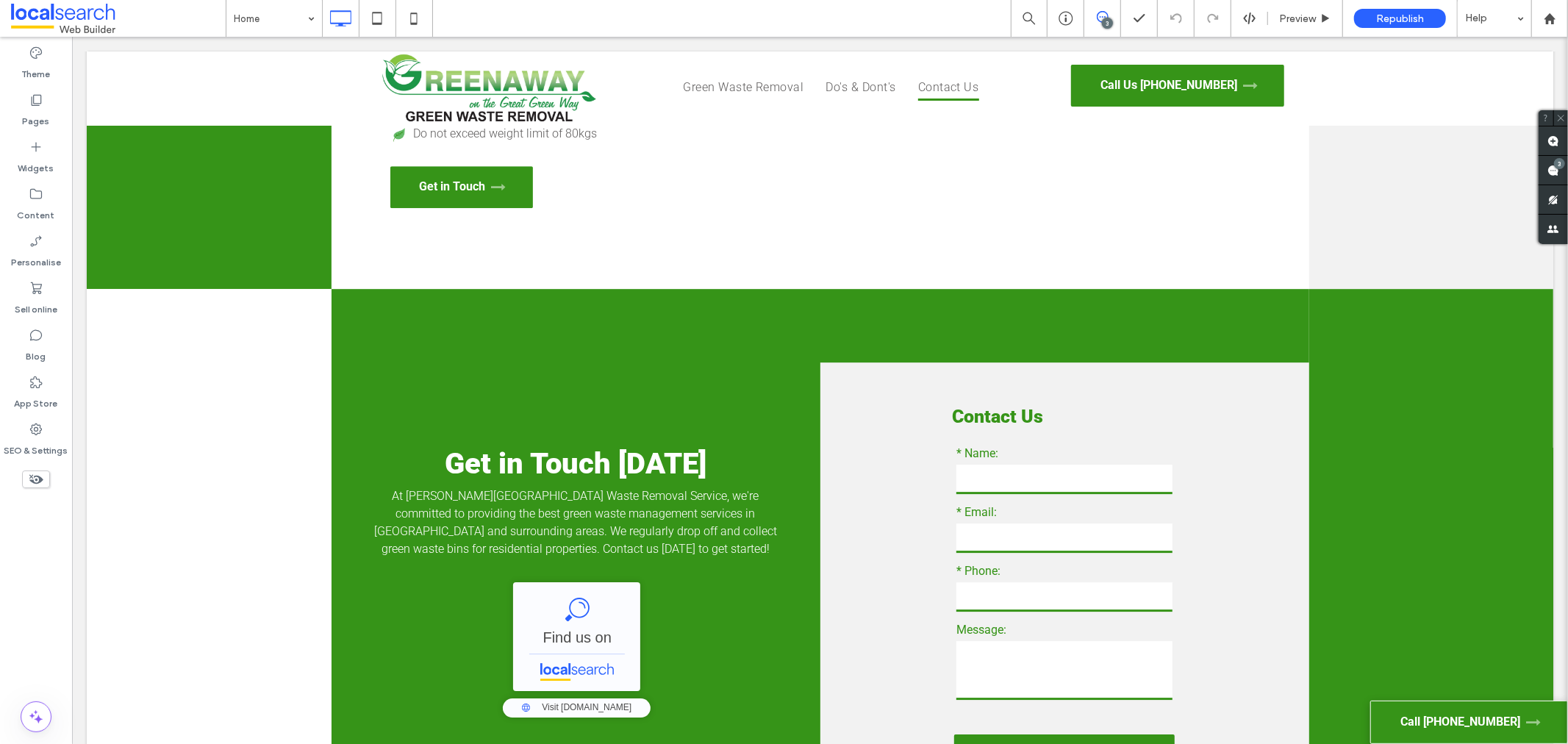
drag, startPoint x: 20, startPoint y: 643, endPoint x: 28, endPoint y: 638, distance: 9.4
click at [20, 643] on div "Theme Pages Widgets Content Personalise Sell online Blog App Store SEO & Settin…" at bounding box center [36, 390] width 72 height 707
click at [44, 569] on div "Theme Pages Widgets Content Personalise Sell online Blog App Store SEO & Settin…" at bounding box center [36, 390] width 72 height 707
click at [37, 561] on div "Theme Pages Widgets Content Personalise Sell online Blog App Store SEO & Settin…" at bounding box center [36, 390] width 72 height 707
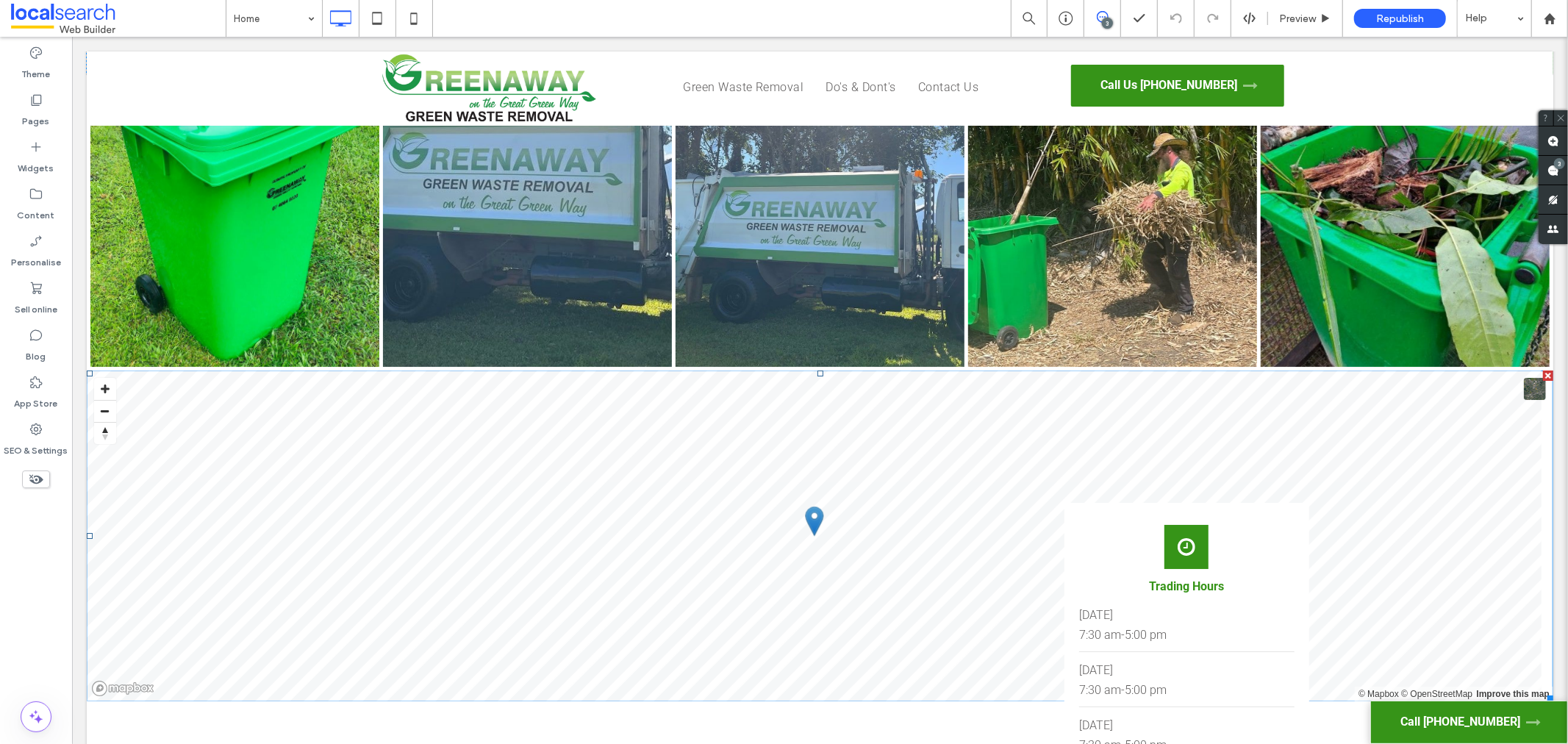
scroll to position [4737, 0]
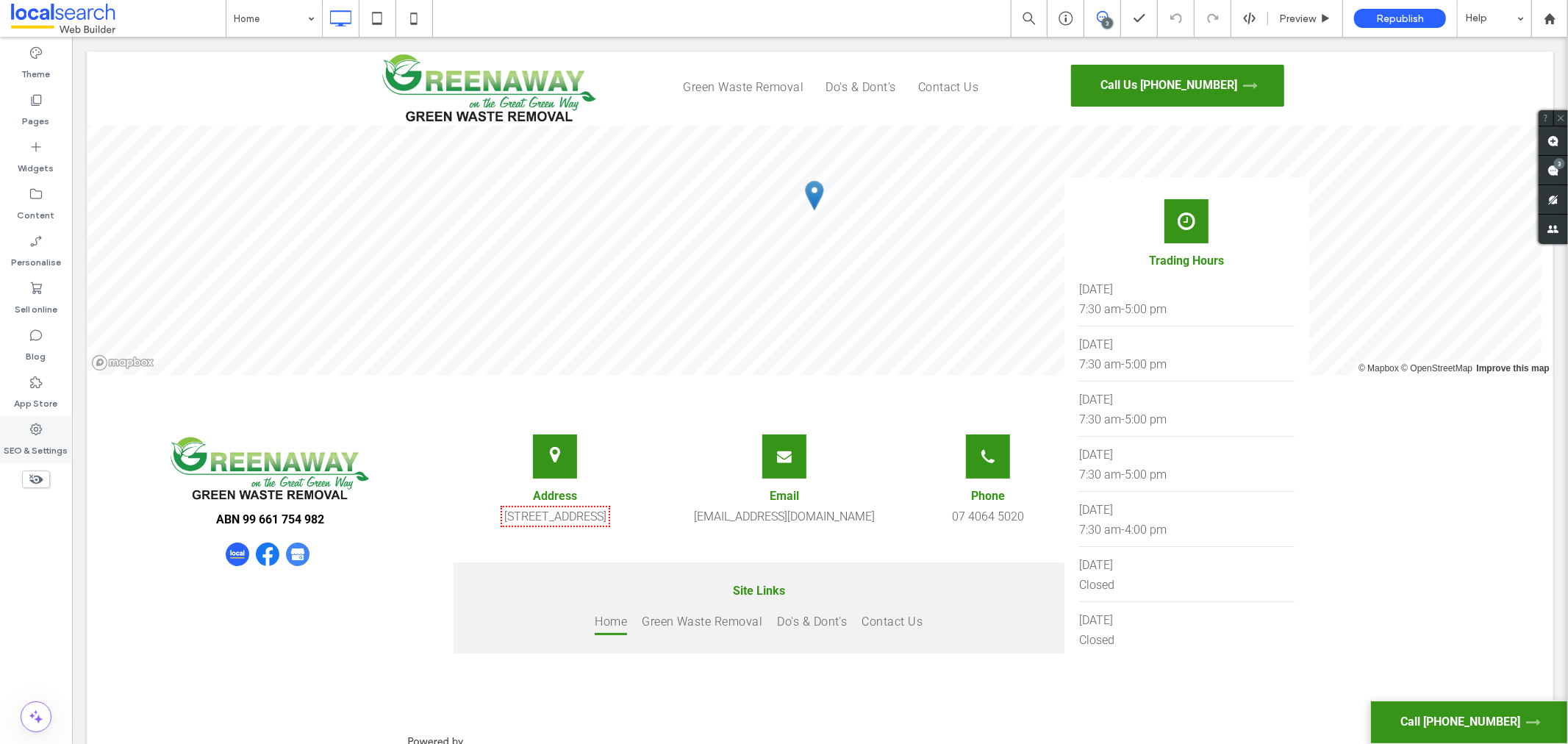
click at [41, 429] on icon at bounding box center [36, 429] width 15 height 15
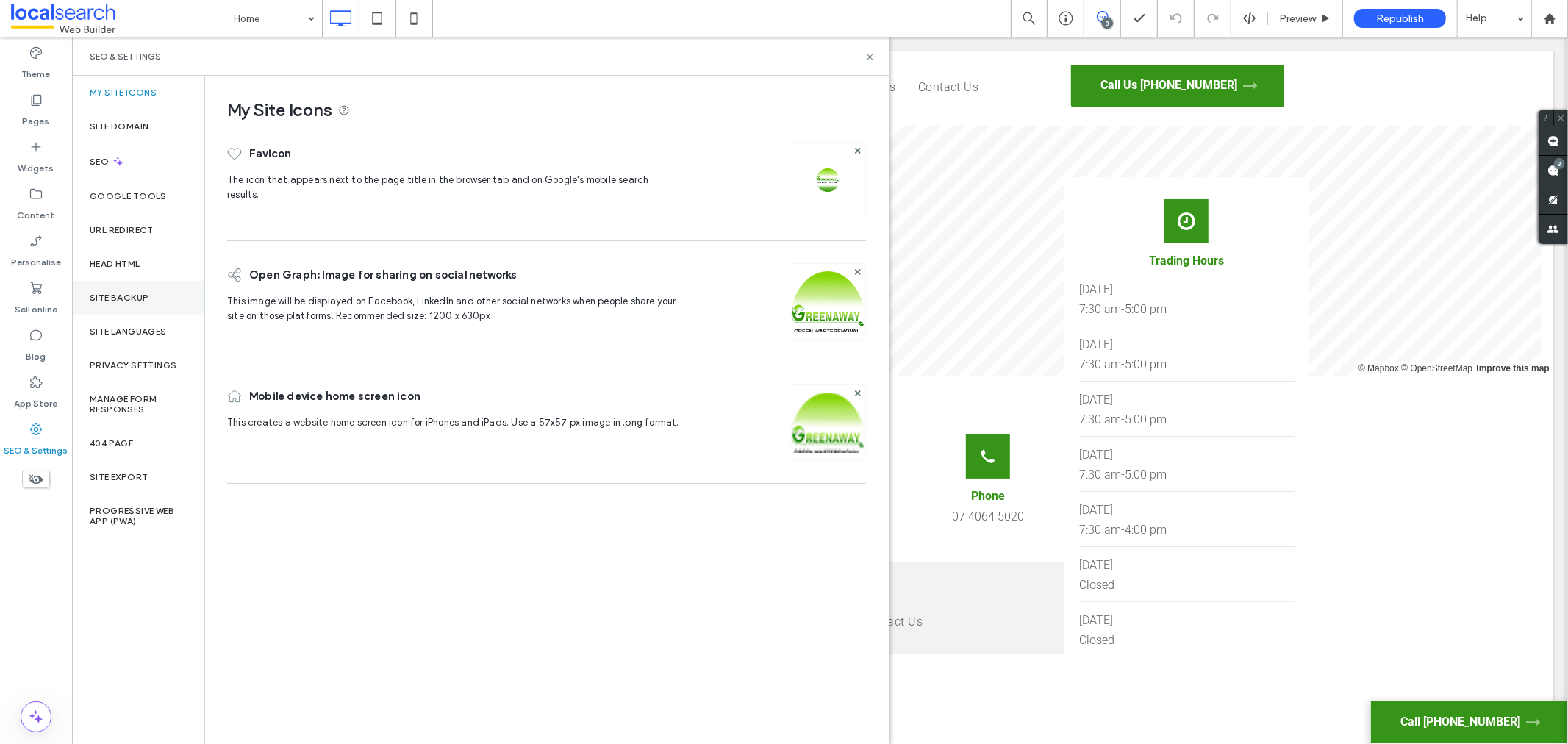
click at [120, 287] on div "Site backup" at bounding box center [137, 297] width 132 height 34
